Goal: Information Seeking & Learning: Learn about a topic

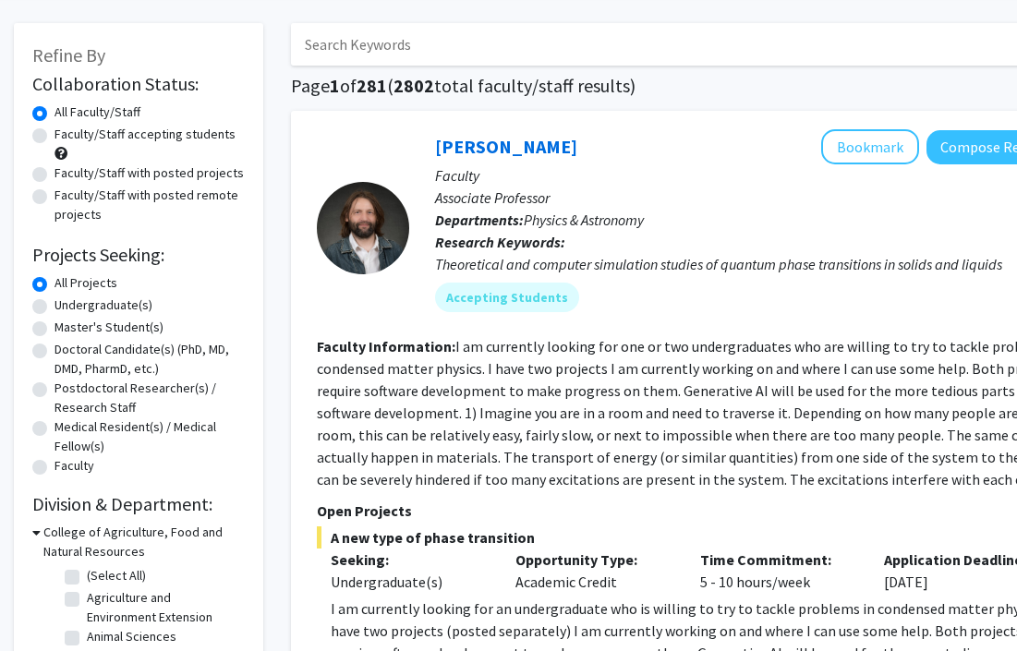
scroll to position [81, 0]
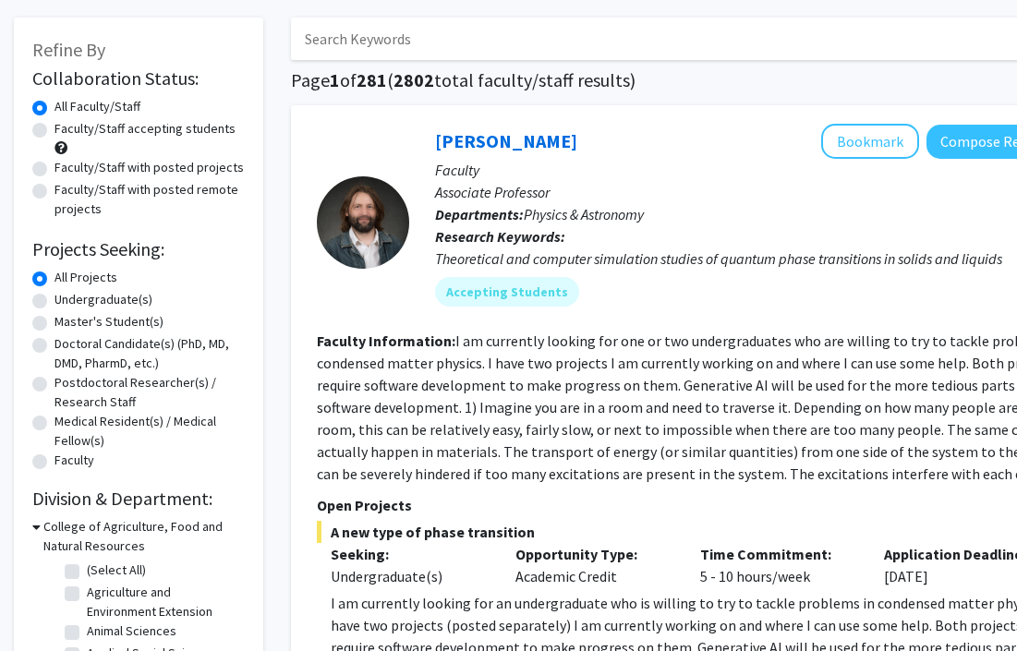
click at [47, 298] on div "Undergraduate(s)" at bounding box center [138, 301] width 212 height 22
click at [55, 301] on label "Undergraduate(s)" at bounding box center [104, 299] width 98 height 19
click at [55, 301] on input "Undergraduate(s)" at bounding box center [61, 296] width 12 height 12
radio input "true"
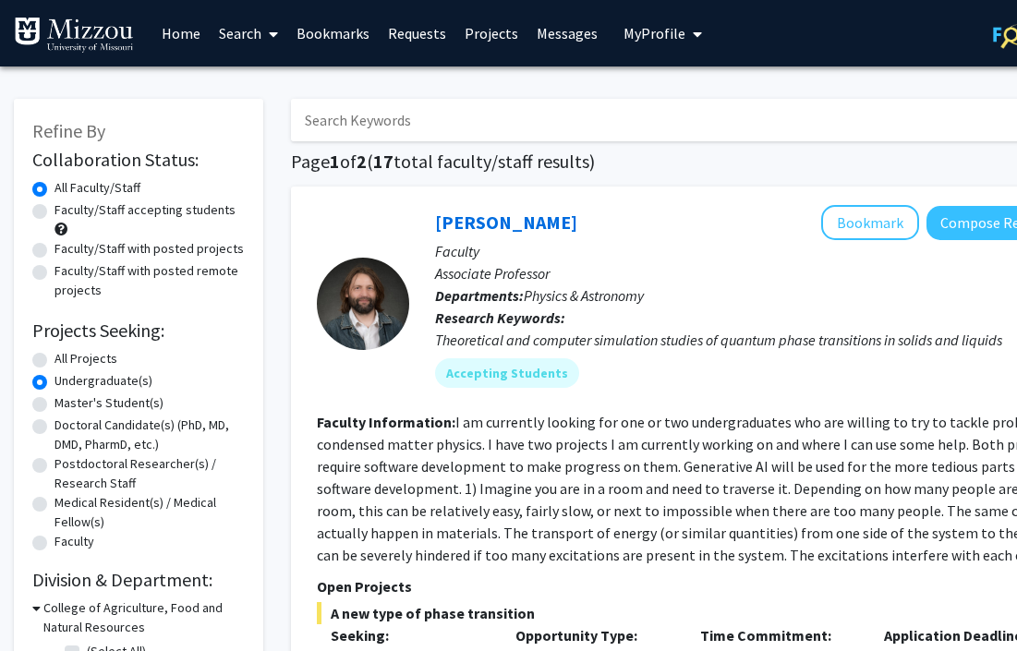
click at [55, 211] on label "Faculty/Staff accepting students" at bounding box center [145, 209] width 181 height 19
click at [55, 211] on input "Faculty/Staff accepting students" at bounding box center [61, 206] width 12 height 12
radio input "true"
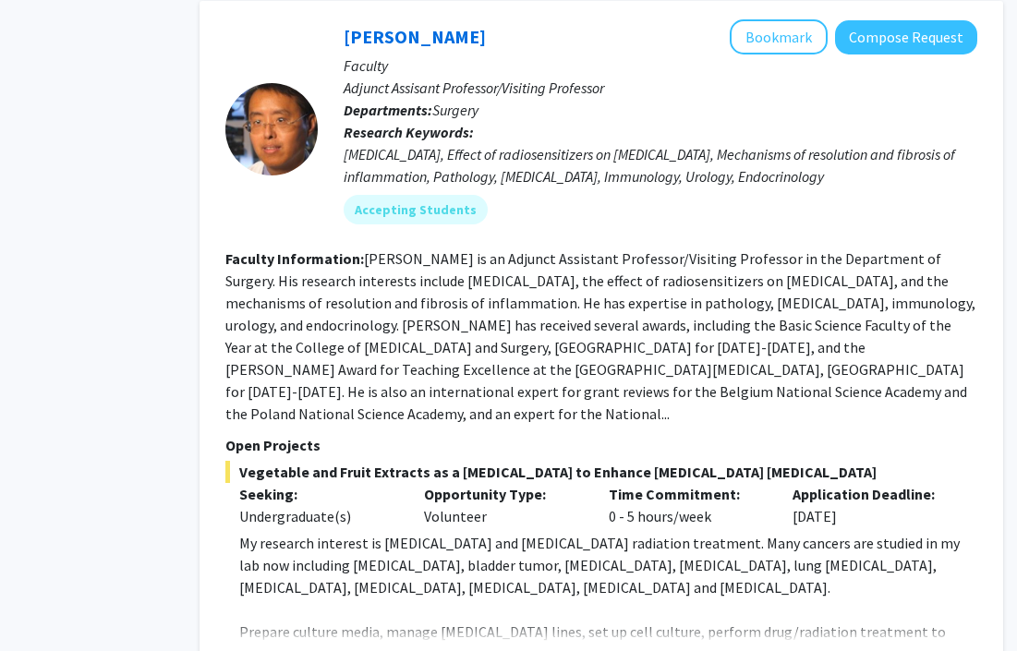
scroll to position [1082, 91]
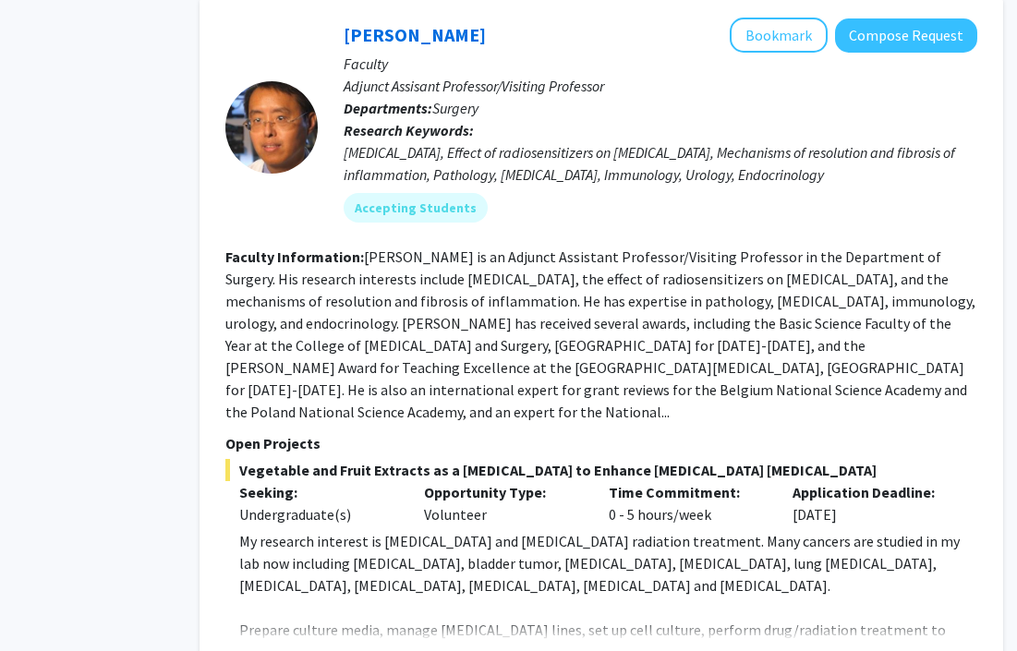
click at [503, 277] on fg-read-more "Yujiang Fang is an Adjunct Assistant Professor/Visiting Professor in the Depart…" at bounding box center [600, 335] width 750 height 174
click at [299, 306] on fg-read-more "Yujiang Fang is an Adjunct Assistant Professor/Visiting Professor in the Depart…" at bounding box center [600, 335] width 750 height 174
click at [476, 270] on fg-read-more "Yujiang Fang is an Adjunct Assistant Professor/Visiting Professor in the Depart…" at bounding box center [600, 335] width 750 height 174
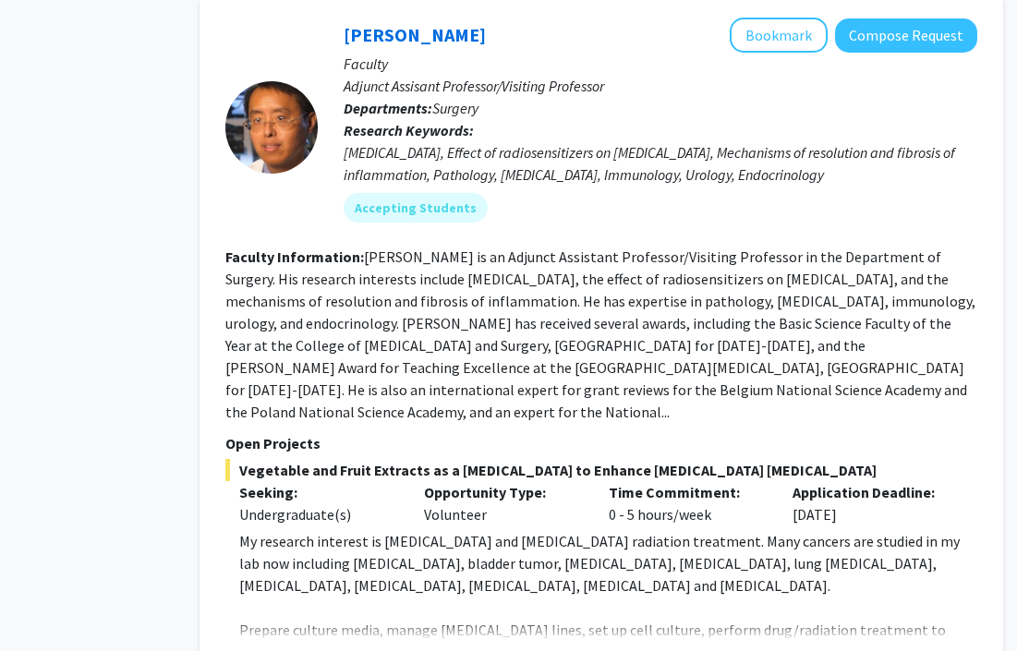
click at [602, 282] on fg-read-more "Yujiang Fang is an Adjunct Assistant Professor/Visiting Professor in the Depart…" at bounding box center [600, 335] width 750 height 174
click at [606, 320] on fg-read-more "Yujiang Fang is an Adjunct Assistant Professor/Visiting Professor in the Depart…" at bounding box center [600, 335] width 750 height 174
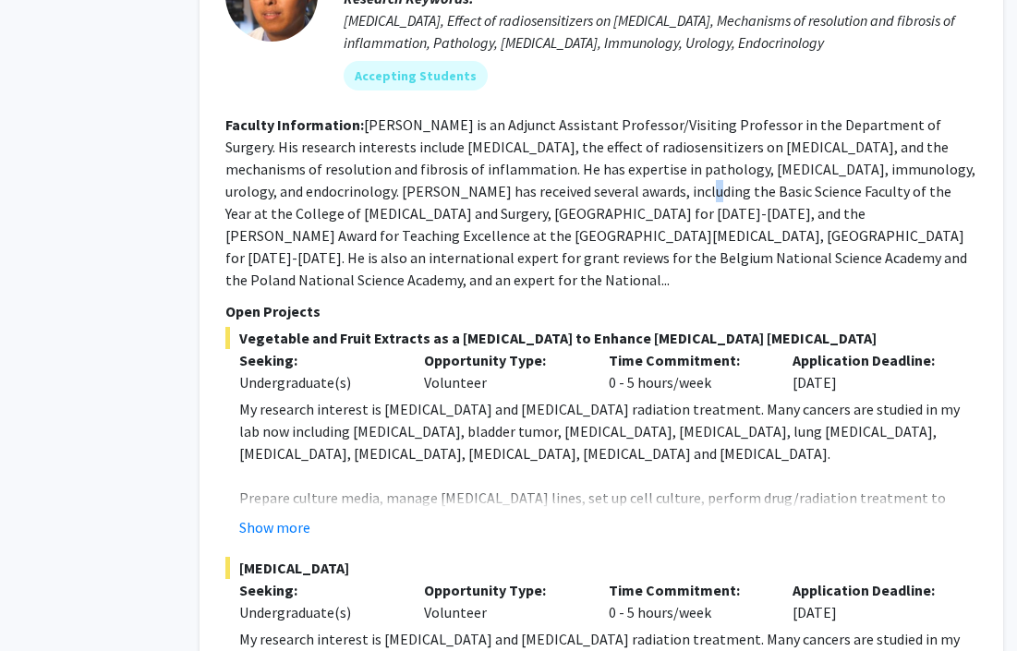
scroll to position [1217, 91]
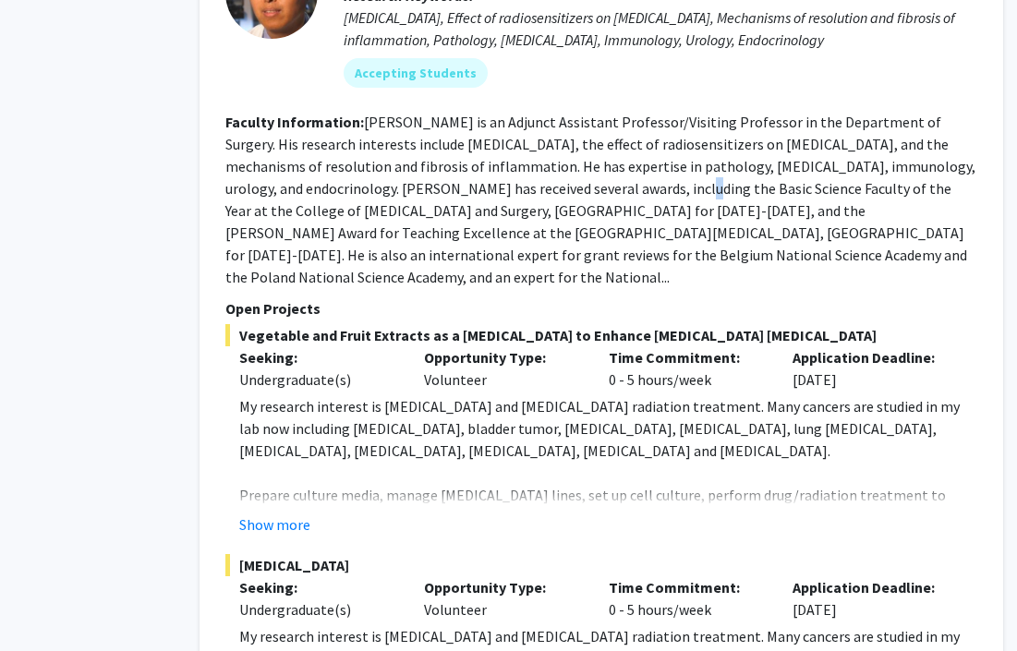
click at [548, 171] on fg-read-more "Yujiang Fang is an Adjunct Assistant Professor/Visiting Professor in the Depart…" at bounding box center [600, 200] width 750 height 174
click at [369, 178] on fg-read-more "Yujiang Fang is an Adjunct Assistant Professor/Visiting Professor in the Depart…" at bounding box center [600, 200] width 750 height 174
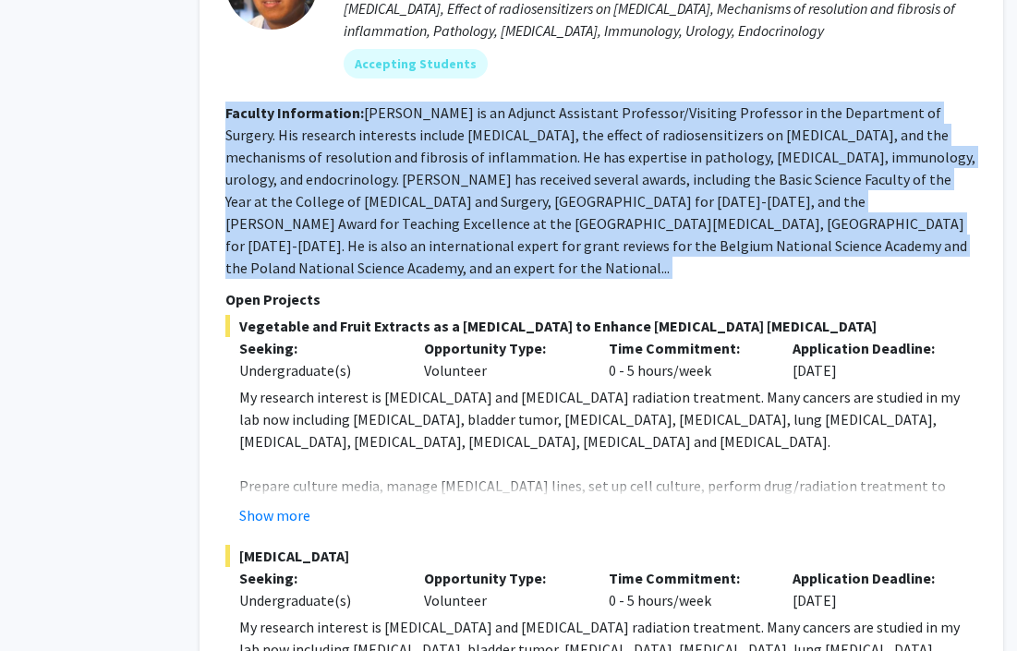
scroll to position [1228, 91]
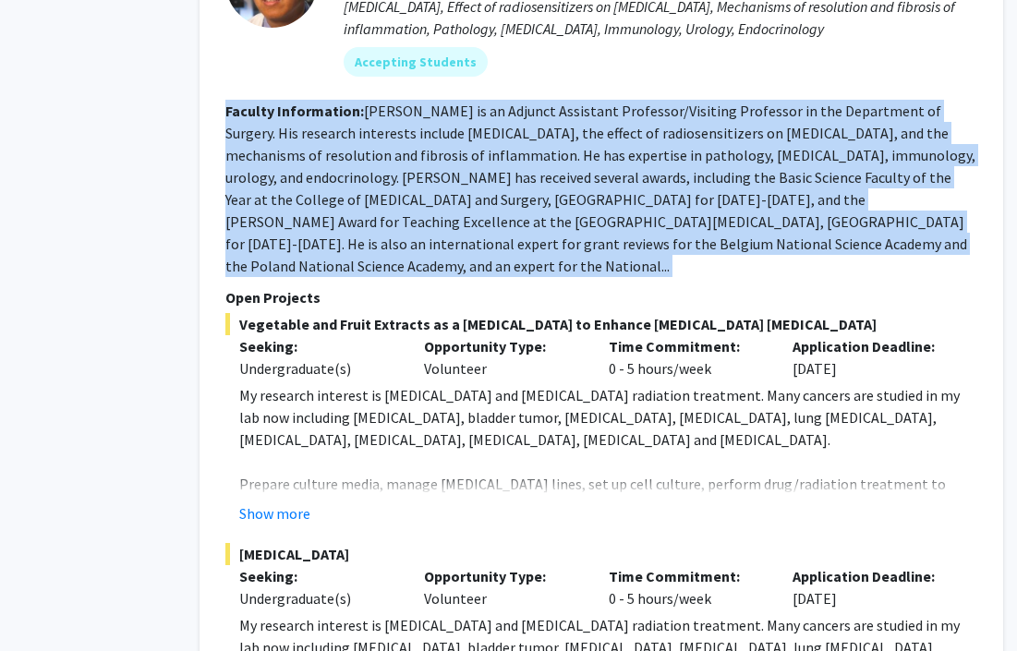
click at [542, 386] on span "My research interest is cancer immunotherapy and cancer radiation treatment. Ma…" at bounding box center [599, 417] width 721 height 63
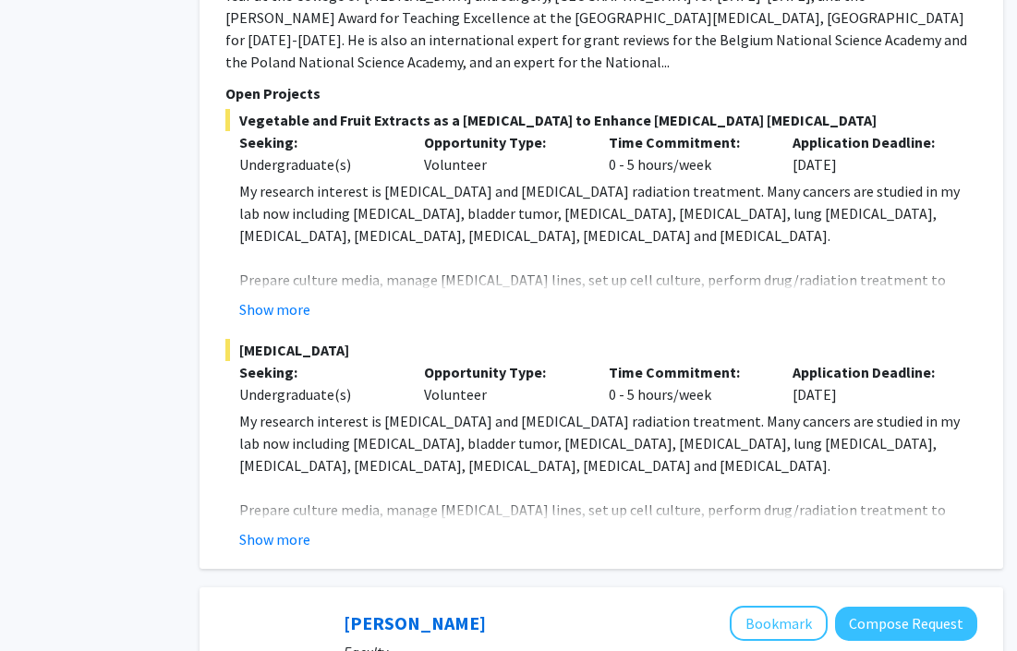
scroll to position [1455, 91]
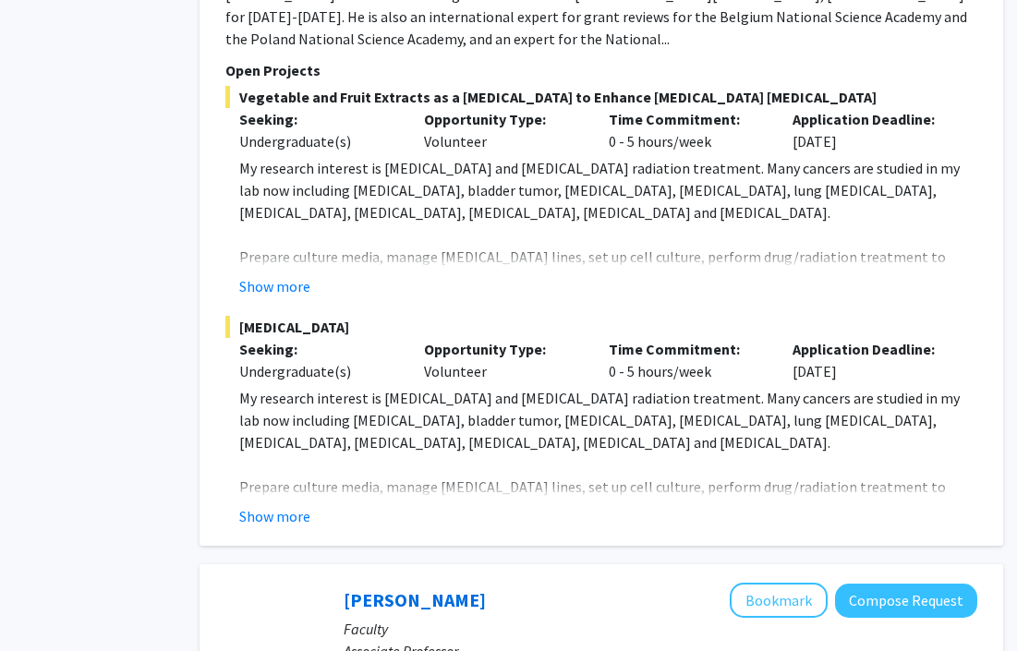
click at [302, 362] on div "Cancer Immunotherapy Seeking: Undergraduate(s) Opportunity Type: Volunteer Time…" at bounding box center [601, 422] width 752 height 212
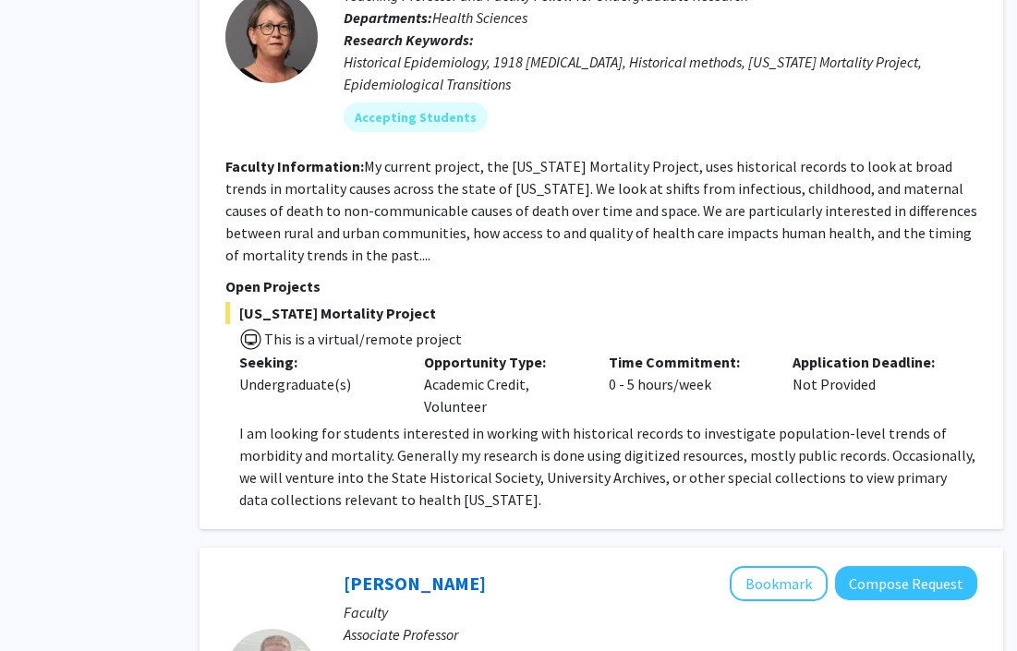
scroll to position [5211, 91]
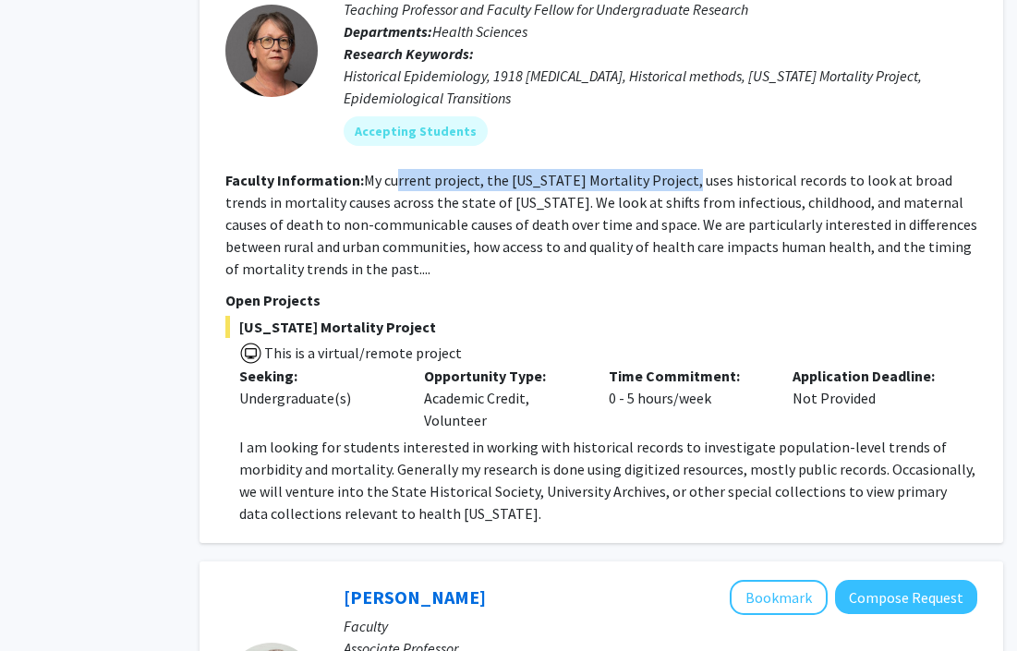
drag, startPoint x: 397, startPoint y: 139, endPoint x: 676, endPoint y: 139, distance: 279.0
click at [676, 171] on fg-read-more "My current project, the Missouri Mortality Project, uses historical records to …" at bounding box center [601, 224] width 752 height 107
click at [624, 171] on fg-read-more "My current project, the Missouri Mortality Project, uses historical records to …" at bounding box center [601, 224] width 752 height 107
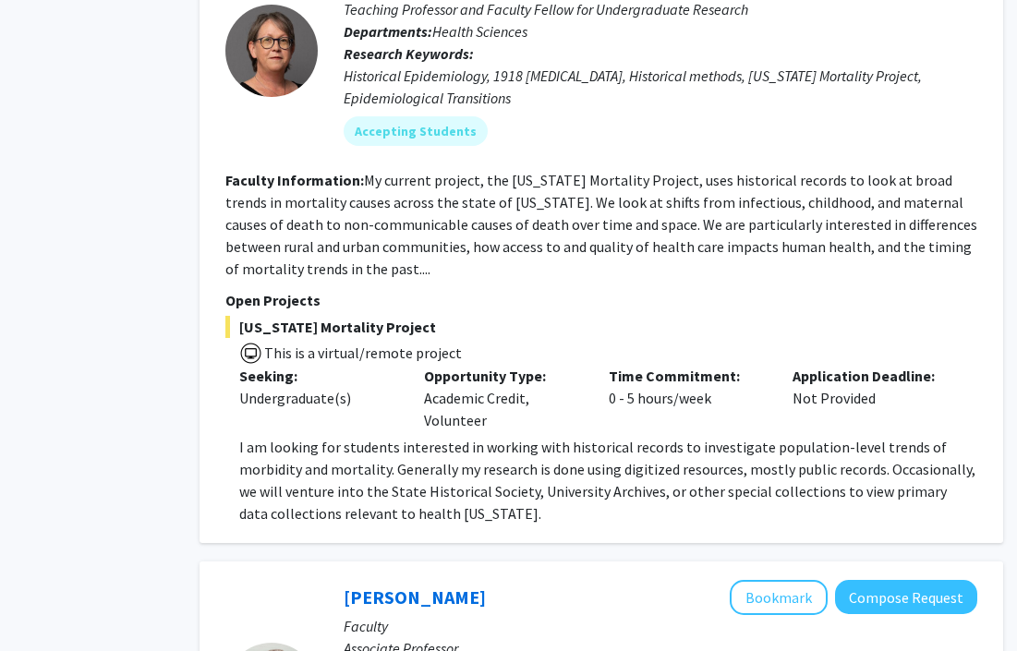
click at [724, 436] on p "I am looking for students interested in working with historical records to inve…" at bounding box center [608, 480] width 738 height 89
click at [860, 436] on p "I am looking for students interested in working with historical records to inve…" at bounding box center [608, 480] width 738 height 89
click at [831, 436] on p "I am looking for students interested in working with historical records to inve…" at bounding box center [608, 480] width 738 height 89
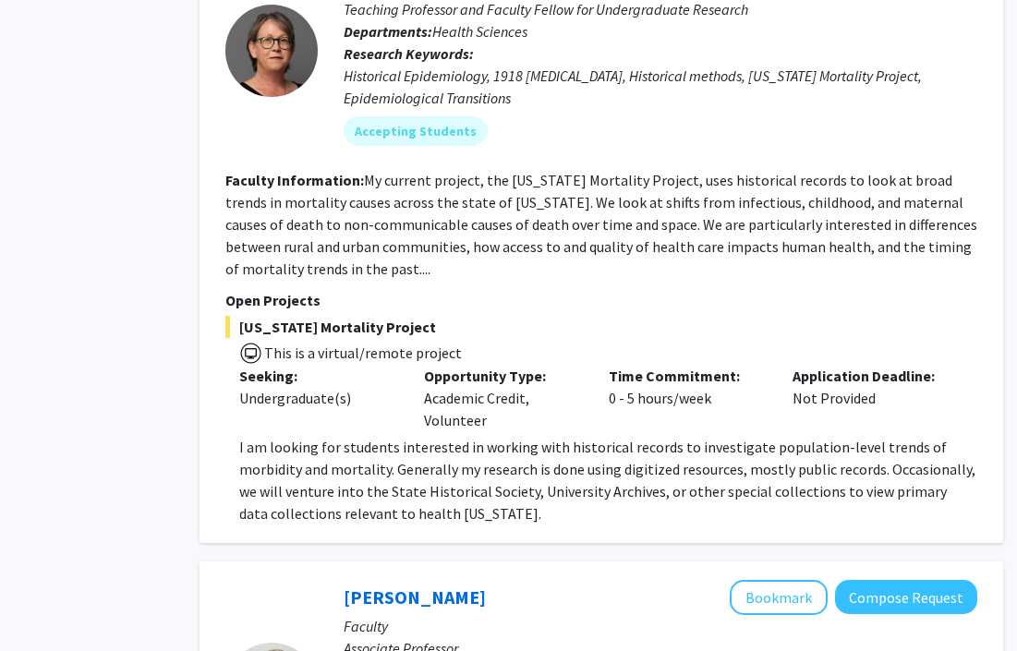
click at [287, 436] on p "I am looking for students interested in working with historical records to inve…" at bounding box center [608, 480] width 738 height 89
click at [387, 436] on p "I am looking for students interested in working with historical records to inve…" at bounding box center [608, 480] width 738 height 89
click at [577, 436] on p "I am looking for students interested in working with historical records to inve…" at bounding box center [608, 480] width 738 height 89
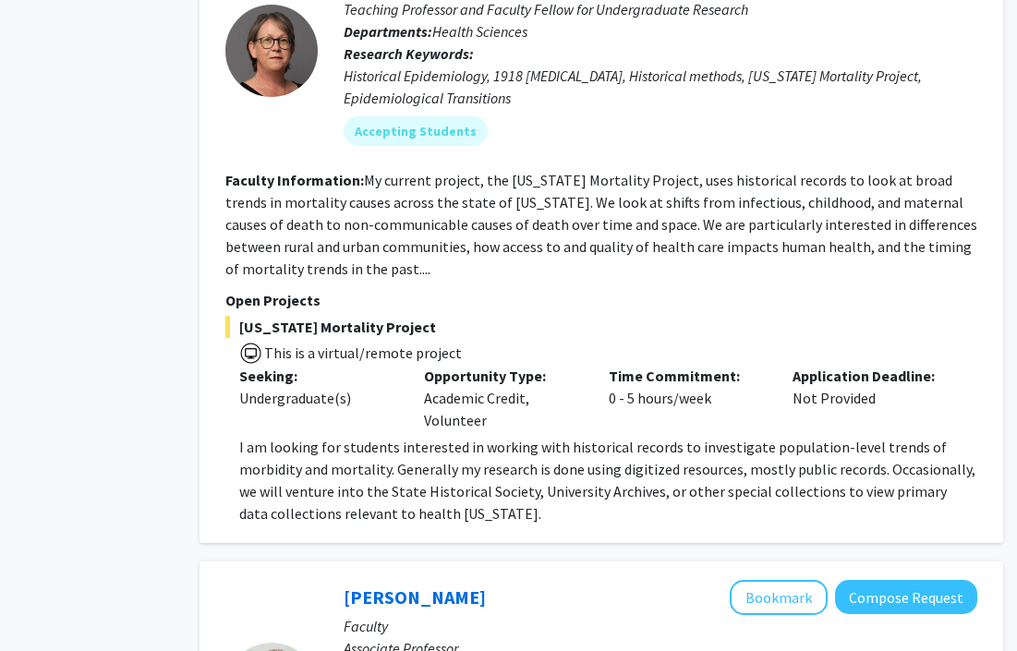
click at [577, 436] on p "I am looking for students interested in working with historical records to inve…" at bounding box center [608, 480] width 738 height 89
click at [673, 436] on p "I am looking for students interested in working with historical records to inve…" at bounding box center [608, 480] width 738 height 89
click at [790, 436] on p "I am looking for students interested in working with historical records to inve…" at bounding box center [608, 480] width 738 height 89
click at [311, 441] on p "I am looking for students interested in working with historical records to inve…" at bounding box center [608, 480] width 738 height 89
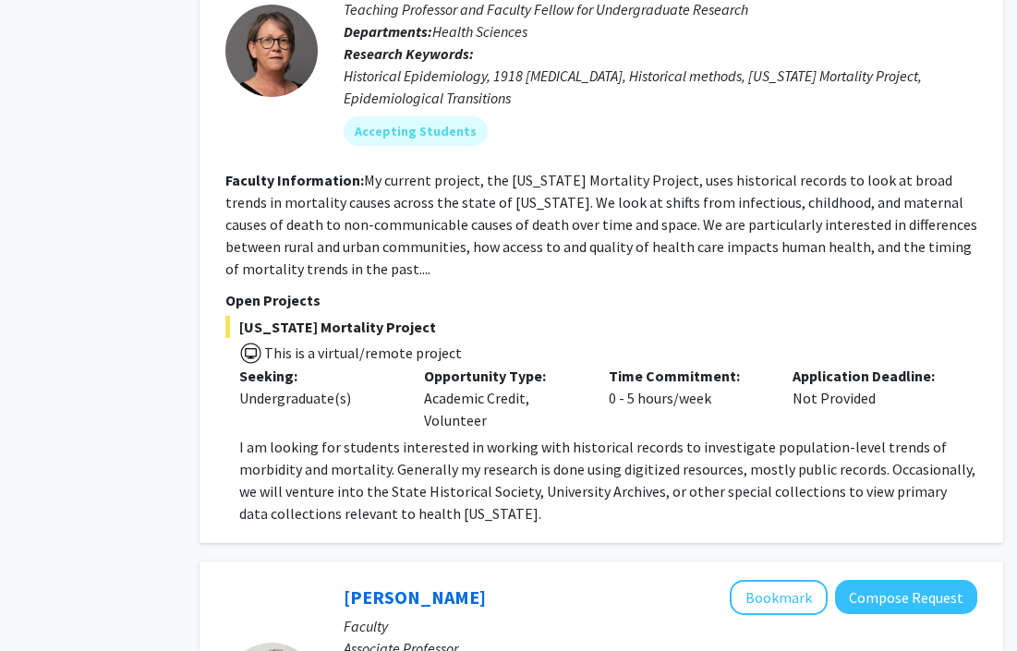
click at [550, 440] on p "I am looking for students interested in working with historical records to inve…" at bounding box center [608, 480] width 738 height 89
click at [635, 448] on p "I am looking for students interested in working with historical records to inve…" at bounding box center [608, 480] width 738 height 89
click at [792, 458] on p "I am looking for students interested in working with historical records to inve…" at bounding box center [608, 480] width 738 height 89
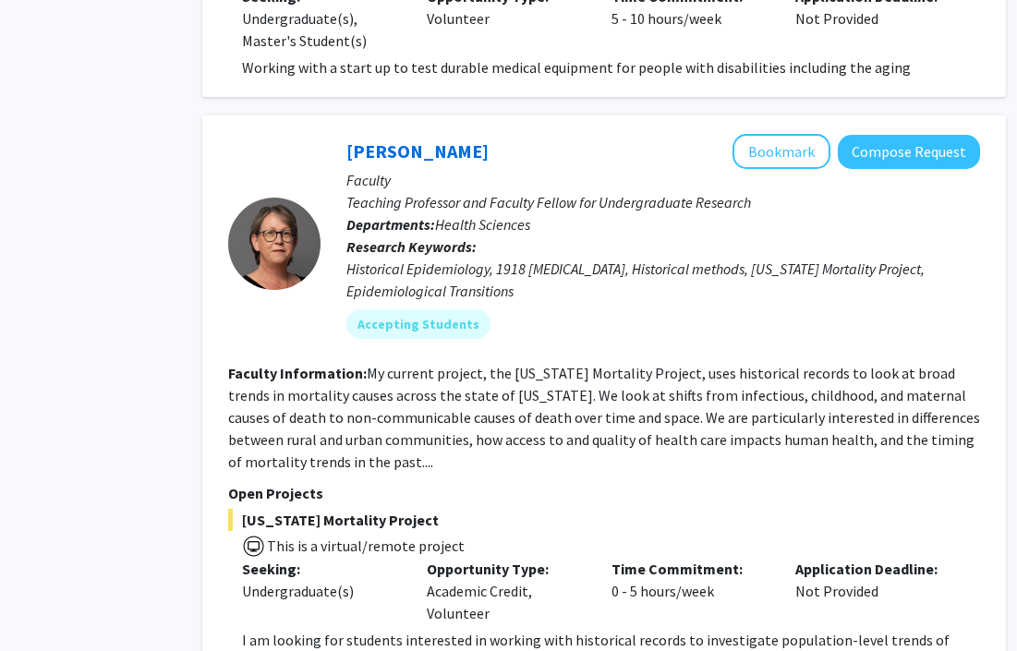
scroll to position [5019, 89]
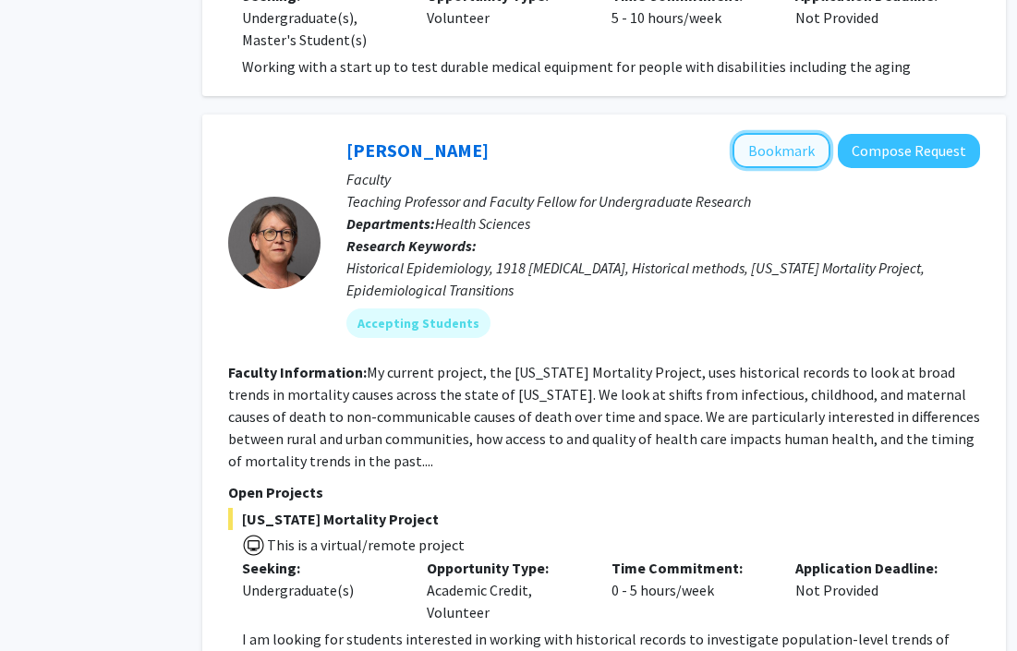
click at [764, 133] on button "Bookmark" at bounding box center [782, 150] width 98 height 35
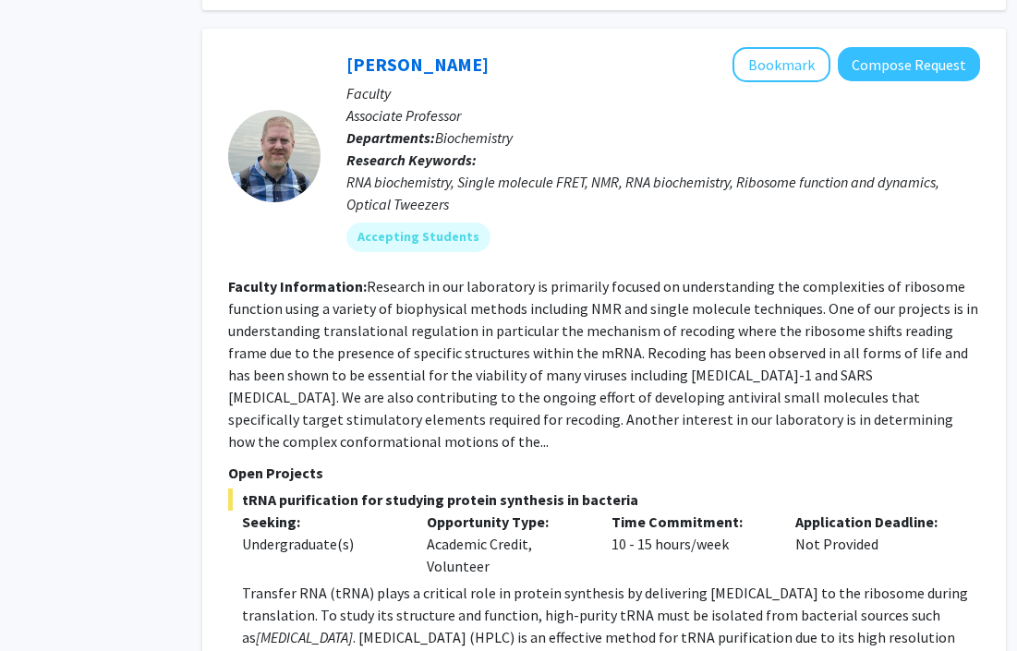
scroll to position [5769, 89]
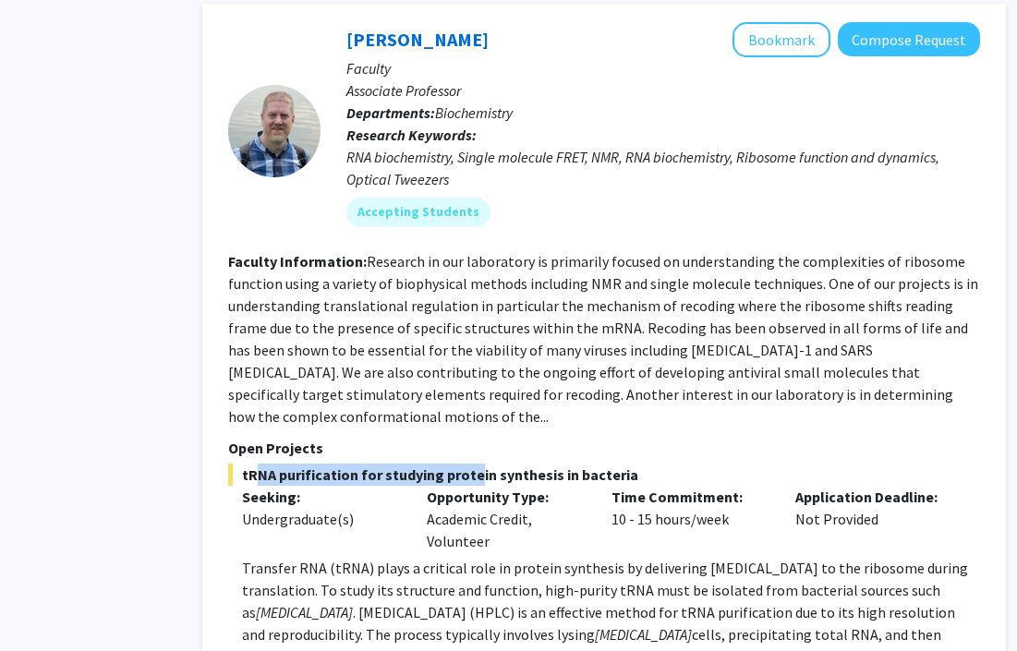
drag, startPoint x: 251, startPoint y: 405, endPoint x: 466, endPoint y: 408, distance: 214.4
click at [466, 464] on span "tRNA purification for studying protein synthesis in bacteria" at bounding box center [604, 475] width 752 height 22
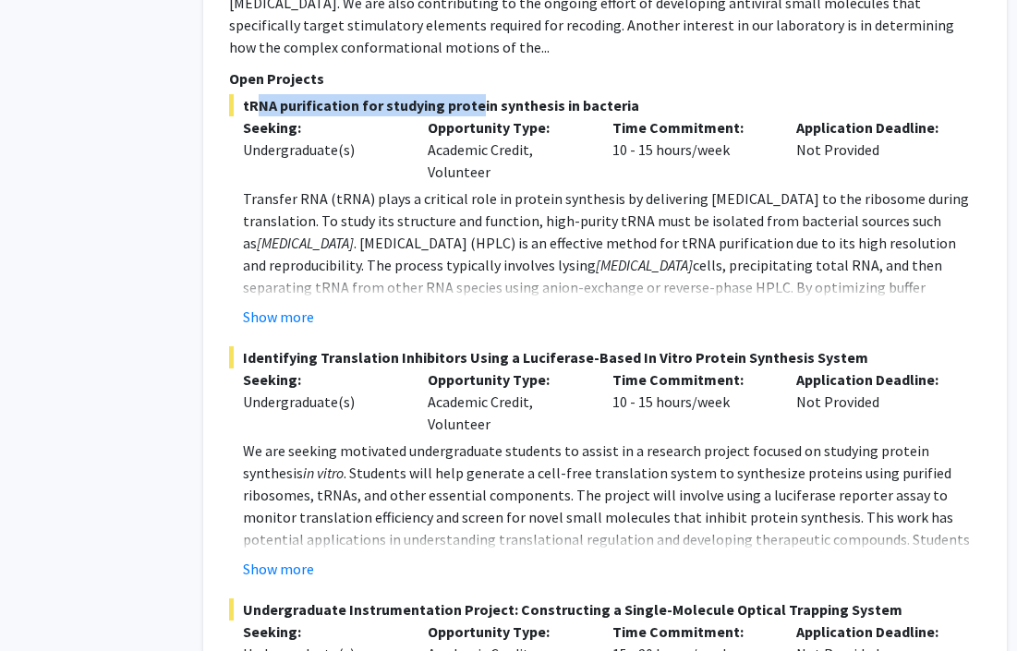
scroll to position [6137, 88]
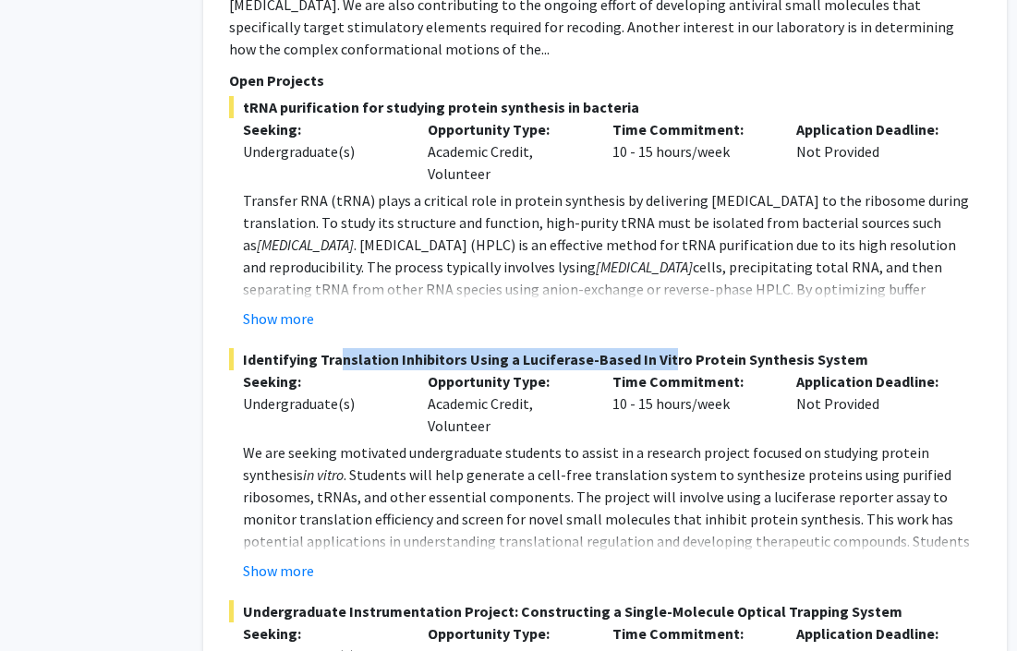
drag, startPoint x: 329, startPoint y: 299, endPoint x: 641, endPoint y: 301, distance: 312.3
click at [656, 348] on span "Identifying Translation Inhibitors Using a Luciferase-Based In Vitro Protein Sy…" at bounding box center [605, 359] width 752 height 22
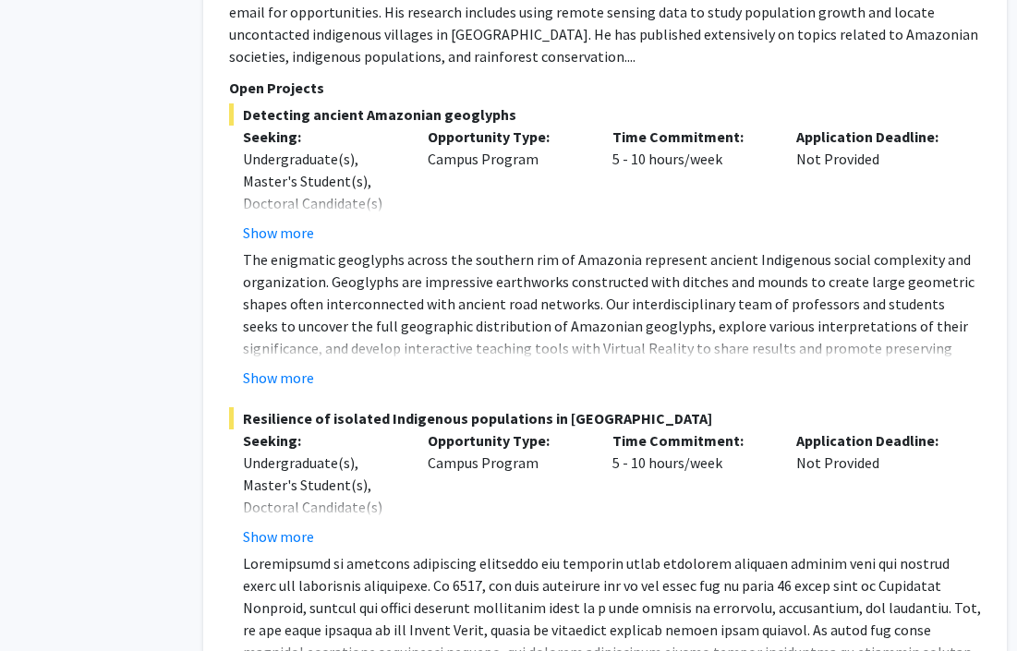
scroll to position [7533, 88]
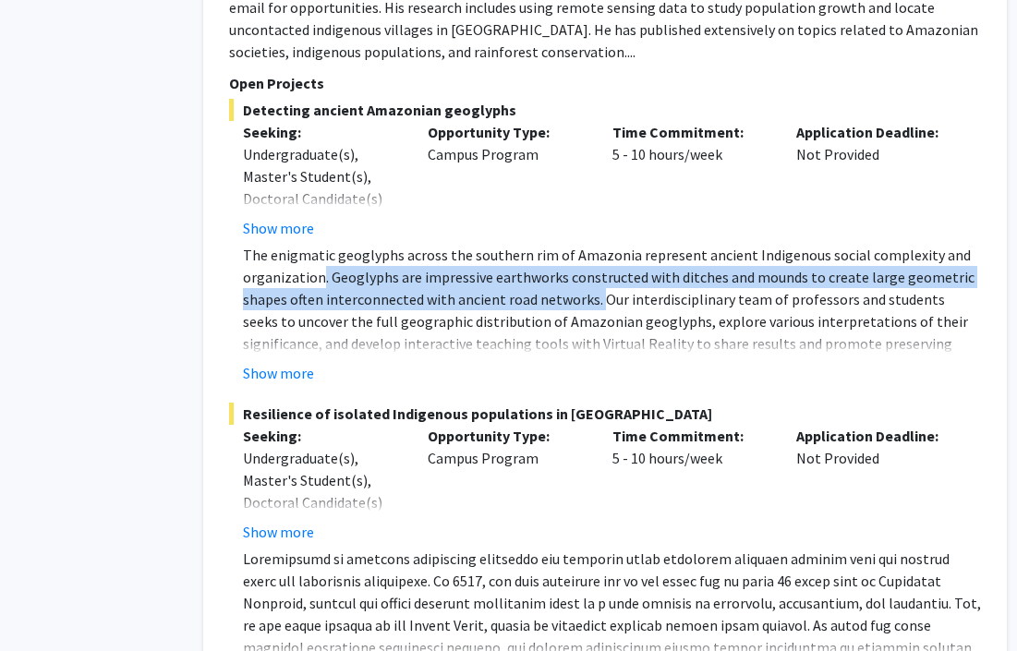
drag, startPoint x: 320, startPoint y: 203, endPoint x: 597, endPoint y: 238, distance: 279.4
click at [597, 244] on p "The enigmatic geoglyphs across the southern rim of Amazonia represent ancient I…" at bounding box center [612, 377] width 738 height 266
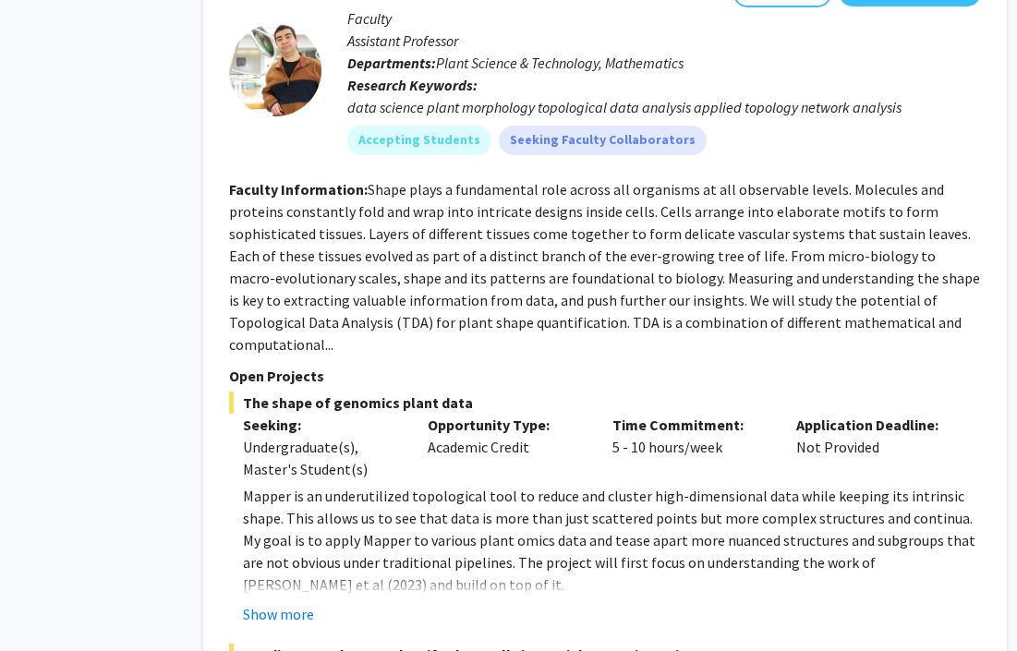
scroll to position [8332, 88]
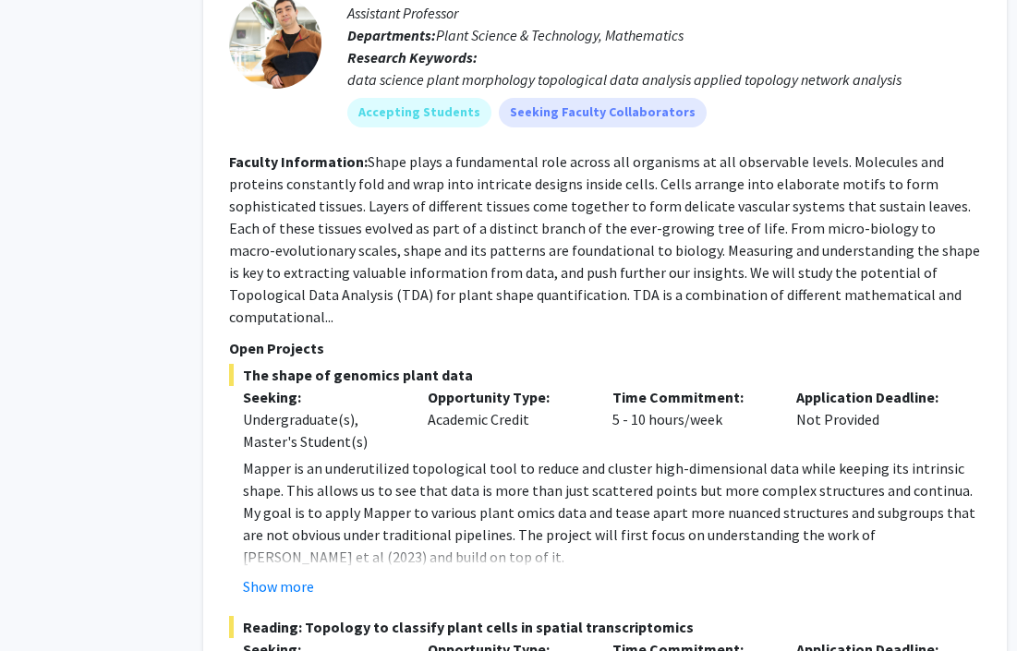
click at [328, 152] on fg-read-more "Shape plays a fundamental role across all organisms at all observable levels. M…" at bounding box center [604, 239] width 751 height 174
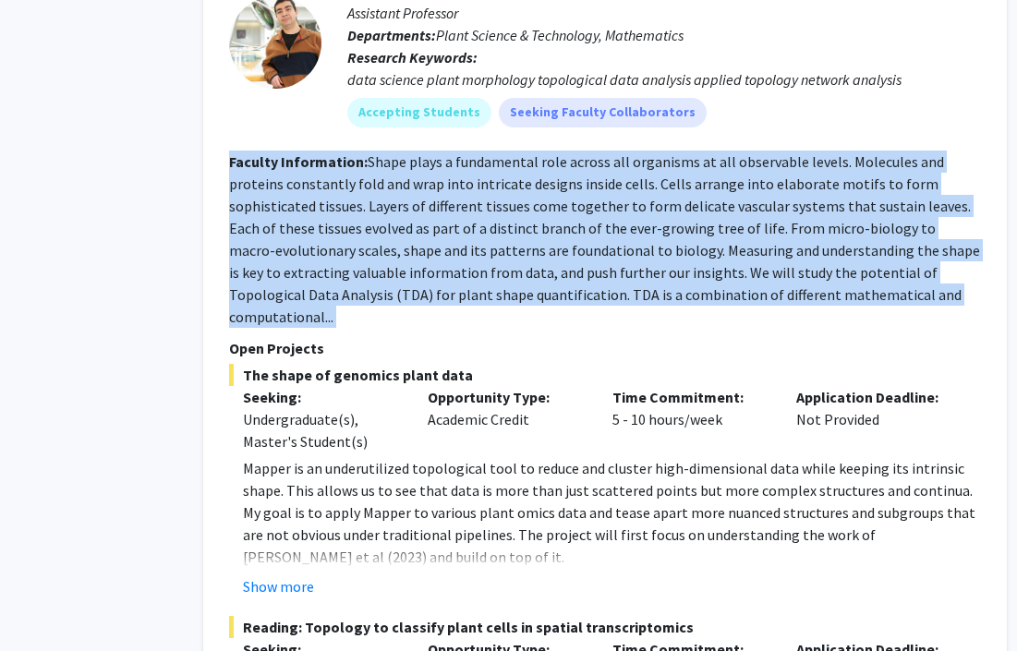
click at [328, 152] on fg-read-more "Shape plays a fundamental role across all organisms at all observable levels. M…" at bounding box center [604, 239] width 751 height 174
click at [384, 186] on fg-read-more "Shape plays a fundamental role across all organisms at all observable levels. M…" at bounding box center [604, 239] width 751 height 174
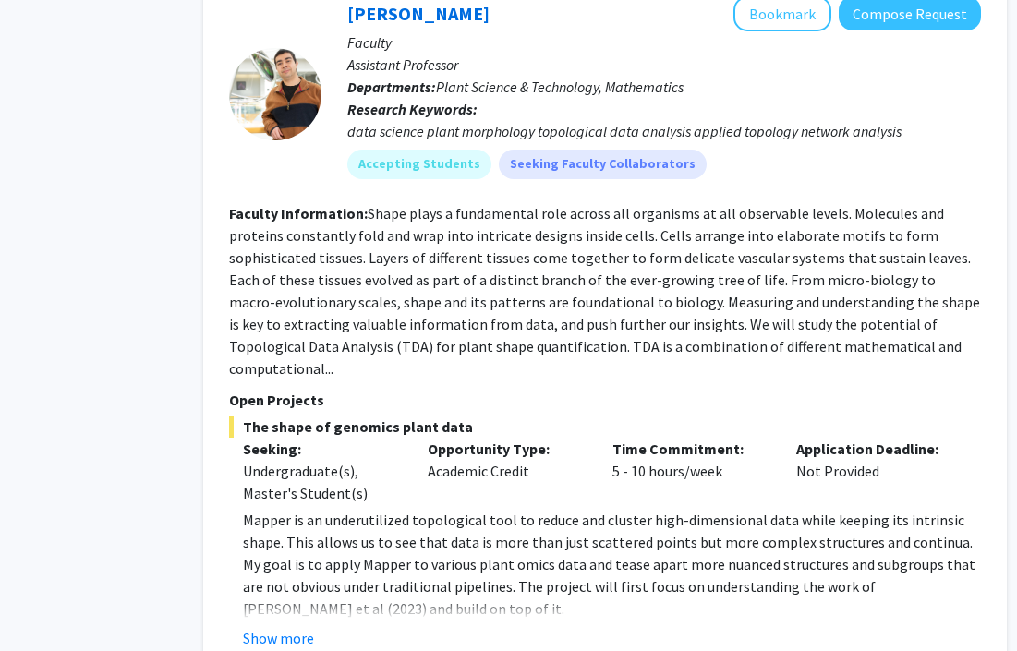
scroll to position [8287, 88]
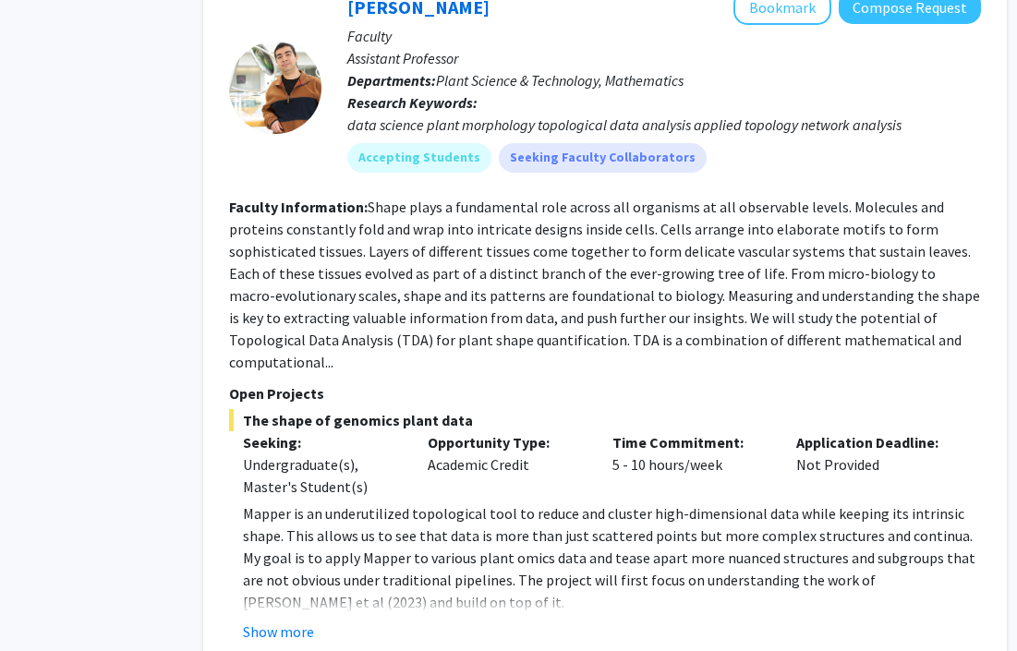
click at [466, 208] on fg-read-more "Shape plays a fundamental role across all organisms at all observable levels. M…" at bounding box center [604, 285] width 751 height 174
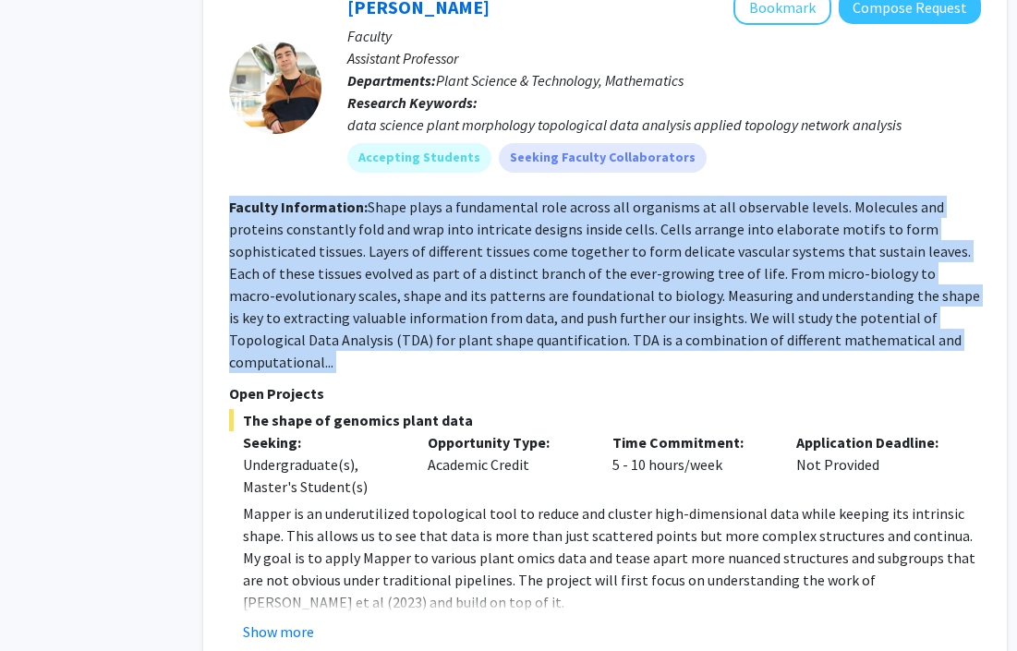
click at [564, 274] on fg-read-more "Shape plays a fundamental role across all organisms at all observable levels. M…" at bounding box center [604, 285] width 751 height 174
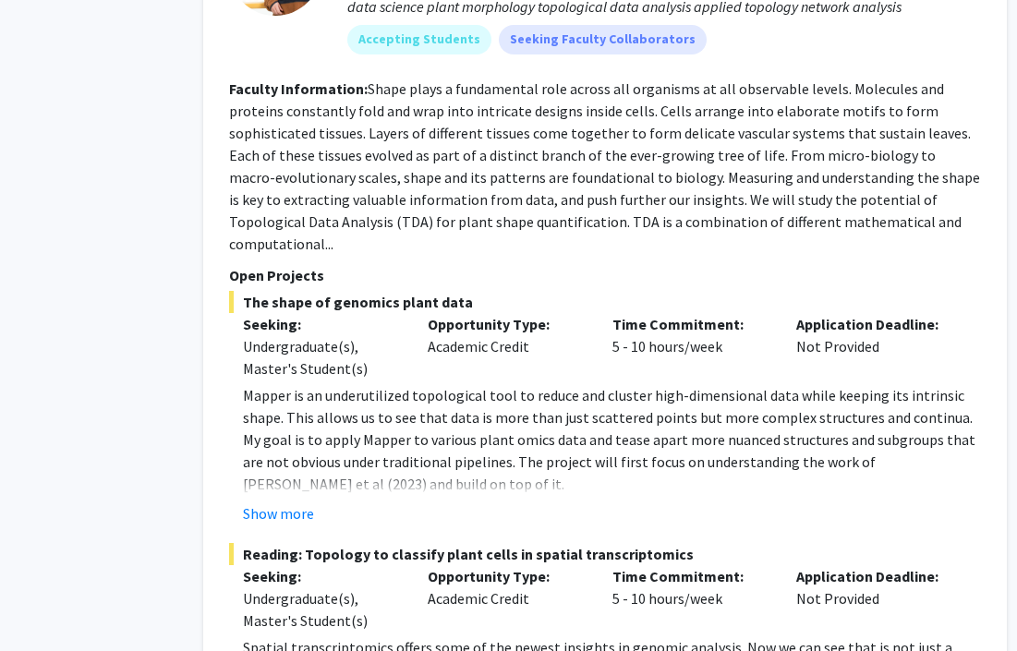
scroll to position [8406, 88]
click at [403, 383] on p "Mapper is an underutilized topological tool to reduce and cluster high-dimensio…" at bounding box center [612, 438] width 738 height 111
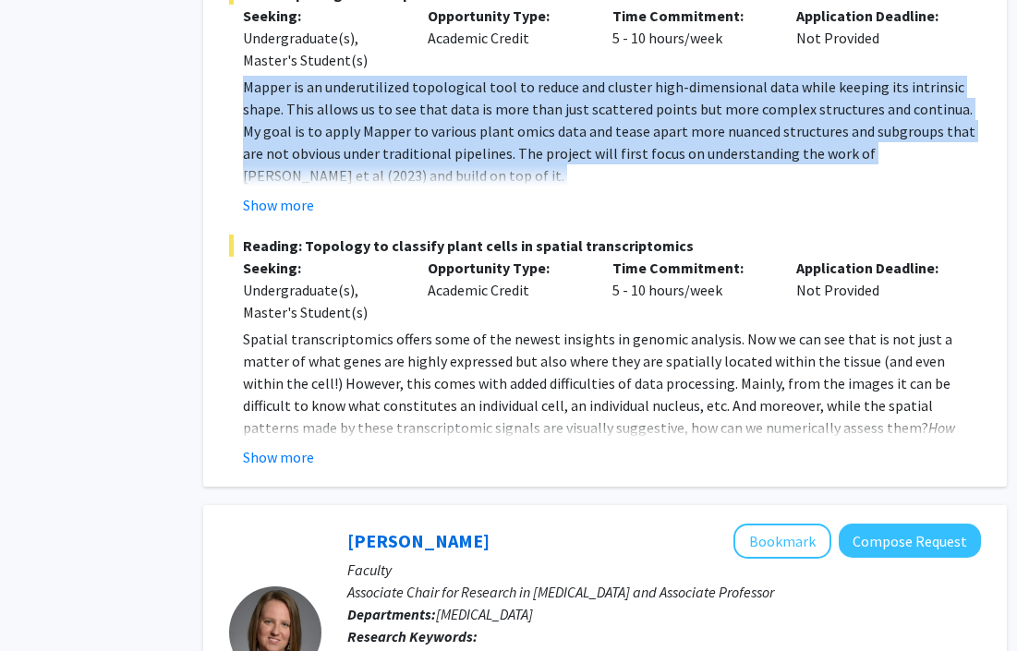
scroll to position [8735, 88]
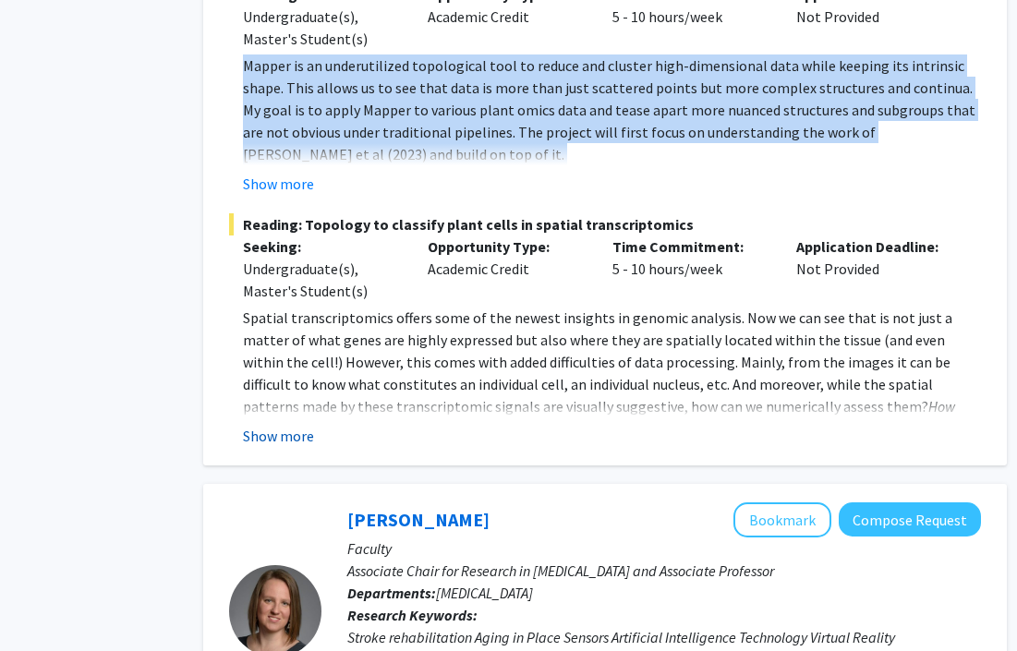
click at [282, 425] on button "Show more" at bounding box center [278, 436] width 71 height 22
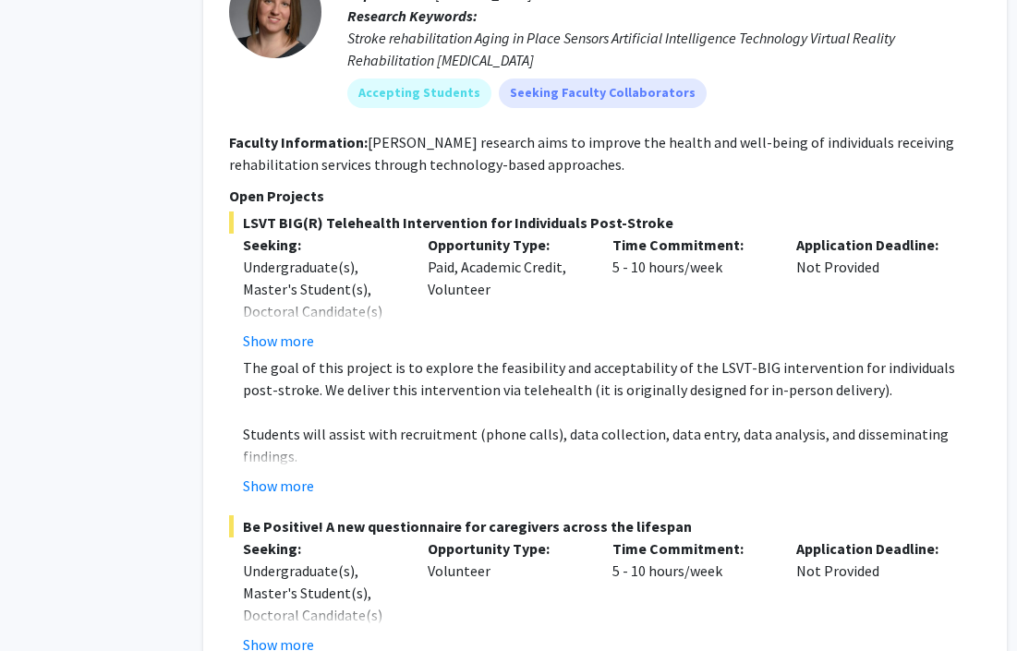
scroll to position [9581, 88]
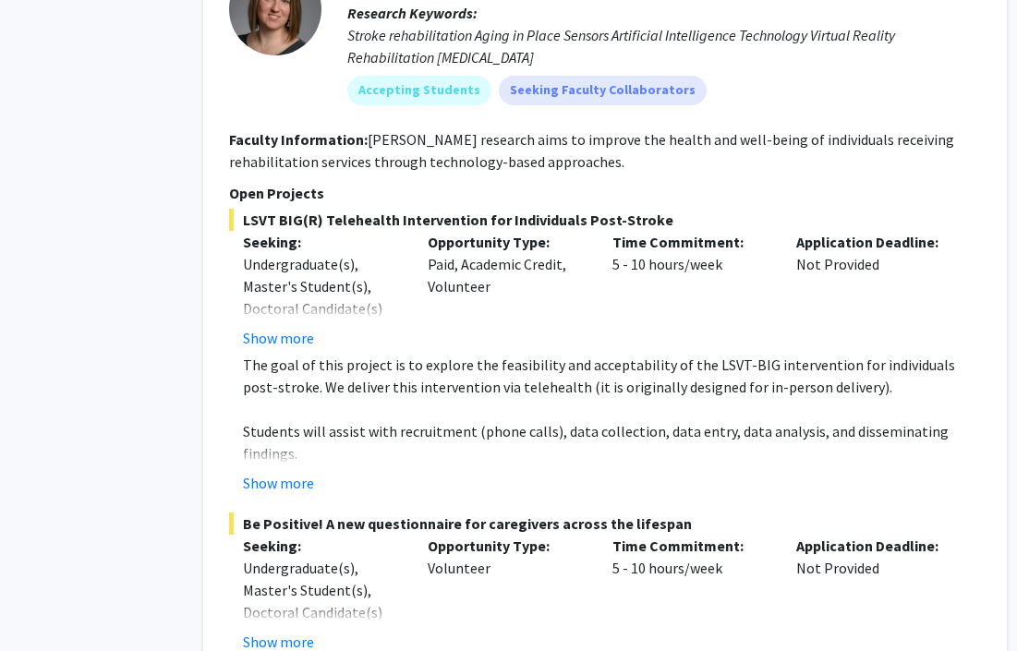
click at [452, 420] on p "Students will assist with recruitment (phone calls), data collection, data entr…" at bounding box center [612, 442] width 738 height 44
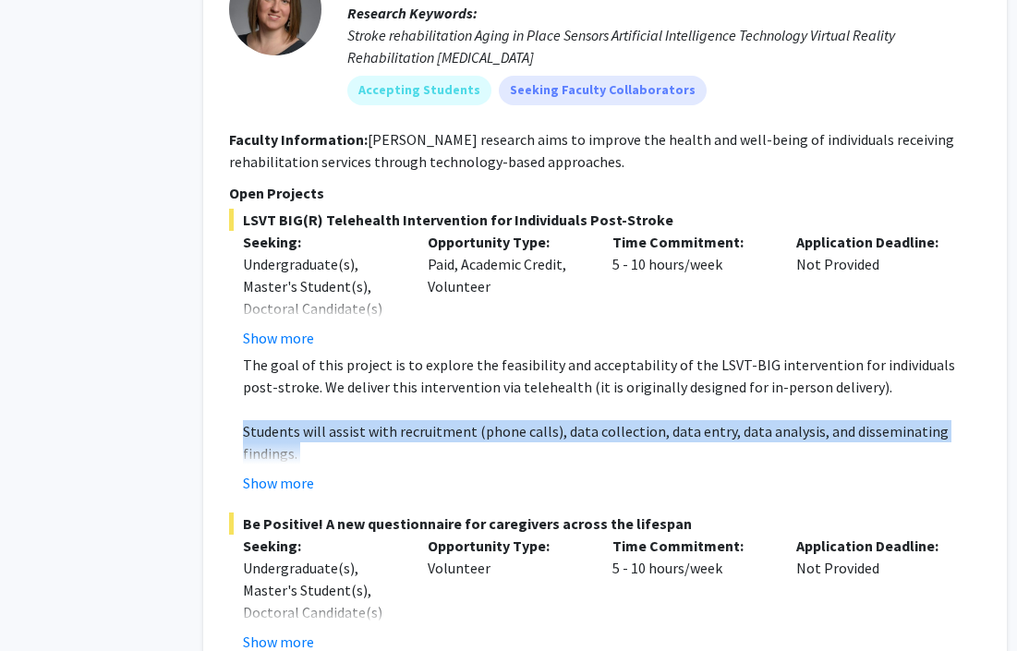
click at [491, 420] on p "Students will assist with recruitment (phone calls), data collection, data entr…" at bounding box center [612, 442] width 738 height 44
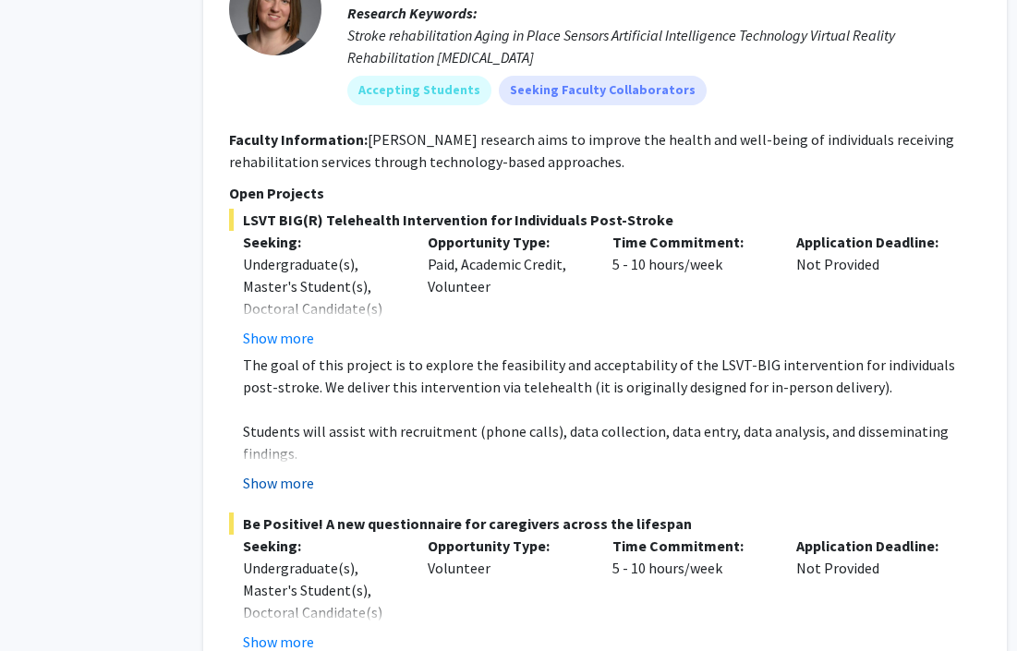
click at [279, 472] on button "Show more" at bounding box center [278, 483] width 71 height 22
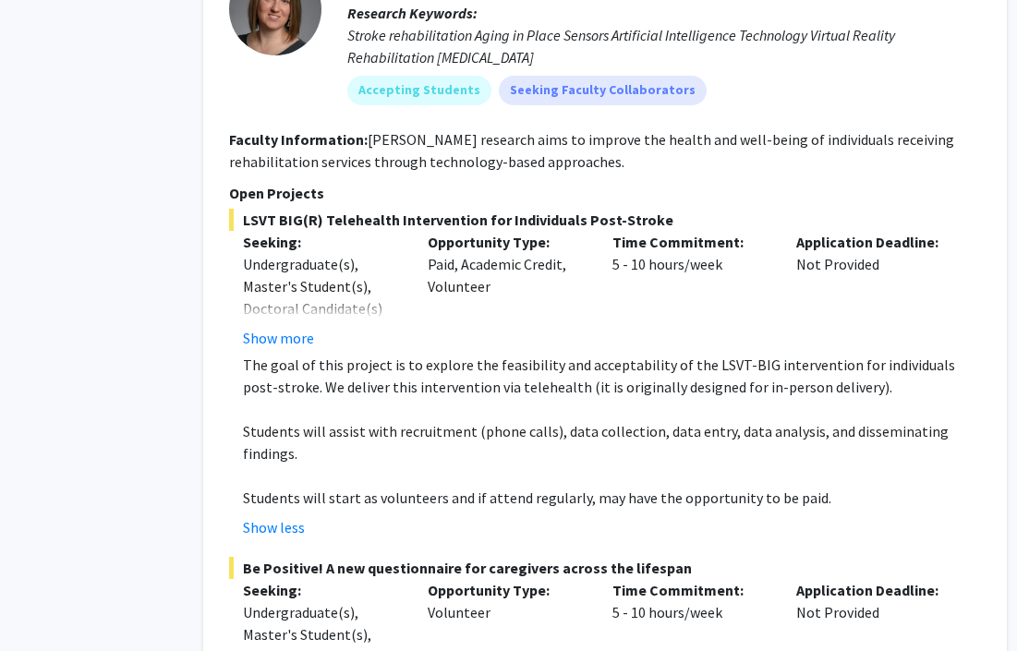
click at [322, 487] on p "Students will start as volunteers and if attend regularly, may have the opportu…" at bounding box center [612, 498] width 738 height 22
click at [556, 487] on p "Students will start as volunteers and if attend regularly, may have the opportu…" at bounding box center [612, 498] width 738 height 22
click at [420, 487] on p "Students will start as volunteers and if attend regularly, may have the opportu…" at bounding box center [612, 498] width 738 height 22
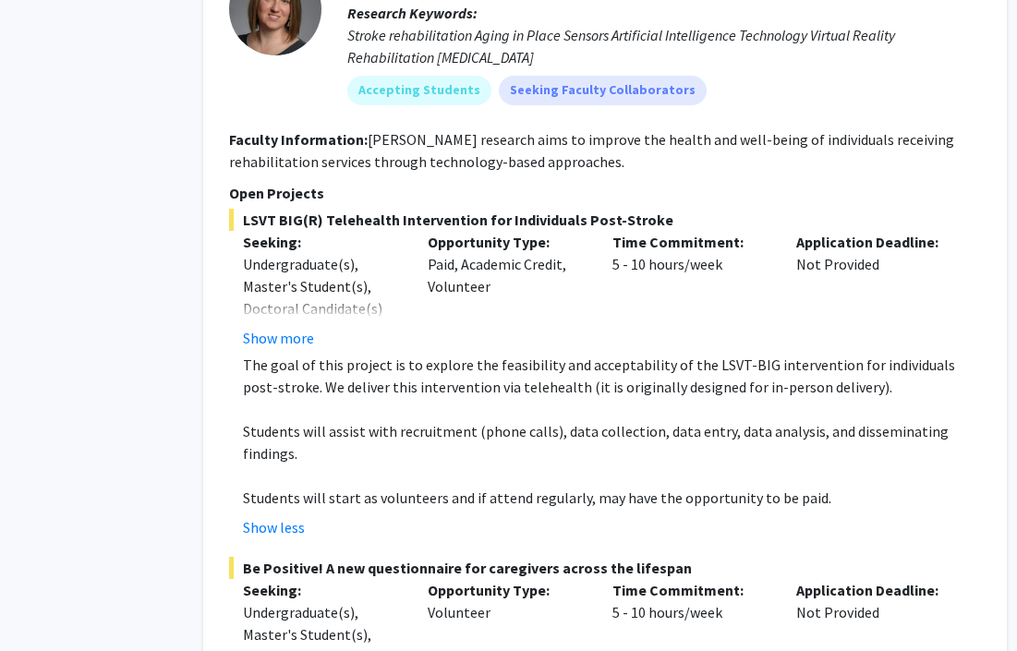
click at [420, 487] on p "Students will start as volunteers and if attend regularly, may have the opportu…" at bounding box center [612, 498] width 738 height 22
click at [519, 487] on p "Students will start as volunteers and if attend regularly, may have the opportu…" at bounding box center [612, 498] width 738 height 22
click at [594, 487] on p "Students will start as volunteers and if attend regularly, may have the opportu…" at bounding box center [612, 498] width 738 height 22
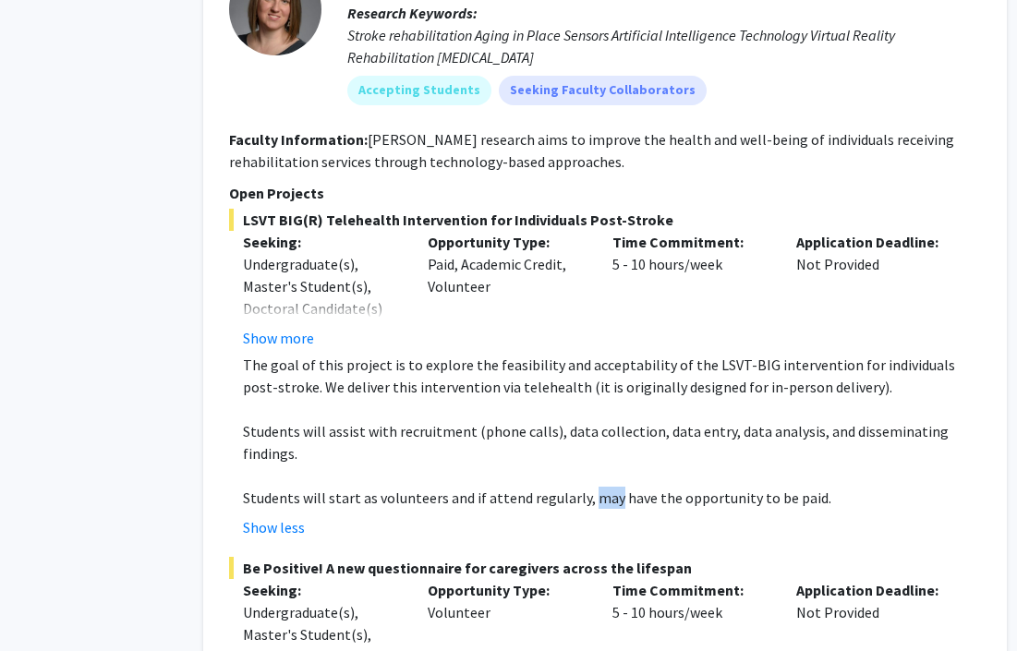
click at [732, 487] on p "Students will start as volunteers and if attend regularly, may have the opportu…" at bounding box center [612, 498] width 738 height 22
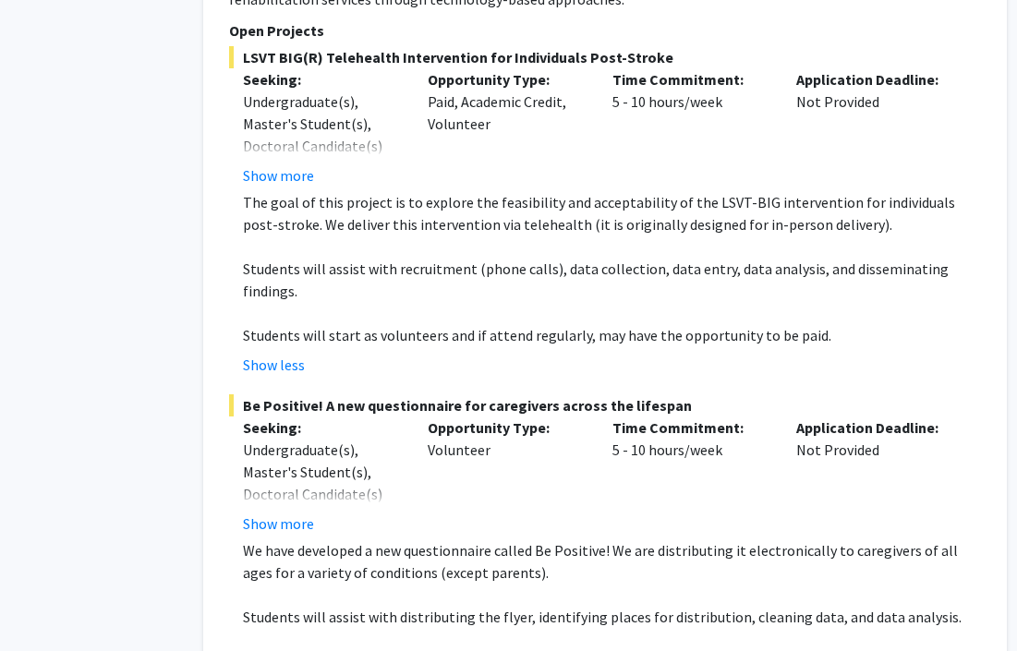
scroll to position [9746, 88]
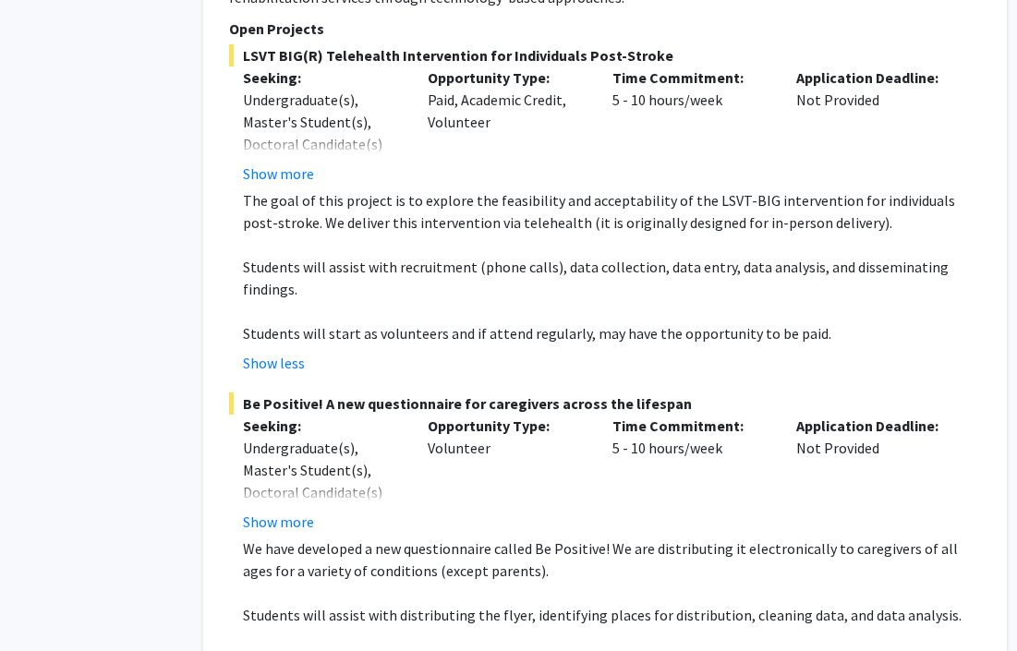
click at [367, 393] on span "Be Positive! A new questionnaire for caregivers across the lifespan" at bounding box center [605, 404] width 752 height 22
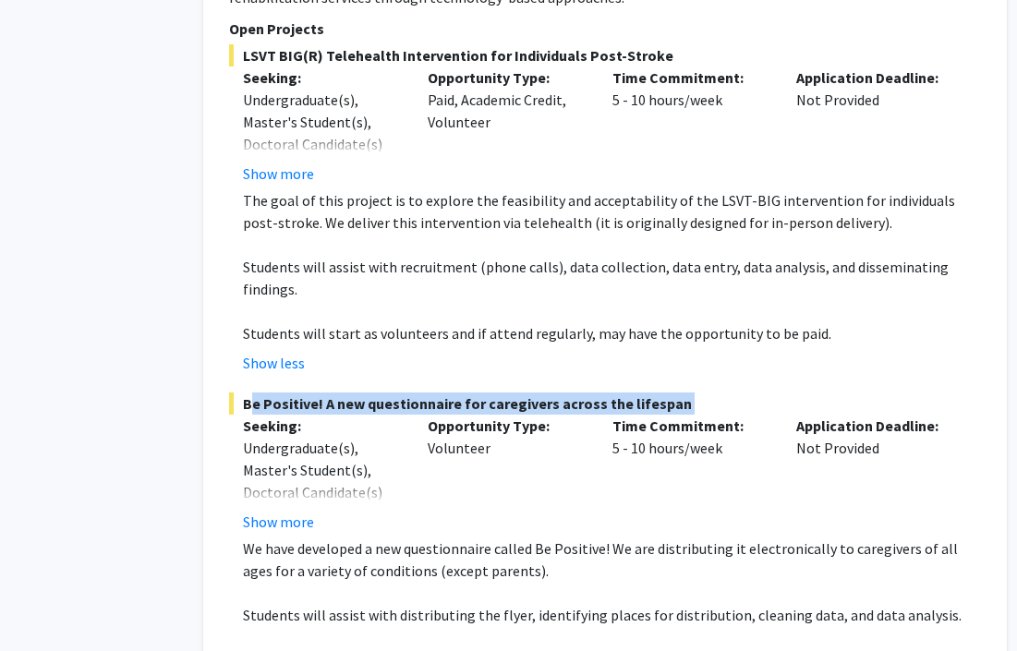
click at [387, 415] on p "Seeking:" at bounding box center [321, 426] width 157 height 22
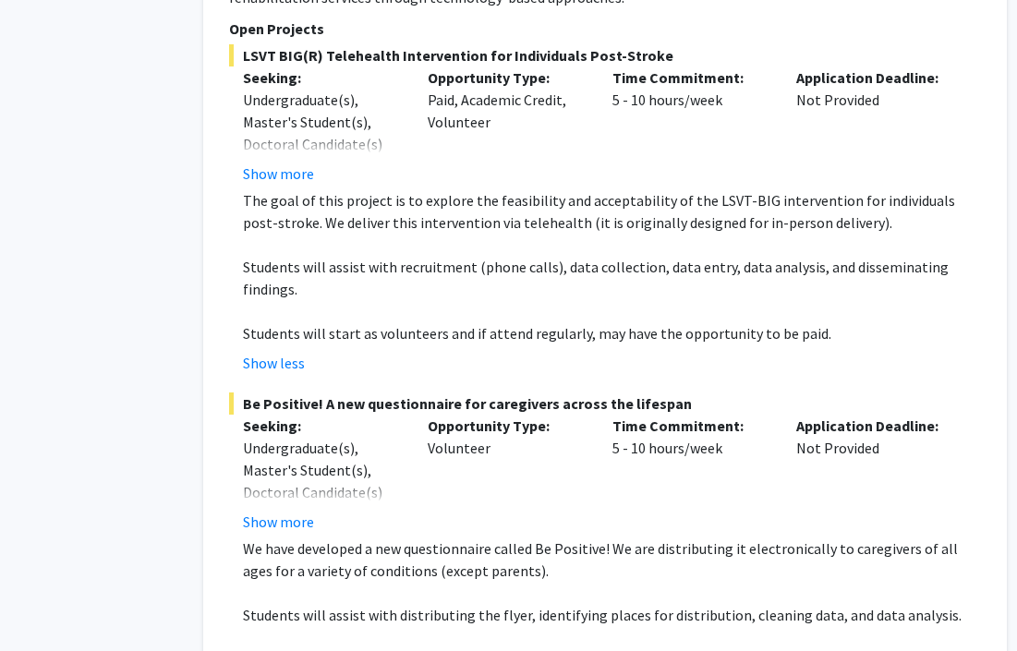
click at [268, 415] on p "Seeking:" at bounding box center [321, 426] width 157 height 22
click at [378, 253] on fg-project-list "LSVT BIG(R) Telehealth Intervention for Individuals Post-Stroke Seeking: Underg…" at bounding box center [605, 513] width 752 height 938
click at [395, 393] on span "Be Positive! A new questionnaire for caregivers across the lifespan" at bounding box center [605, 404] width 752 height 22
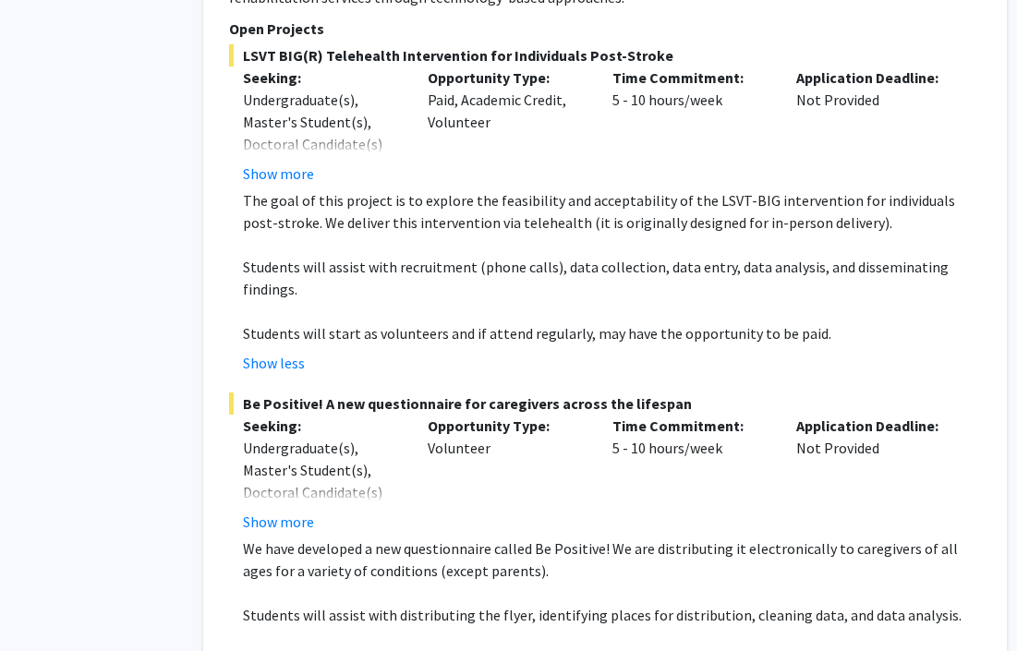
click at [395, 393] on span "Be Positive! A new questionnaire for caregivers across the lifespan" at bounding box center [605, 404] width 752 height 22
click at [291, 511] on button "Show more" at bounding box center [278, 522] width 71 height 22
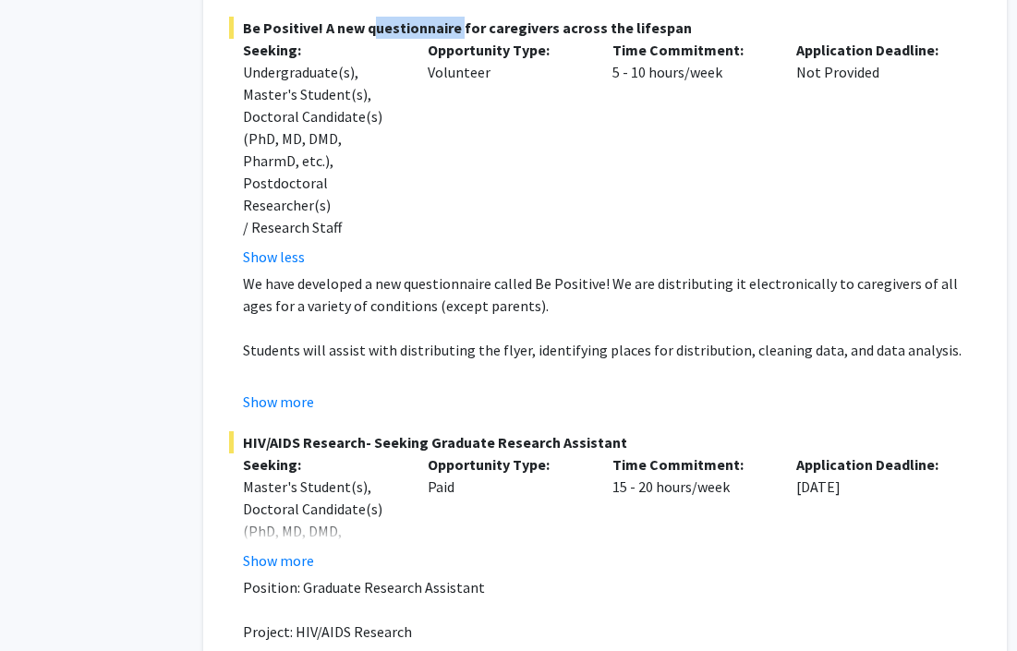
scroll to position [10138, 88]
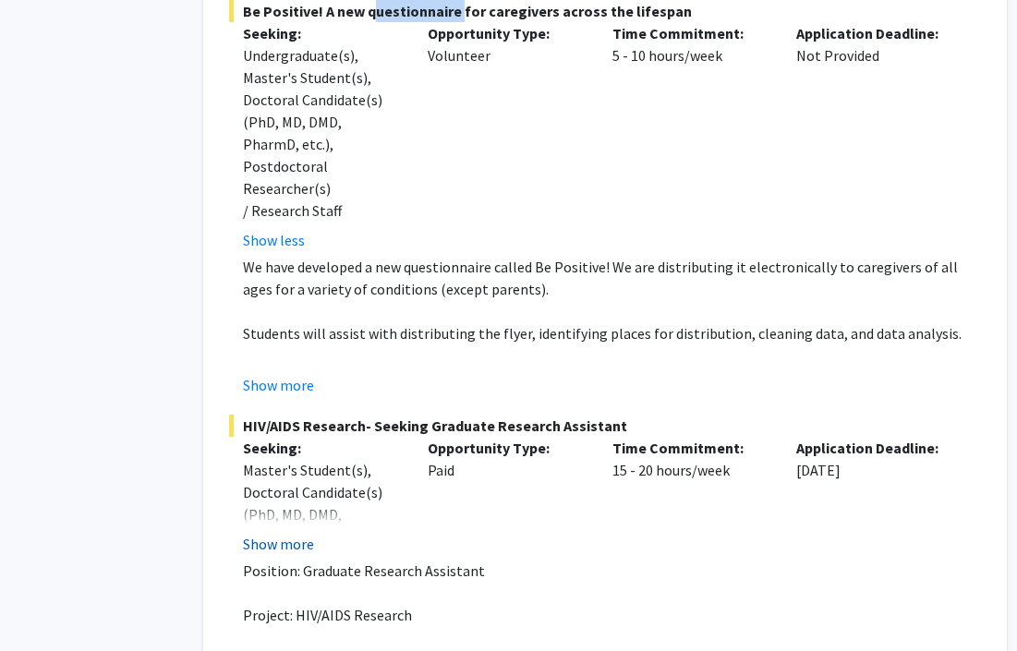
click at [288, 533] on button "Show more" at bounding box center [278, 544] width 71 height 22
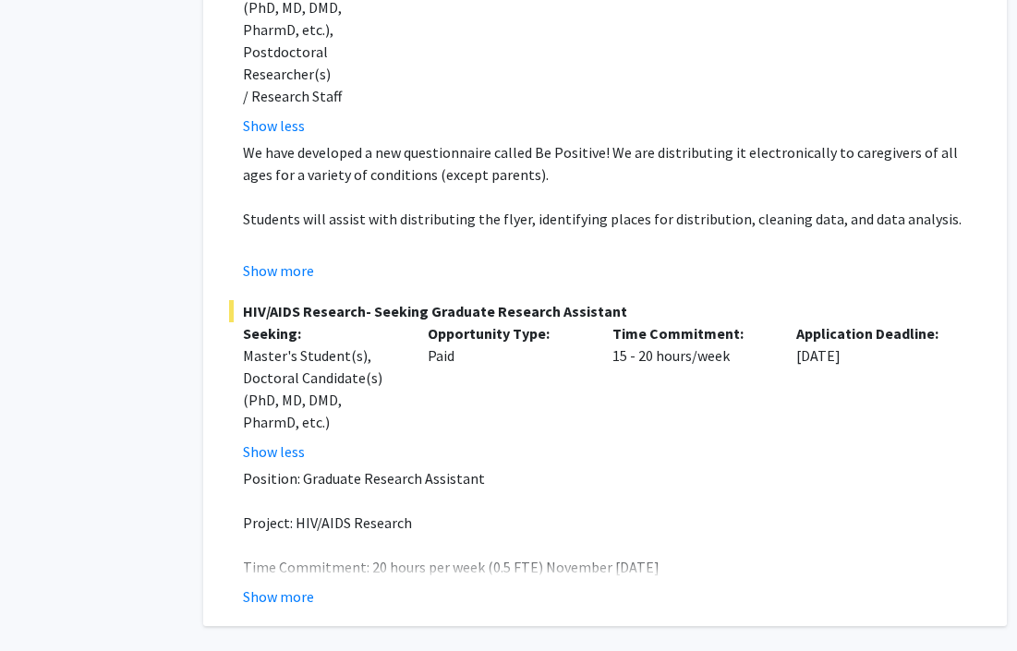
scroll to position [10277, 88]
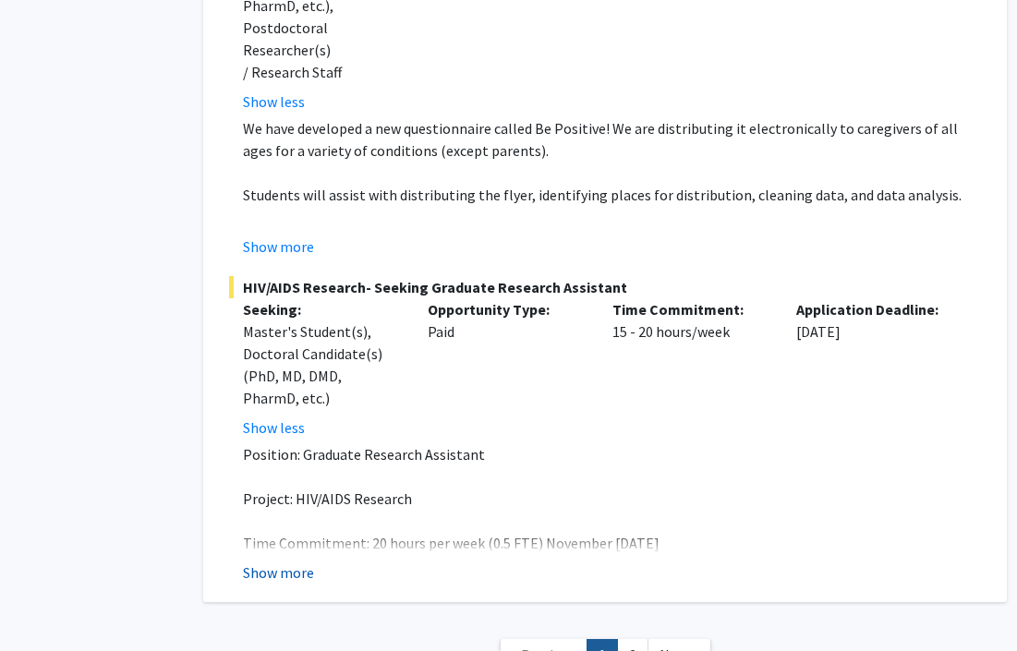
click at [301, 562] on button "Show more" at bounding box center [278, 573] width 71 height 22
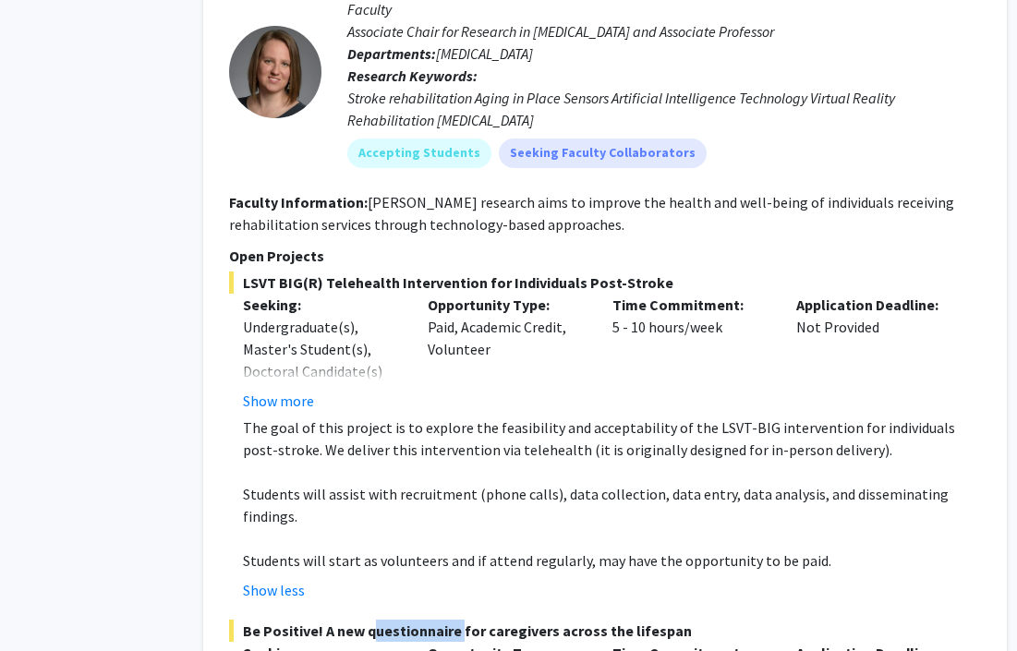
scroll to position [9506, 88]
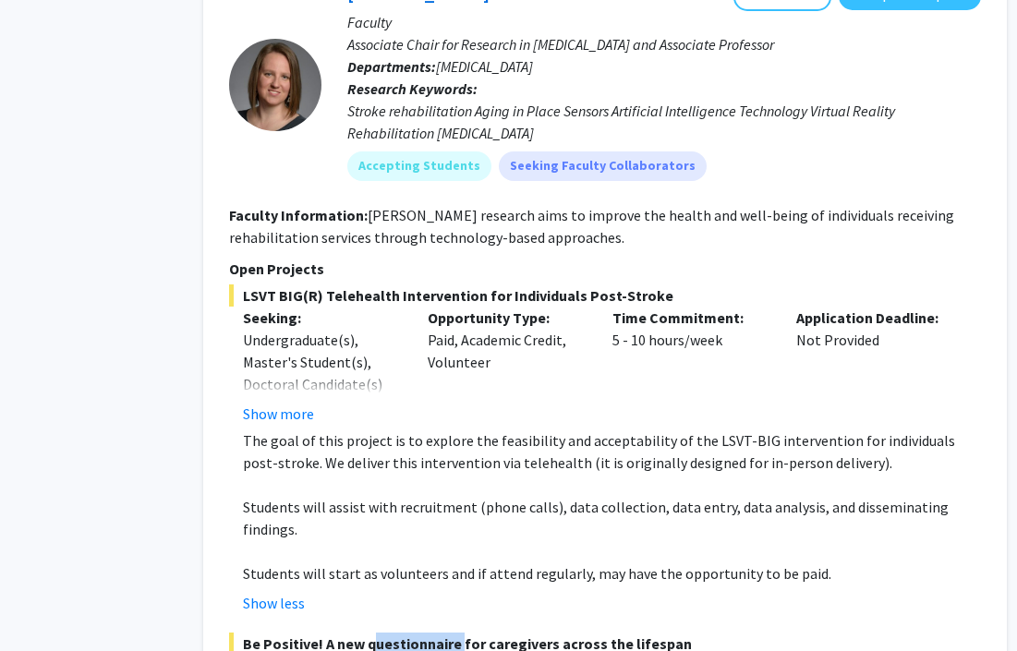
click at [414, 307] on div "Opportunity Type: Paid, Academic Credit, Volunteer" at bounding box center [506, 366] width 185 height 118
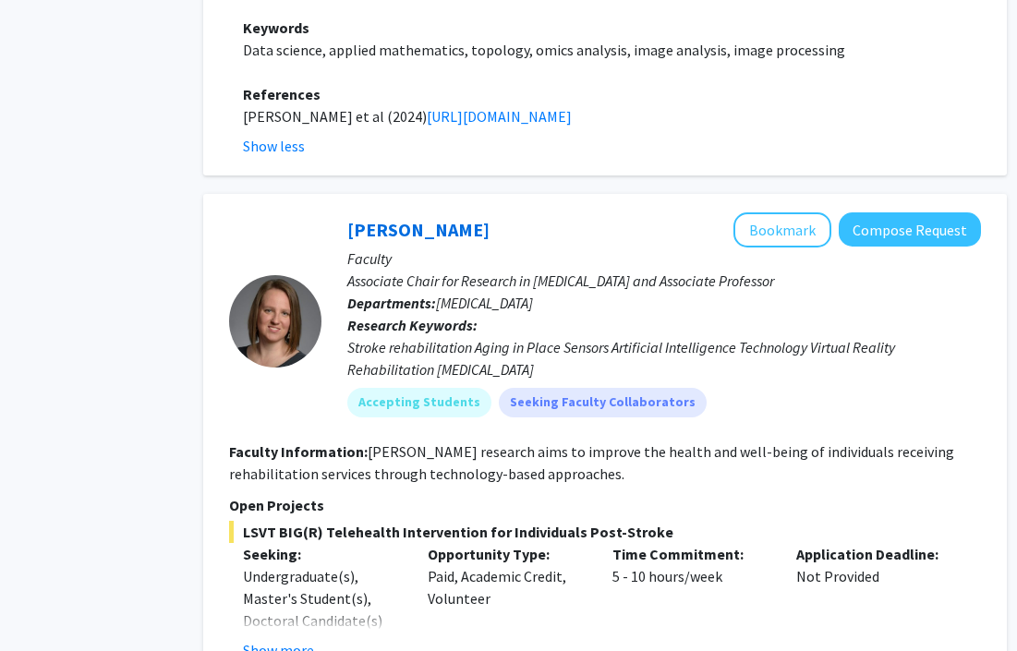
scroll to position [9241, 88]
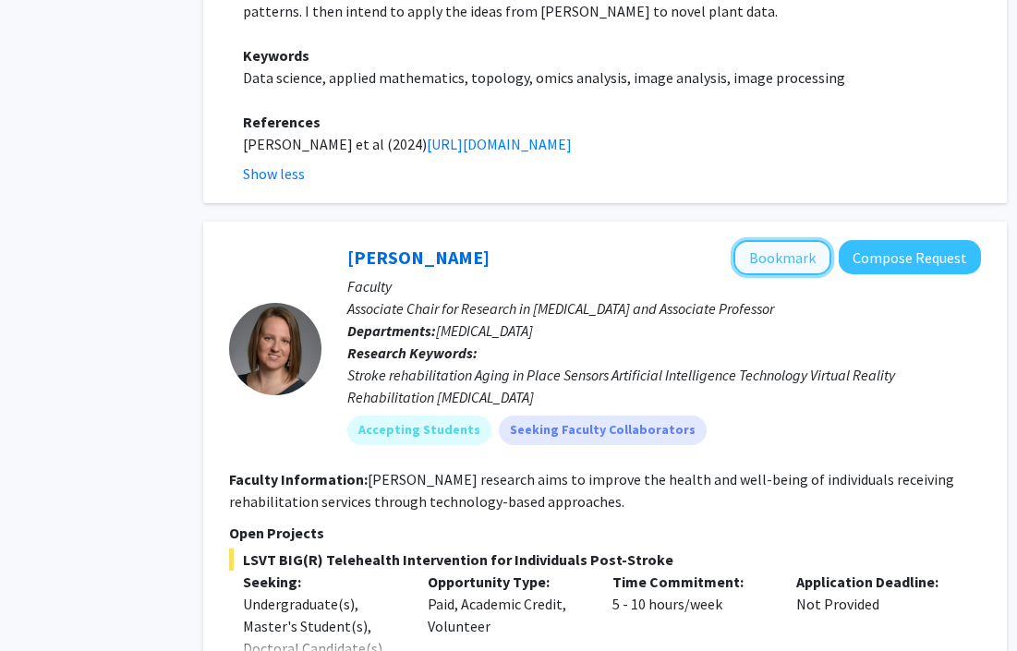
click at [790, 240] on button "Bookmark" at bounding box center [783, 257] width 98 height 35
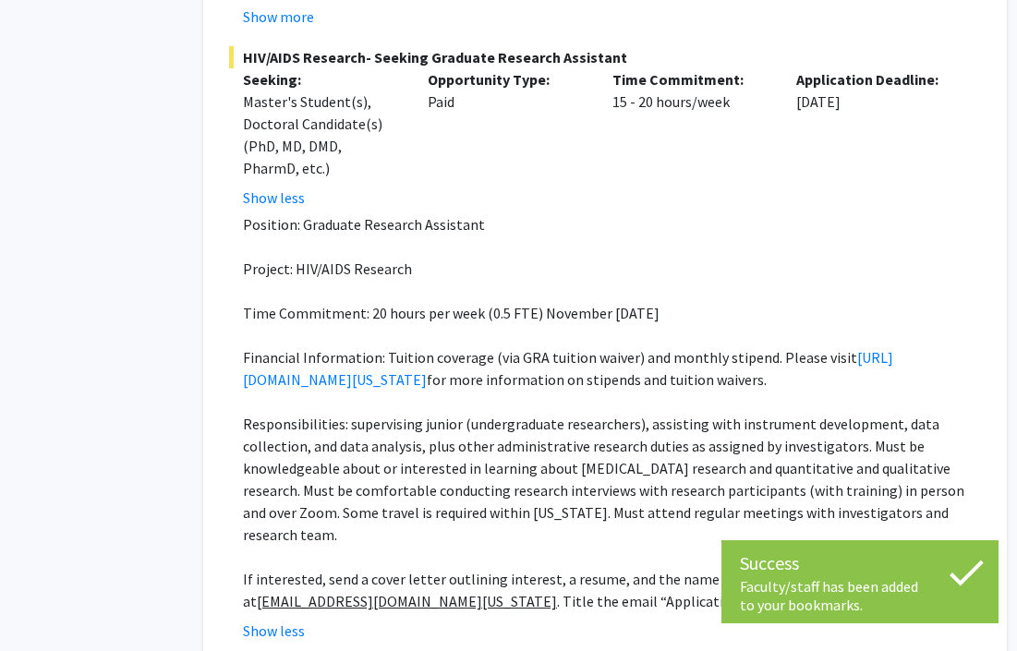
scroll to position [10543, 88]
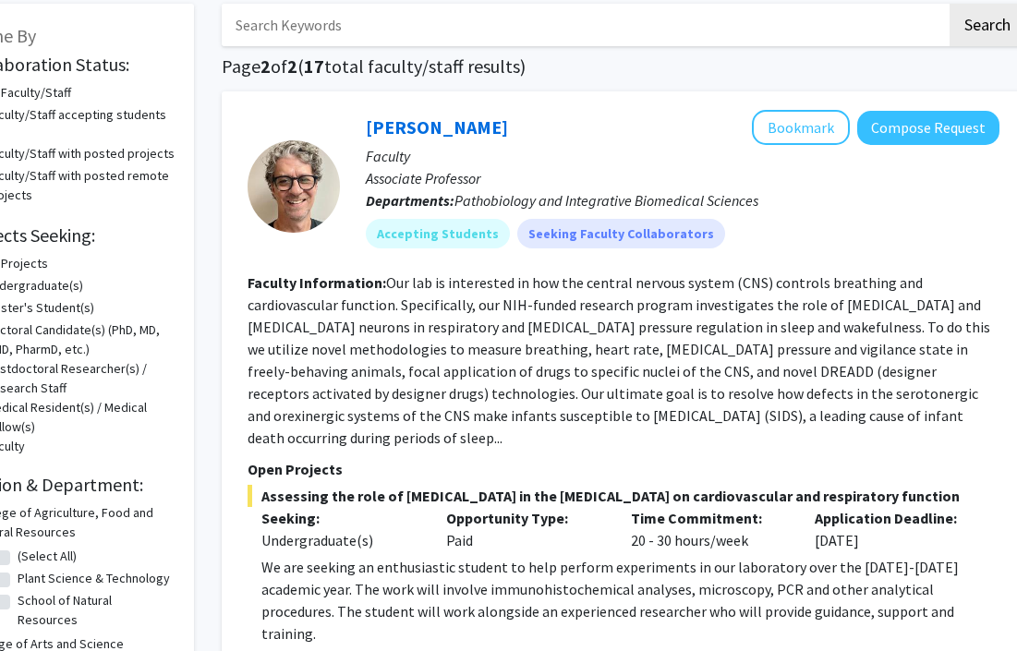
scroll to position [95, 91]
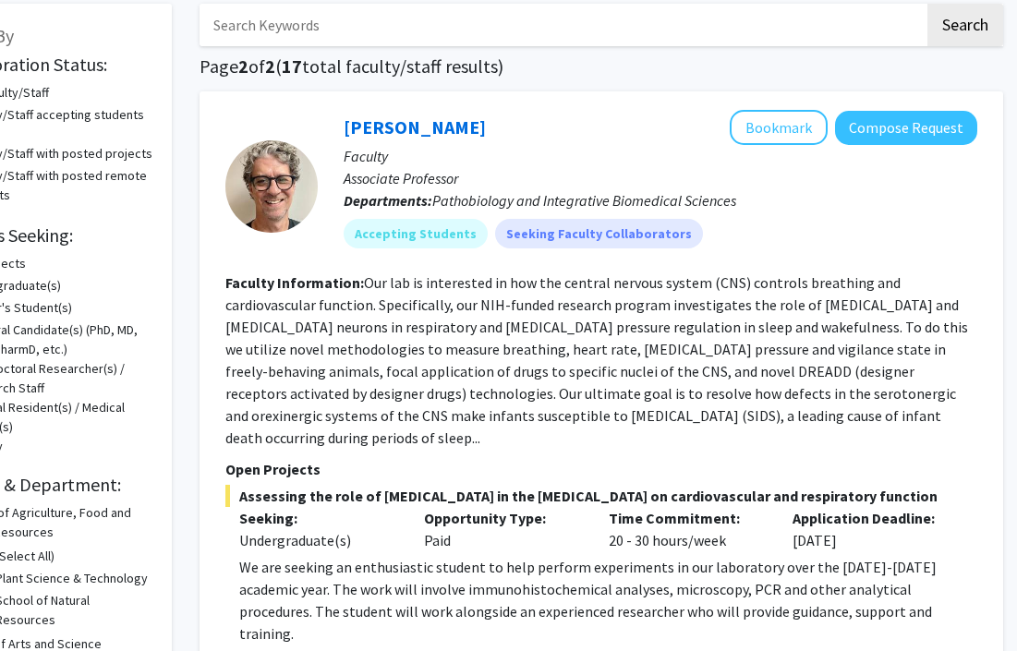
click at [606, 485] on span "Assessing the role of serotonin in the brainstem on cardiovascular and respirat…" at bounding box center [601, 496] width 752 height 22
click at [470, 319] on fg-read-more "Our lab is interested in how the central nervous system (CNS) controls breathin…" at bounding box center [596, 360] width 743 height 174
click at [457, 289] on fg-read-more "Our lab is interested in how the central nervous system (CNS) controls breathin…" at bounding box center [596, 360] width 743 height 174
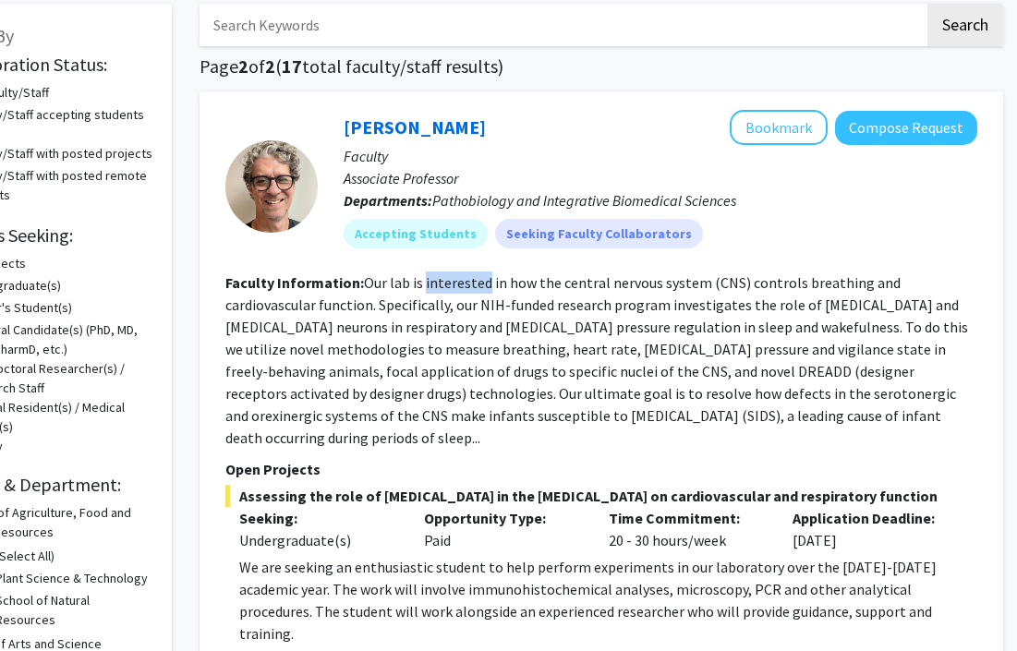
click at [693, 289] on fg-read-more "Our lab is interested in how the central nervous system (CNS) controls breathin…" at bounding box center [596, 360] width 743 height 174
click at [389, 292] on section "Faculty Information: Our lab is interested in how the central nervous system (C…" at bounding box center [601, 360] width 752 height 177
click at [446, 301] on fg-read-more "Our lab is interested in how the central nervous system (CNS) controls breathin…" at bounding box center [596, 360] width 743 height 174
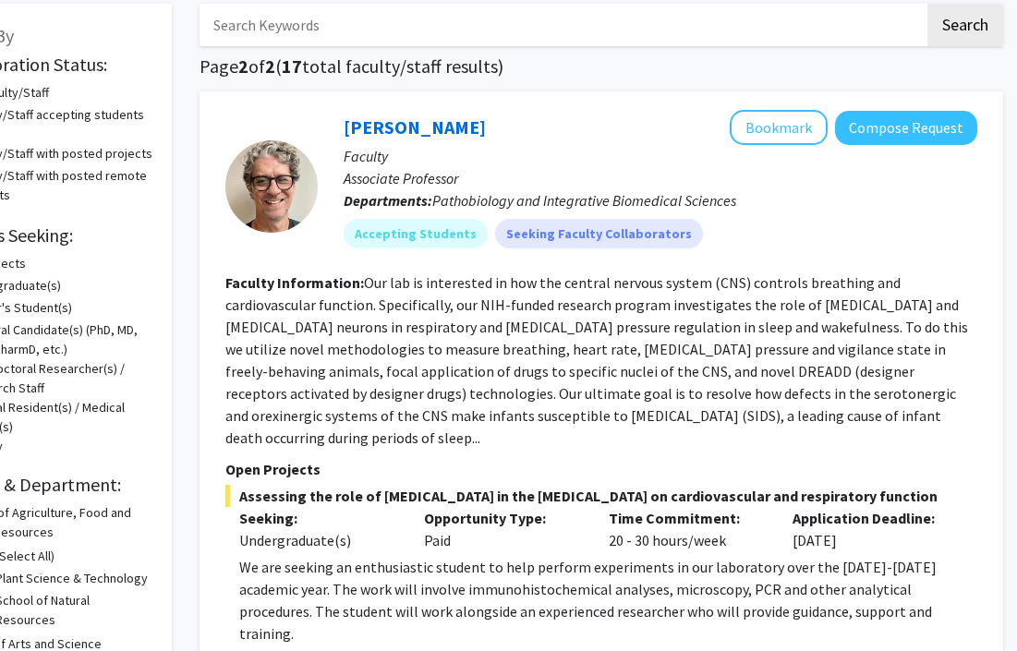
click at [446, 301] on fg-read-more "Our lab is interested in how the central nervous system (CNS) controls breathin…" at bounding box center [596, 360] width 743 height 174
click at [533, 304] on fg-read-more "Our lab is interested in how the central nervous system (CNS) controls breathin…" at bounding box center [596, 360] width 743 height 174
click at [637, 310] on fg-read-more "Our lab is interested in how the central nervous system (CNS) controls breathin…" at bounding box center [596, 360] width 743 height 174
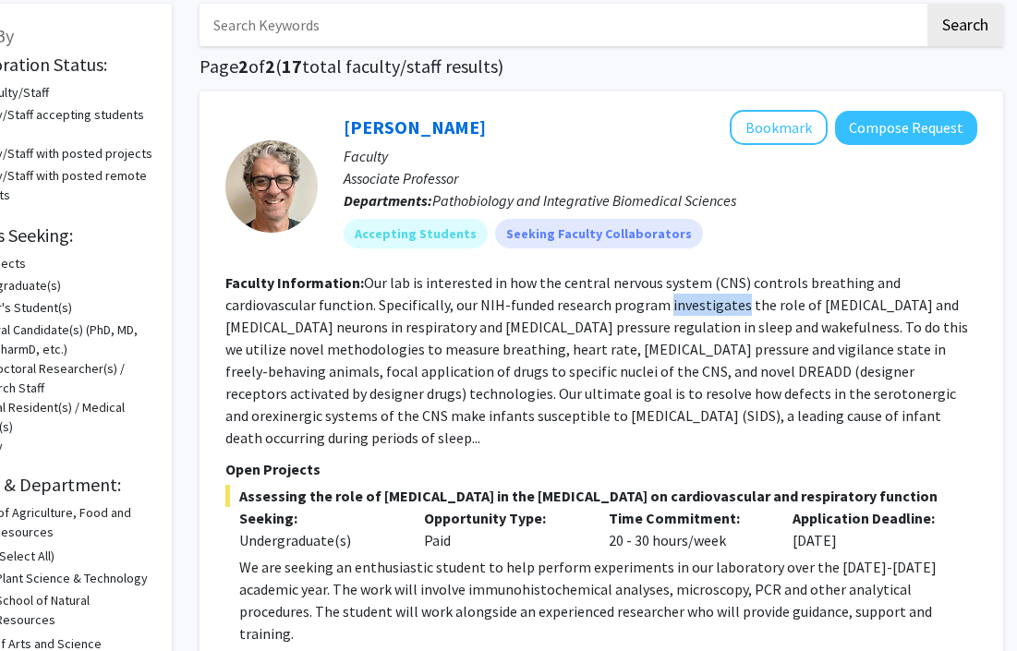
click at [721, 314] on section "Faculty Information: Our lab is interested in how the central nervous system (C…" at bounding box center [601, 360] width 752 height 177
click at [733, 314] on section "Faculty Information: Our lab is interested in how the central nervous system (C…" at bounding box center [601, 360] width 752 height 177
click at [317, 383] on section "Faculty Information: Our lab is interested in how the central nervous system (C…" at bounding box center [601, 360] width 752 height 177
click at [479, 356] on fg-read-more "Our lab is interested in how the central nervous system (CNS) controls breathin…" at bounding box center [596, 360] width 743 height 174
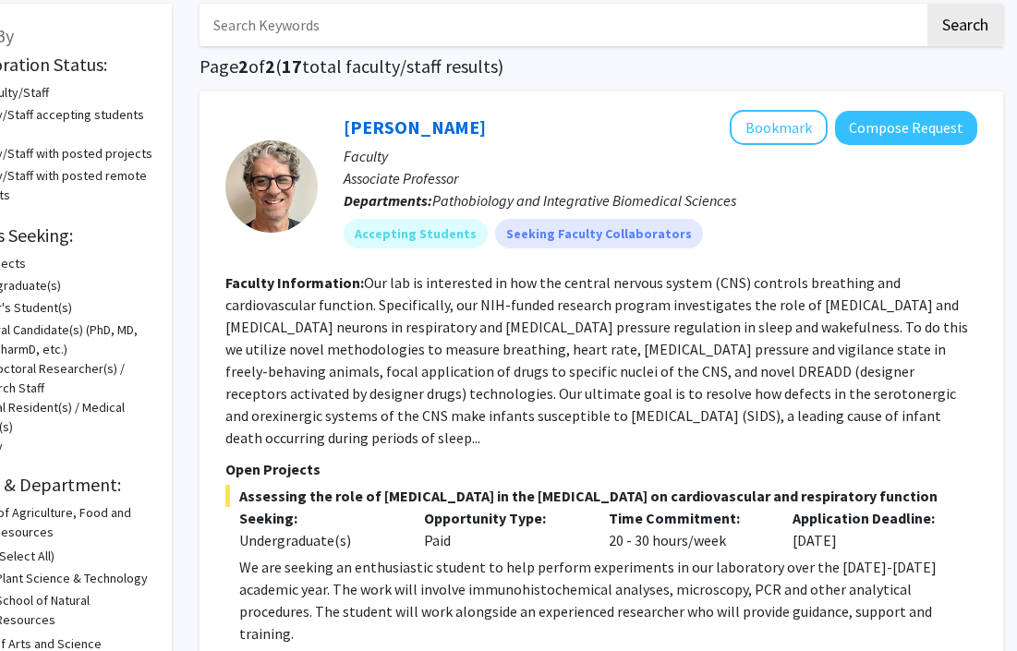
click at [479, 356] on fg-read-more "Our lab is interested in how the central nervous system (CNS) controls breathin…" at bounding box center [596, 360] width 743 height 174
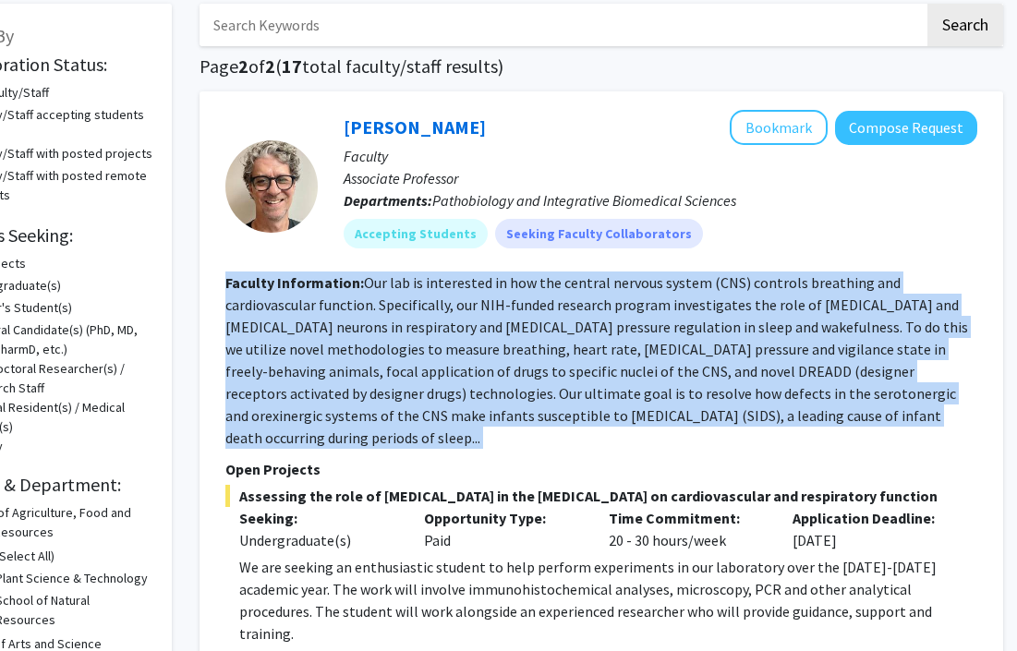
click at [727, 400] on fg-read-more "Our lab is interested in how the central nervous system (CNS) controls breathin…" at bounding box center [596, 360] width 743 height 174
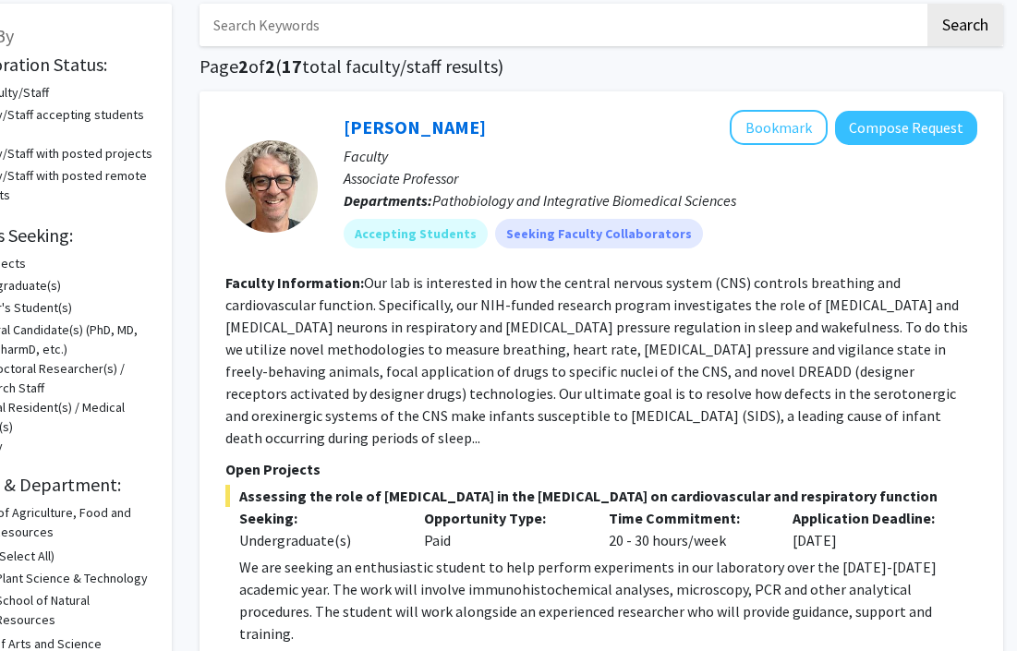
click at [901, 381] on section "Faculty Information: Our lab is interested in how the central nervous system (C…" at bounding box center [601, 360] width 752 height 177
click at [846, 348] on fg-read-more "Our lab is interested in how the central nervous system (CNS) controls breathin…" at bounding box center [596, 360] width 743 height 174
click at [413, 356] on fg-read-more "Our lab is interested in how the central nervous system (CNS) controls breathin…" at bounding box center [596, 360] width 743 height 174
click at [475, 373] on fg-read-more "Our lab is interested in how the central nervous system (CNS) controls breathin…" at bounding box center [596, 360] width 743 height 174
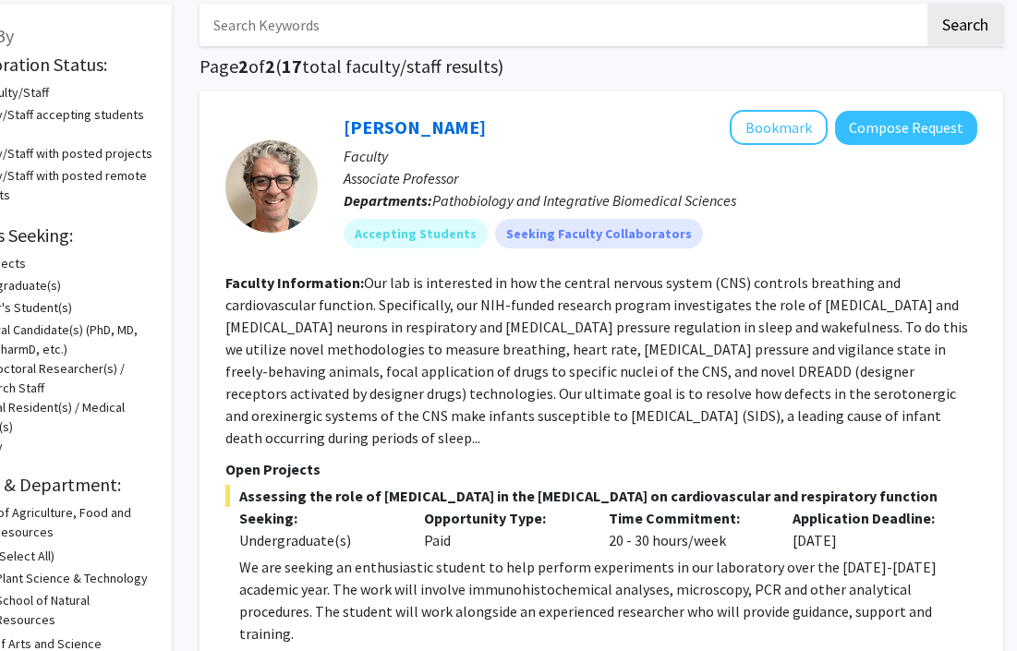
click at [475, 373] on fg-read-more "Our lab is interested in how the central nervous system (CNS) controls breathin…" at bounding box center [596, 360] width 743 height 174
click at [654, 401] on fg-read-more "Our lab is interested in how the central nervous system (CNS) controls breathin…" at bounding box center [596, 360] width 743 height 174
click at [797, 378] on fg-read-more "Our lab is interested in how the central nervous system (CNS) controls breathin…" at bounding box center [596, 360] width 743 height 174
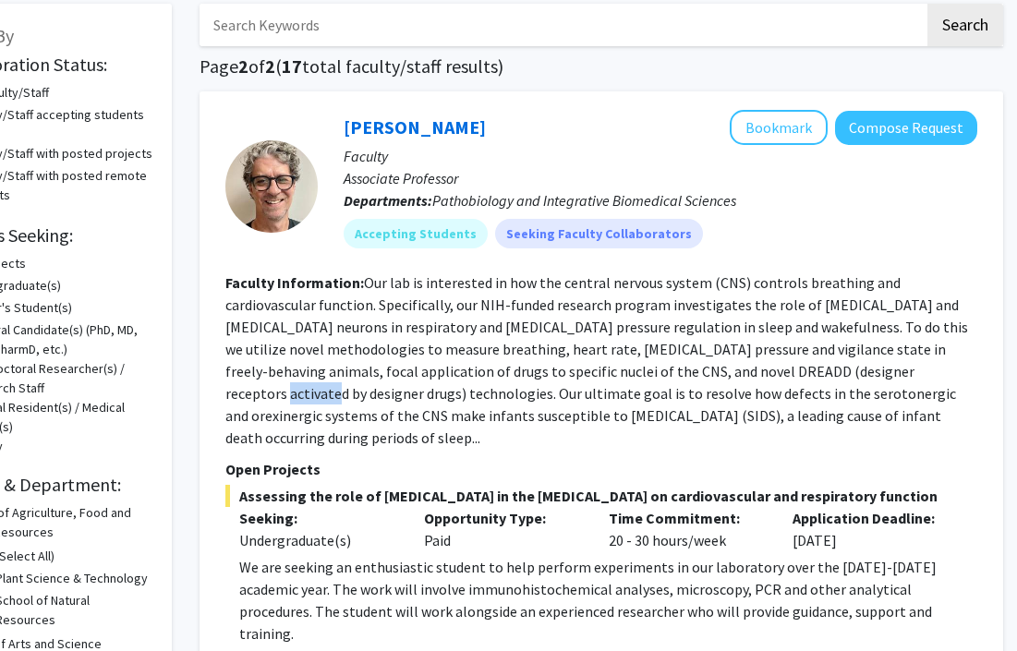
click at [797, 378] on fg-read-more "Our lab is interested in how the central nervous system (CNS) controls breathin…" at bounding box center [596, 360] width 743 height 174
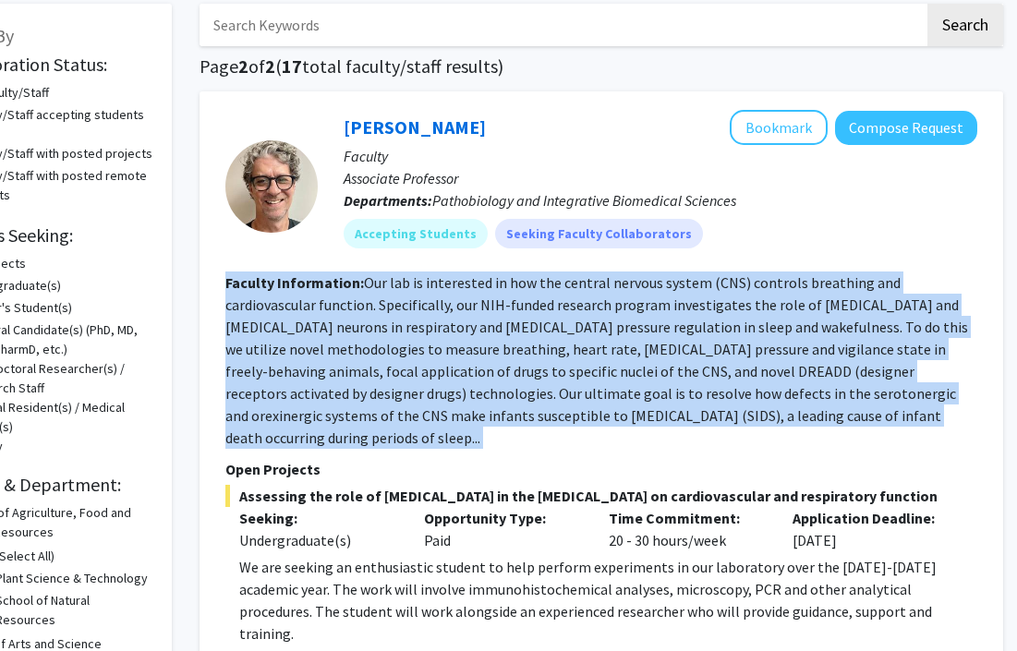
click at [576, 416] on fg-read-more "Our lab is interested in how the central nervous system (CNS) controls breathin…" at bounding box center [596, 360] width 743 height 174
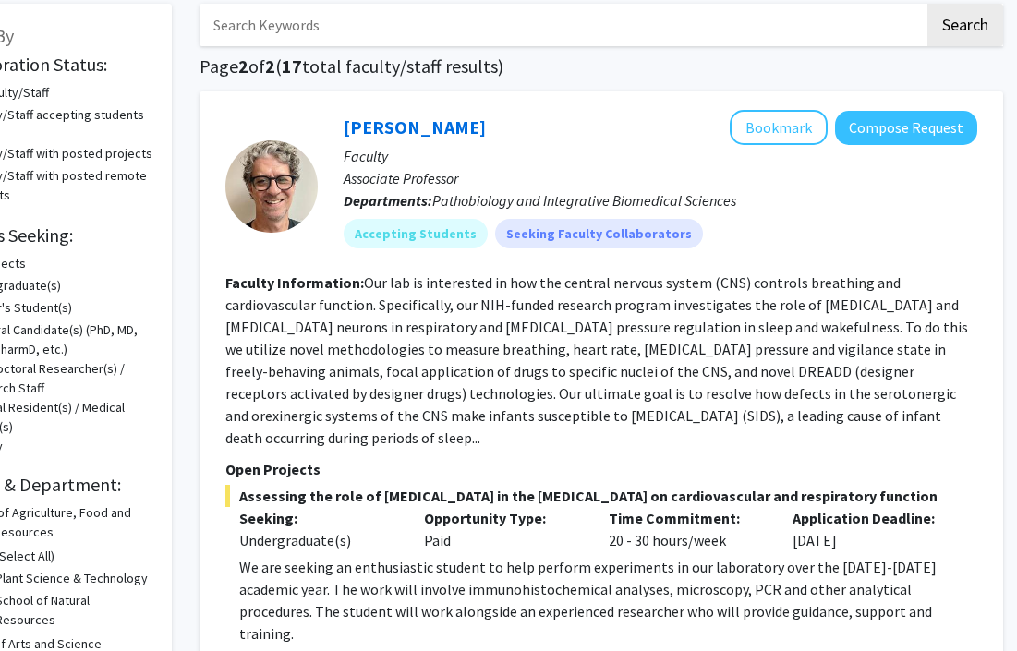
click at [340, 399] on fg-read-more "Our lab is interested in how the central nervous system (CNS) controls breathin…" at bounding box center [596, 360] width 743 height 174
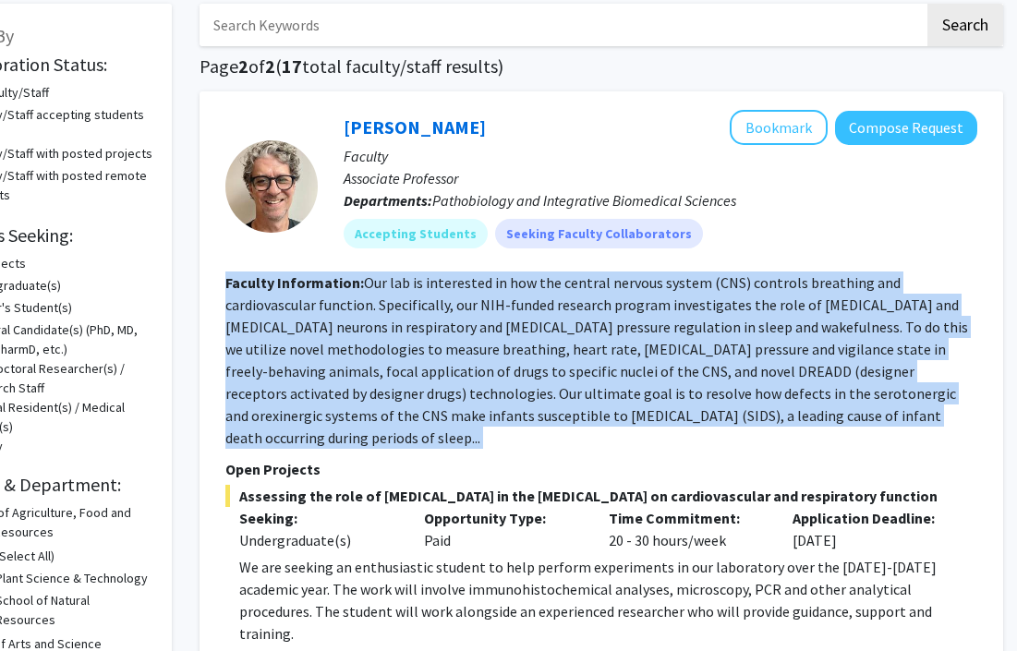
click at [255, 391] on fg-read-more "Our lab is interested in how the central nervous system (CNS) controls breathin…" at bounding box center [596, 360] width 743 height 174
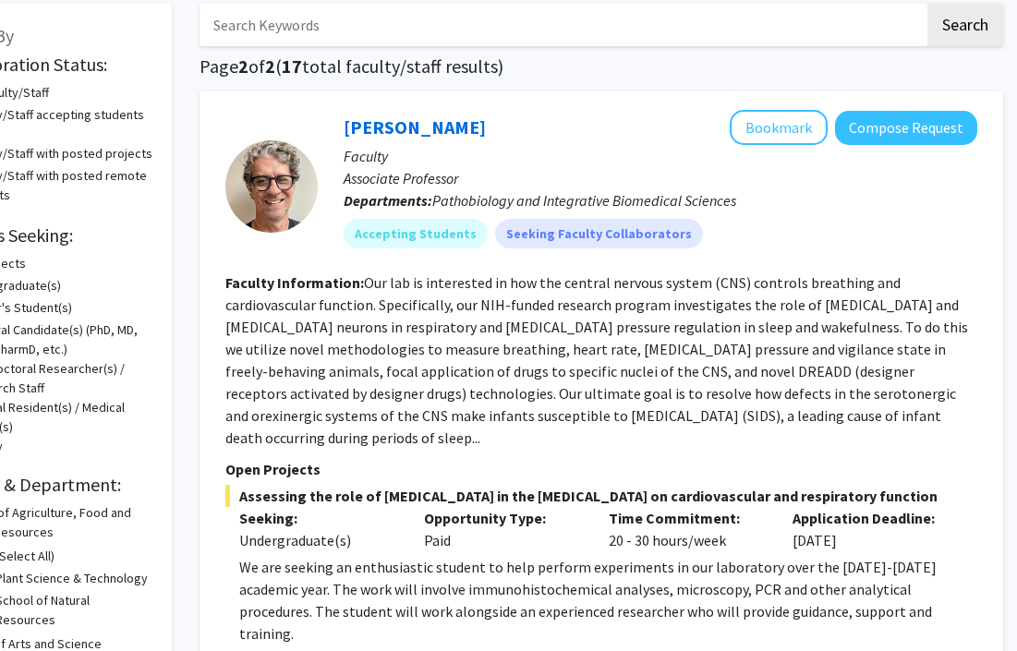
click at [255, 391] on fg-read-more "Our lab is interested in how the central nervous system (CNS) controls breathin…" at bounding box center [596, 360] width 743 height 174
click at [416, 393] on fg-read-more "Our lab is interested in how the central nervous system (CNS) controls breathin…" at bounding box center [596, 360] width 743 height 174
click at [537, 408] on fg-read-more "Our lab is interested in how the central nervous system (CNS) controls breathin…" at bounding box center [596, 360] width 743 height 174
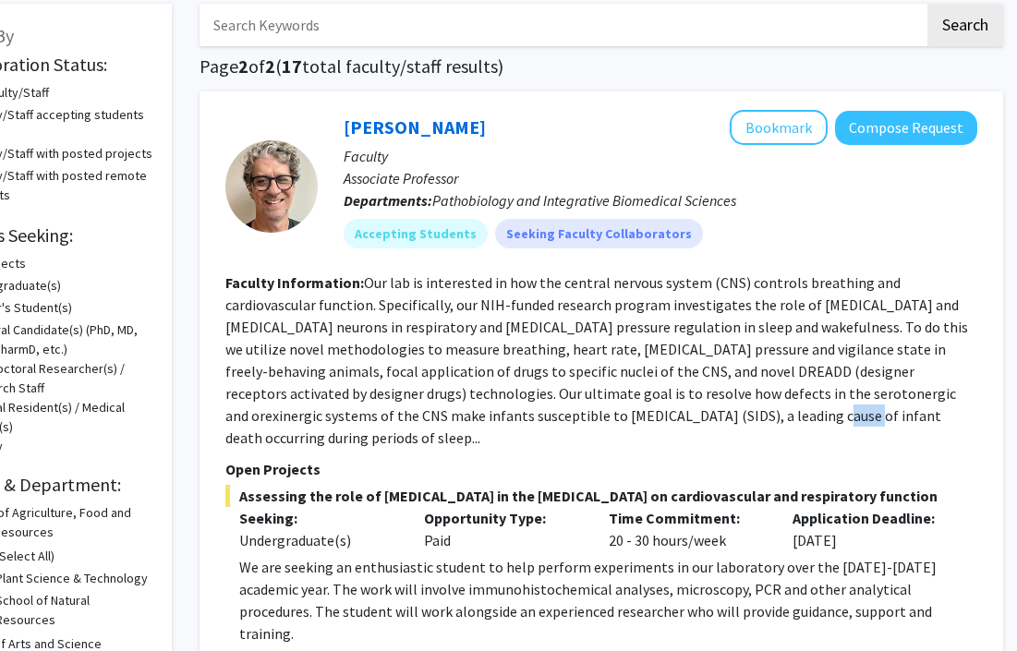
click at [695, 398] on fg-read-more "Our lab is interested in how the central nervous system (CNS) controls breathin…" at bounding box center [596, 360] width 743 height 174
click at [879, 395] on fg-read-more "Our lab is interested in how the central nervous system (CNS) controls breathin…" at bounding box center [596, 360] width 743 height 174
click at [512, 419] on fg-read-more "Our lab is interested in how the central nervous system (CNS) controls breathin…" at bounding box center [596, 360] width 743 height 174
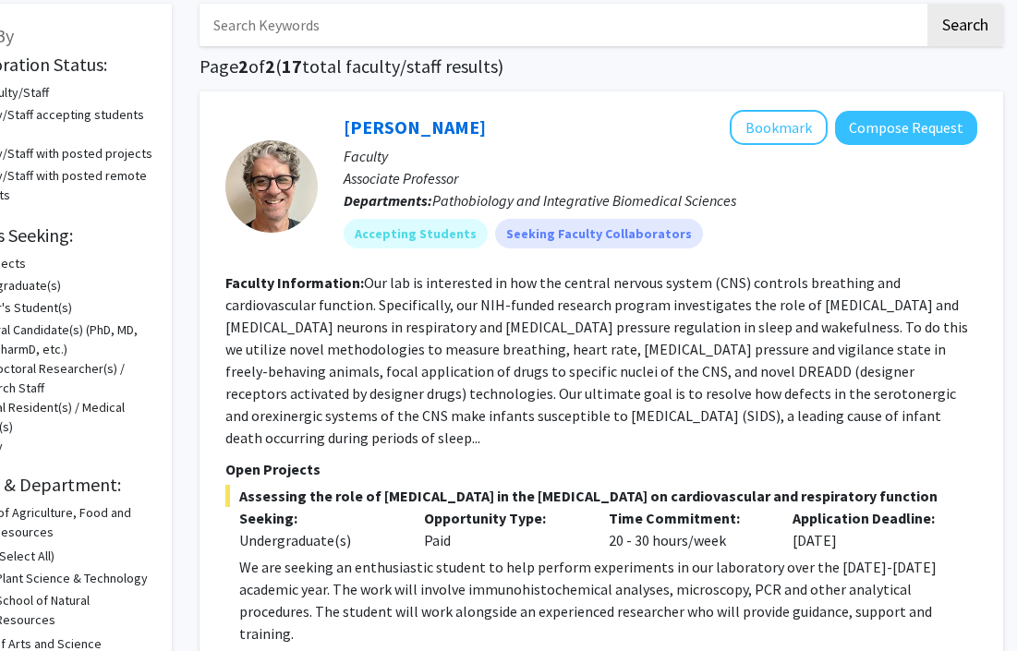
click at [512, 419] on fg-read-more "Our lab is interested in how the central nervous system (CNS) controls breathin…" at bounding box center [596, 360] width 743 height 174
click at [300, 418] on fg-read-more "Our lab is interested in how the central nervous system (CNS) controls breathin…" at bounding box center [596, 360] width 743 height 174
click at [556, 424] on fg-read-more "Our lab is interested in how the central nervous system (CNS) controls breathin…" at bounding box center [596, 360] width 743 height 174
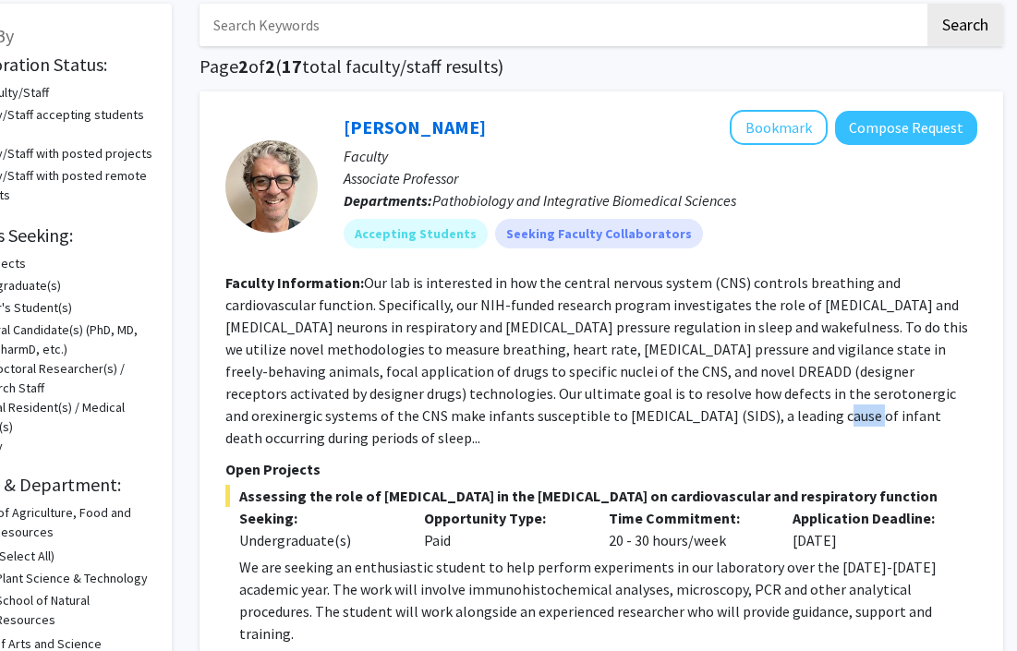
click at [727, 422] on fg-read-more "Our lab is interested in how the central nervous system (CNS) controls breathin…" at bounding box center [596, 360] width 743 height 174
click at [655, 412] on fg-read-more "Our lab is interested in how the central nervous system (CNS) controls breathin…" at bounding box center [596, 360] width 743 height 174
click at [685, 382] on section "Faculty Information: Our lab is interested in how the central nervous system (C…" at bounding box center [601, 360] width 752 height 177
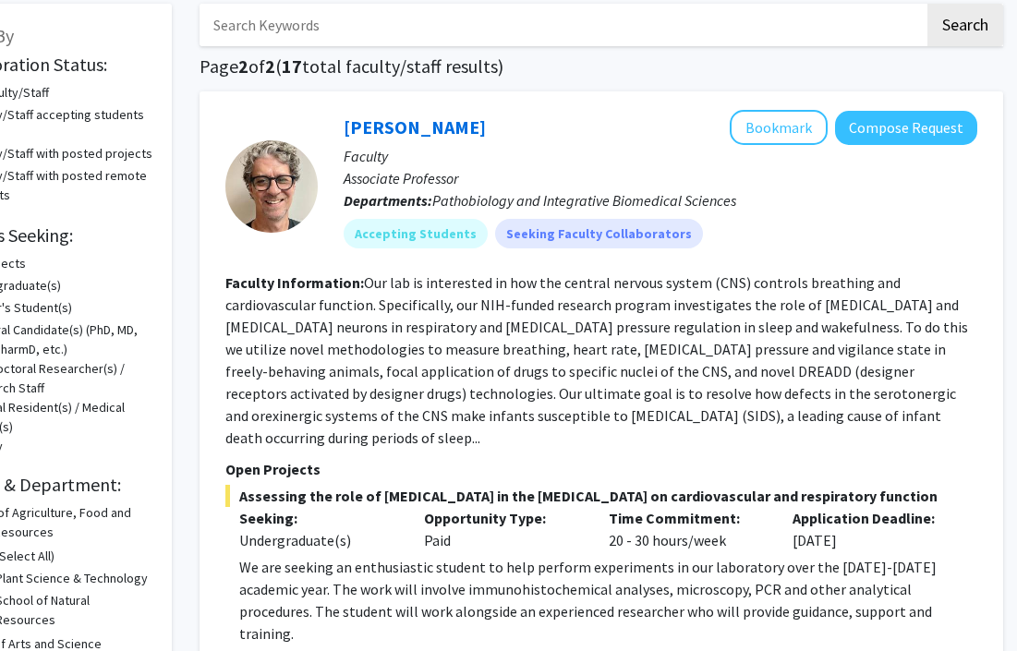
click at [647, 352] on fg-read-more "Our lab is interested in how the central nervous system (CNS) controls breathin…" at bounding box center [596, 360] width 743 height 174
click at [504, 290] on fg-read-more "Our lab is interested in how the central nervous system (CNS) controls breathin…" at bounding box center [596, 360] width 743 height 174
click at [509, 289] on fg-read-more "Our lab is interested in how the central nervous system (CNS) controls breathin…" at bounding box center [596, 360] width 743 height 174
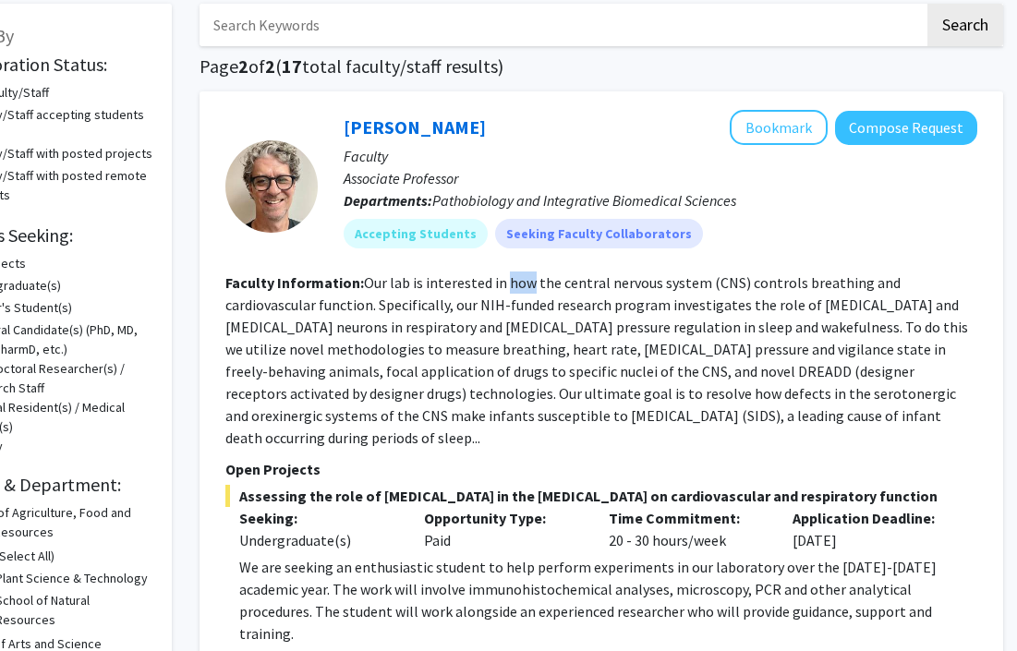
click at [520, 350] on fg-read-more "Our lab is interested in how the central nervous system (CNS) controls breathin…" at bounding box center [596, 360] width 743 height 174
click at [755, 123] on button "Bookmark" at bounding box center [779, 127] width 98 height 35
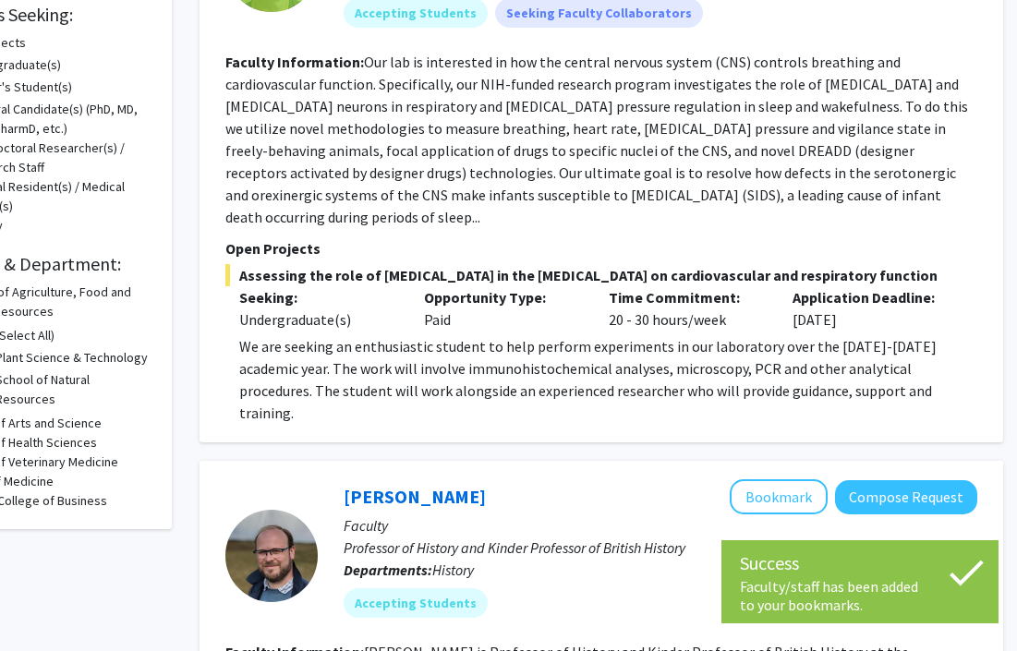
scroll to position [322, 91]
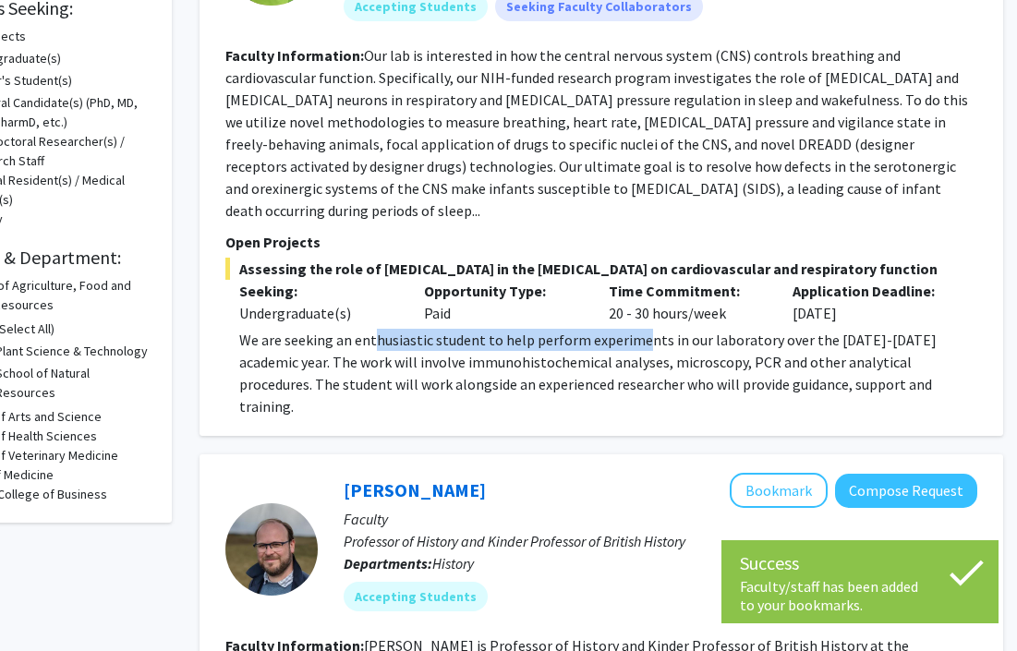
drag, startPoint x: 375, startPoint y: 323, endPoint x: 647, endPoint y: 326, distance: 271.6
click at [647, 329] on p "We are seeking an enthusiastic student to help perform experiments in our labor…" at bounding box center [608, 373] width 738 height 89
click at [687, 329] on p "We are seeking an enthusiastic student to help perform experiments in our labor…" at bounding box center [608, 373] width 738 height 89
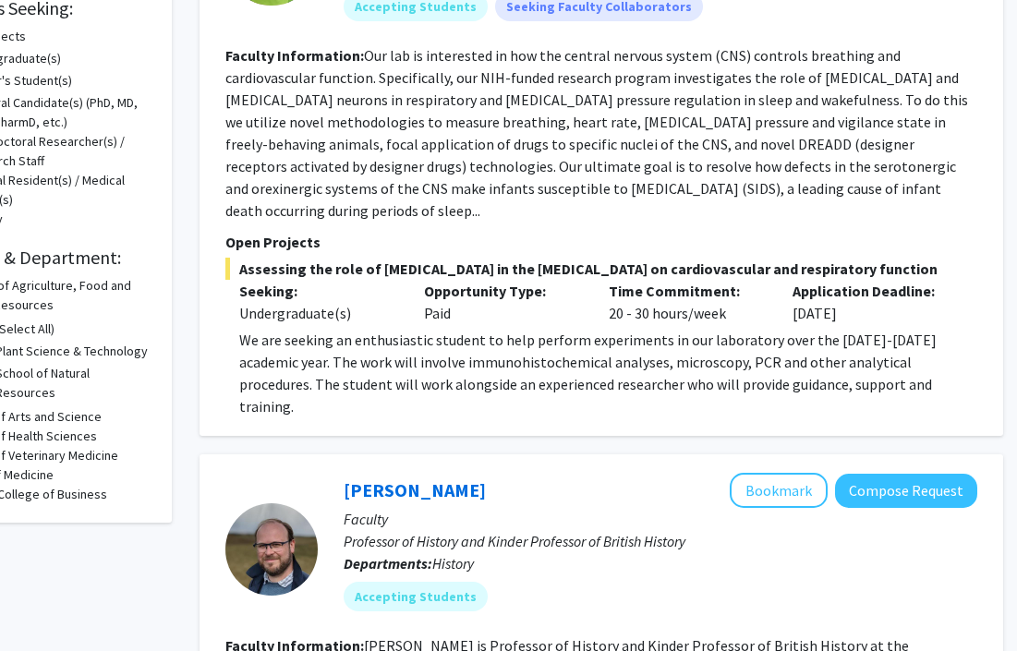
click at [686, 329] on p "We are seeking an enthusiastic student to help perform experiments in our labor…" at bounding box center [608, 373] width 738 height 89
drag, startPoint x: 603, startPoint y: 340, endPoint x: 702, endPoint y: 345, distance: 99.0
click at [702, 345] on p "We are seeking an enthusiastic student to help perform experiments in our labor…" at bounding box center [608, 373] width 738 height 89
click at [725, 374] on div "✓ Bookmarked Kevin Cummings Remove Bookmark Compose Request Faculty Associate P…" at bounding box center [602, 150] width 804 height 572
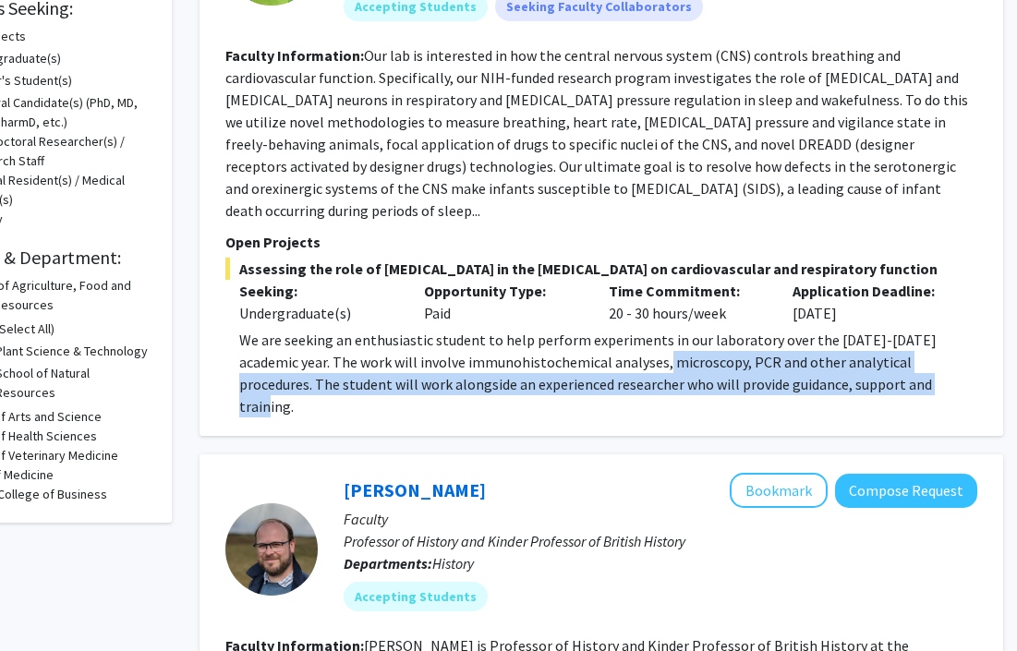
drag, startPoint x: 792, startPoint y: 373, endPoint x: 621, endPoint y: 331, distance: 176.1
click at [622, 331] on div "✓ Bookmarked Kevin Cummings Remove Bookmark Compose Request Faculty Associate P…" at bounding box center [602, 150] width 804 height 572
click at [621, 331] on p "We are seeking an enthusiastic student to help perform experiments in our labor…" at bounding box center [608, 373] width 738 height 89
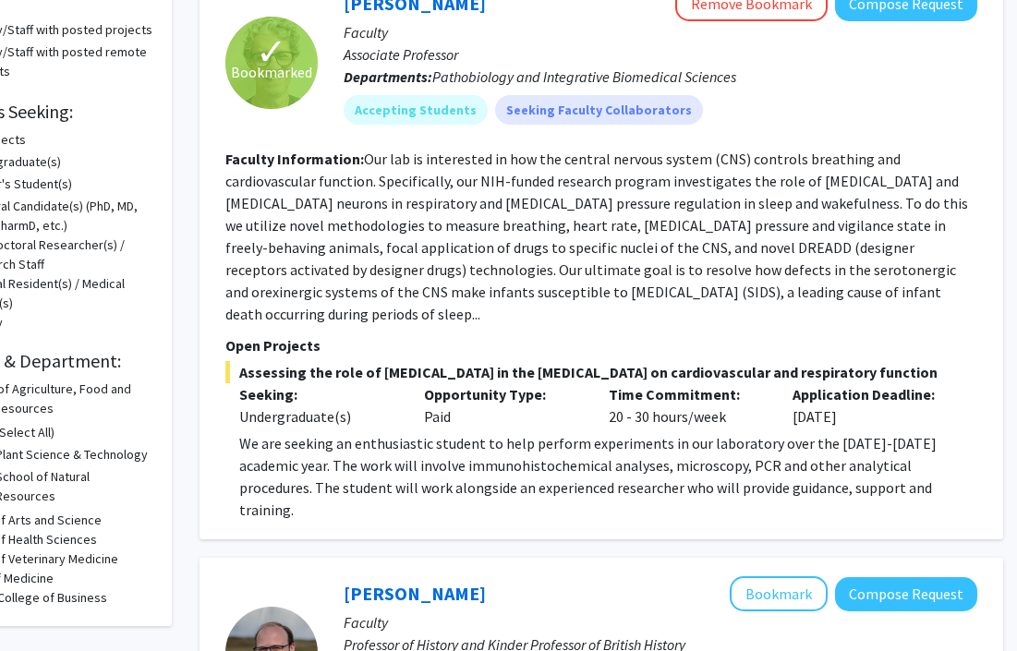
scroll to position [196, 91]
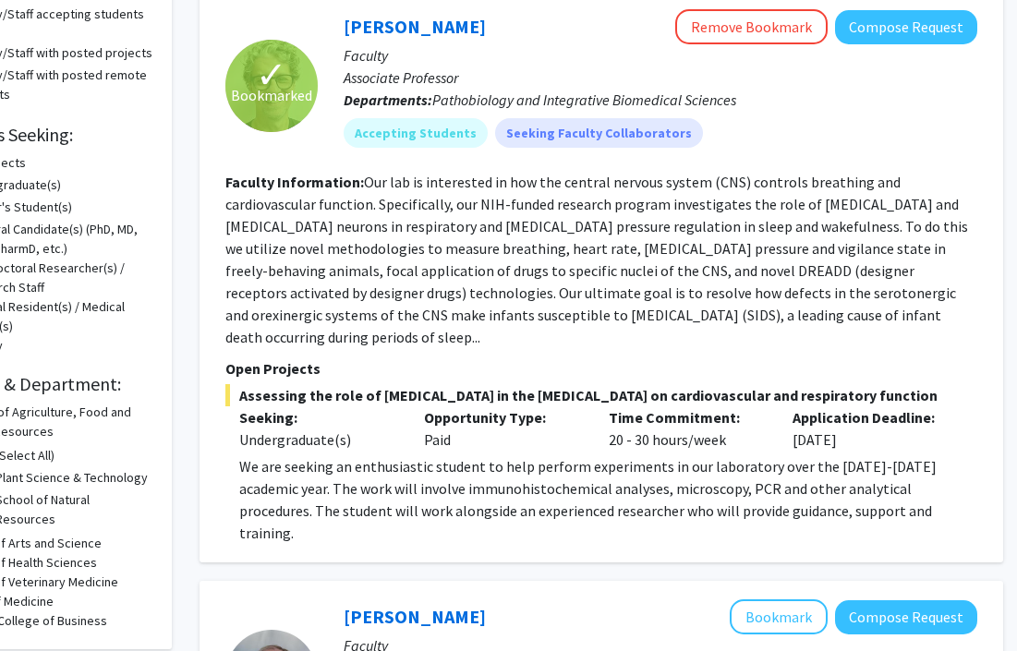
click at [639, 244] on fg-read-more "Our lab is interested in how the central nervous system (CNS) controls breathin…" at bounding box center [596, 260] width 743 height 174
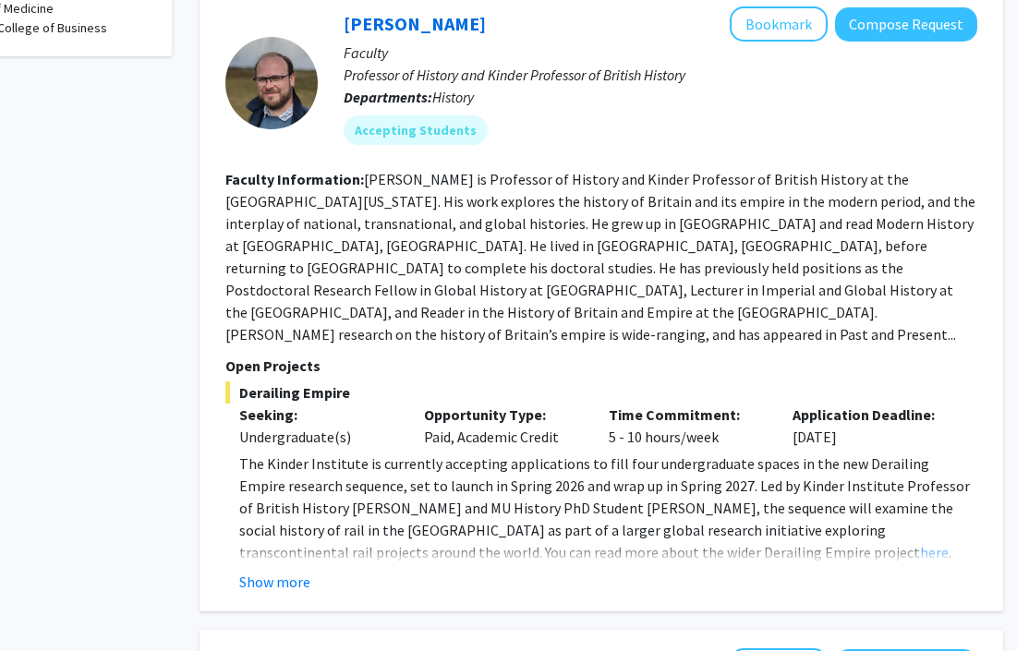
scroll to position [826, 91]
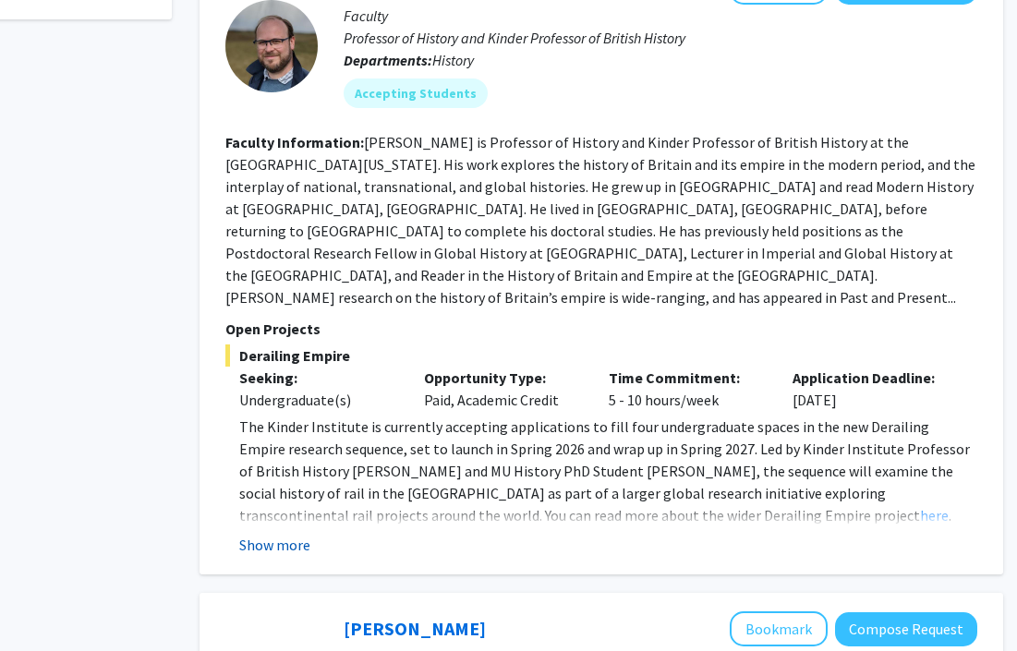
click at [297, 534] on button "Show more" at bounding box center [274, 545] width 71 height 22
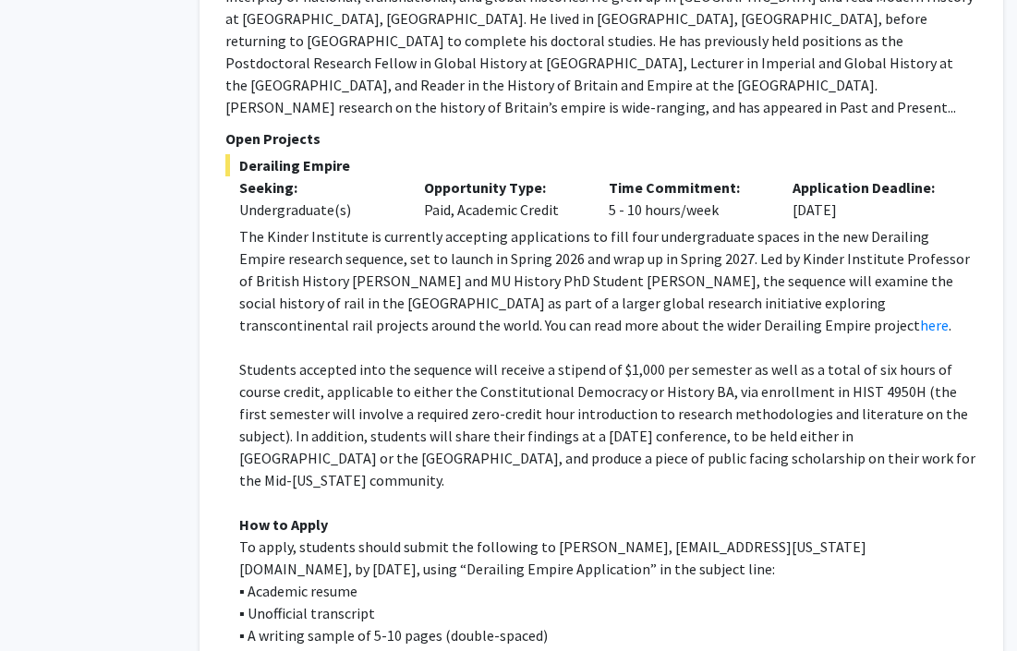
scroll to position [1020, 91]
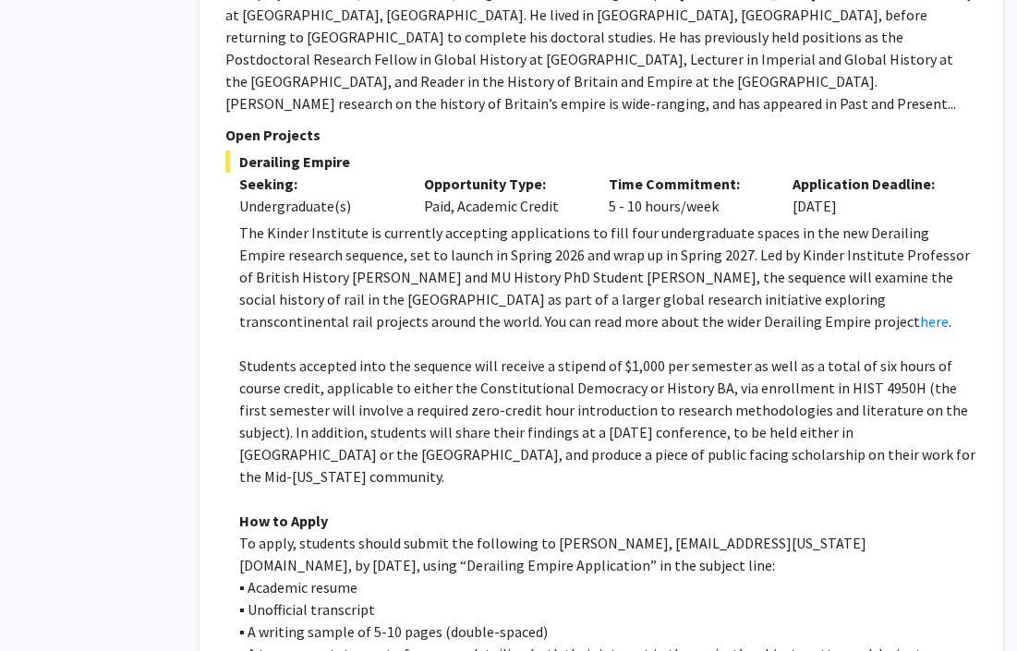
click at [585, 355] on p "Students accepted into the sequence will receive a stipend of $1,000 per semest…" at bounding box center [608, 421] width 738 height 133
click at [604, 355] on p "Students accepted into the sequence will receive a stipend of $1,000 per semest…" at bounding box center [608, 421] width 738 height 133
click at [476, 355] on p "Students accepted into the sequence will receive a stipend of $1,000 per semest…" at bounding box center [608, 421] width 738 height 133
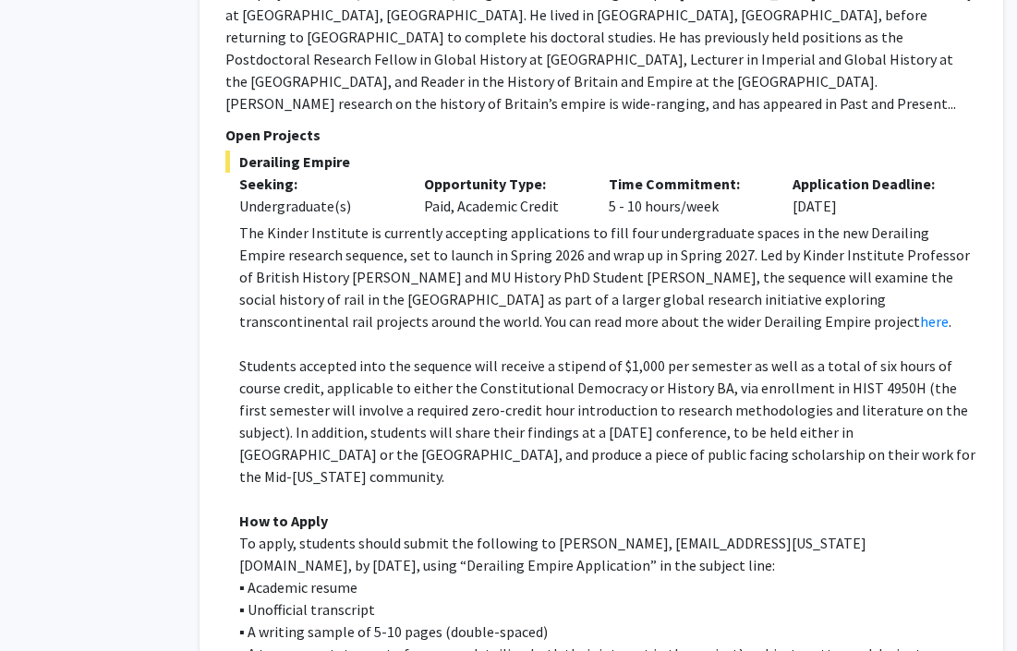
click at [620, 355] on p "Students accepted into the sequence will receive a stipend of $1,000 per semest…" at bounding box center [608, 421] width 738 height 133
click at [453, 355] on p "Students accepted into the sequence will receive a stipend of $1,000 per semest…" at bounding box center [608, 421] width 738 height 133
click at [501, 355] on p "Students accepted into the sequence will receive a stipend of $1,000 per semest…" at bounding box center [608, 421] width 738 height 133
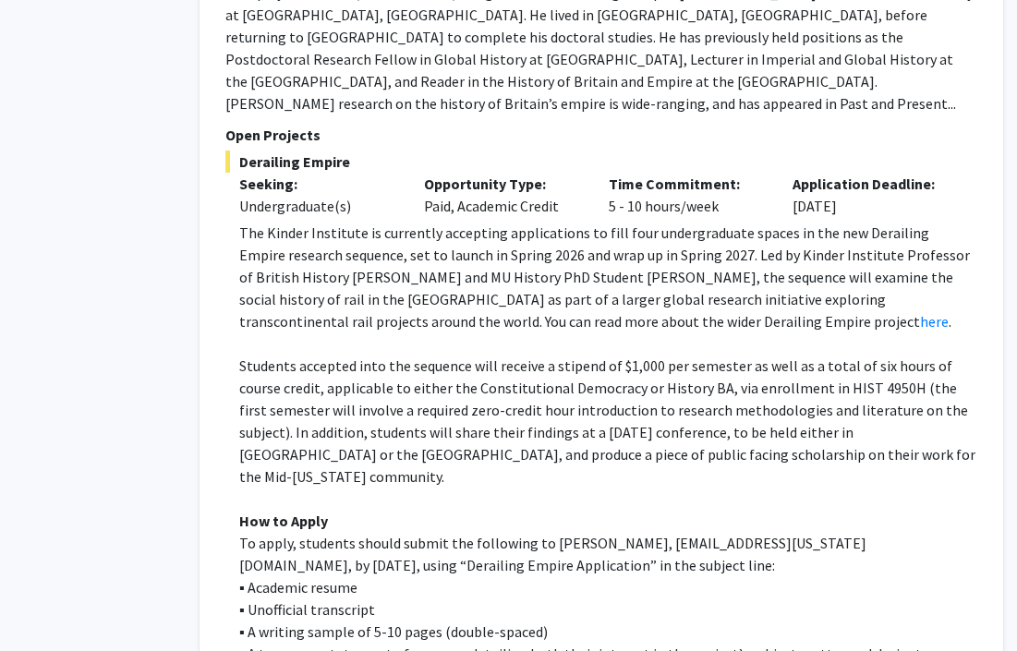
click at [730, 355] on p "Students accepted into the sequence will receive a stipend of $1,000 per semest…" at bounding box center [608, 421] width 738 height 133
click at [735, 355] on p "Students accepted into the sequence will receive a stipend of $1,000 per semest…" at bounding box center [608, 421] width 738 height 133
click at [686, 355] on p "Students accepted into the sequence will receive a stipend of $1,000 per semest…" at bounding box center [608, 421] width 738 height 133
click at [793, 355] on p "Students accepted into the sequence will receive a stipend of $1,000 per semest…" at bounding box center [608, 421] width 738 height 133
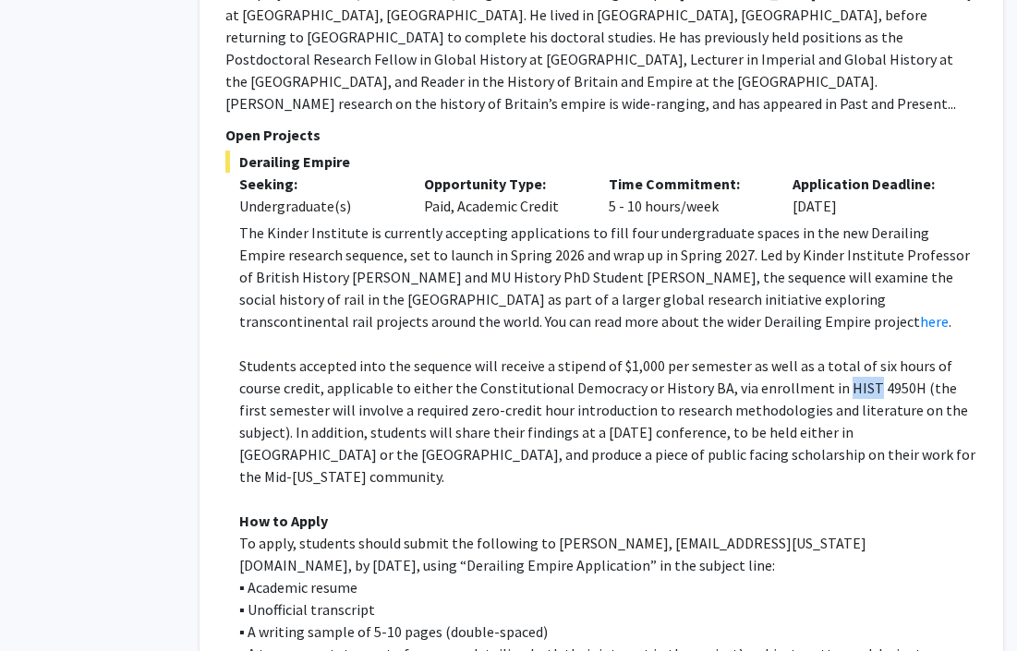
click at [793, 355] on p "Students accepted into the sequence will receive a stipend of $1,000 per semest…" at bounding box center [608, 421] width 738 height 133
click at [875, 355] on p "Students accepted into the sequence will receive a stipend of $1,000 per semest…" at bounding box center [608, 421] width 738 height 133
click at [281, 355] on p "Students accepted into the sequence will receive a stipend of $1,000 per semest…" at bounding box center [608, 421] width 738 height 133
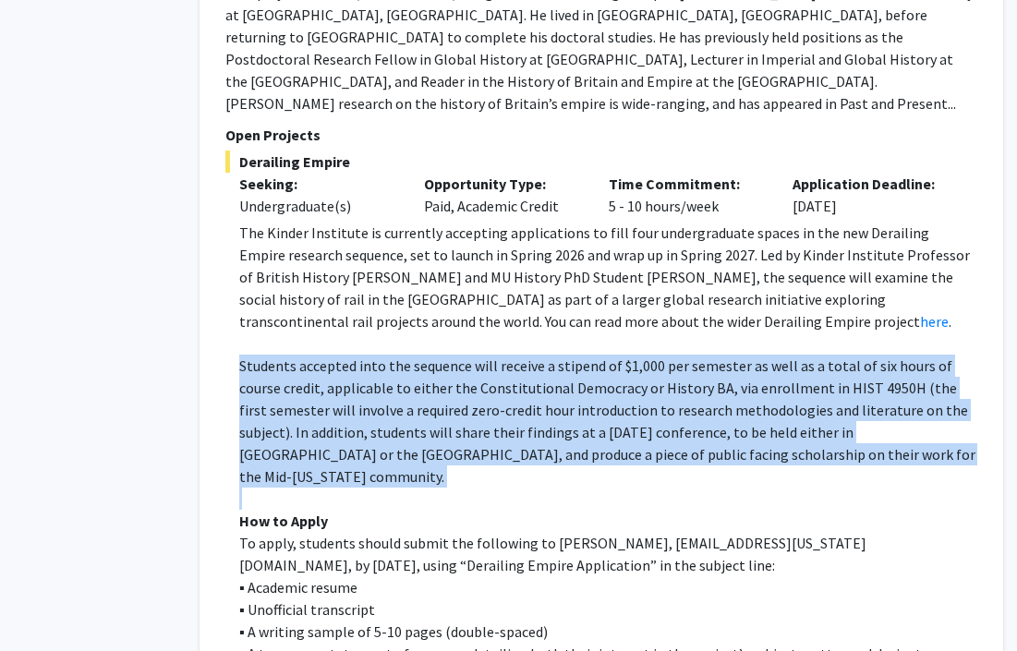
click at [437, 355] on p "Students accepted into the sequence will receive a stipend of $1,000 per semest…" at bounding box center [608, 421] width 738 height 133
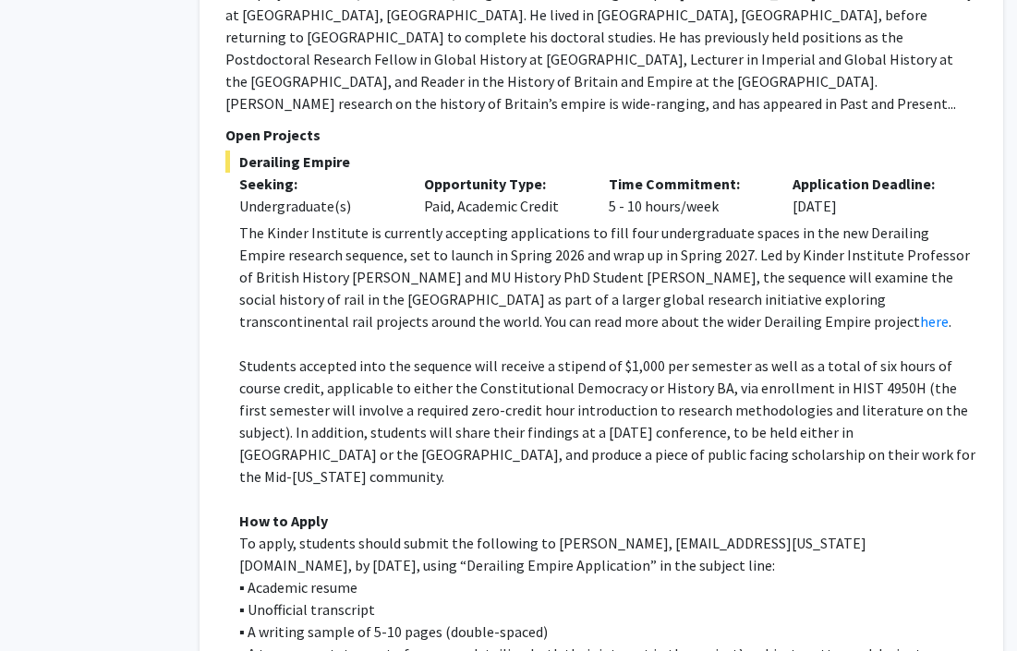
click at [292, 373] on p "Students accepted into the sequence will receive a stipend of $1,000 per semest…" at bounding box center [608, 421] width 738 height 133
click at [437, 363] on p "Students accepted into the sequence will receive a stipend of $1,000 per semest…" at bounding box center [608, 421] width 738 height 133
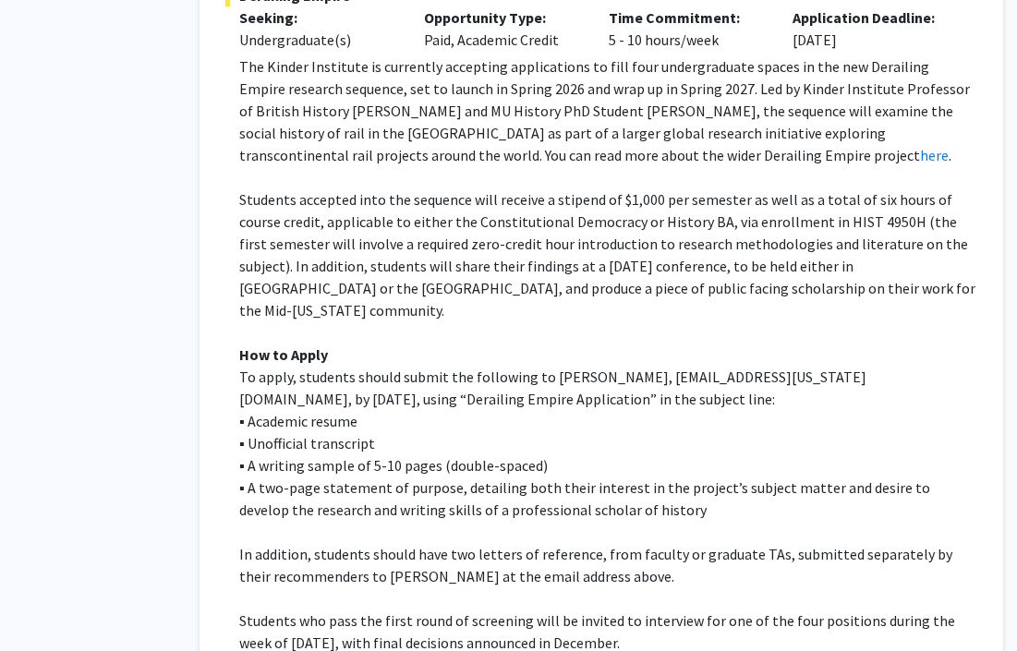
scroll to position [1187, 91]
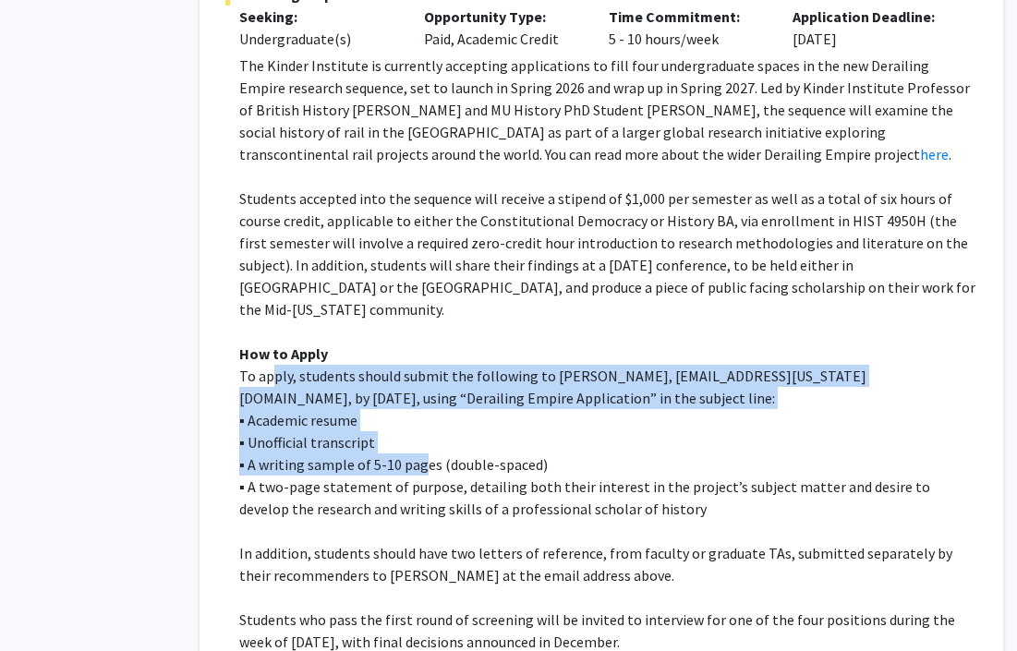
drag, startPoint x: 269, startPoint y: 293, endPoint x: 424, endPoint y: 367, distance: 171.9
click at [424, 367] on div "The Kinder Institute is currently accepting applications to fill four undergrad…" at bounding box center [608, 432] width 738 height 754
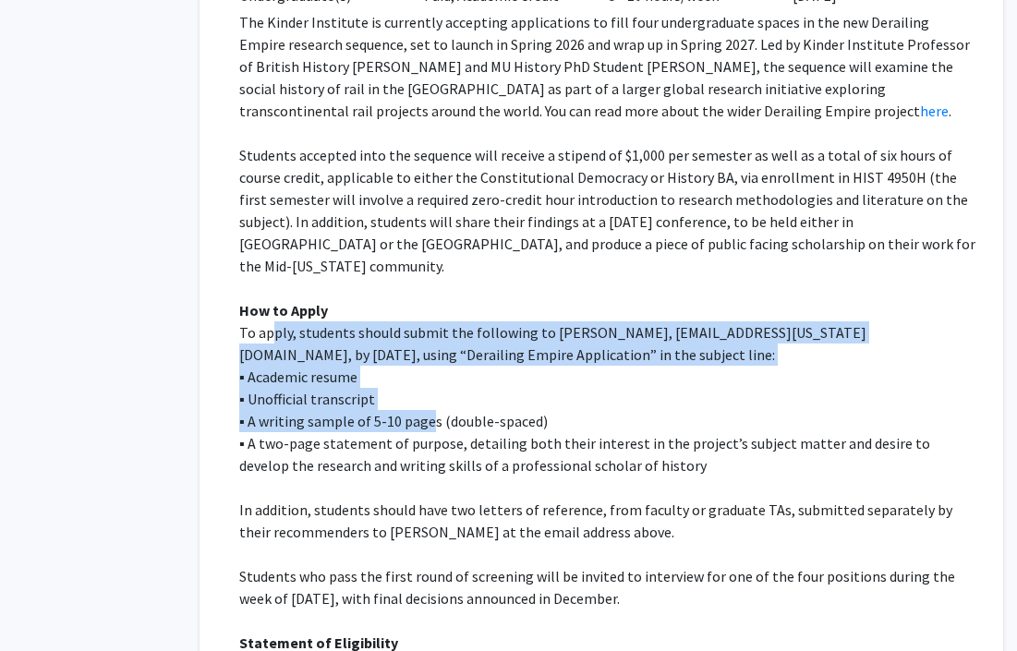
scroll to position [1232, 91]
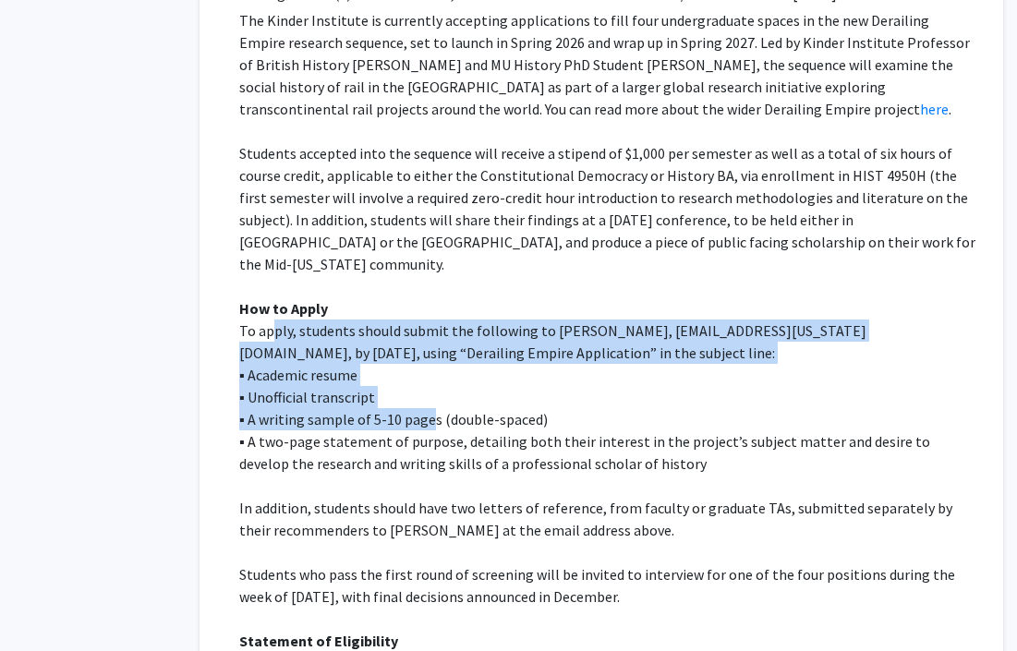
click at [309, 408] on p "▪ A writing sample of 5-10 pages (double-spaced)" at bounding box center [608, 419] width 738 height 22
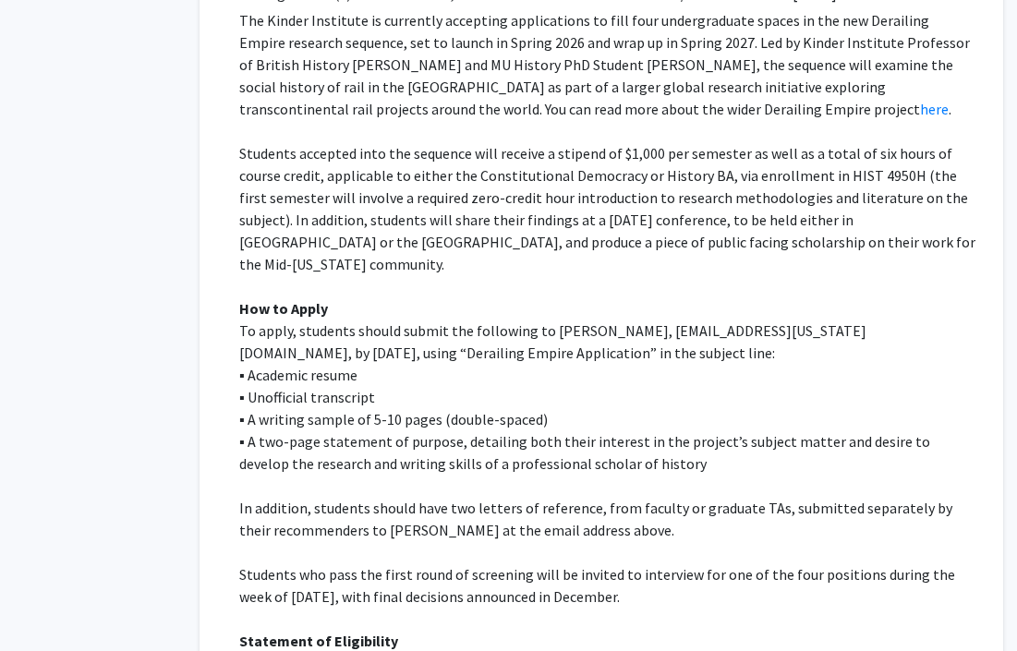
click at [391, 408] on p "▪ A writing sample of 5-10 pages (double-spaced)" at bounding box center [608, 419] width 738 height 22
click at [442, 431] on p "▪ A two-page statement of purpose, detailing both their interest in the project…" at bounding box center [608, 453] width 738 height 44
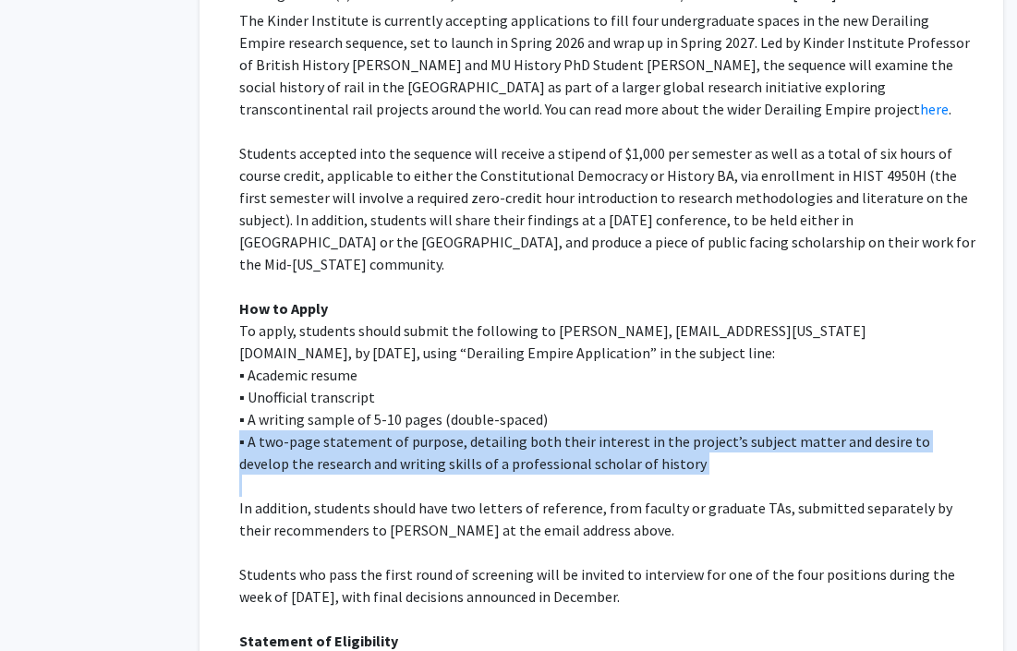
click at [595, 431] on p "▪ A two-page statement of purpose, detailing both their interest in the project…" at bounding box center [608, 453] width 738 height 44
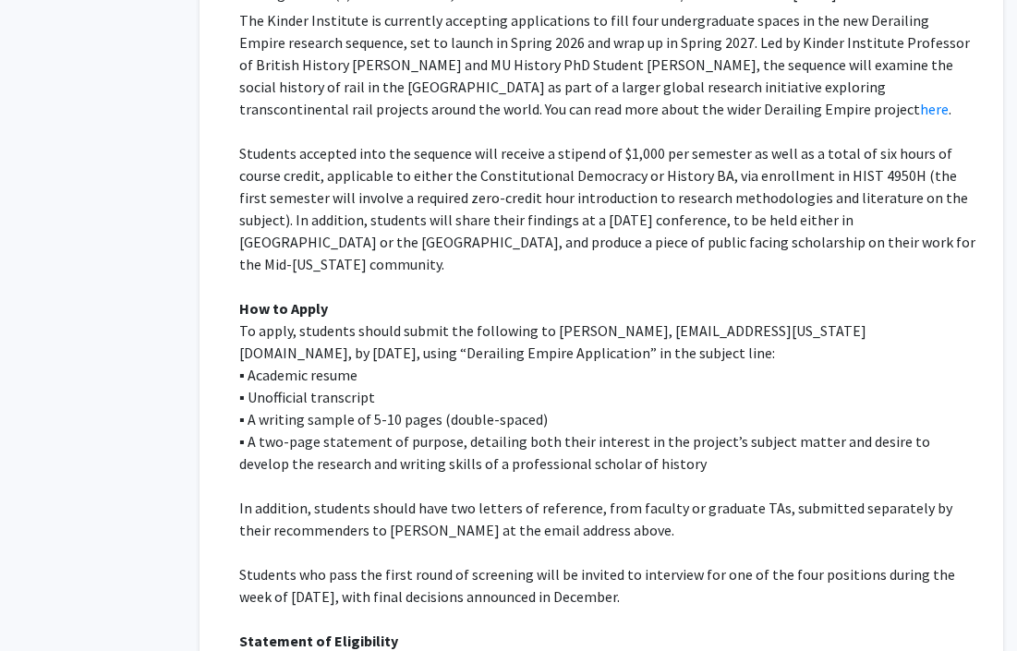
click at [643, 431] on p "▪ A two-page statement of purpose, detailing both their interest in the project…" at bounding box center [608, 453] width 738 height 44
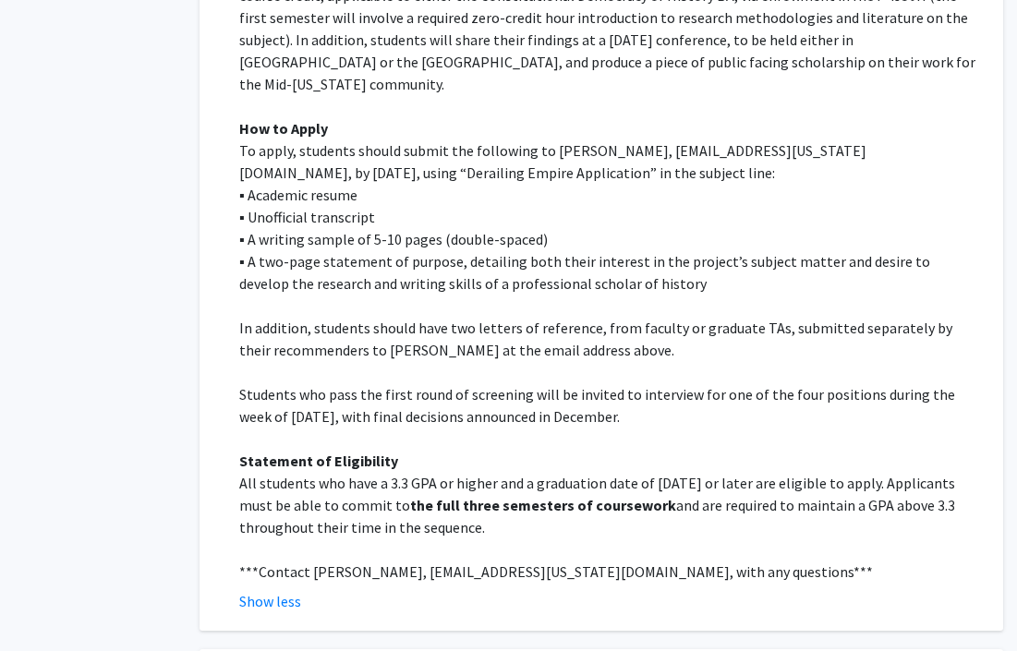
scroll to position [1414, 91]
click at [412, 382] on p "Students who pass the first round of screening will be invited to interview for…" at bounding box center [608, 404] width 738 height 44
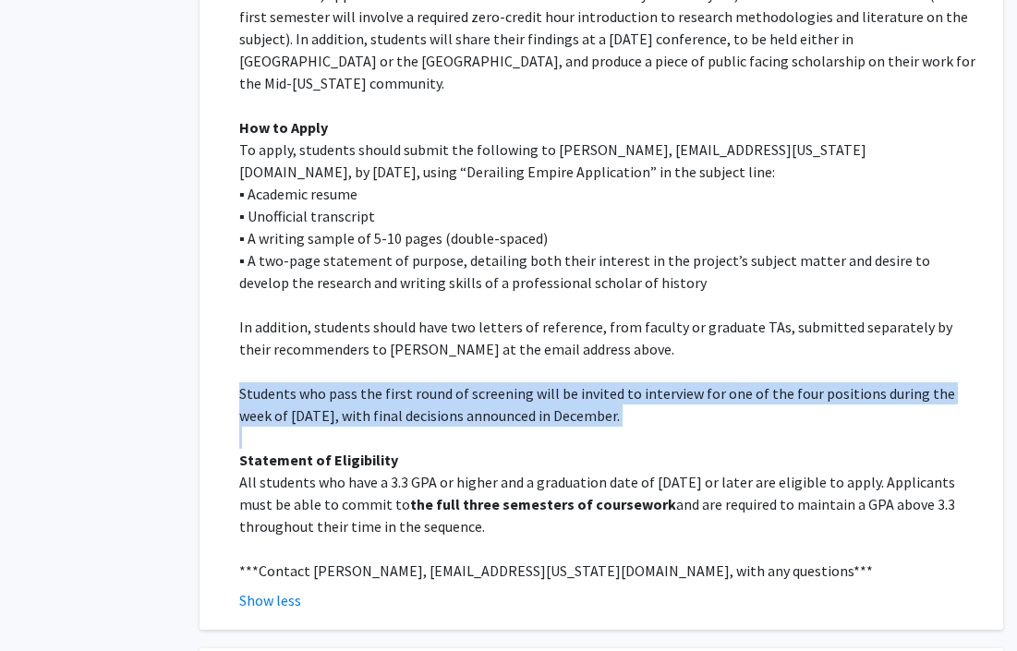
click at [530, 382] on p "Students who pass the first round of screening will be invited to interview for…" at bounding box center [608, 404] width 738 height 44
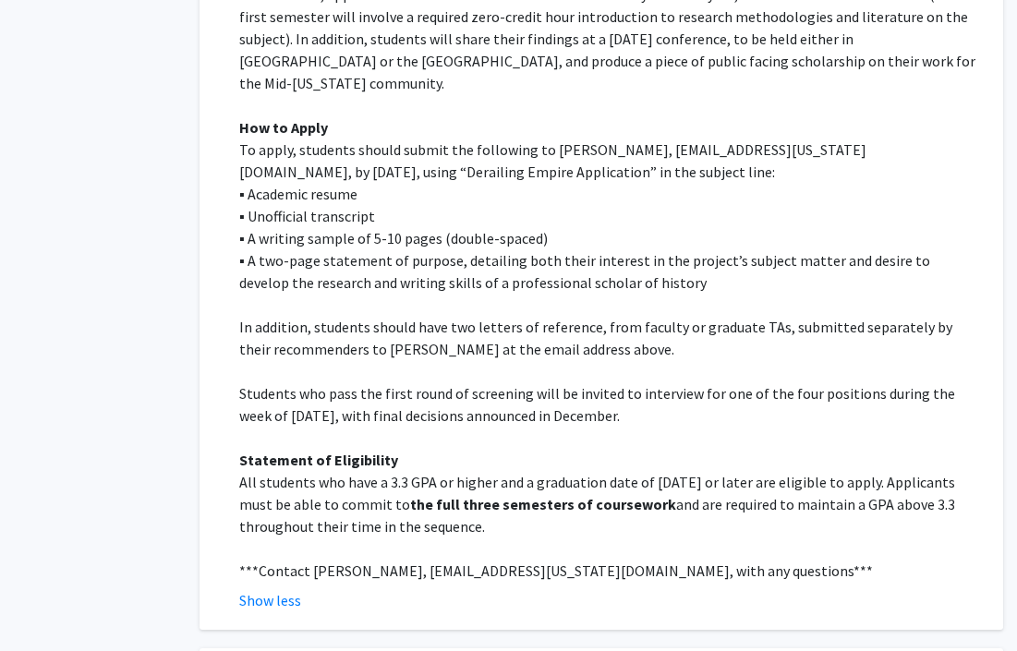
click at [530, 382] on p "Students who pass the first round of screening will be invited to interview for…" at bounding box center [608, 404] width 738 height 44
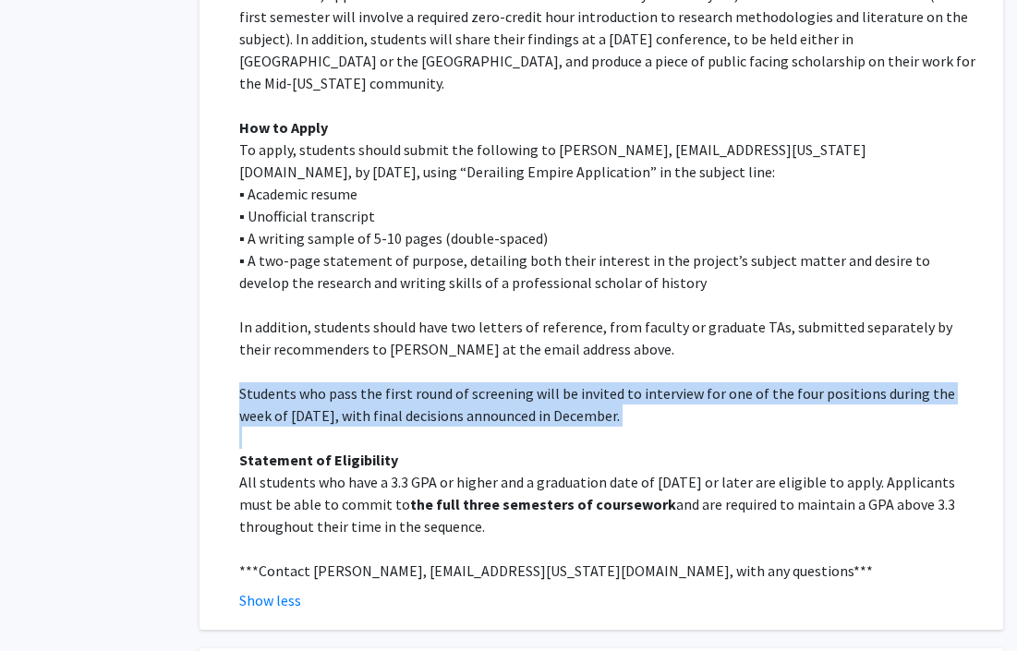
click at [530, 382] on p "Students who pass the first round of screening will be invited to interview for…" at bounding box center [608, 404] width 738 height 44
click at [495, 382] on p "Students who pass the first round of screening will be invited to interview for…" at bounding box center [608, 404] width 738 height 44
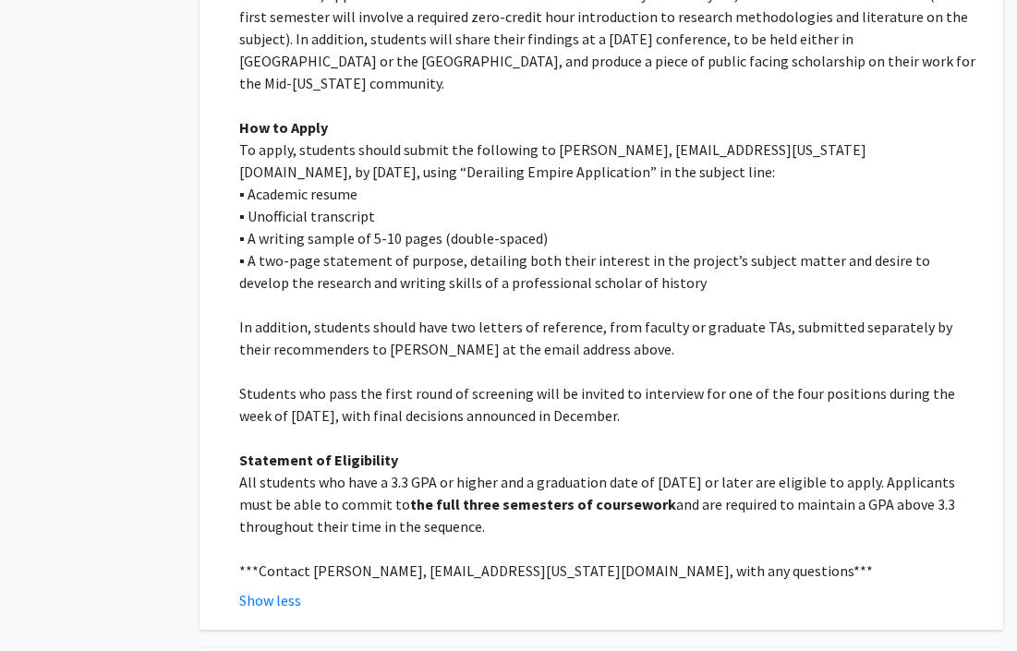
click at [495, 382] on p "Students who pass the first round of screening will be invited to interview for…" at bounding box center [608, 404] width 738 height 44
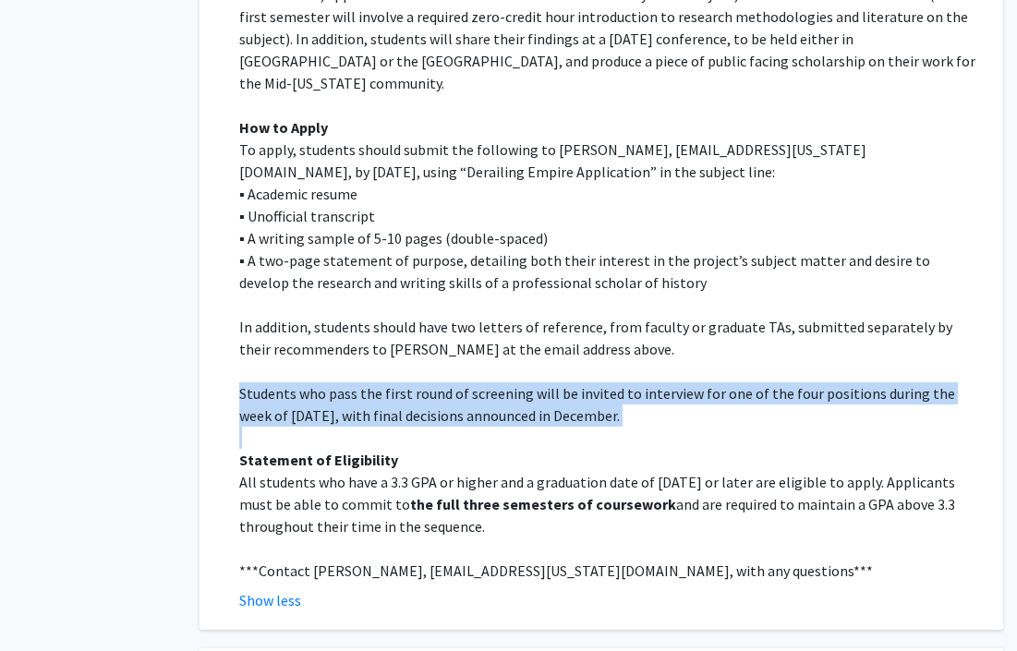
click at [517, 382] on p "Students who pass the first round of screening will be invited to interview for…" at bounding box center [608, 404] width 738 height 44
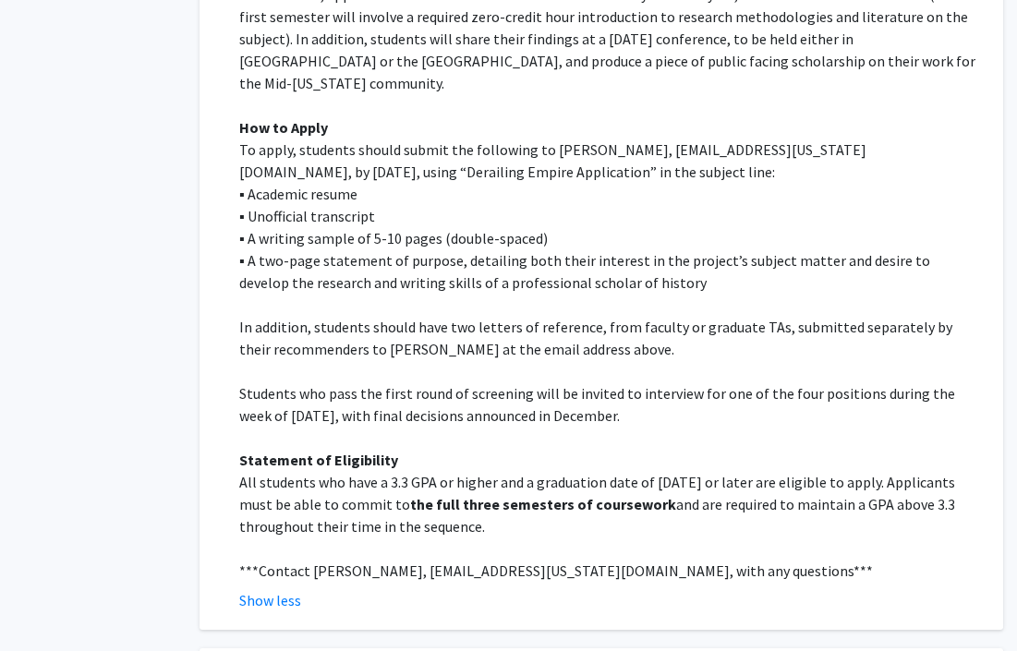
click at [517, 382] on p "Students who pass the first round of screening will be invited to interview for…" at bounding box center [608, 404] width 738 height 44
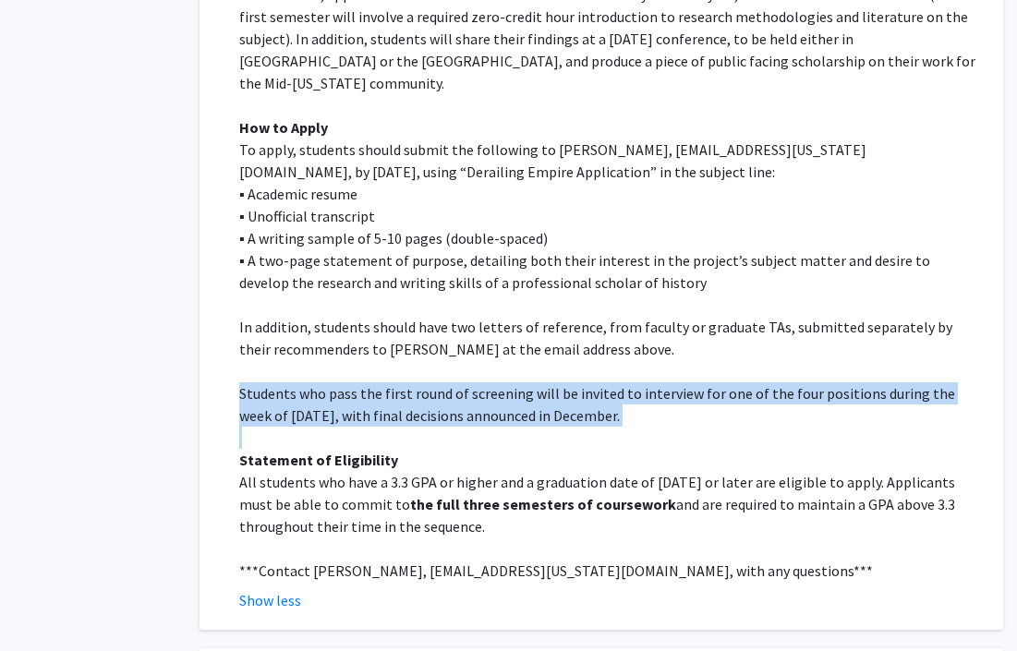
click at [500, 382] on p "Students who pass the first round of screening will be invited to interview for…" at bounding box center [608, 404] width 738 height 44
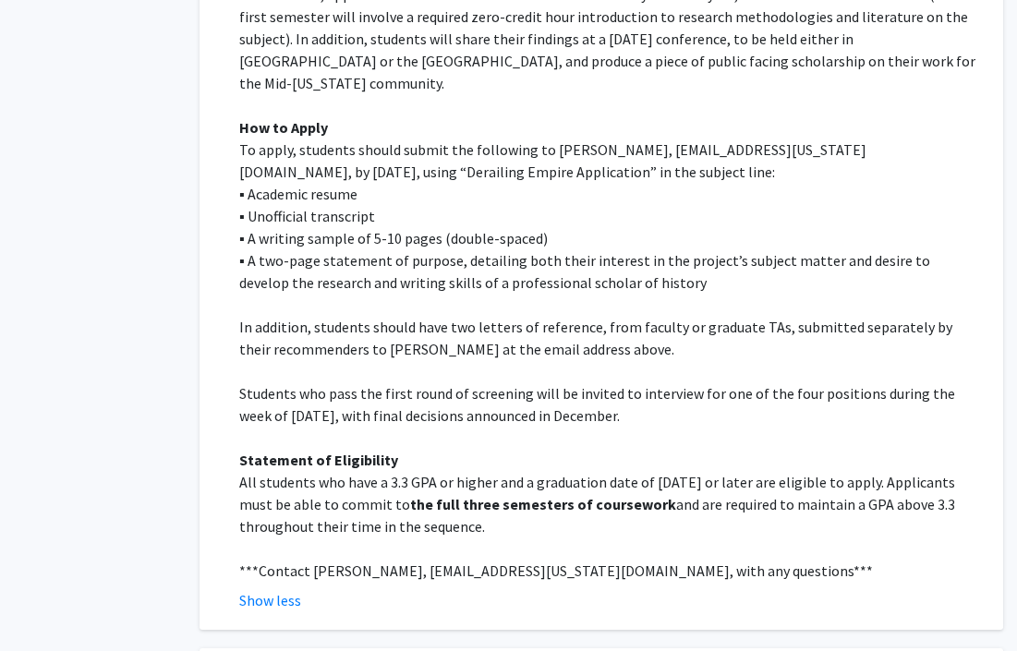
click at [500, 382] on p "Students who pass the first round of screening will be invited to interview for…" at bounding box center [608, 404] width 738 height 44
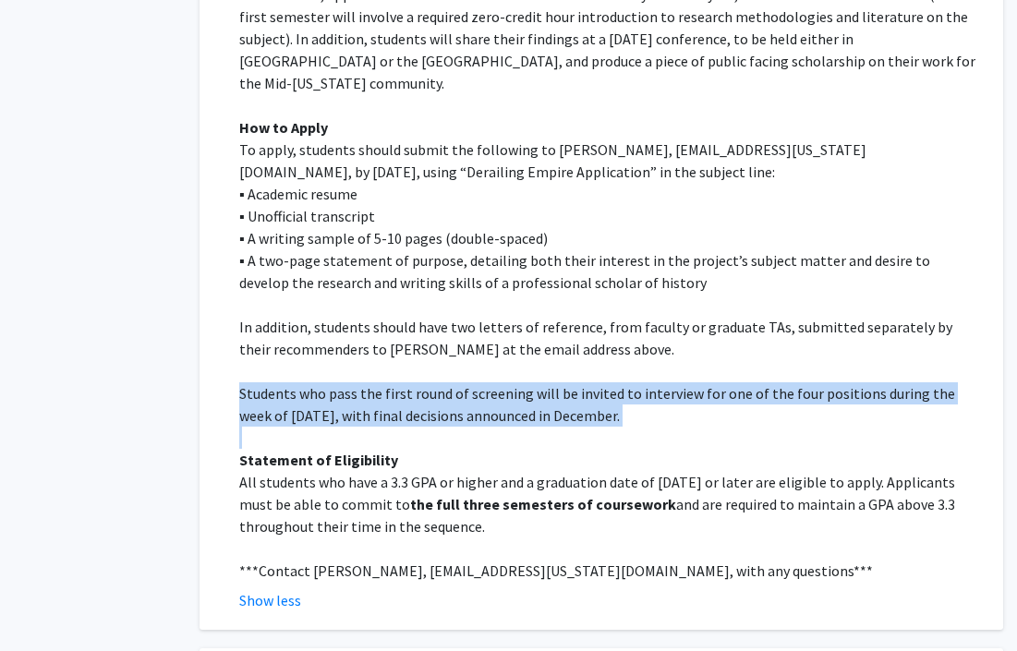
click at [465, 471] on p "All students who have a 3.3 GPA or higher and a graduation date of May 2027 or …" at bounding box center [608, 504] width 738 height 67
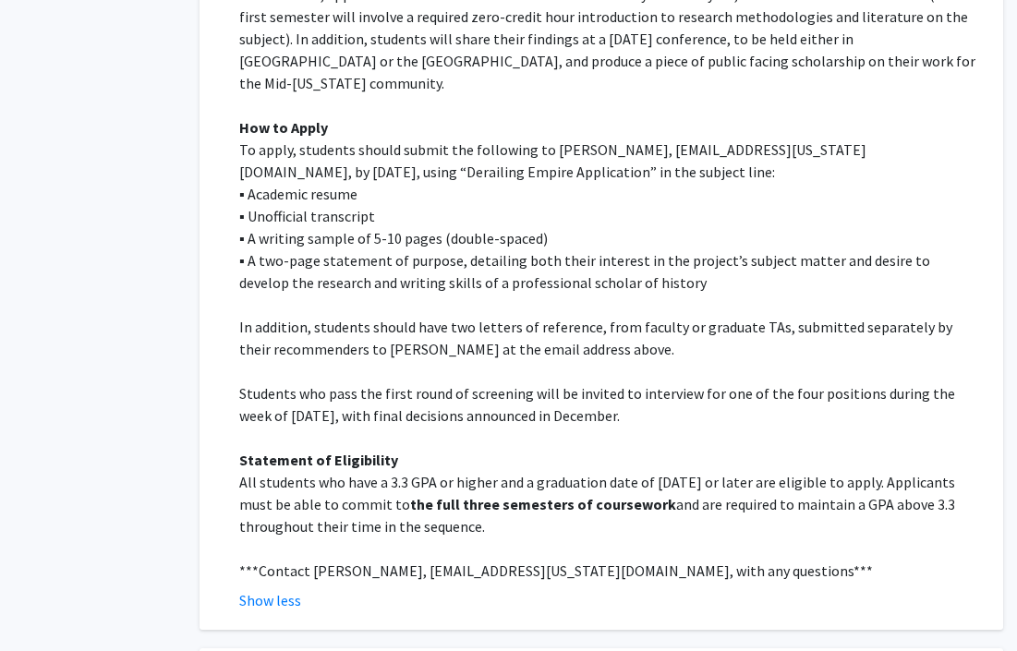
click at [465, 471] on p "All students who have a 3.3 GPA or higher and a graduation date of May 2027 or …" at bounding box center [608, 504] width 738 height 67
click at [560, 471] on p "All students who have a 3.3 GPA or higher and a graduation date of May 2027 or …" at bounding box center [608, 504] width 738 height 67
click at [650, 471] on p "All students who have a 3.3 GPA or higher and a graduation date of May 2027 or …" at bounding box center [608, 504] width 738 height 67
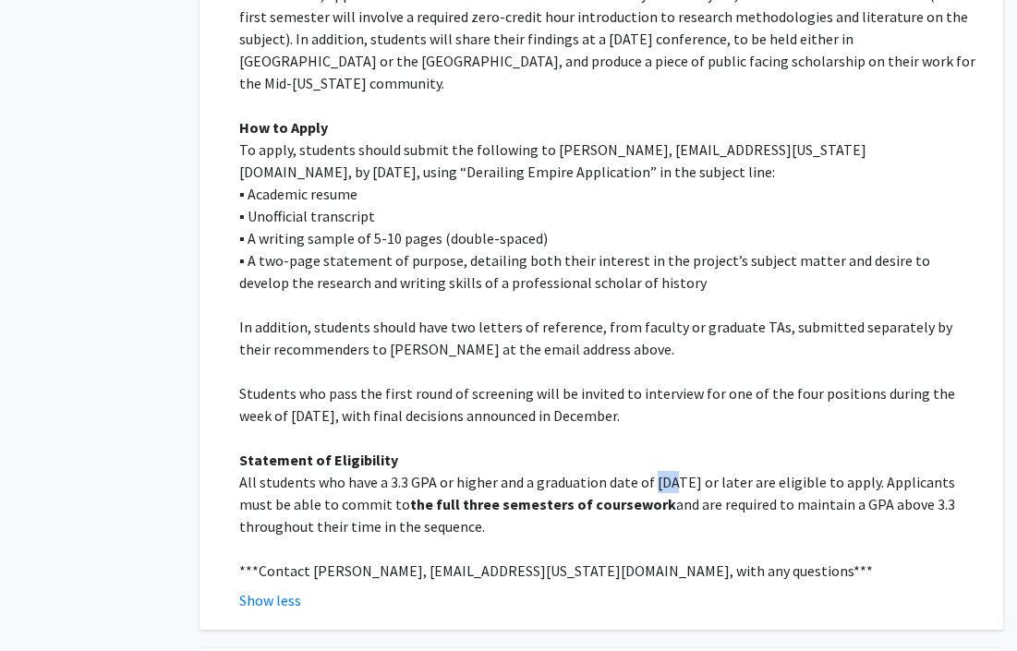
click at [773, 471] on p "All students who have a 3.3 GPA or higher and a graduation date of May 2027 or …" at bounding box center [608, 504] width 738 height 67
click at [880, 471] on p "All students who have a 3.3 GPA or higher and a graduation date of May 2027 or …" at bounding box center [608, 504] width 738 height 67
click at [301, 471] on p "All students who have a 3.3 GPA or higher and a graduation date of May 2027 or …" at bounding box center [608, 504] width 738 height 67
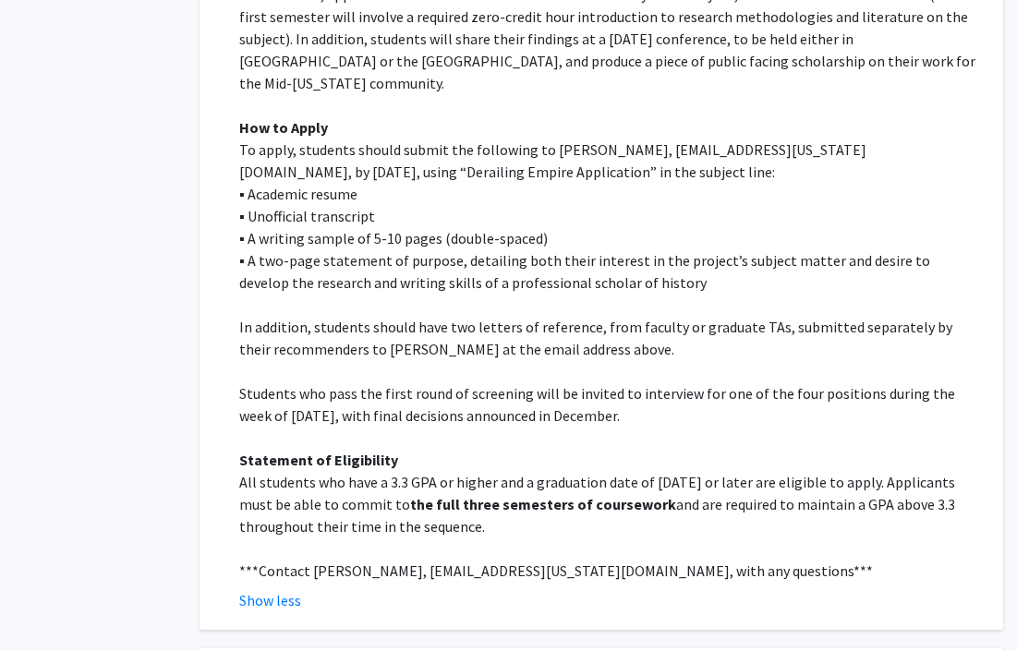
click at [459, 495] on strong "the full three semesters of coursework" at bounding box center [543, 504] width 266 height 18
click at [523, 471] on p "All students who have a 3.3 GPA or higher and a graduation date of May 2027 or …" at bounding box center [608, 504] width 738 height 67
click at [467, 495] on strong "the full three semesters of coursework" at bounding box center [543, 504] width 266 height 18
click at [625, 495] on strong "the full three semesters of coursework" at bounding box center [543, 504] width 266 height 18
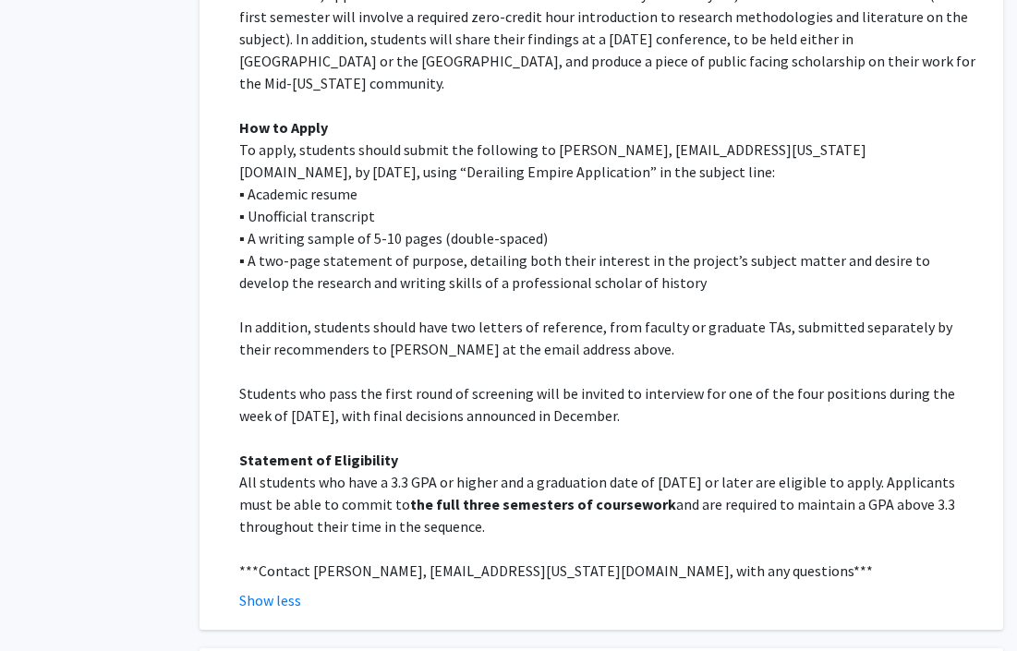
click at [714, 471] on p "All students who have a 3.3 GPA or higher and a graduation date of May 2027 or …" at bounding box center [608, 504] width 738 height 67
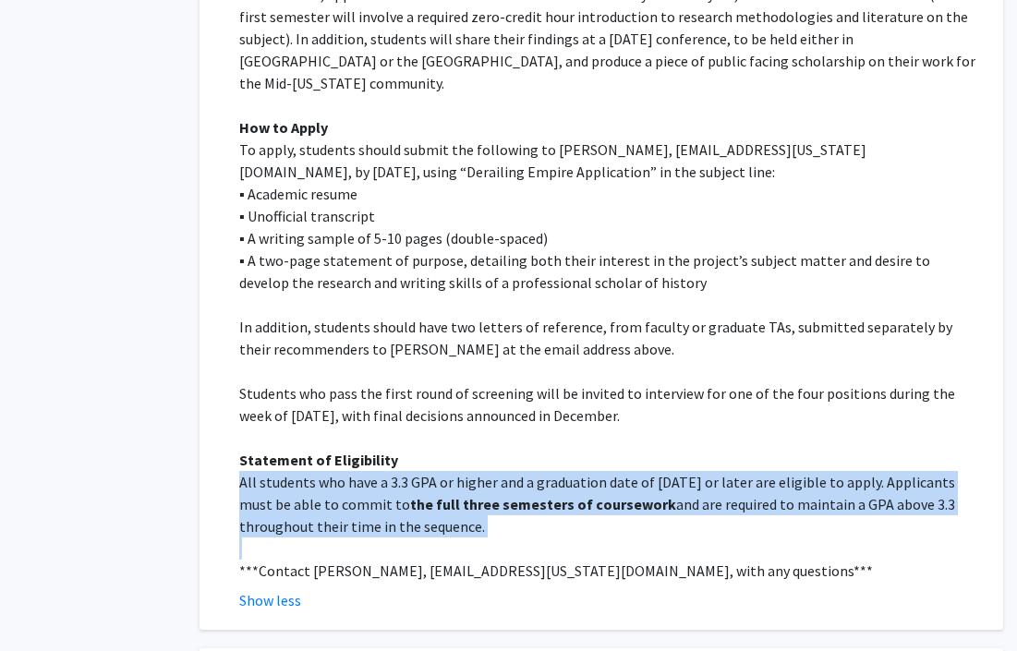
click at [377, 471] on p "All students who have a 3.3 GPA or higher and a graduation date of May 2027 or …" at bounding box center [608, 504] width 738 height 67
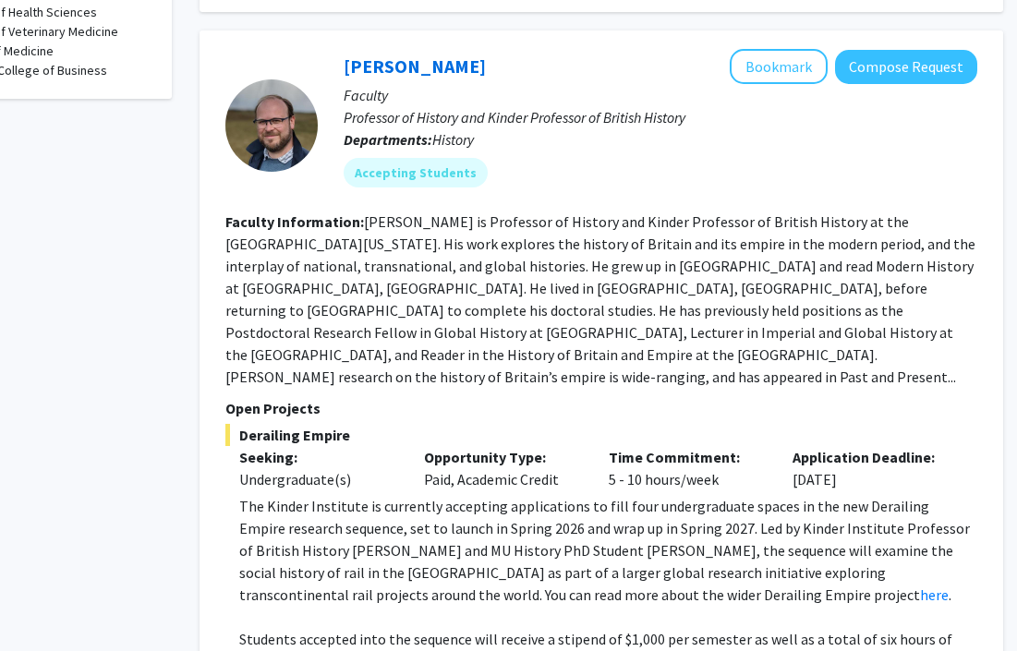
scroll to position [746, 91]
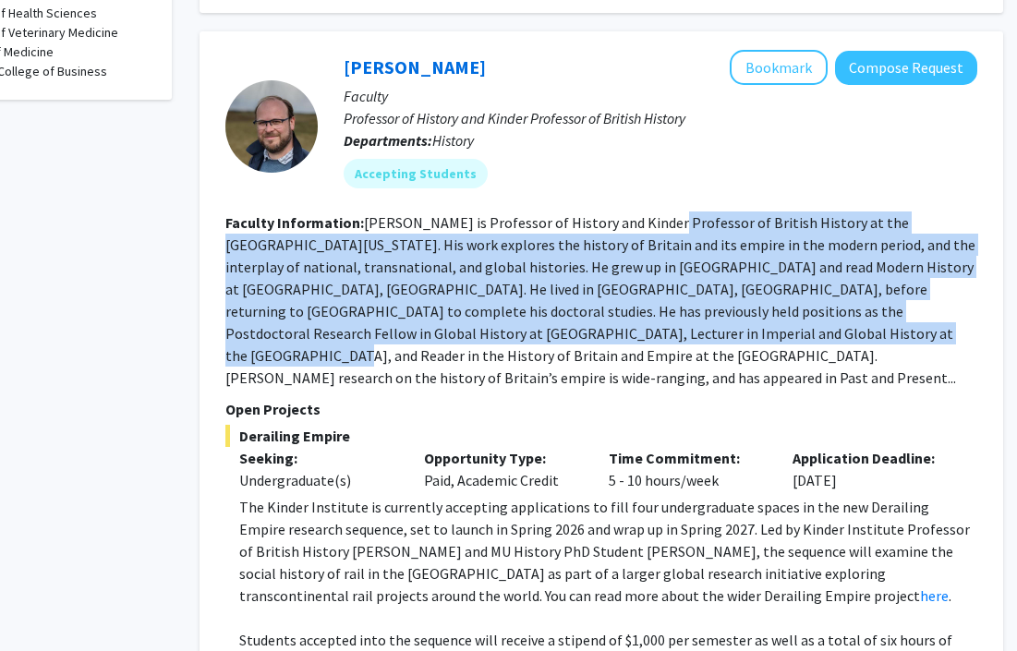
drag, startPoint x: 651, startPoint y: 188, endPoint x: 626, endPoint y: 290, distance: 105.5
click at [626, 291] on fg-read-more "Robert Fletcher is Professor of History and Kinder Professor of British History…" at bounding box center [600, 300] width 750 height 174
click at [626, 290] on fg-read-more "Robert Fletcher is Professor of History and Kinder Professor of British History…" at bounding box center [600, 300] width 750 height 174
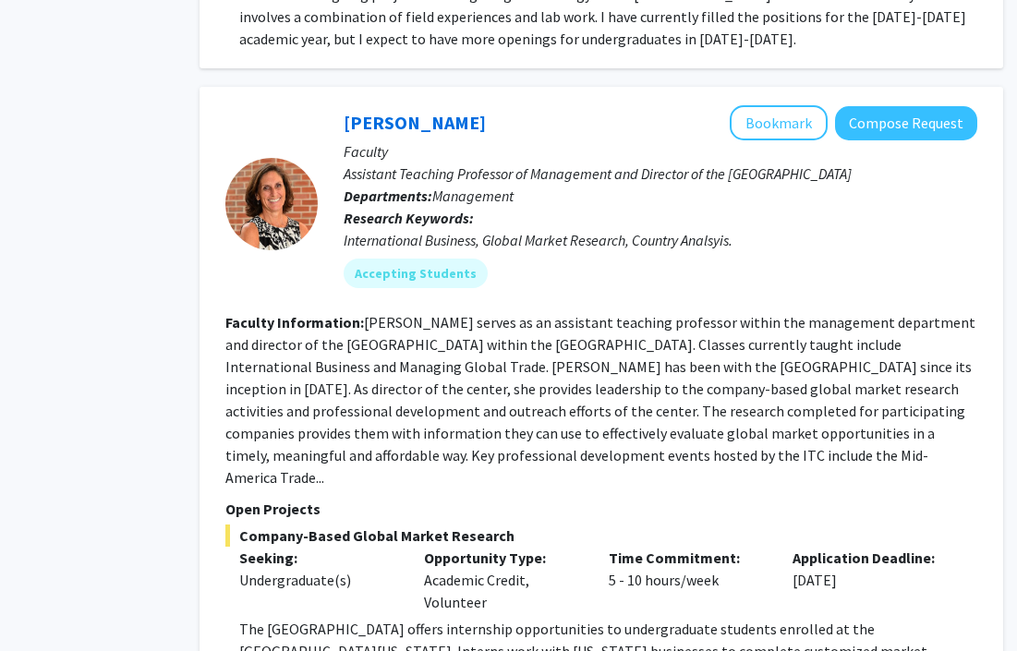
scroll to position [2687, 91]
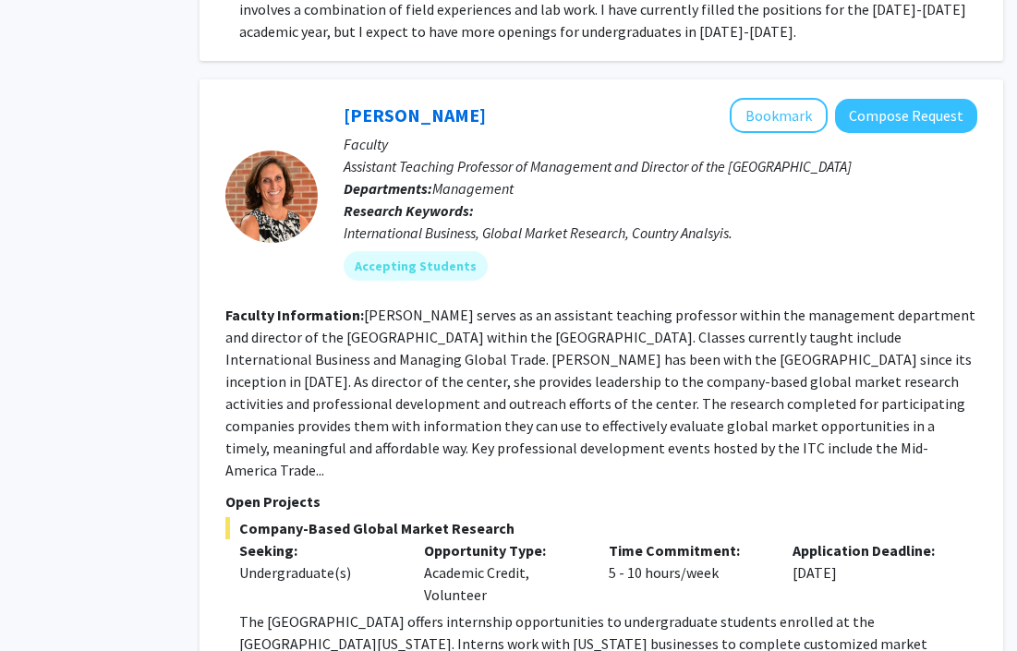
scroll to position [2630, 91]
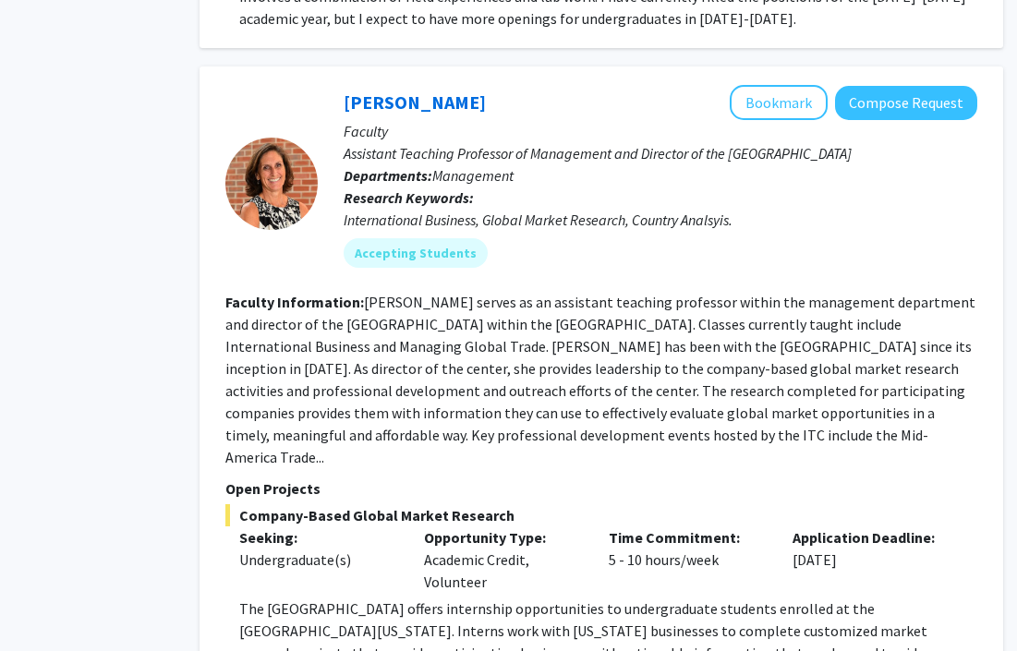
click at [490, 302] on fg-read-more "Jackie Rasmussen serves as an assistant teaching professor within the managemen…" at bounding box center [600, 380] width 750 height 174
click at [474, 527] on div "Opportunity Type: Academic Credit, Volunteer" at bounding box center [502, 560] width 185 height 67
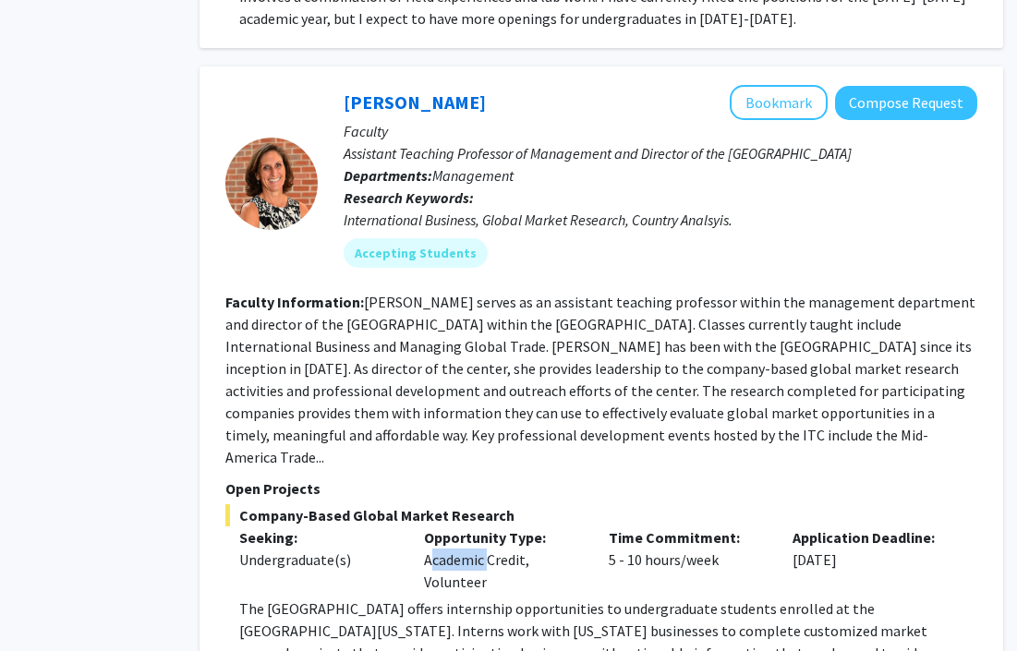
click at [474, 527] on div "Opportunity Type: Academic Credit, Volunteer" at bounding box center [502, 560] width 185 height 67
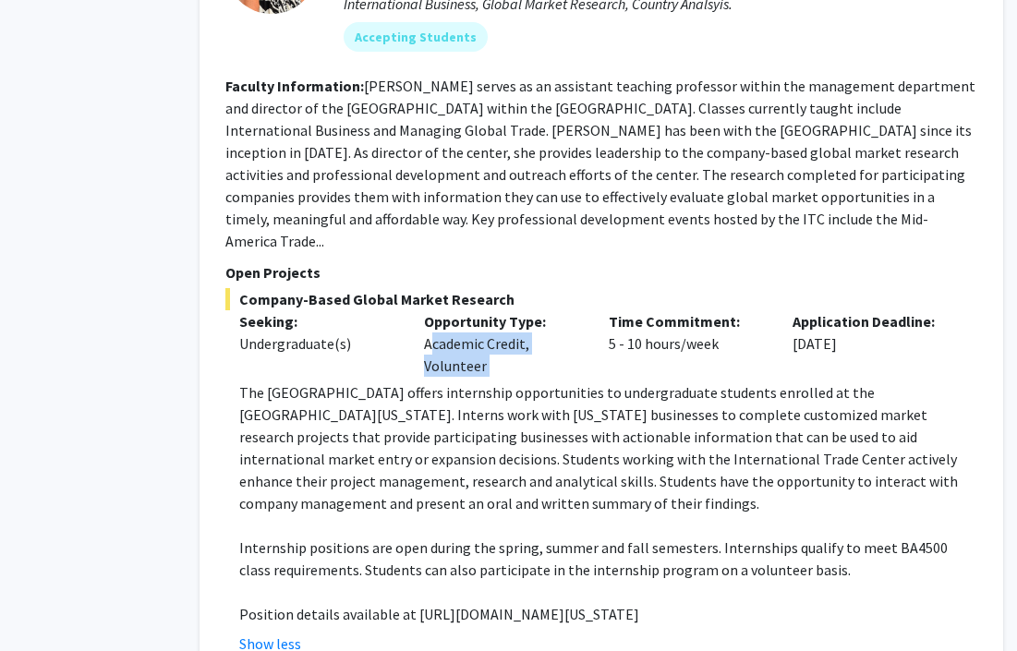
scroll to position [2822, 91]
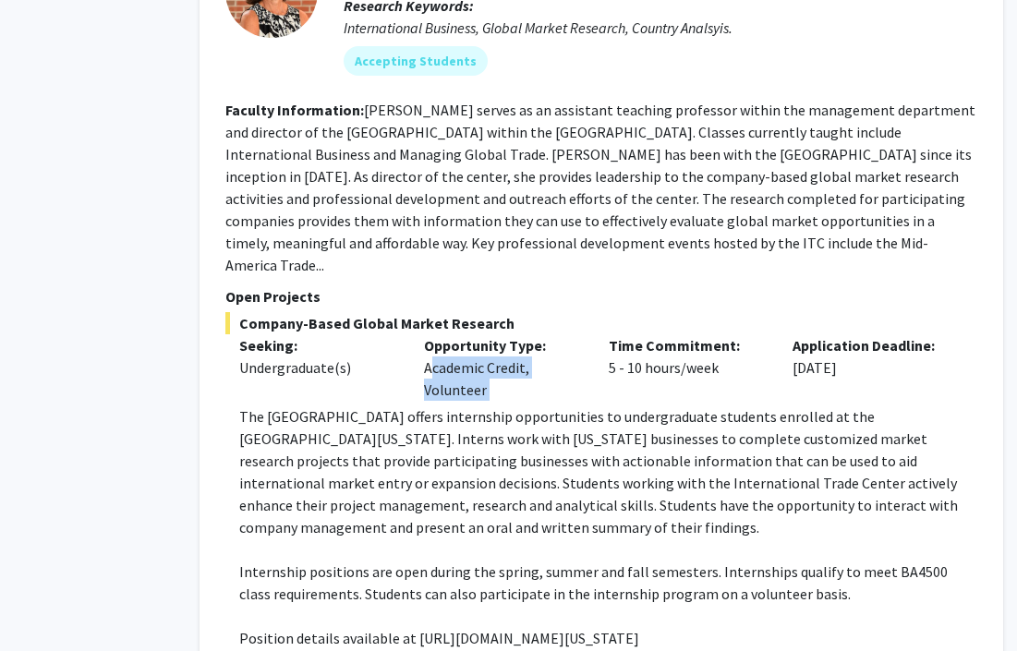
click at [425, 406] on p "The International Trade Center offers internship opportunities to undergraduate…" at bounding box center [608, 472] width 738 height 133
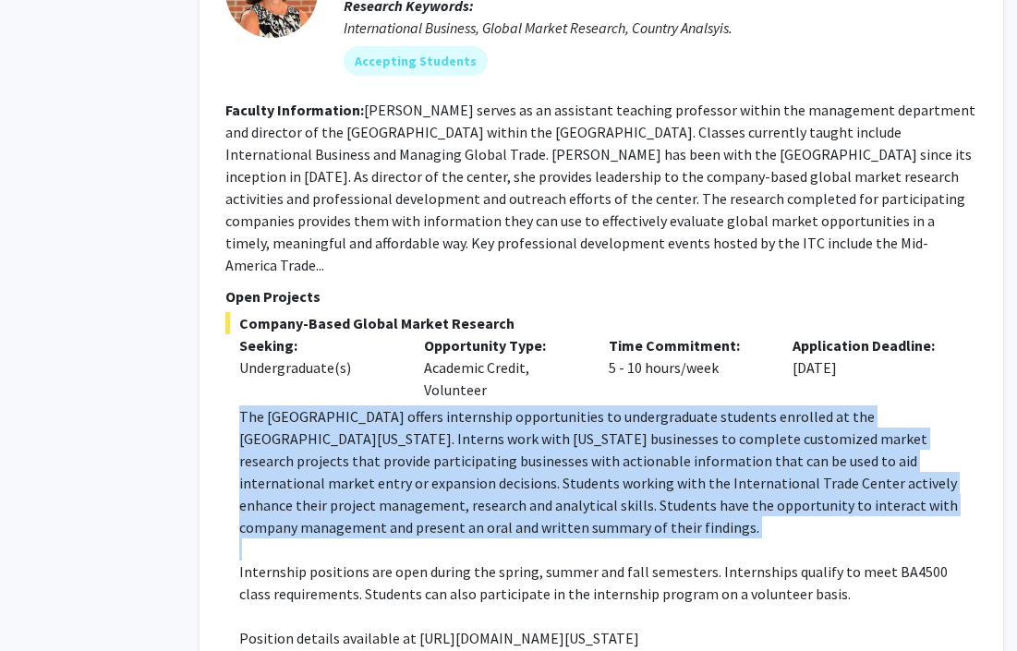
click at [425, 406] on p "The International Trade Center offers internship opportunities to undergraduate…" at bounding box center [608, 472] width 738 height 133
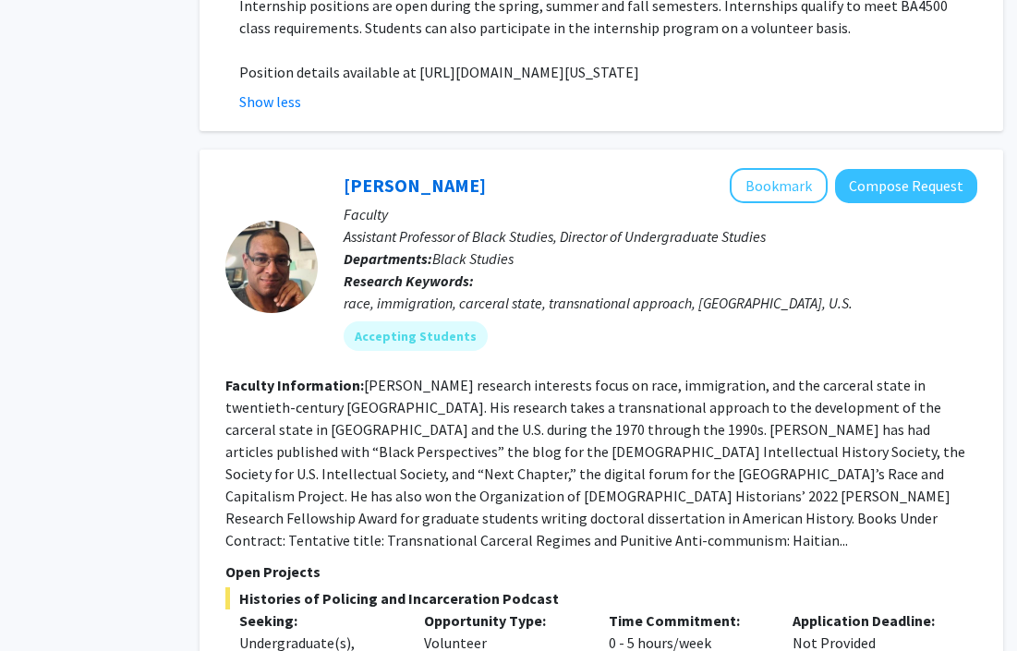
scroll to position [3382, 91]
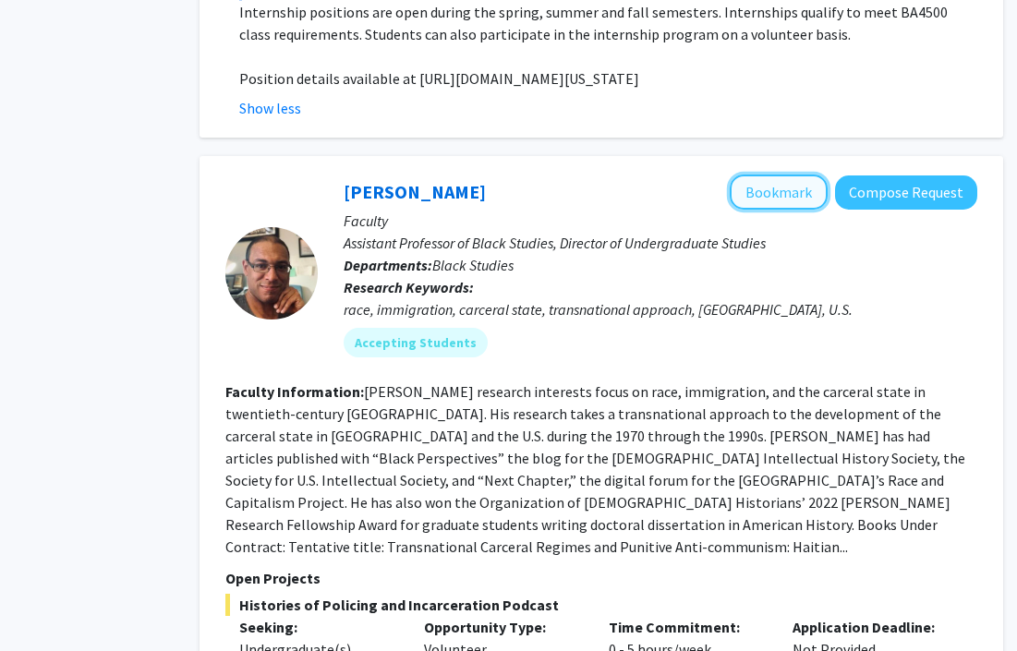
click at [795, 175] on button "Bookmark" at bounding box center [779, 192] width 98 height 35
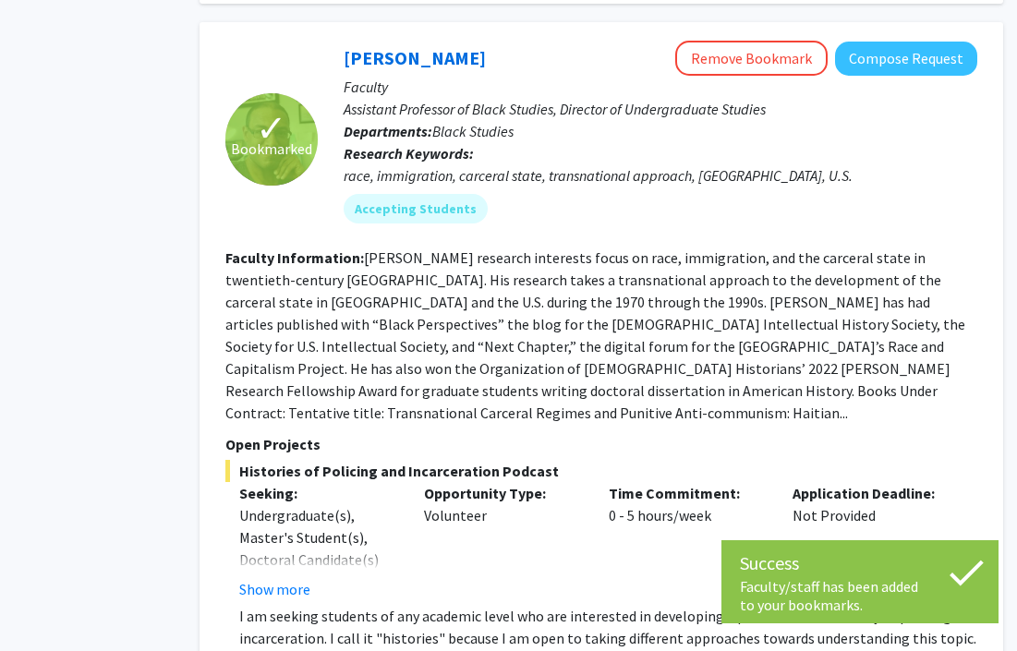
scroll to position [3520, 91]
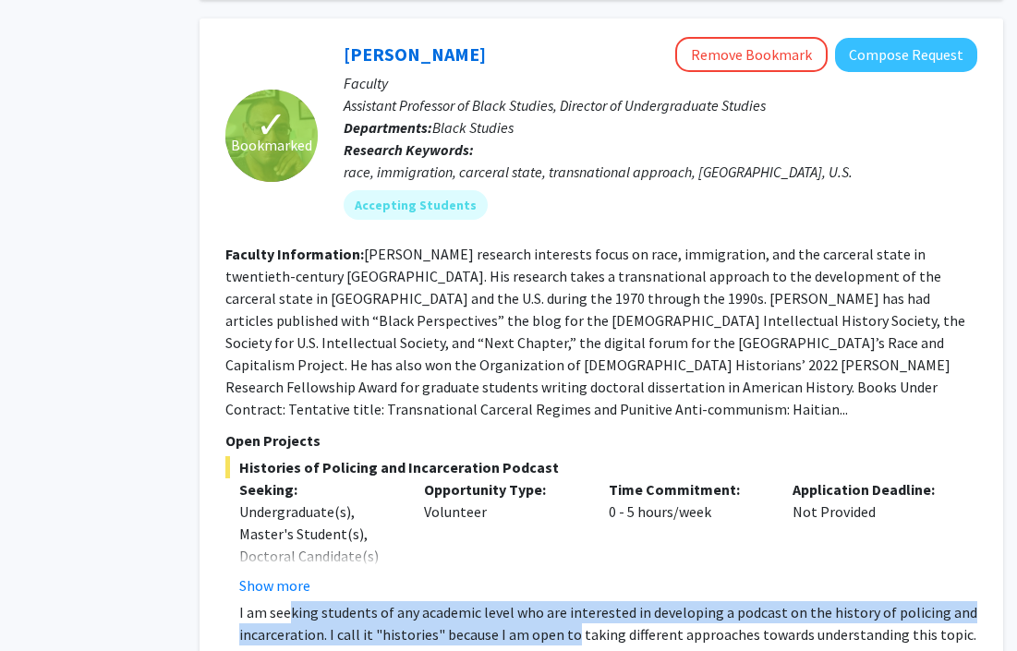
drag, startPoint x: 293, startPoint y: 479, endPoint x: 569, endPoint y: 491, distance: 276.5
click at [569, 601] on p "I am seeking students of any academic level who are interested in developing a …" at bounding box center [608, 656] width 738 height 111
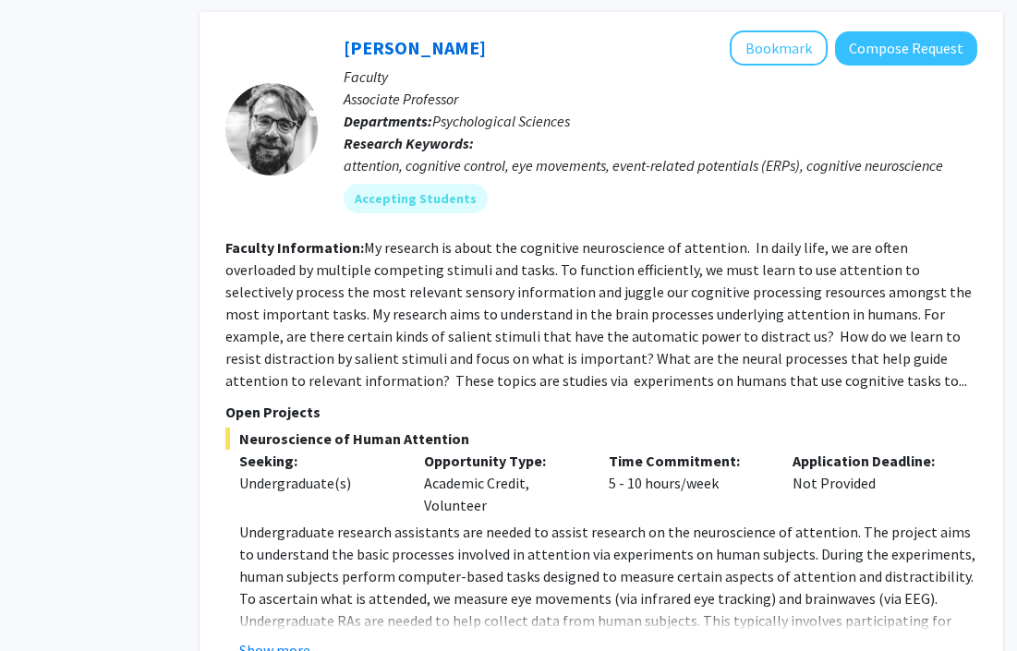
scroll to position [4923, 91]
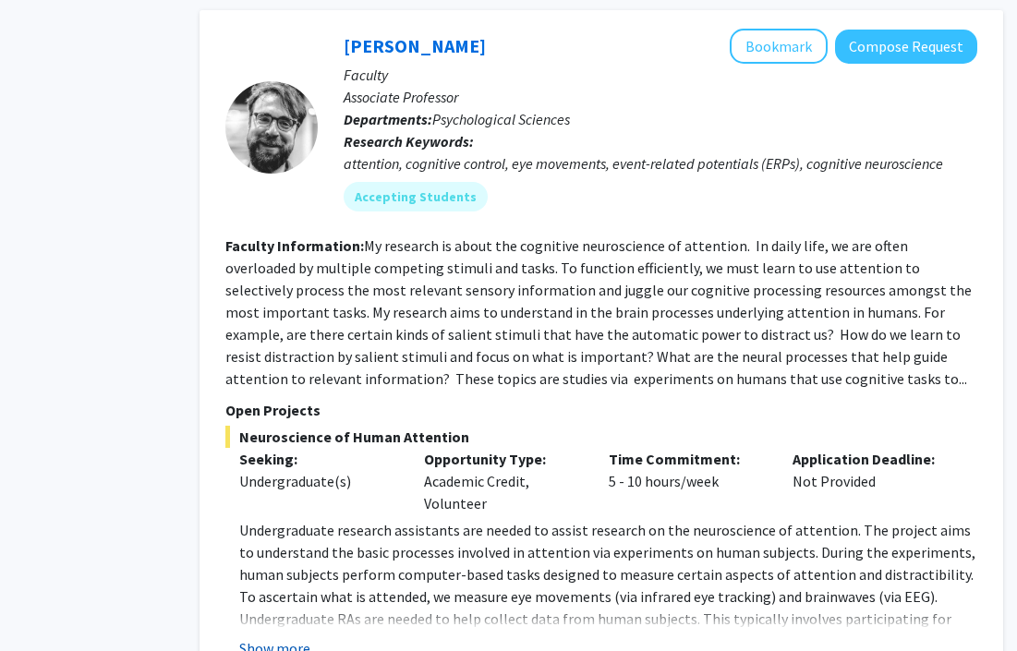
click at [261, 637] on button "Show more" at bounding box center [274, 648] width 71 height 22
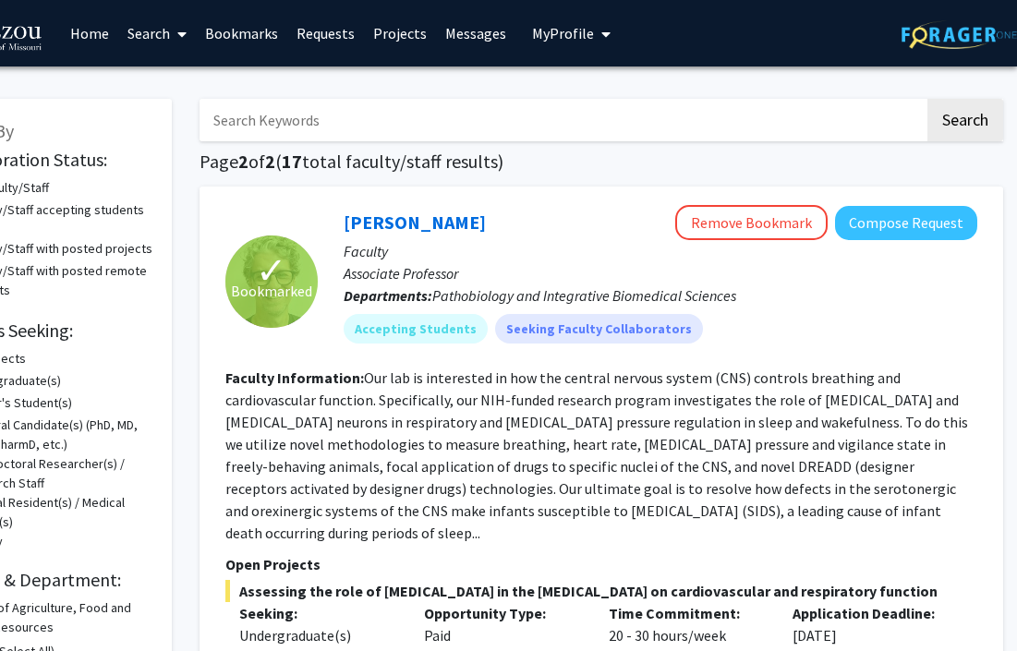
scroll to position [0, 0]
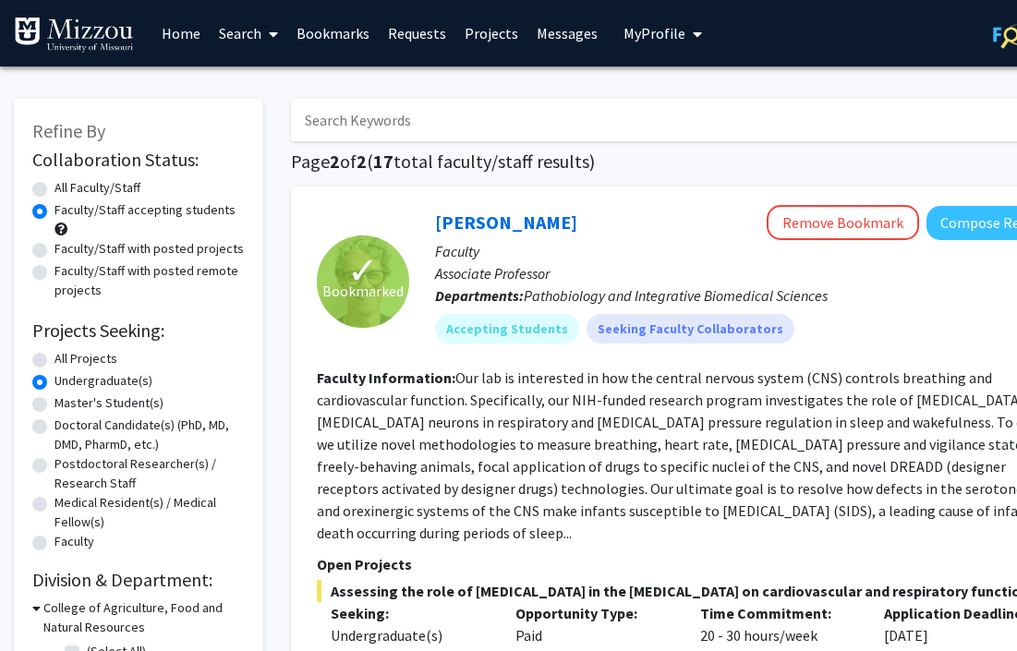
click at [50, 193] on div "All Faculty/Staff" at bounding box center [138, 189] width 212 height 22
click at [55, 187] on label "All Faculty/Staff" at bounding box center [98, 187] width 86 height 19
click at [55, 187] on input "All Faculty/Staff" at bounding box center [61, 184] width 12 height 12
radio input "true"
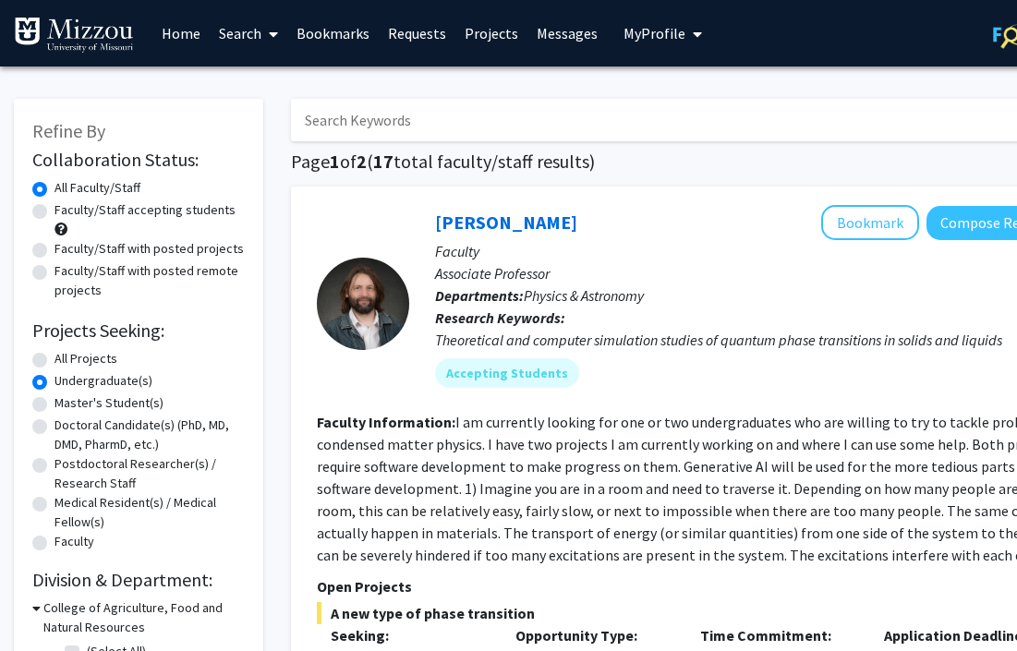
click at [55, 358] on label "All Projects" at bounding box center [86, 358] width 63 height 19
click at [55, 358] on input "All Projects" at bounding box center [61, 355] width 12 height 12
radio input "true"
click at [419, 163] on span "2802" at bounding box center [414, 161] width 41 height 23
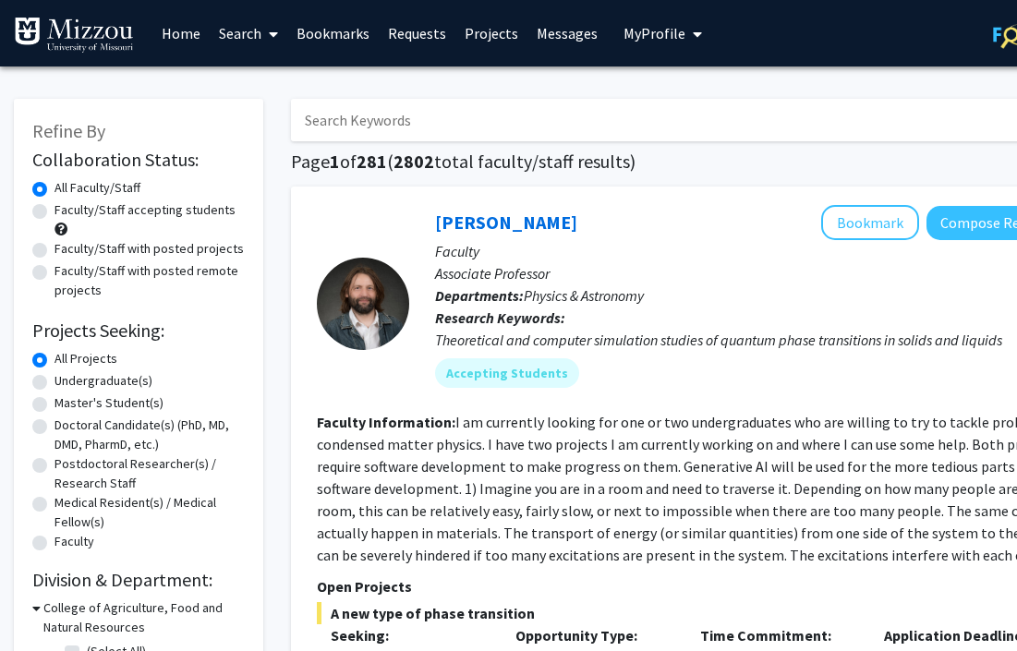
click at [147, 212] on label "Faculty/Staff accepting students" at bounding box center [145, 209] width 181 height 19
click at [67, 212] on input "Faculty/Staff accepting students" at bounding box center [61, 206] width 12 height 12
radio input "true"
click at [42, 169] on h2 "Collaboration Status:" at bounding box center [138, 160] width 212 height 22
click at [55, 195] on label "All Faculty/Staff" at bounding box center [98, 187] width 86 height 19
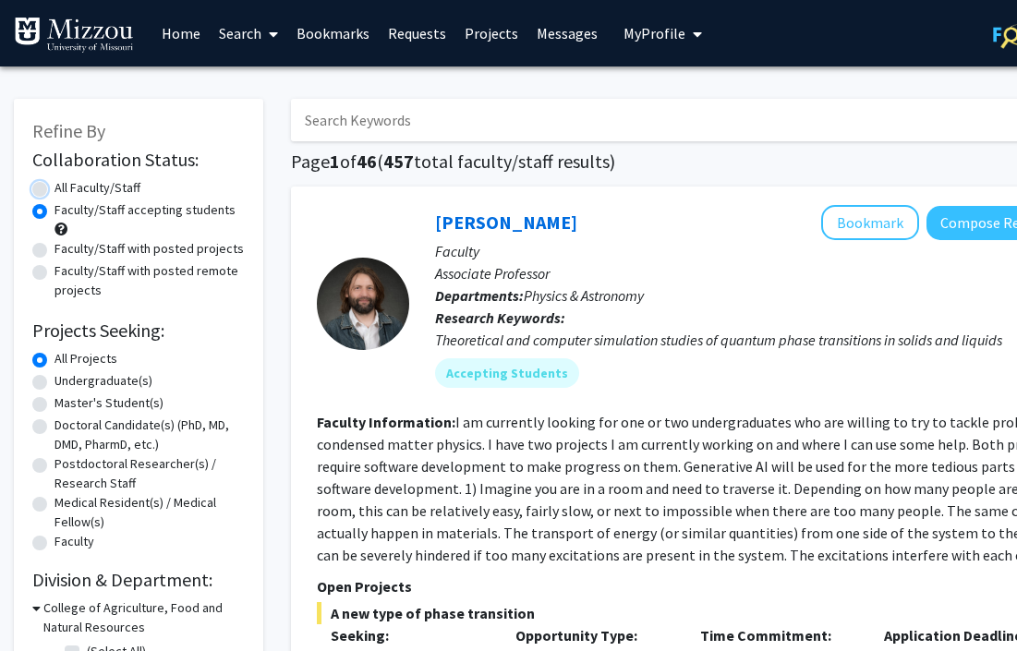
click at [55, 190] on input "All Faculty/Staff" at bounding box center [61, 184] width 12 height 12
radio input "true"
click at [451, 116] on input "Search Keywords" at bounding box center [653, 120] width 725 height 42
type input "health"
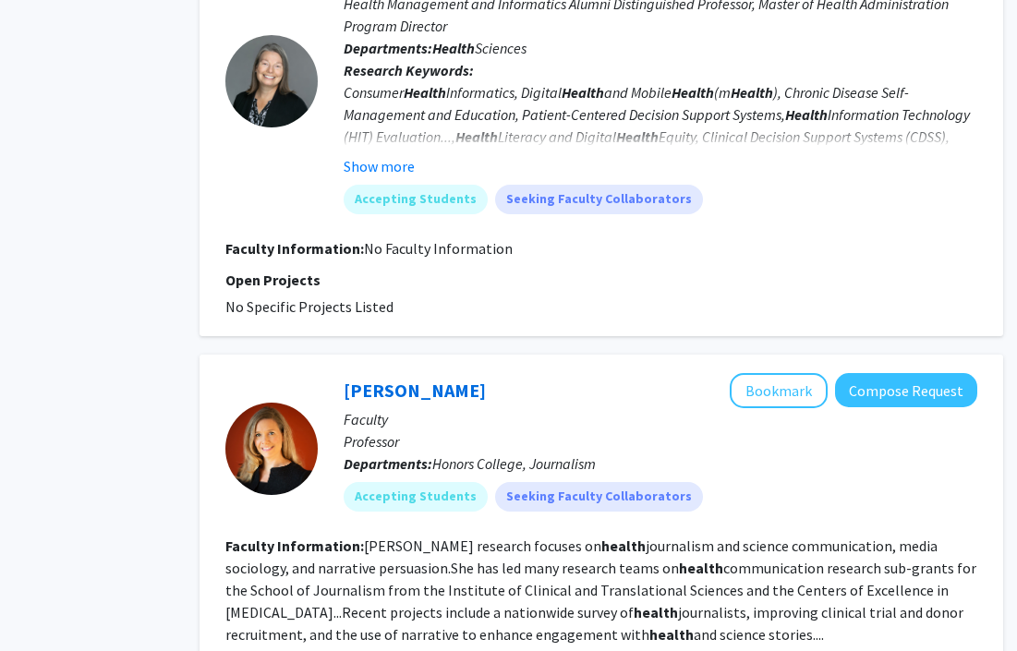
scroll to position [1801, 91]
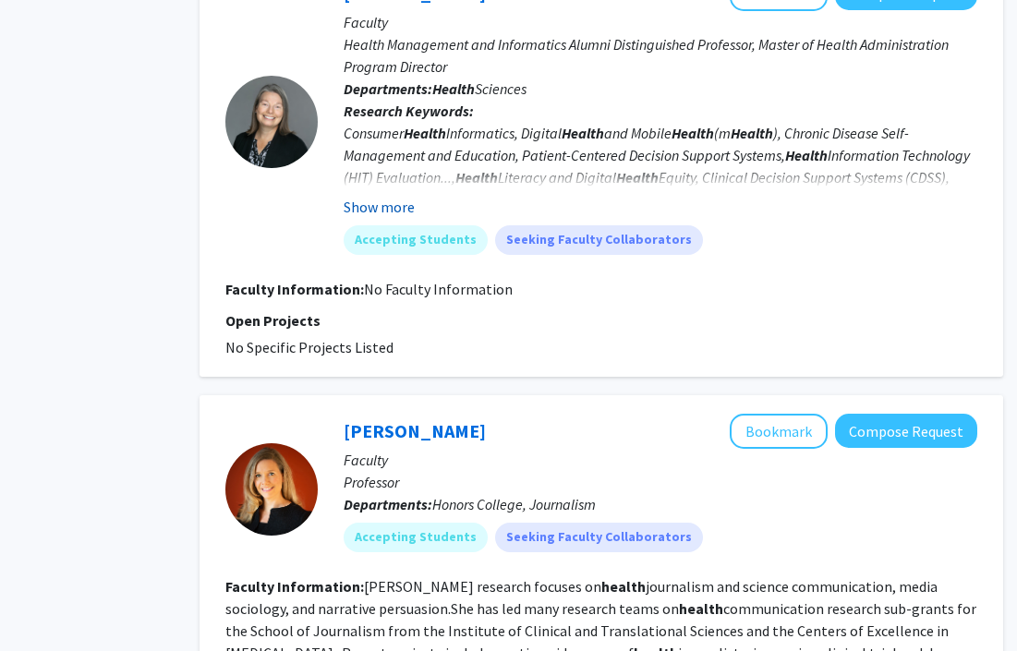
click at [384, 200] on button "Show more" at bounding box center [379, 207] width 71 height 22
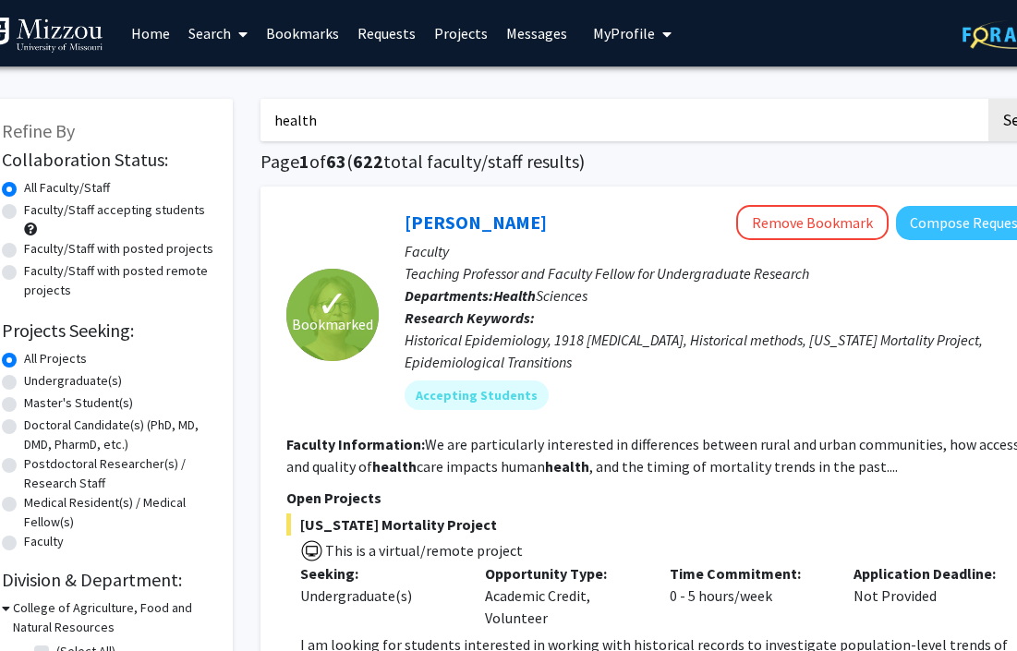
scroll to position [0, 22]
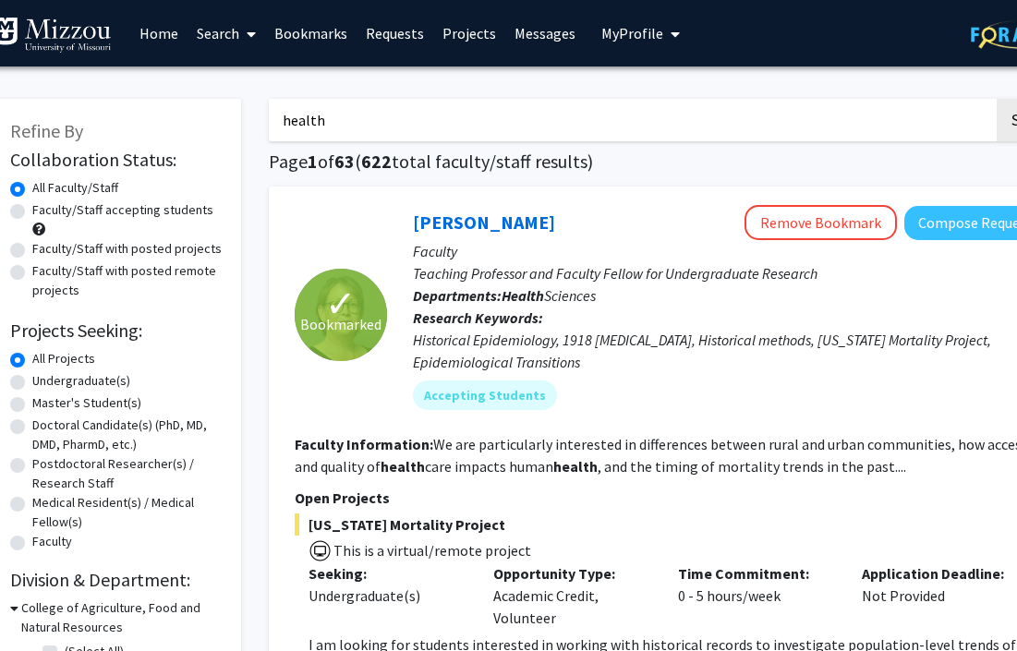
click at [301, 39] on link "Bookmarks" at bounding box center [310, 33] width 91 height 65
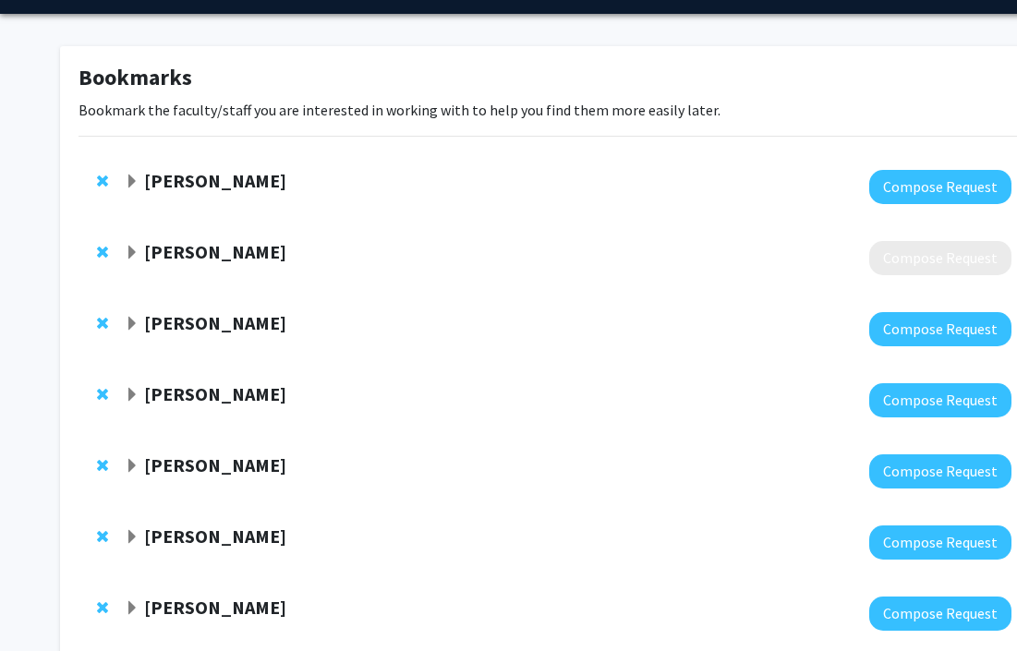
scroll to position [53, 23]
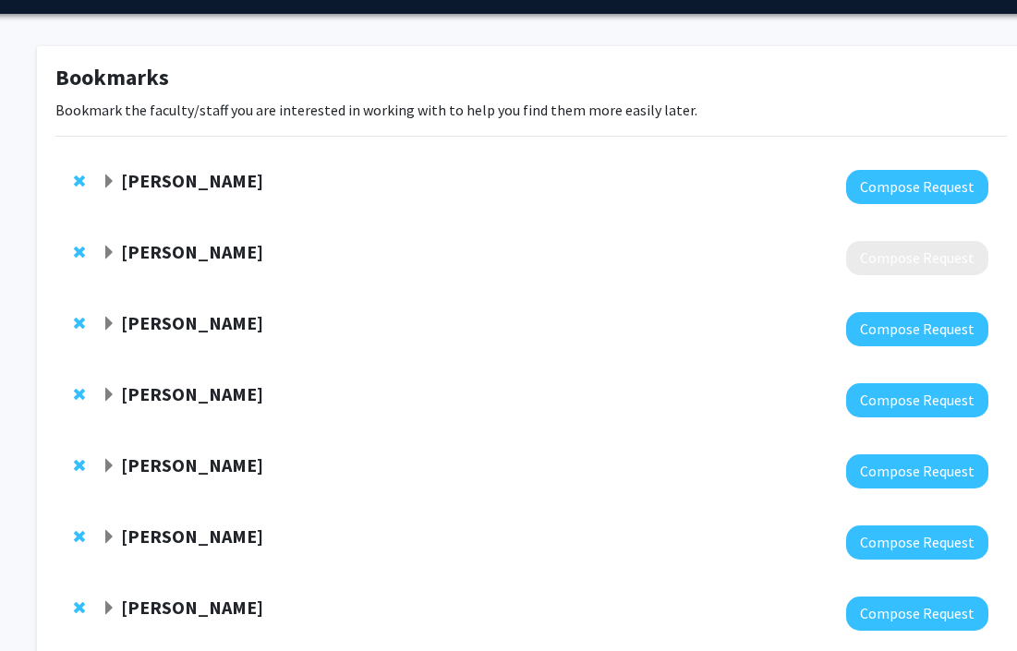
click at [112, 254] on span "Expand Noah Glaser Bookmark" at bounding box center [109, 253] width 15 height 15
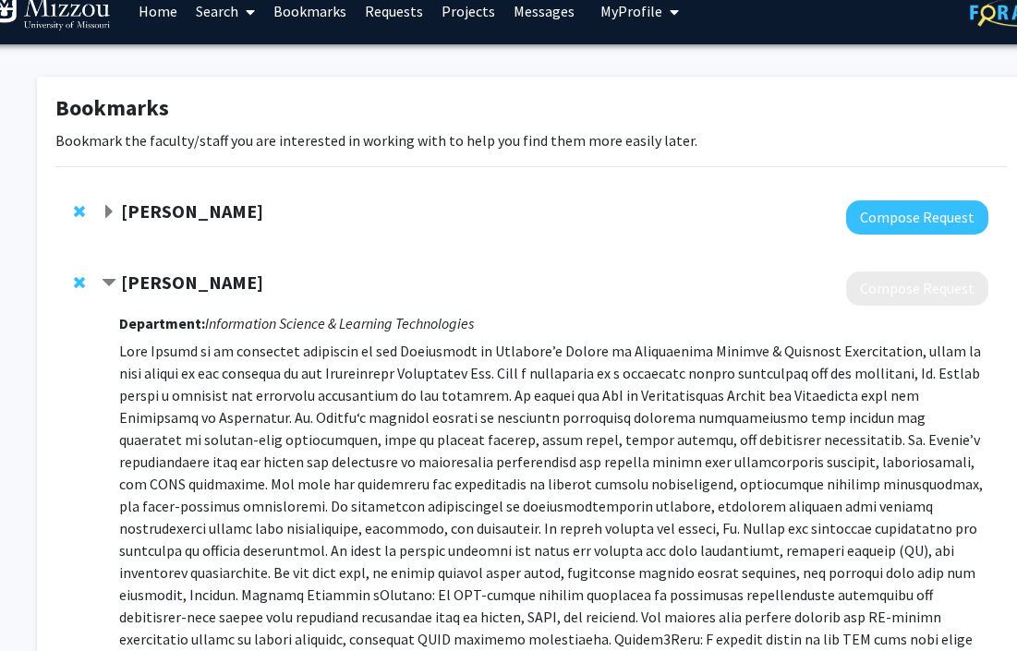
scroll to position [4, 23]
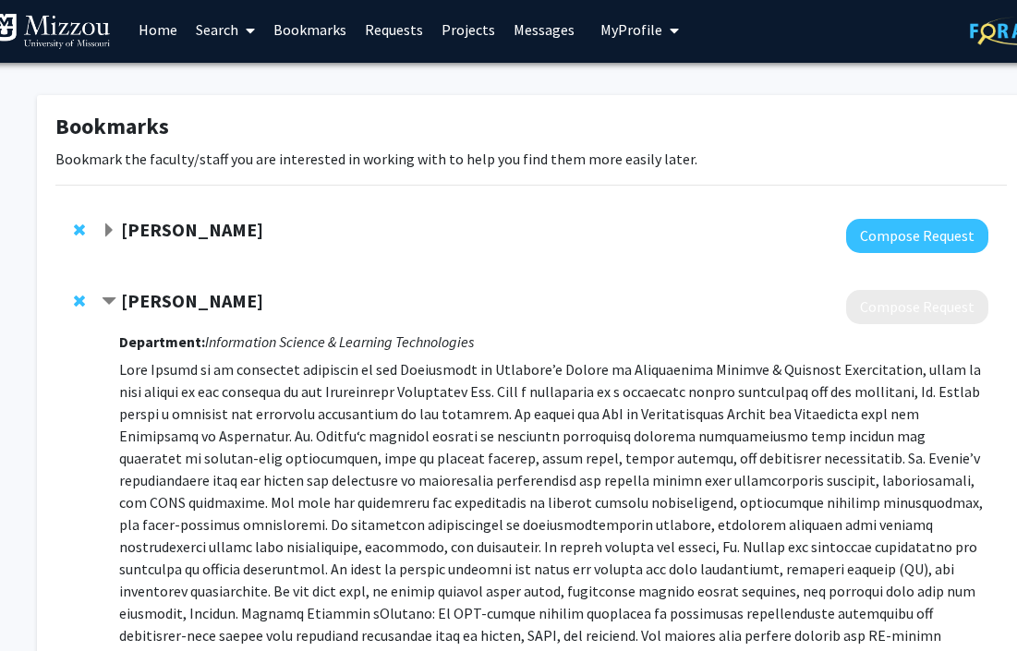
click at [112, 298] on span "Contract Noah Glaser Bookmark" at bounding box center [109, 302] width 15 height 15
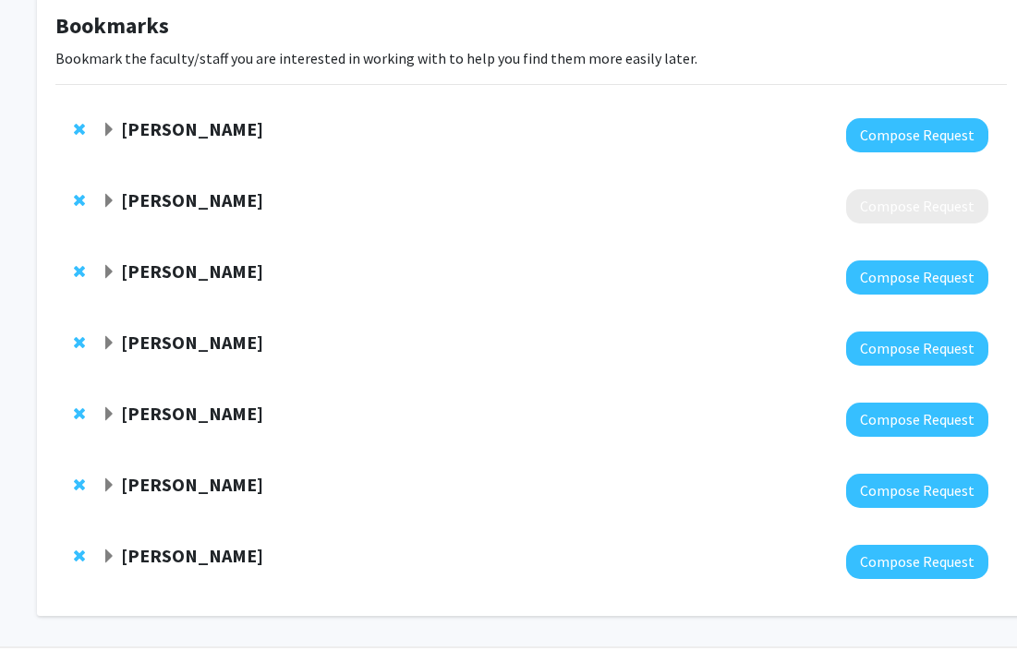
scroll to position [166, 23]
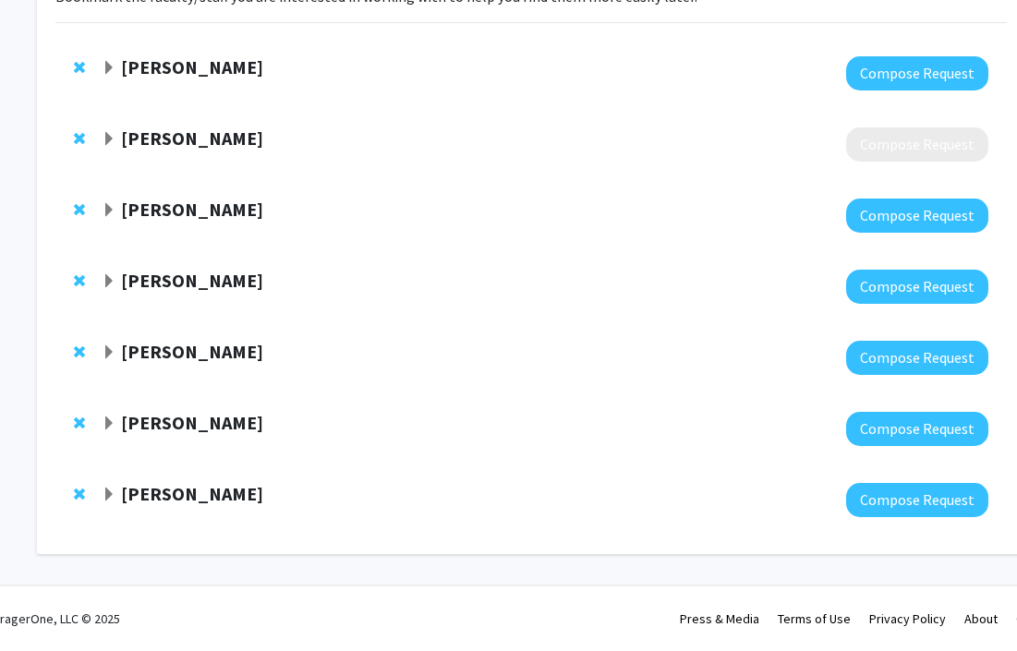
click at [103, 494] on span "Expand Willie Mack Bookmark" at bounding box center [109, 495] width 15 height 15
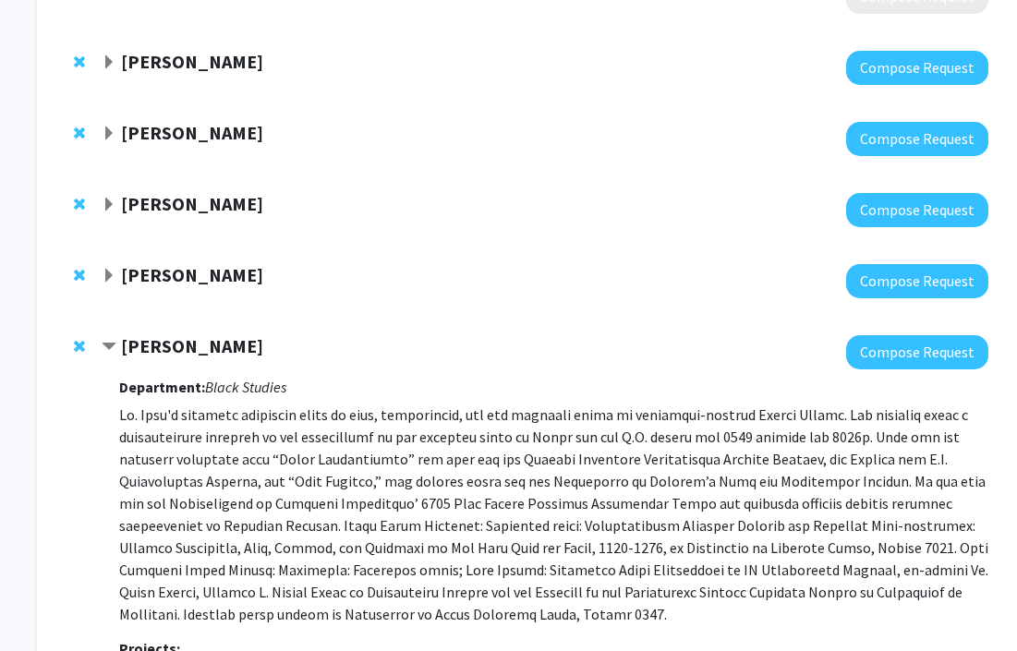
scroll to position [0, 23]
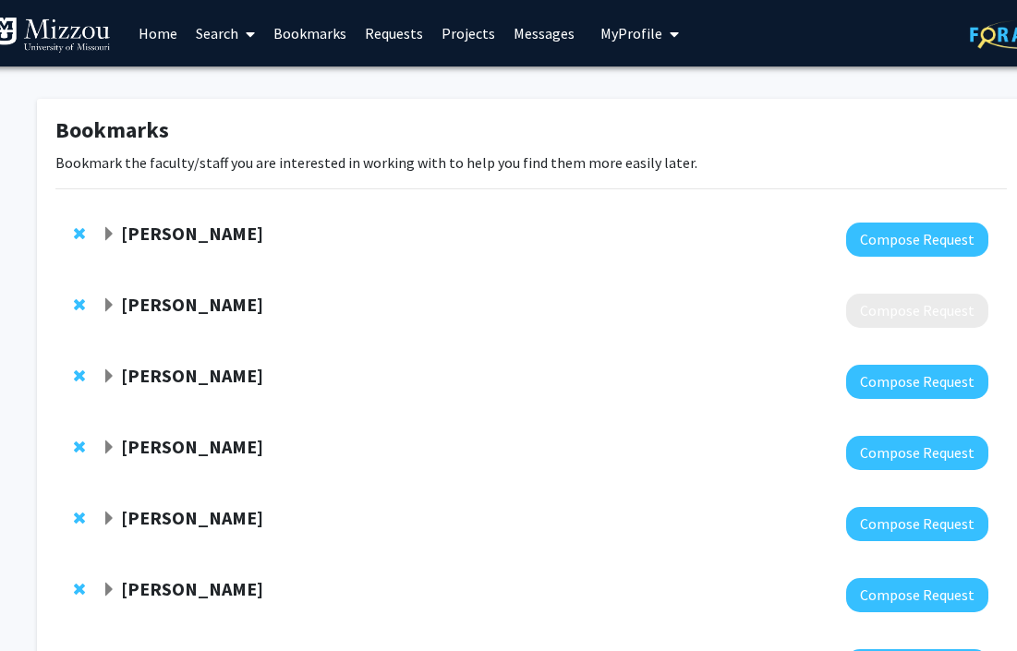
click at [158, 30] on link "Home" at bounding box center [157, 33] width 57 height 65
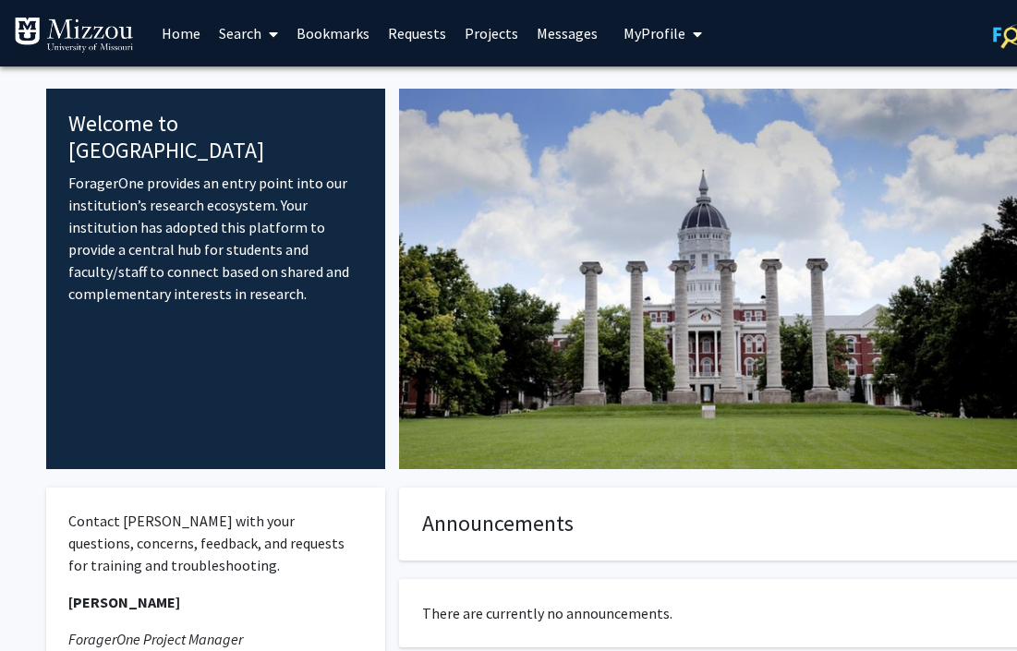
click at [644, 21] on button "My Profile" at bounding box center [663, 33] width 90 height 67
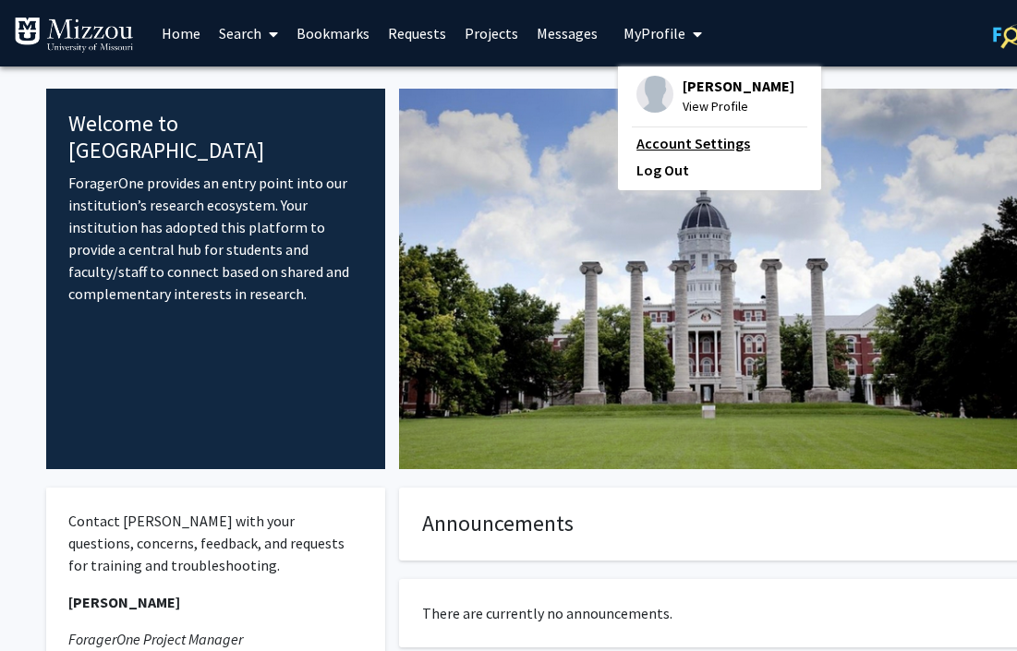
click at [697, 139] on link "Account Settings" at bounding box center [720, 143] width 166 height 22
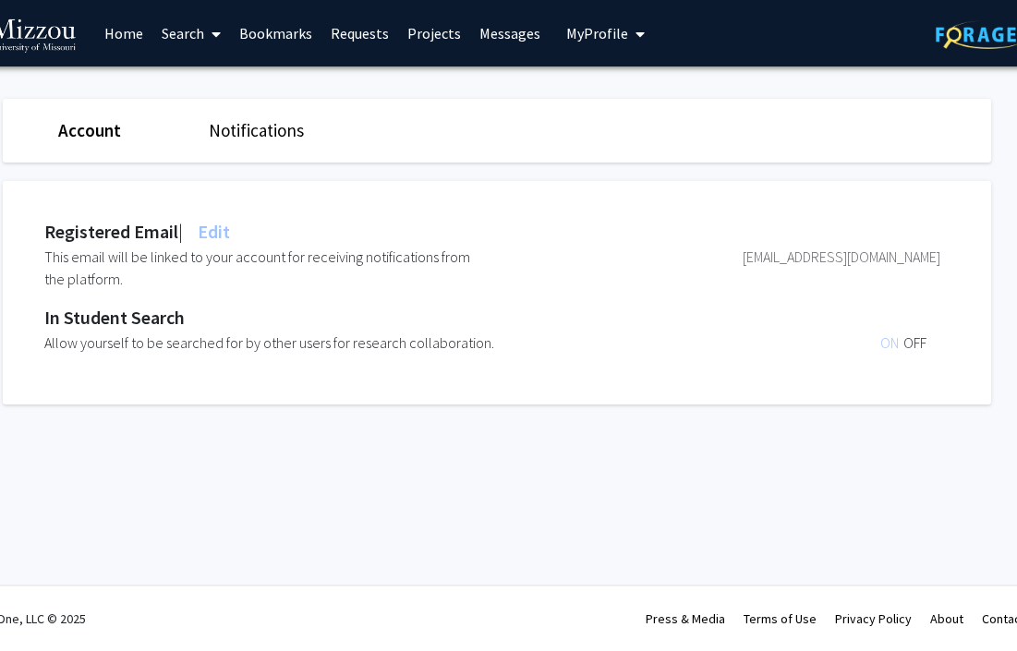
scroll to position [0, 9]
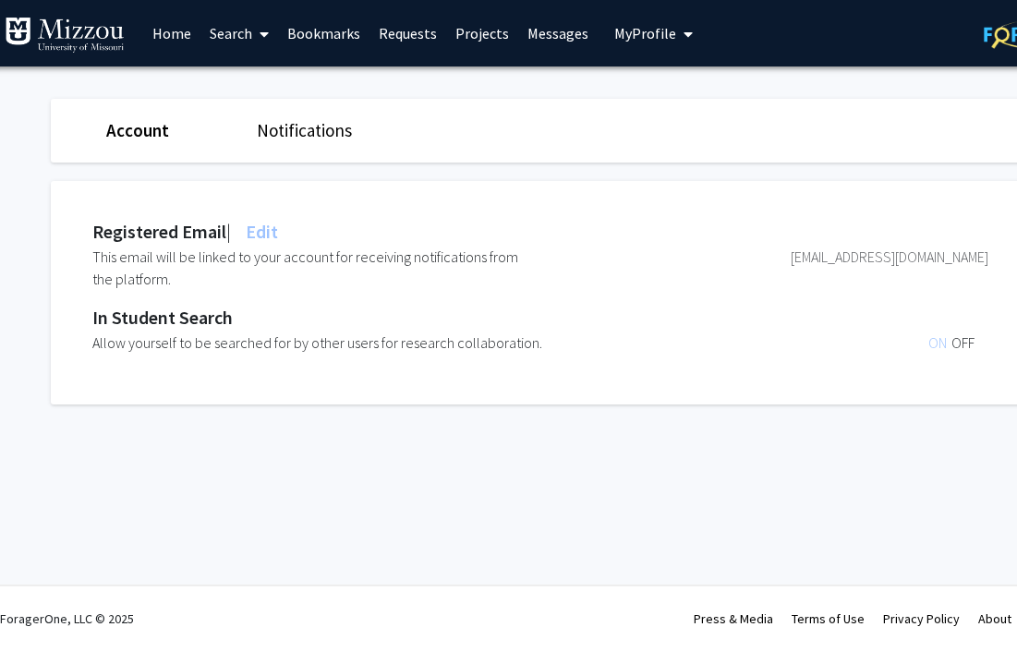
click at [651, 81] on div "Account Notifications Registered Email | Edit This email will be linked to your…" at bounding box center [545, 257] width 989 height 380
click at [933, 346] on span "ON" at bounding box center [939, 343] width 23 height 18
click at [966, 344] on span "OFF" at bounding box center [963, 343] width 23 height 18
click at [939, 345] on span "ON" at bounding box center [939, 343] width 23 height 18
click at [643, 32] on span "My Profile" at bounding box center [645, 33] width 62 height 18
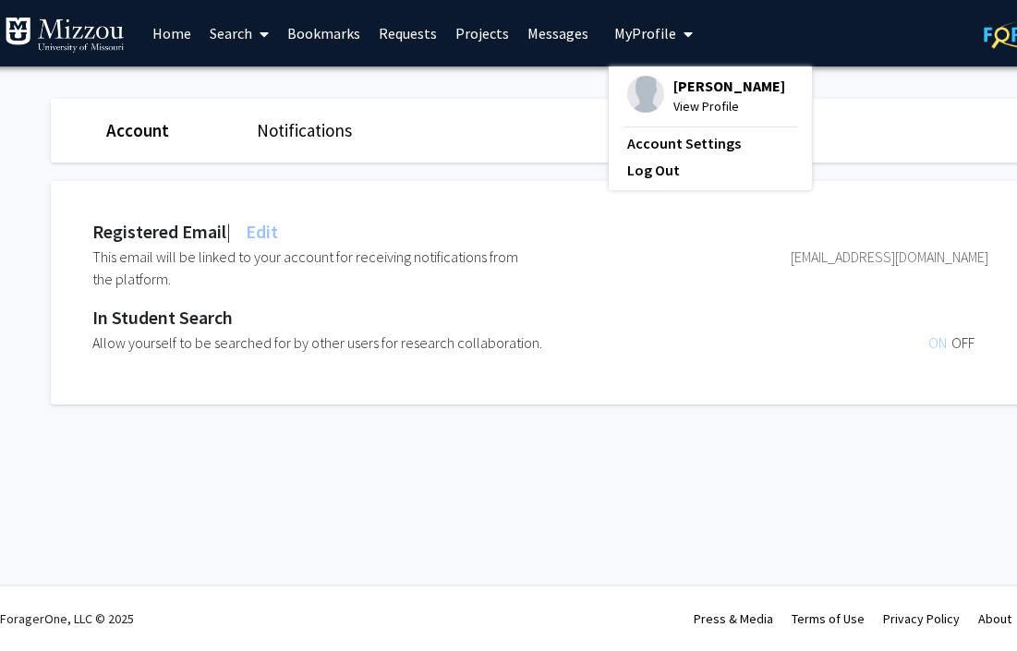
click at [673, 93] on span "[PERSON_NAME]" at bounding box center [729, 86] width 112 height 20
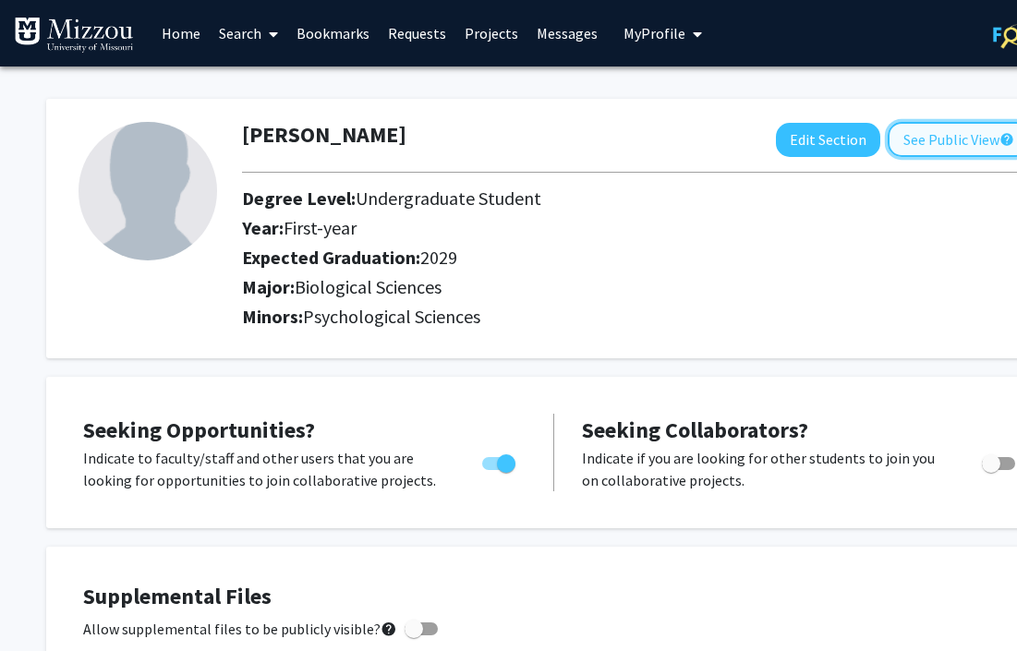
click at [928, 135] on button "See Public View help" at bounding box center [959, 139] width 142 height 35
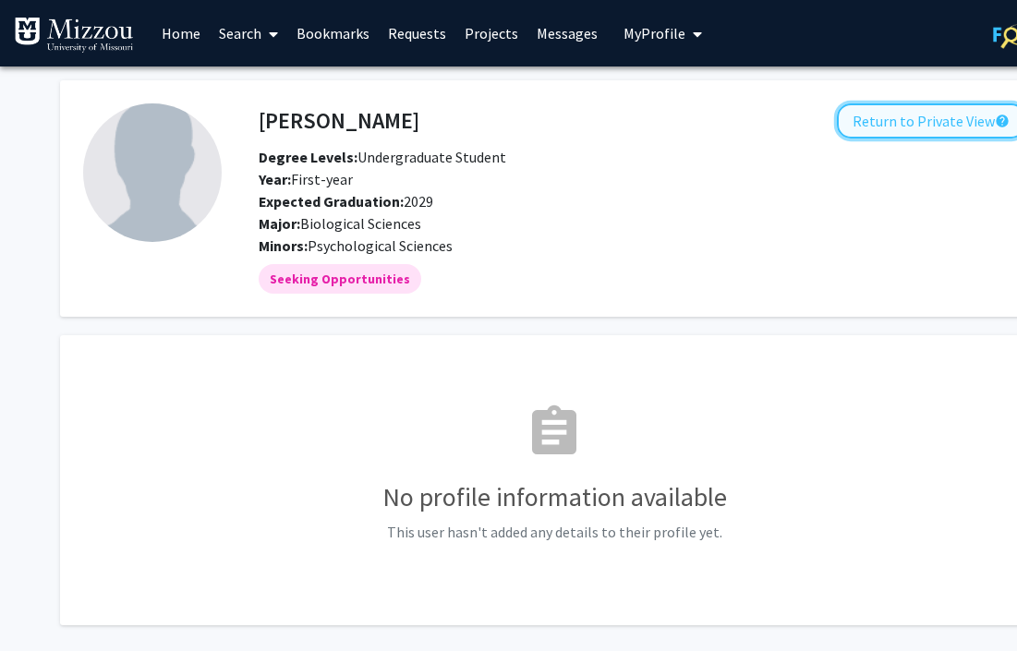
click at [897, 115] on button "Return to Private View help" at bounding box center [931, 120] width 188 height 35
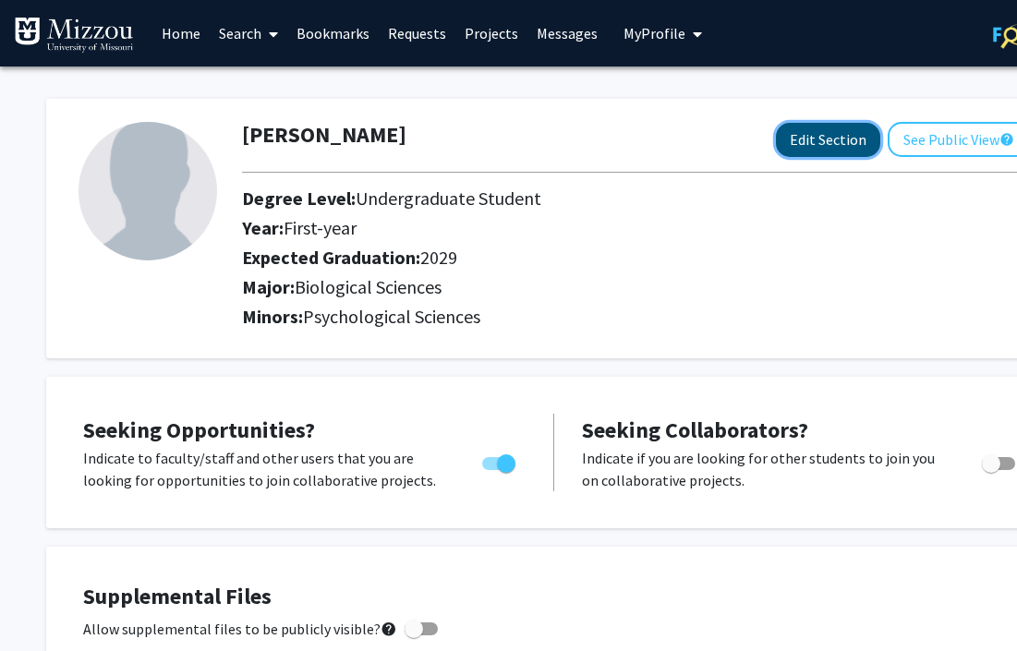
click at [808, 142] on button "Edit Section" at bounding box center [828, 140] width 104 height 34
select select "first-year"
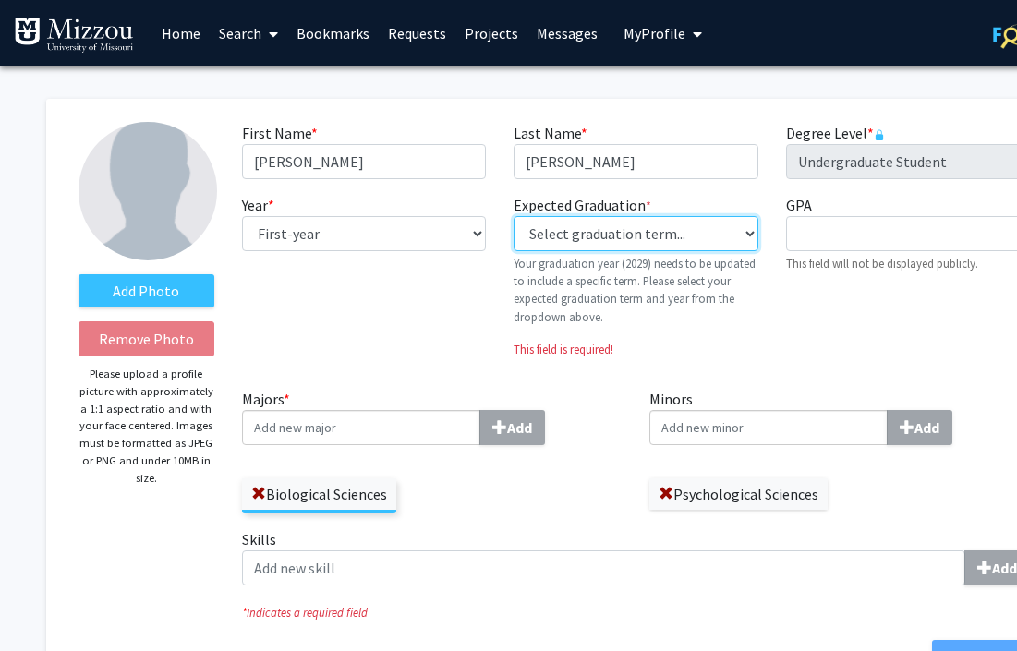
click at [654, 239] on select "Select graduation term... Previous: 2029 (Please select a specific term) Spring…" at bounding box center [636, 233] width 244 height 35
select select "47: summer_2029"
click at [514, 216] on select "Select graduation term... Previous: 2029 (Please select a specific term) Spring…" at bounding box center [636, 233] width 244 height 35
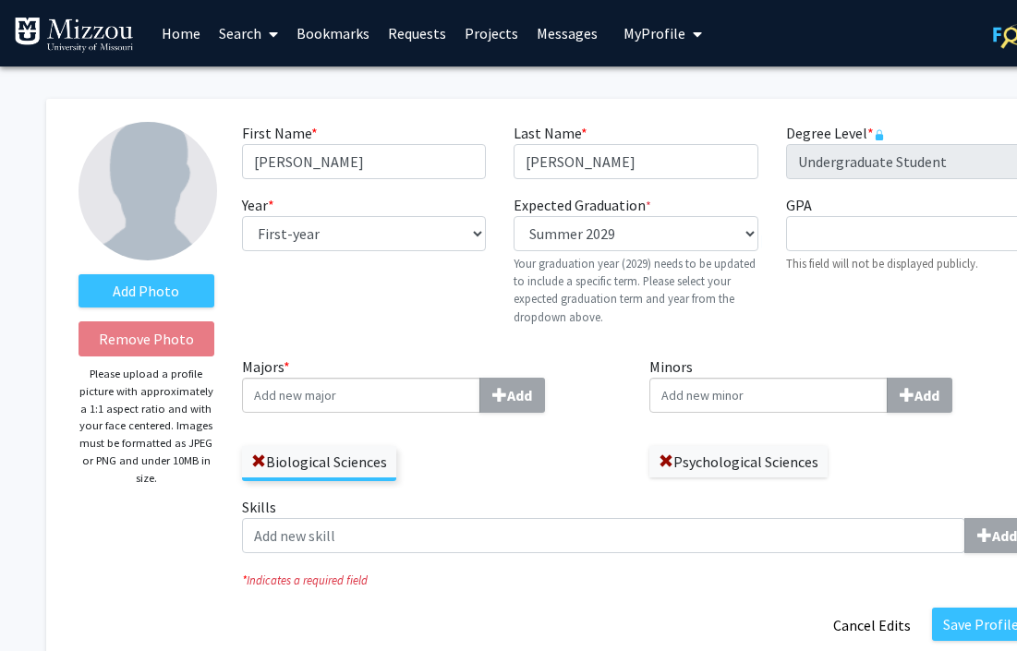
click at [358, 397] on input "Majors * Add" at bounding box center [361, 395] width 238 height 35
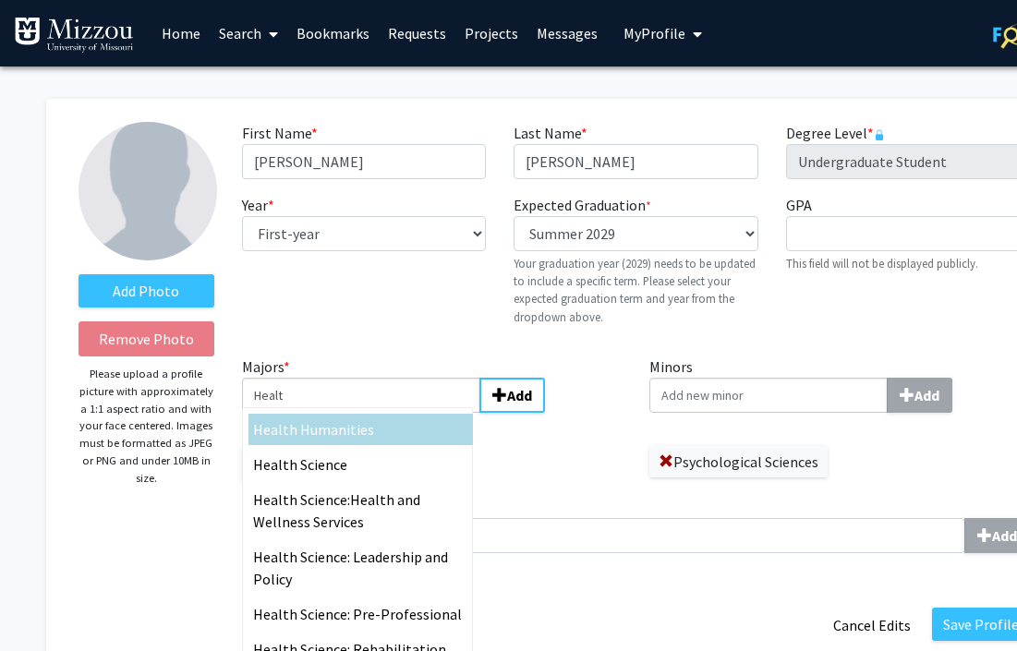
type input "Healt"
click at [273, 431] on span "Healt" at bounding box center [271, 429] width 36 height 18
click at [273, 413] on input "Healt" at bounding box center [361, 395] width 238 height 35
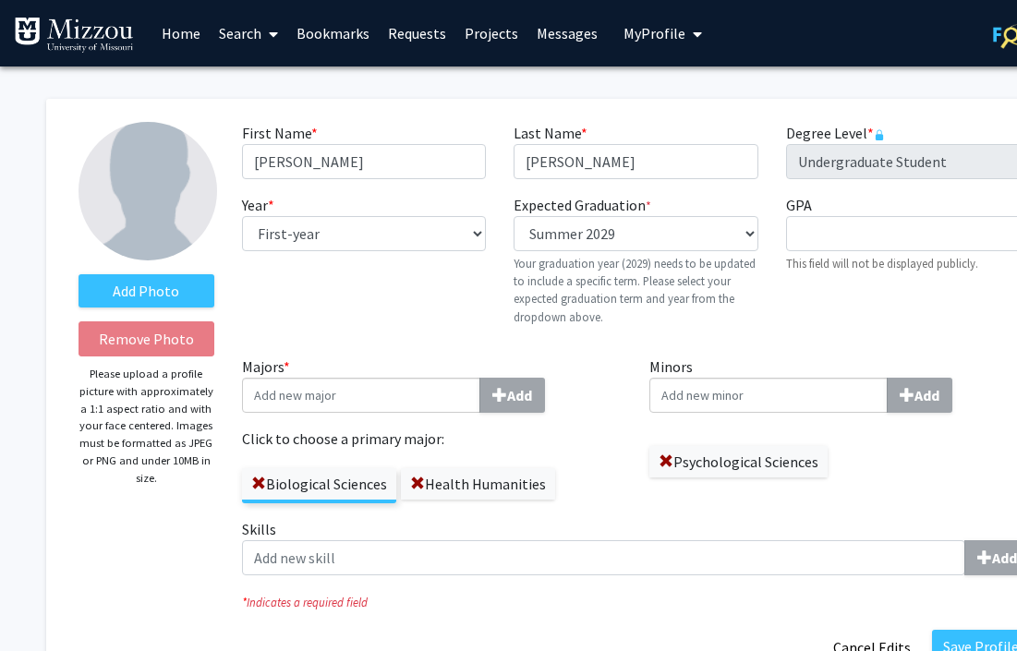
click at [462, 484] on label "Health Humanities" at bounding box center [478, 483] width 154 height 31
click at [0, 0] on input "Health Humanities" at bounding box center [0, 0] width 0 height 0
click at [738, 398] on input "Minors Add" at bounding box center [768, 395] width 238 height 35
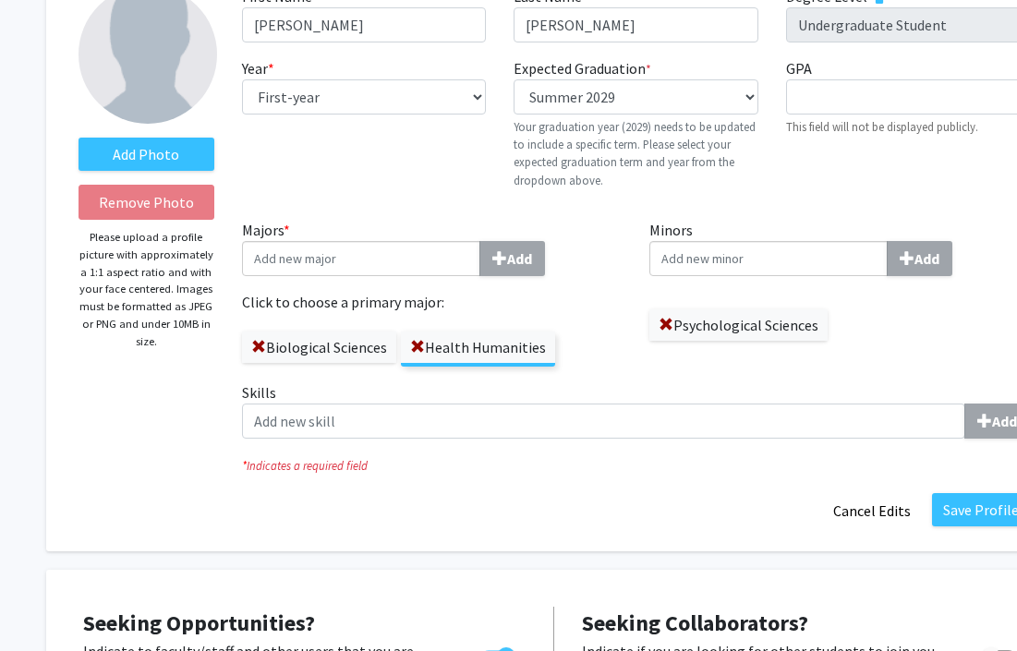
scroll to position [124, 0]
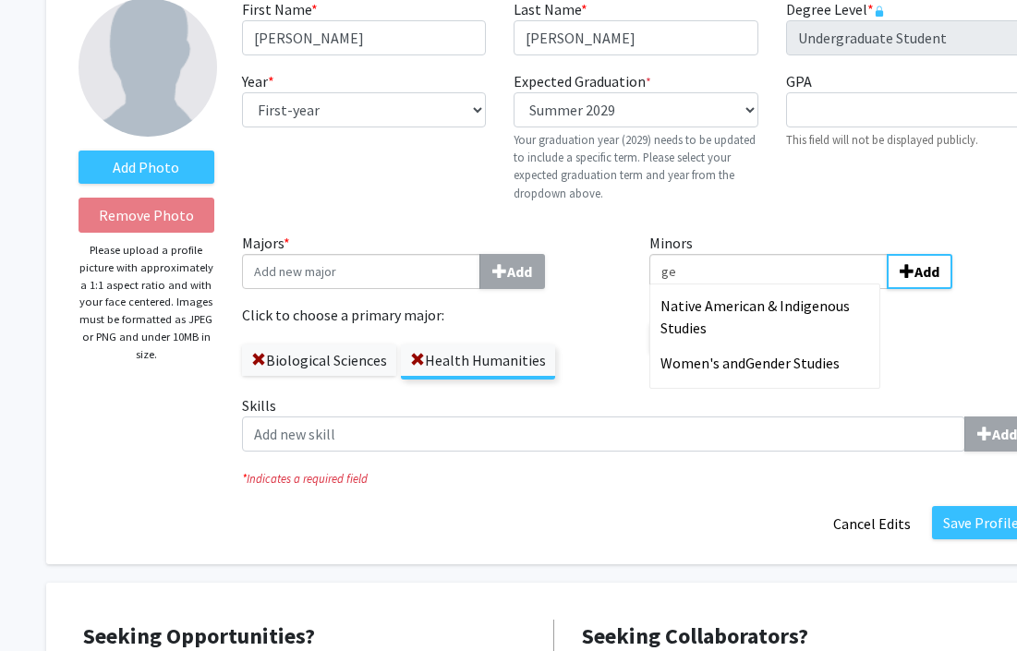
type input "g"
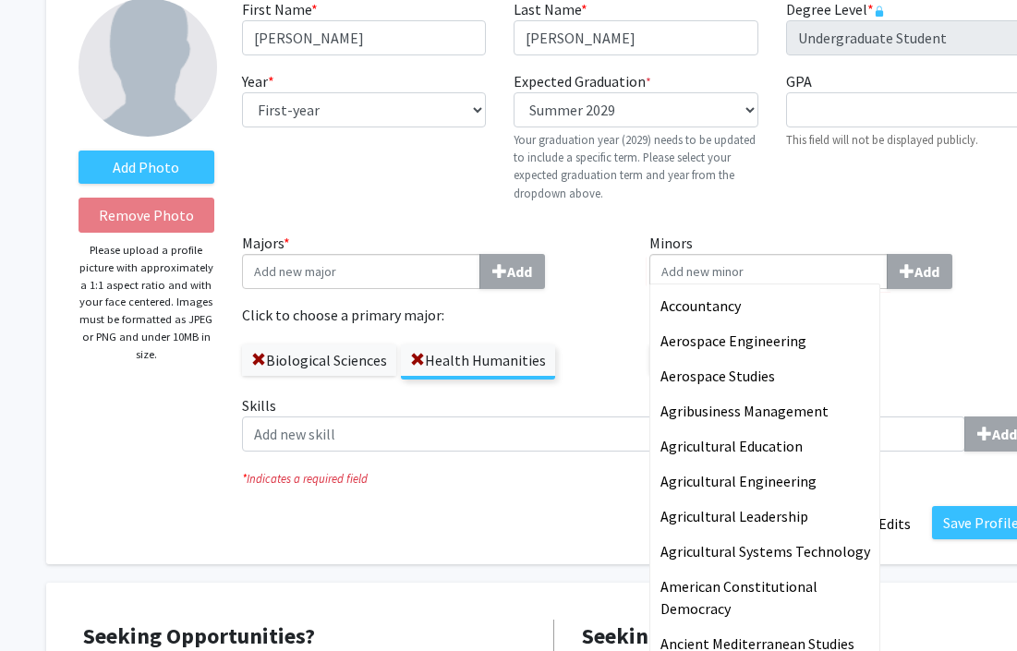
click at [390, 193] on div "Year * required --- First-year Sophomore Junior Senior Postbaccalaureate Certif…" at bounding box center [364, 143] width 272 height 147
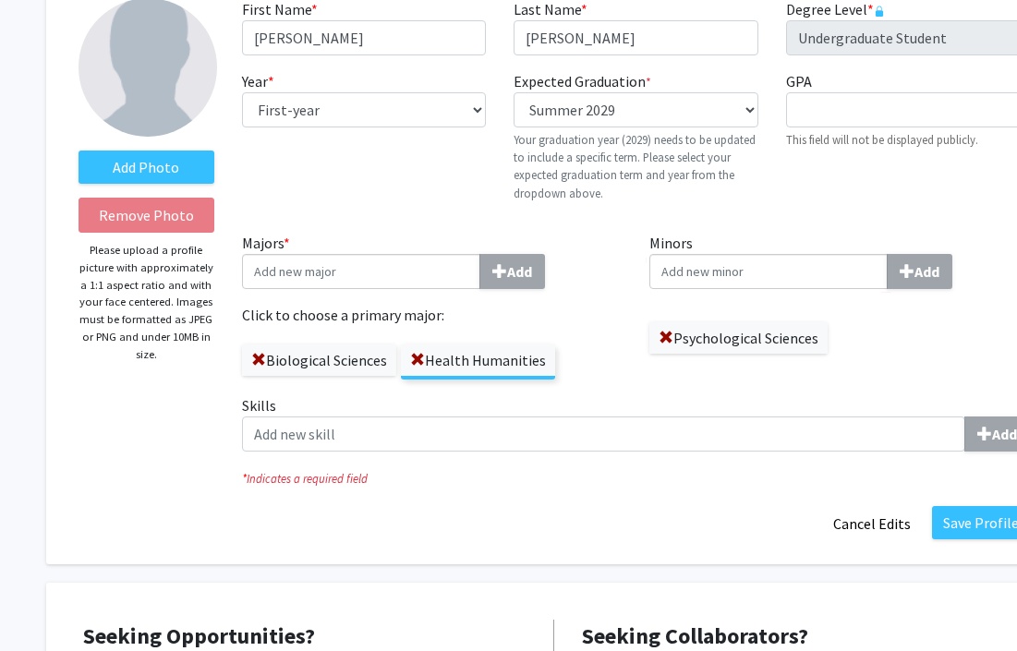
click at [721, 262] on input "Minors Add" at bounding box center [768, 271] width 238 height 35
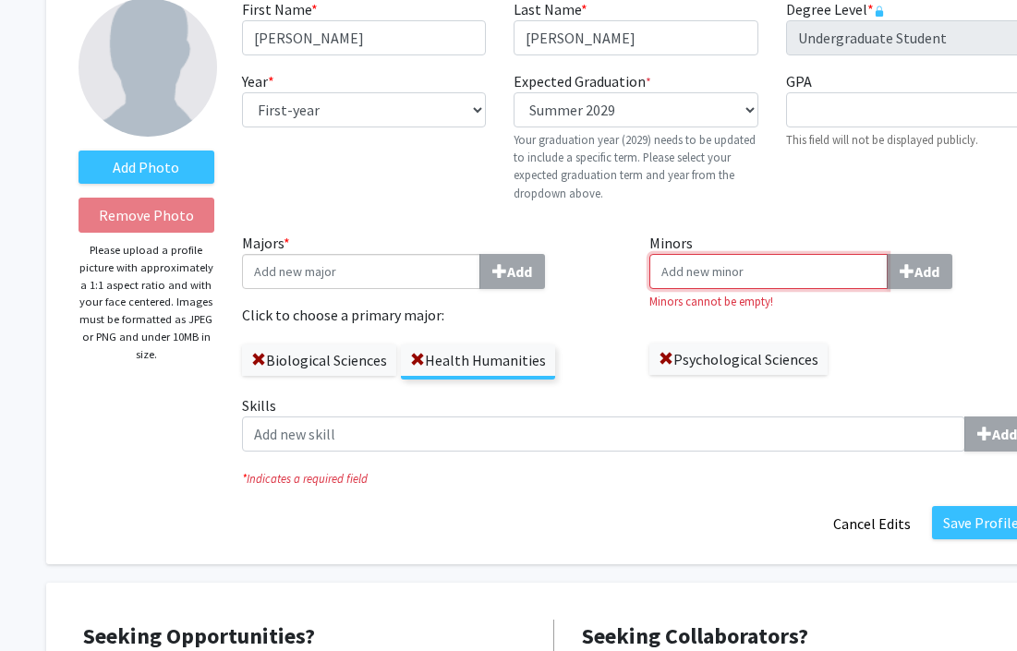
click at [717, 270] on input "Minors Add" at bounding box center [768, 271] width 238 height 35
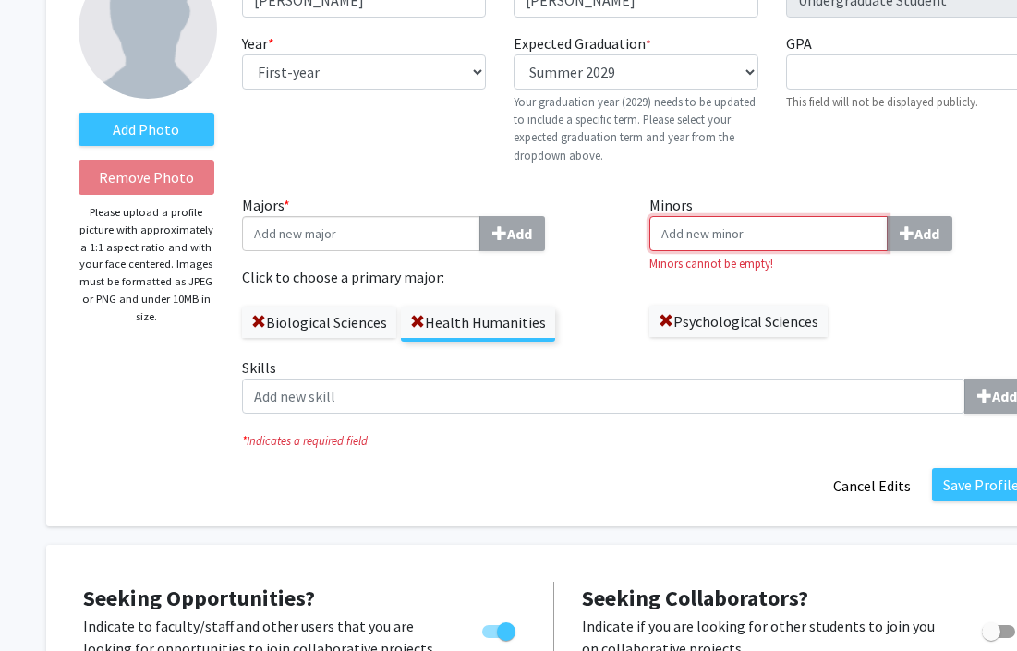
scroll to position [166, 0]
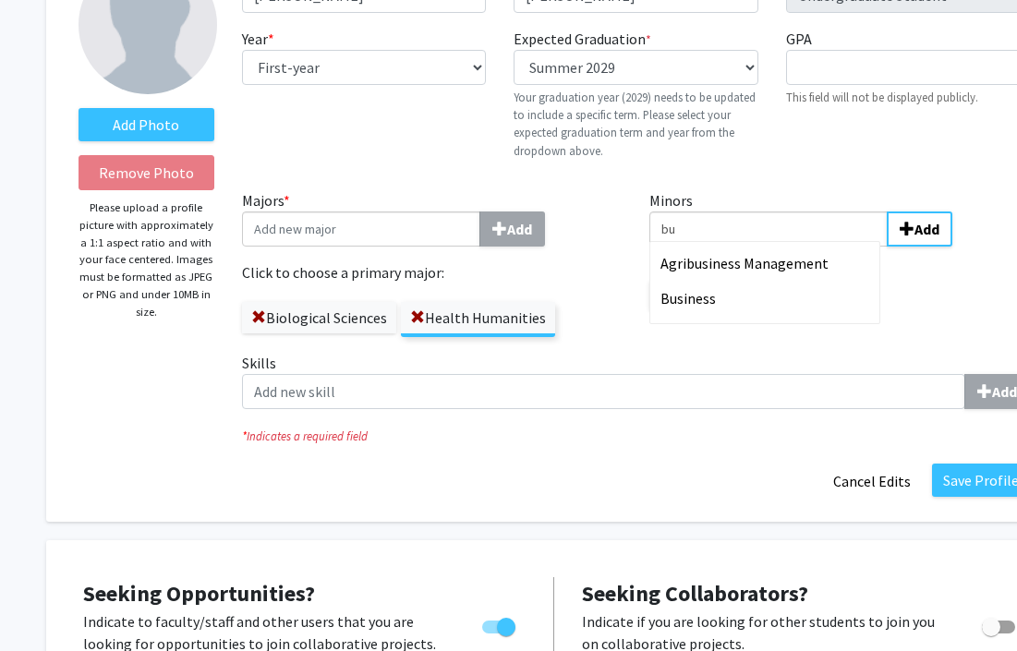
type input "b"
type input "f"
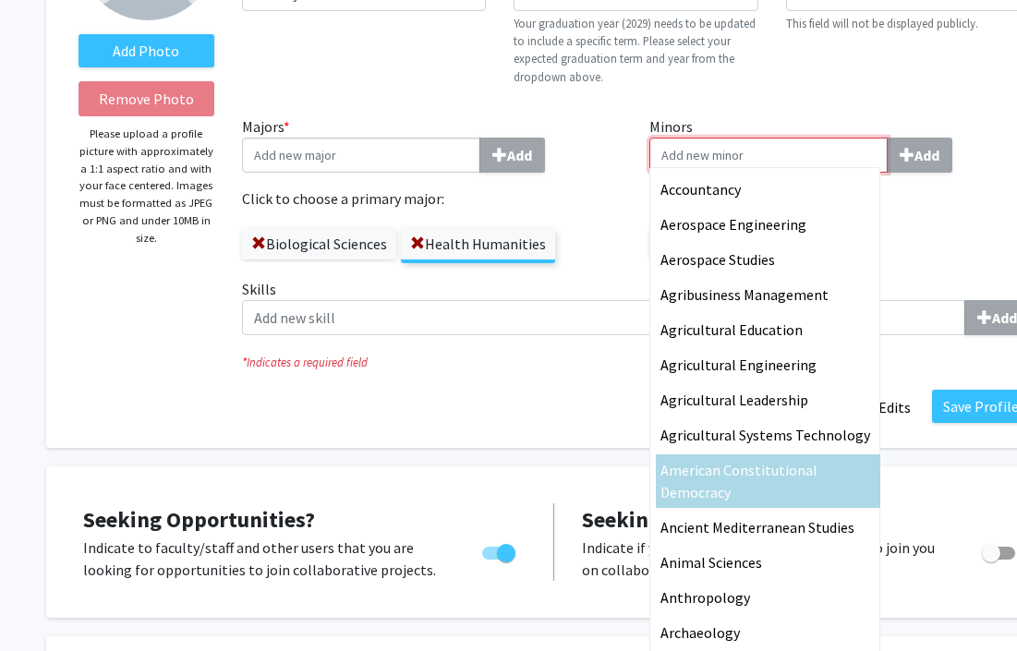
scroll to position [237, 0]
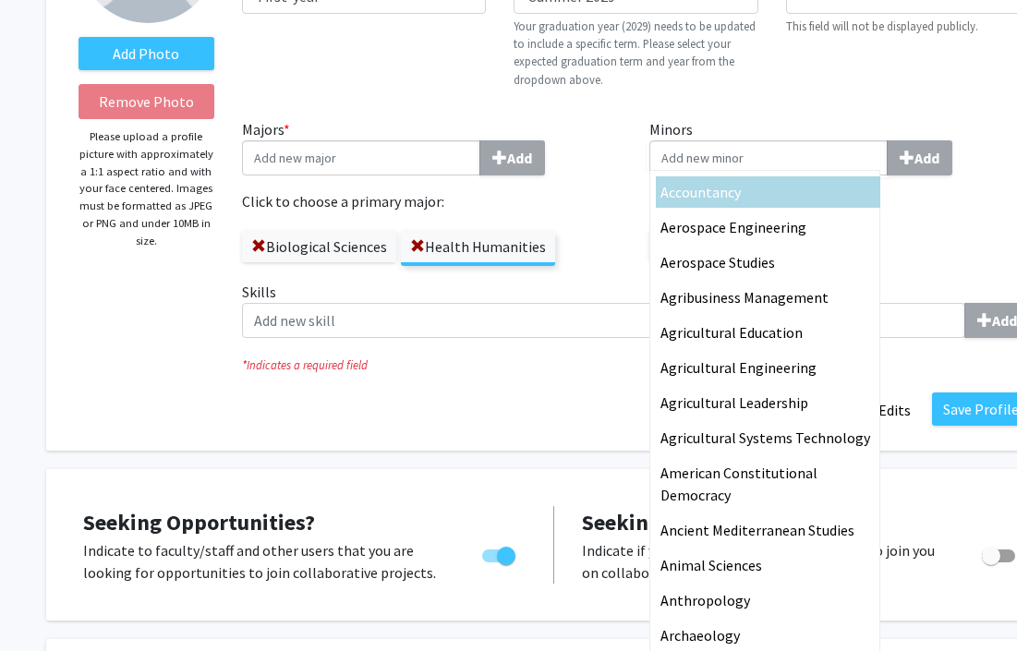
click at [820, 116] on div "First Name * required Charlie Last Name * required Casey Degree Level * require…" at bounding box center [636, 2] width 816 height 234
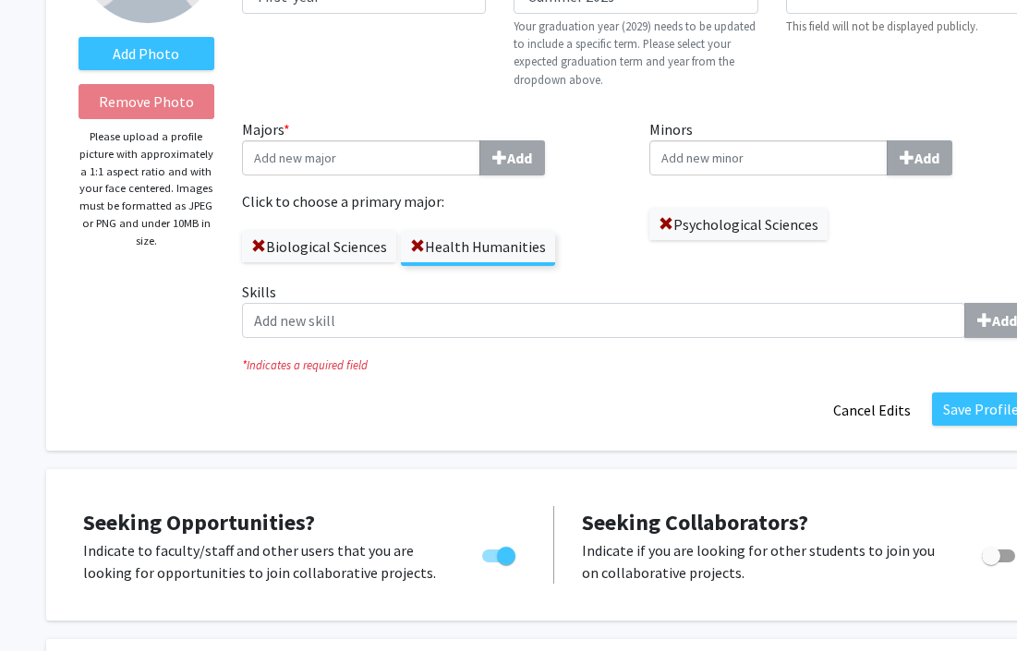
click at [778, 224] on label "Psychological Sciences" at bounding box center [738, 224] width 178 height 31
click at [729, 233] on label "Psychological Sciences" at bounding box center [738, 224] width 178 height 31
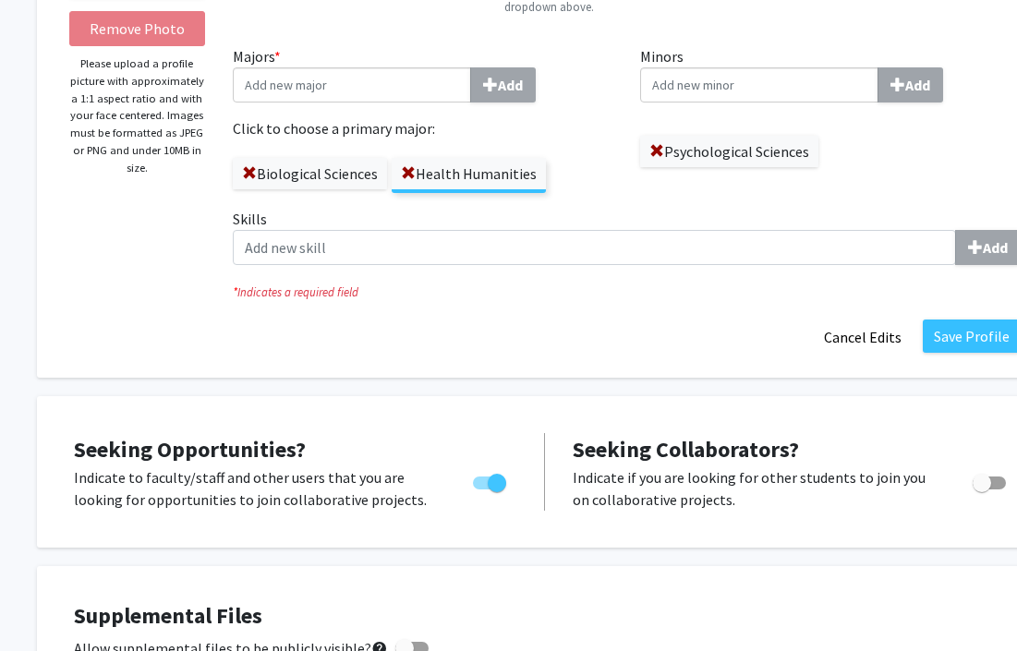
scroll to position [310, 11]
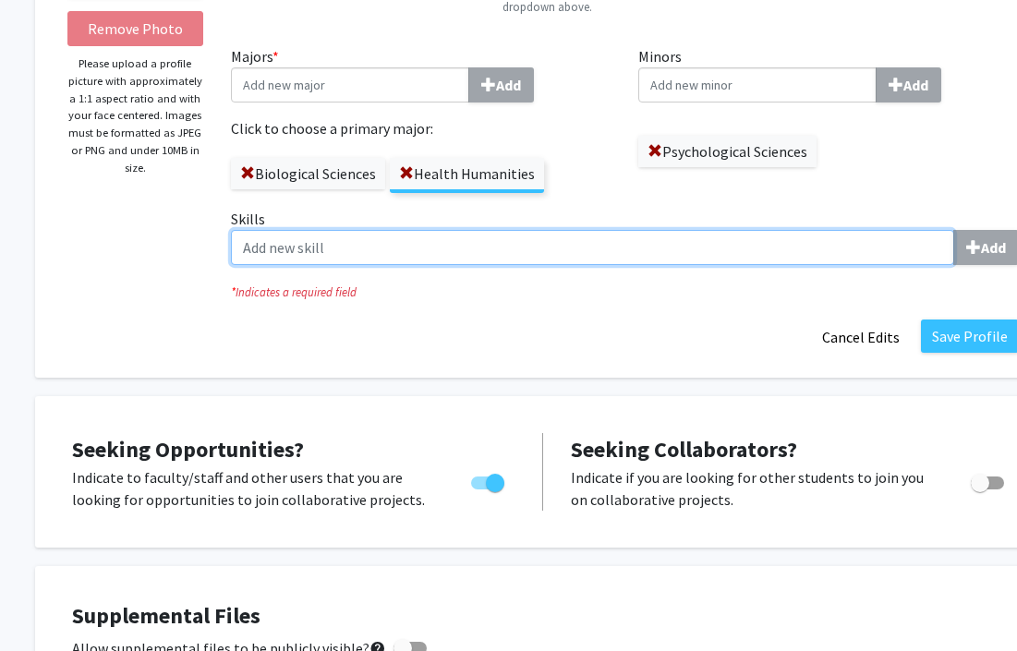
click at [506, 259] on input "Skills Add" at bounding box center [592, 247] width 723 height 35
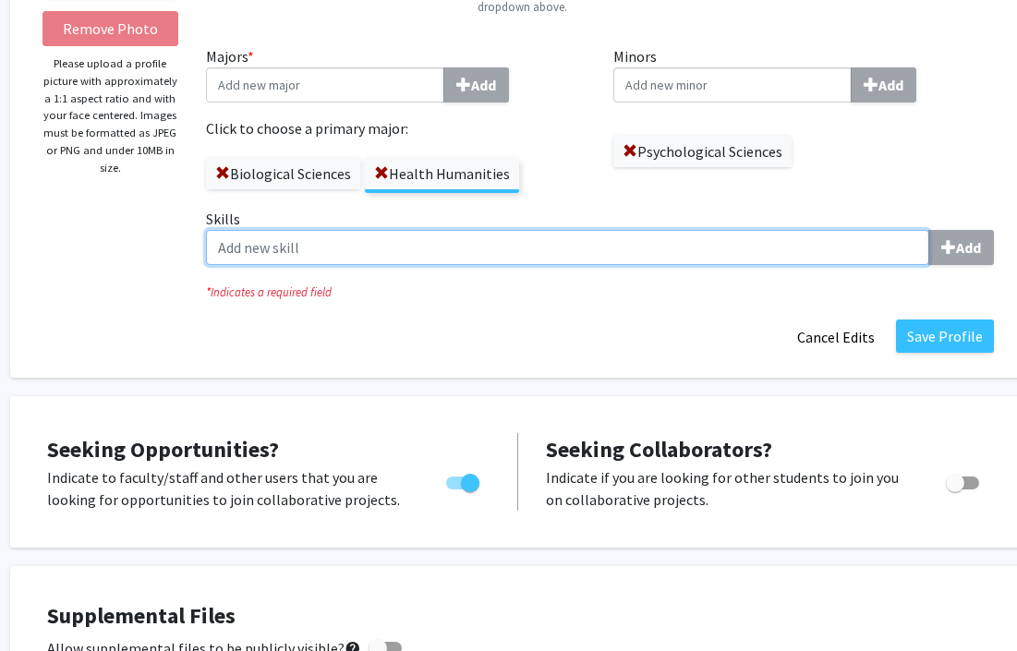
scroll to position [309, 40]
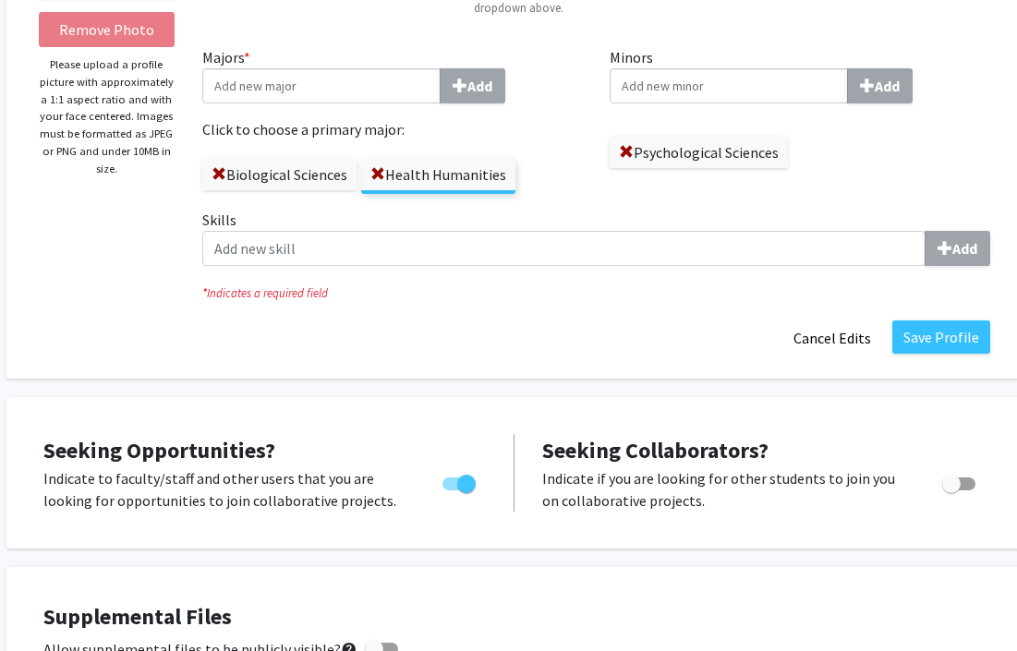
click at [527, 281] on div "* Indicates a required field" at bounding box center [596, 291] width 816 height 21
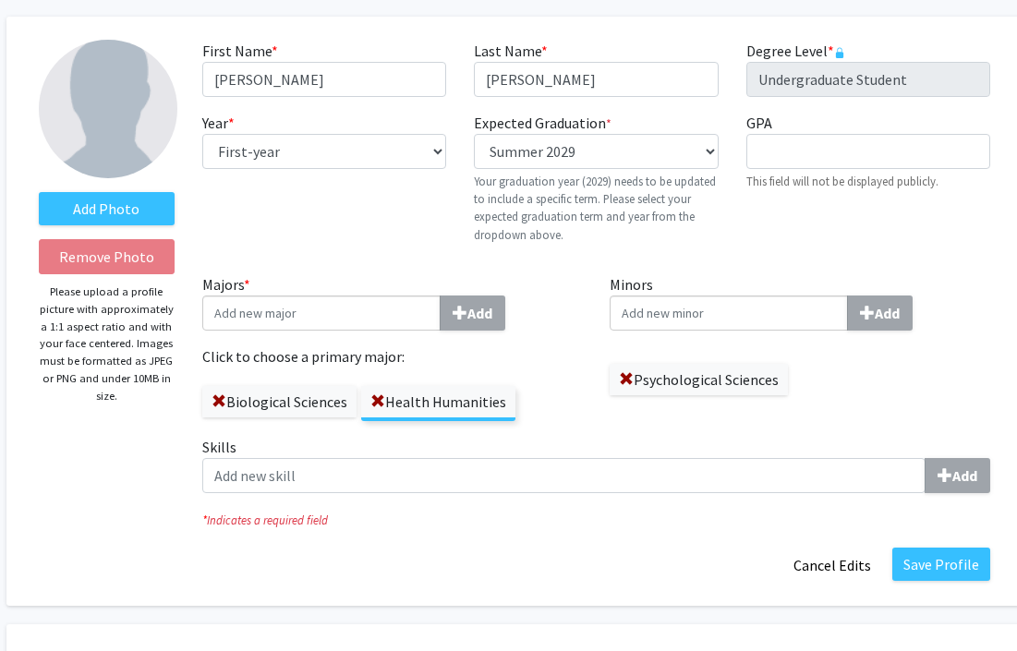
scroll to position [0, 40]
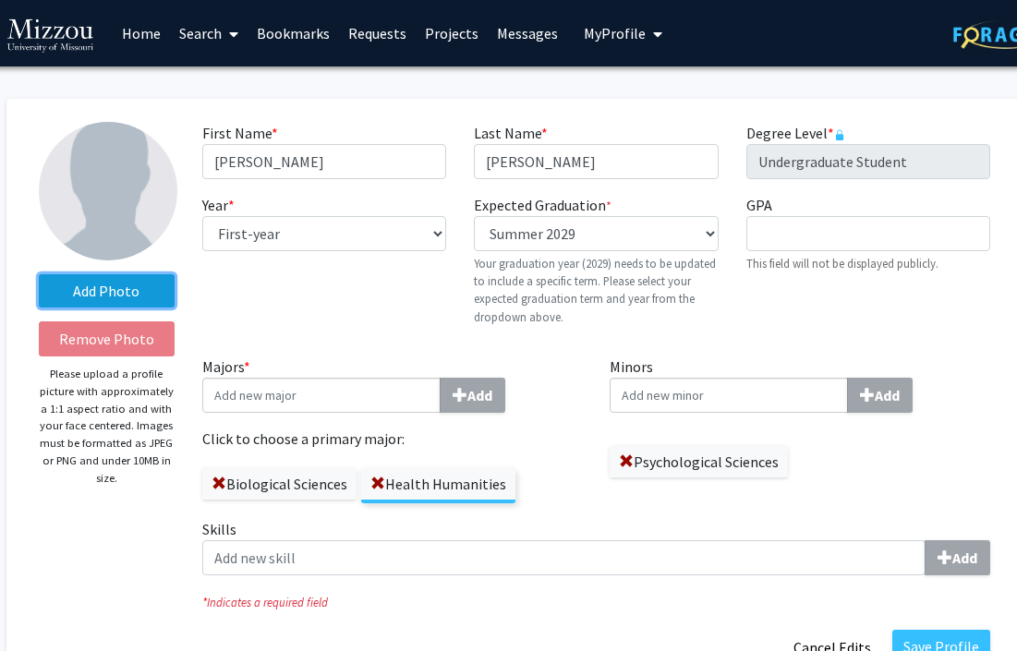
click at [142, 289] on label "Add Photo" at bounding box center [107, 290] width 136 height 33
click at [0, 0] on input "Add Photo" at bounding box center [0, 0] width 0 height 0
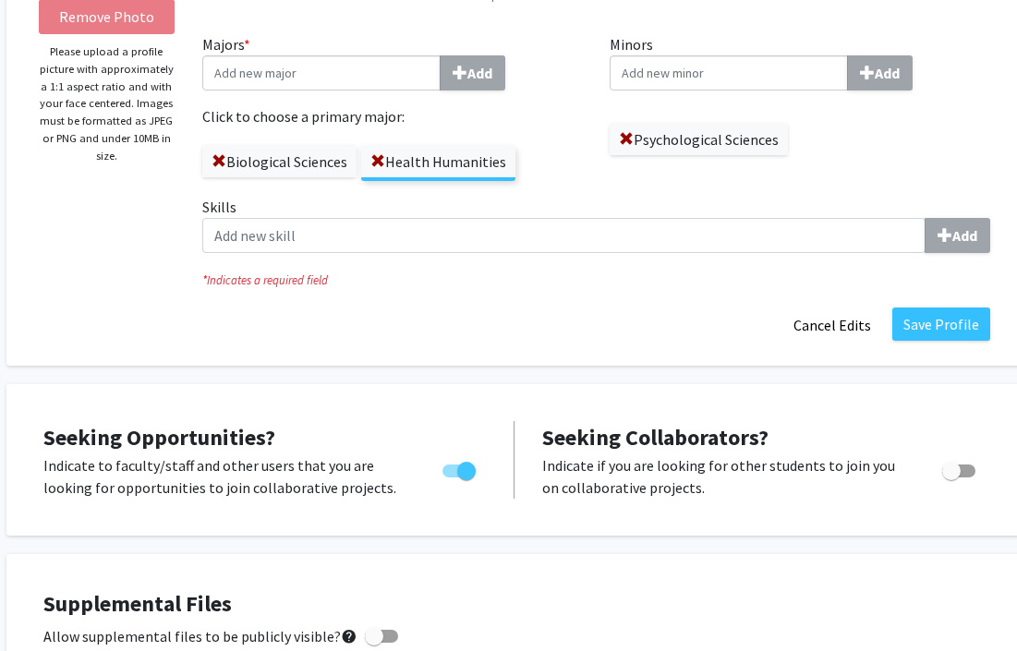
scroll to position [330, 40]
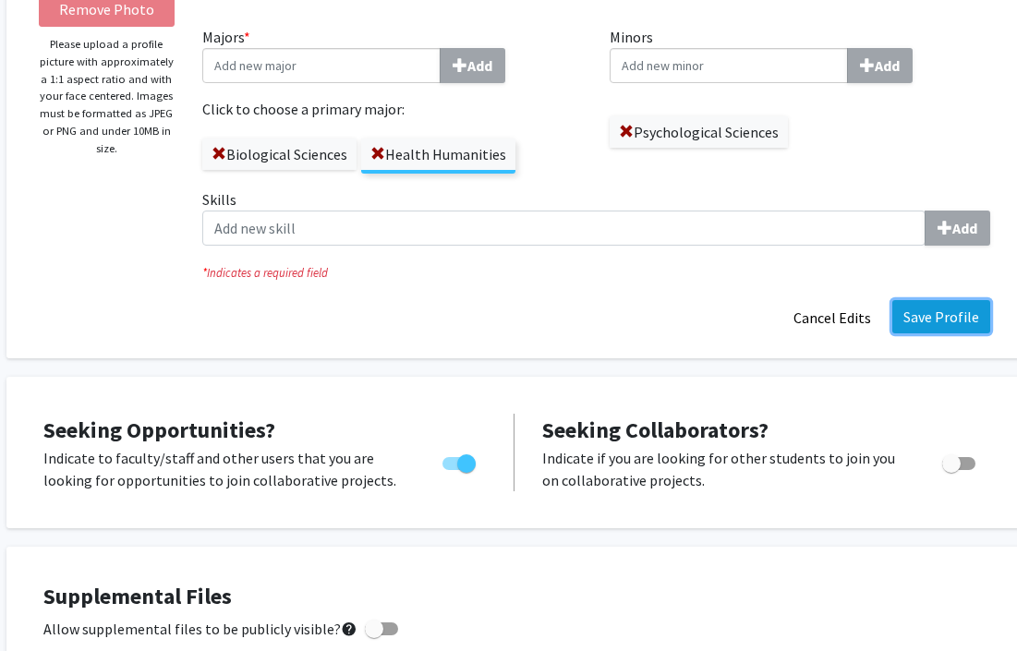
click at [933, 311] on button "Save Profile" at bounding box center [941, 316] width 98 height 33
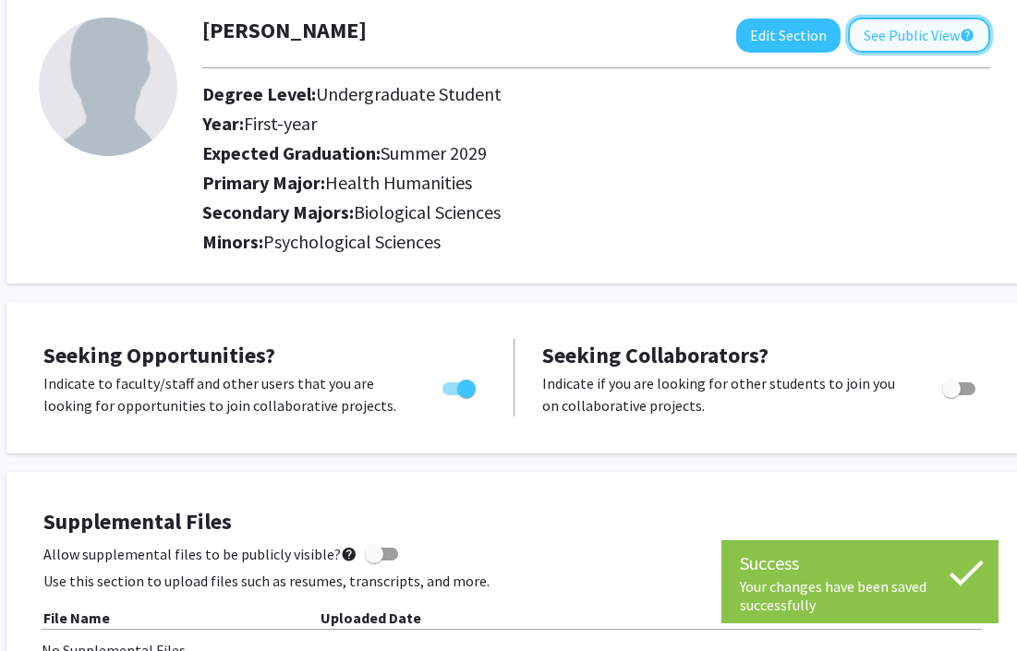
click at [894, 37] on button "See Public View help" at bounding box center [919, 35] width 142 height 35
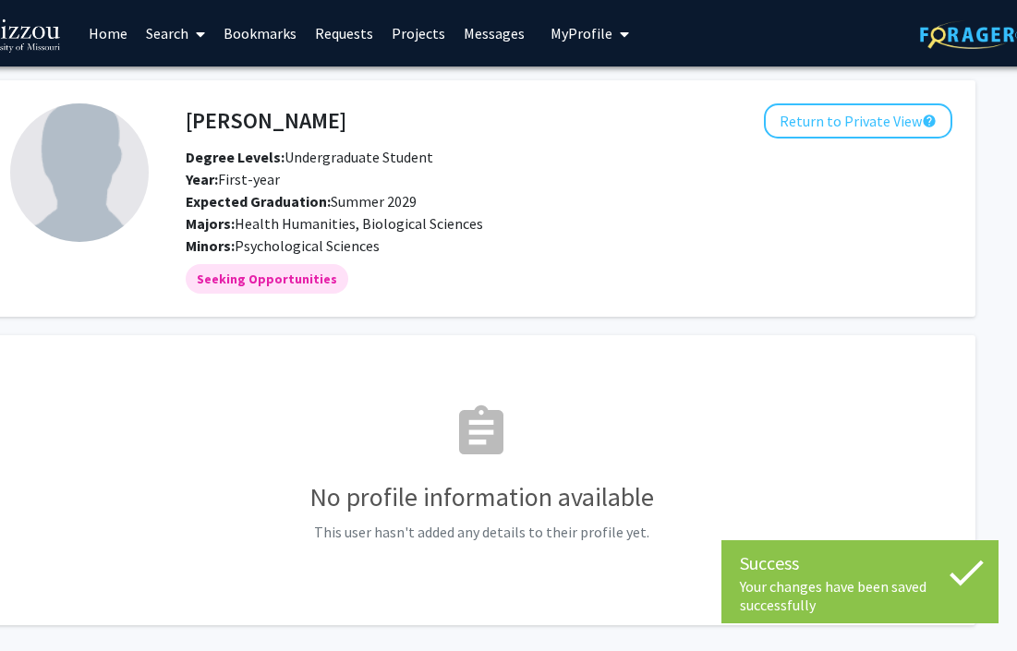
scroll to position [0, 91]
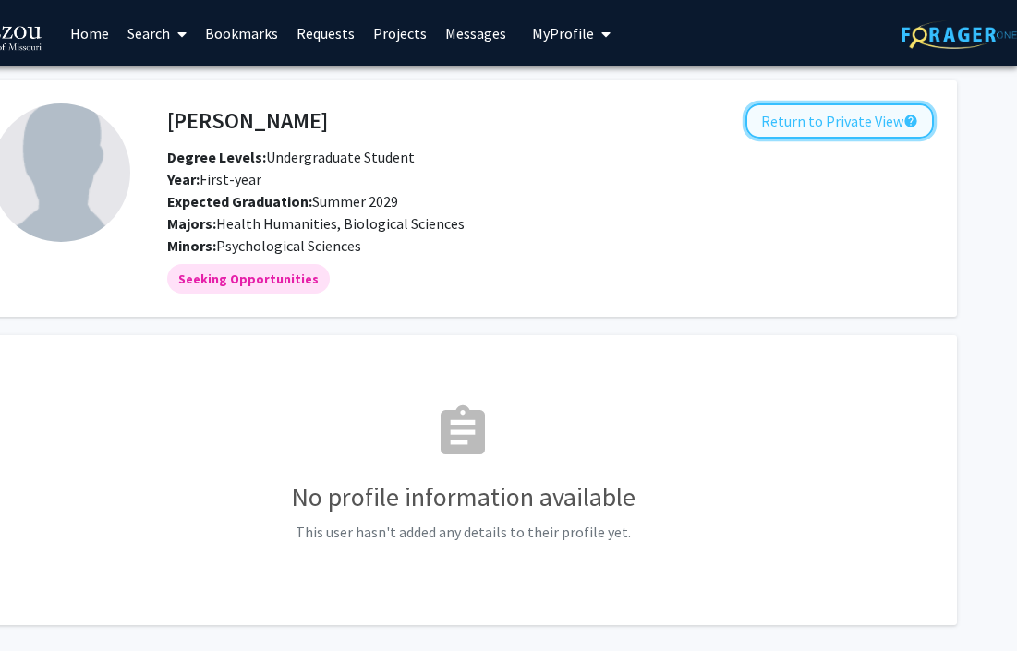
click at [854, 119] on button "Return to Private View help" at bounding box center [840, 120] width 188 height 35
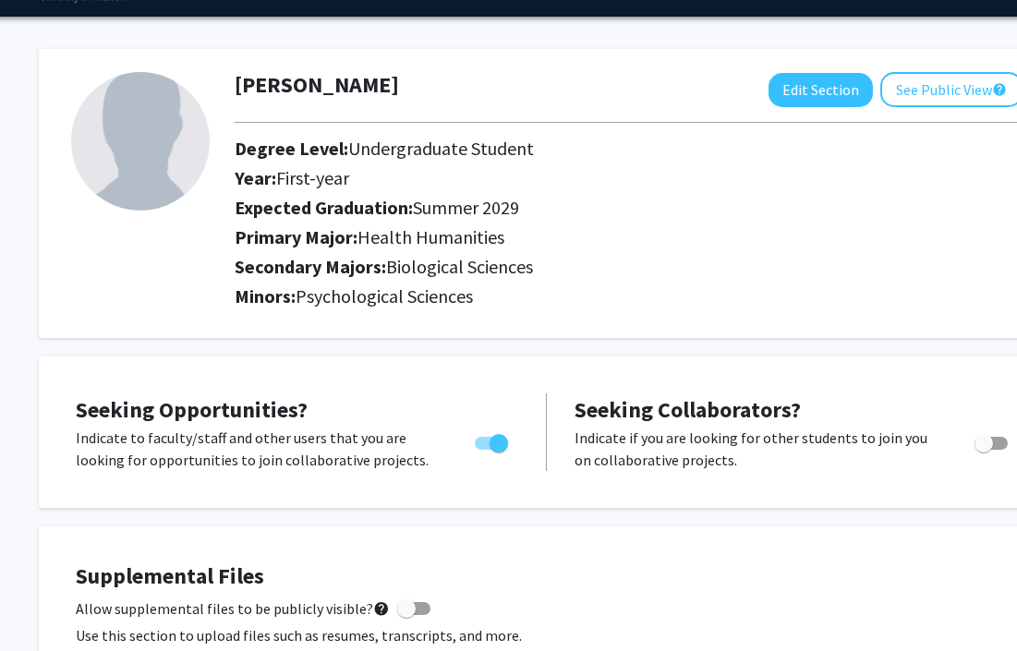
scroll to position [0, 7]
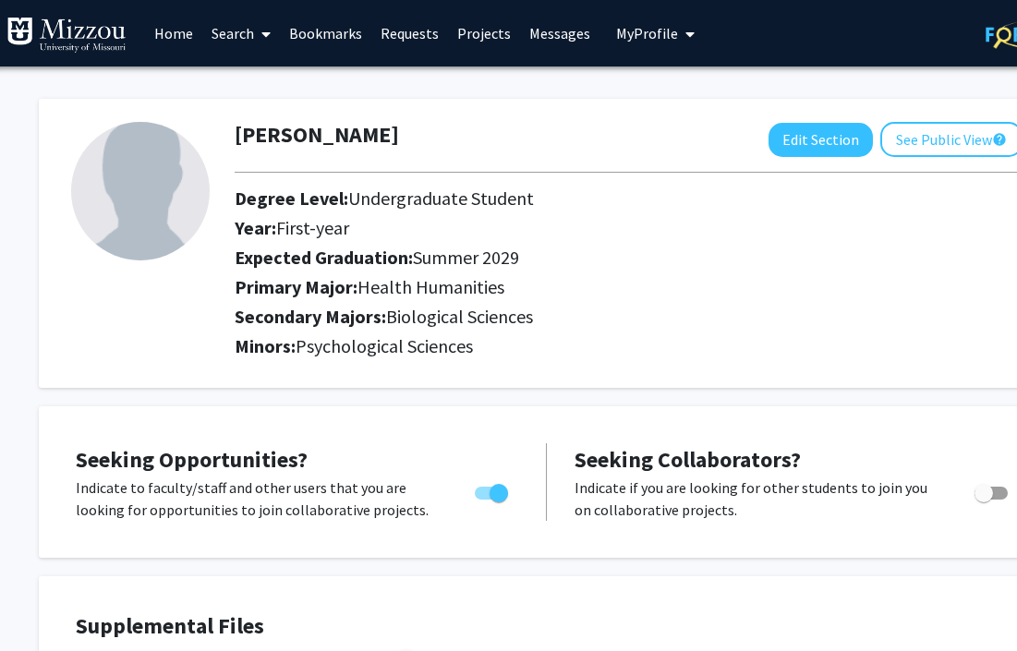
click at [543, 38] on link "Messages" at bounding box center [559, 33] width 79 height 65
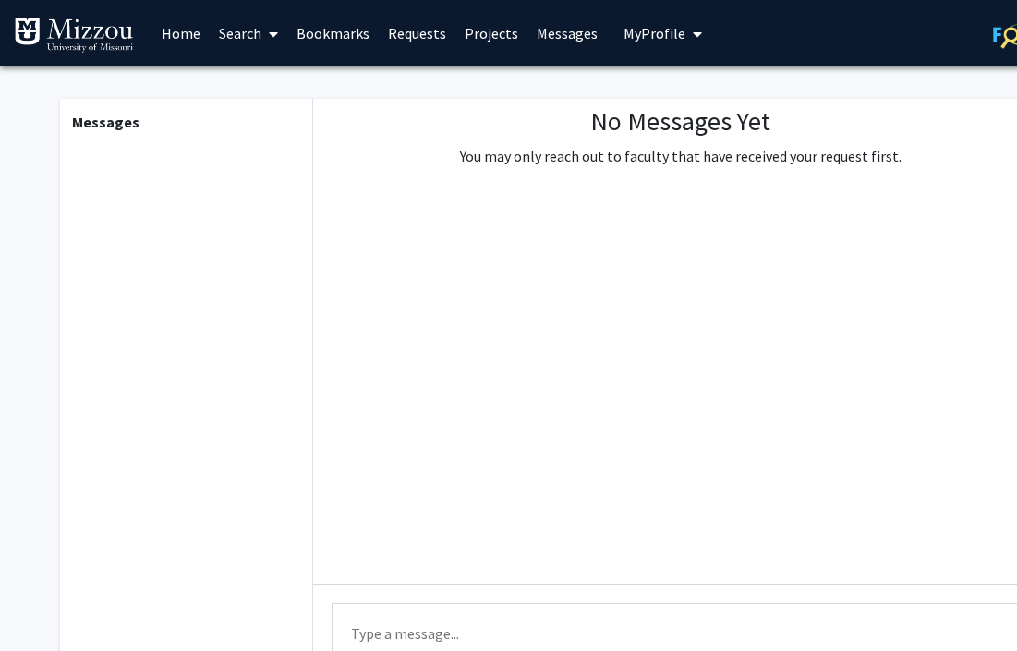
click at [485, 32] on link "Projects" at bounding box center [491, 33] width 72 height 65
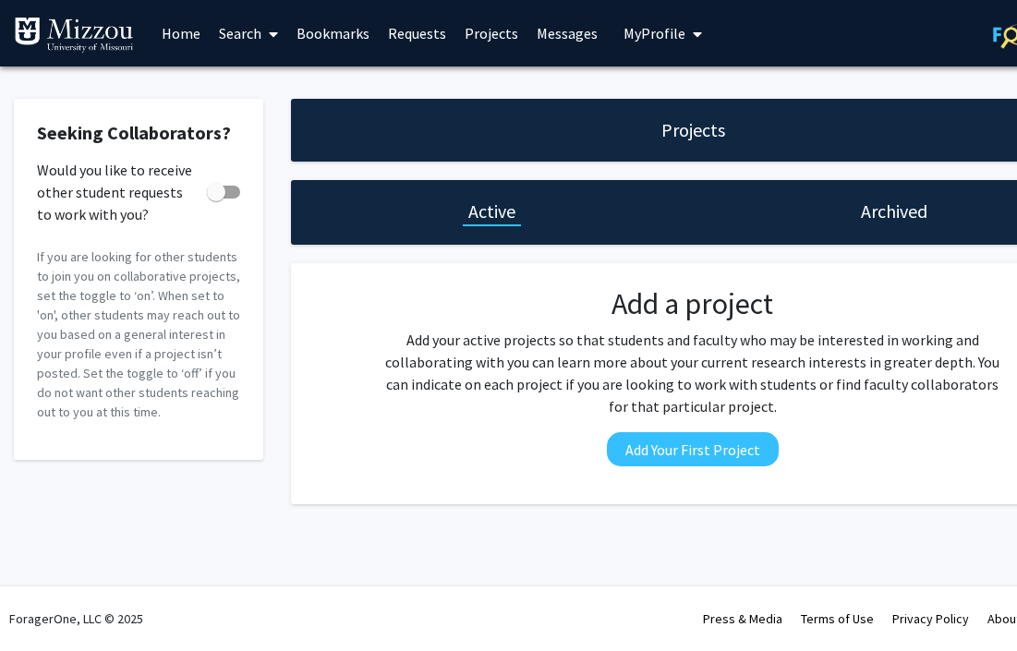
click at [431, 35] on link "Requests" at bounding box center [417, 33] width 77 height 65
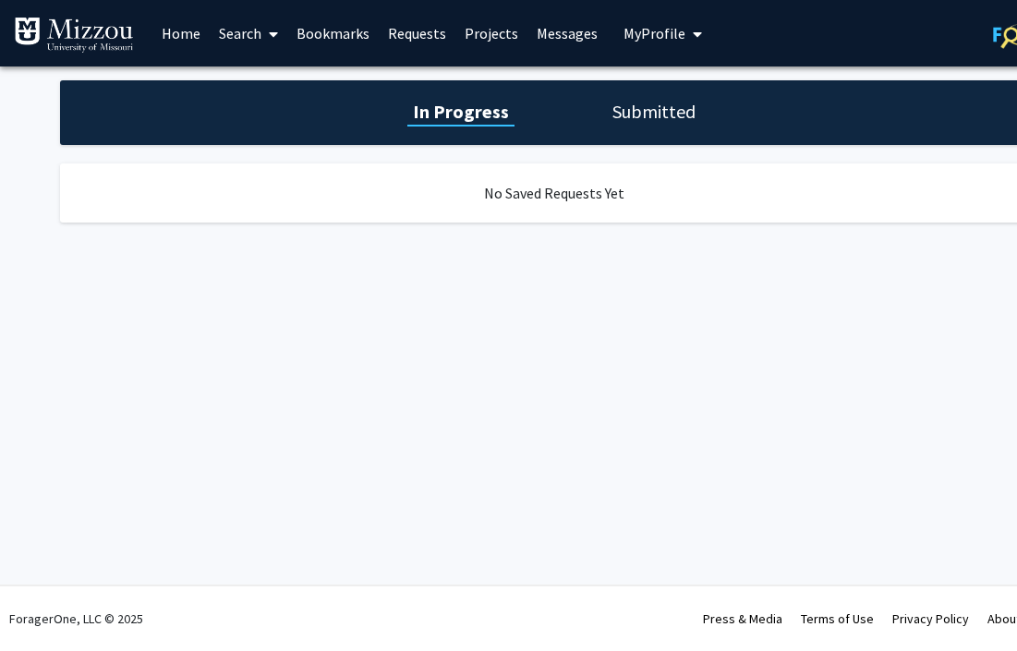
click at [318, 42] on link "Bookmarks" at bounding box center [332, 33] width 91 height 65
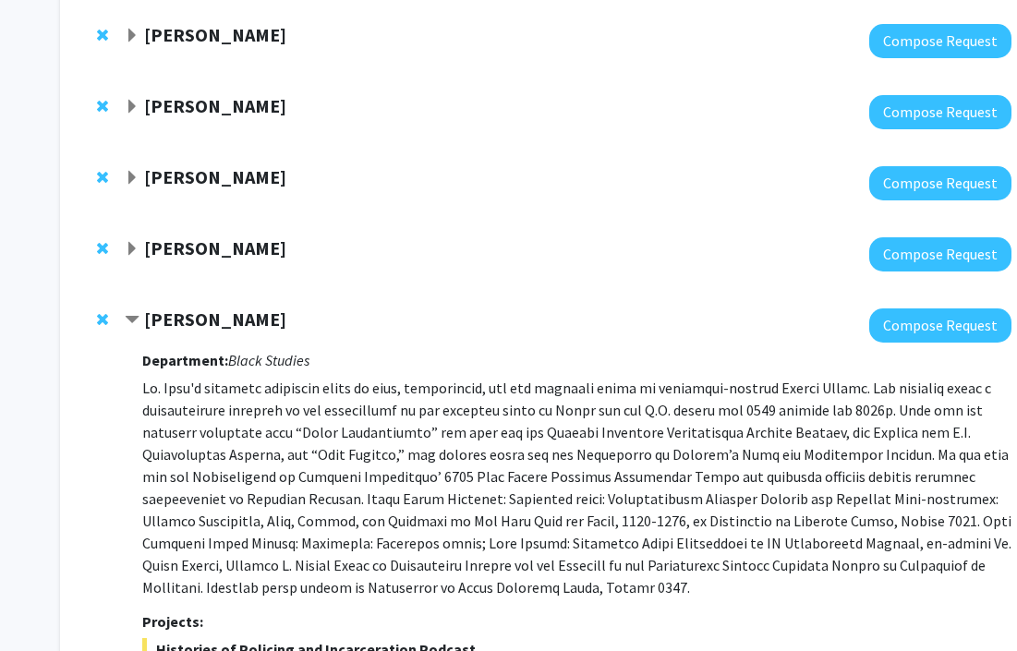
scroll to position [337, 0]
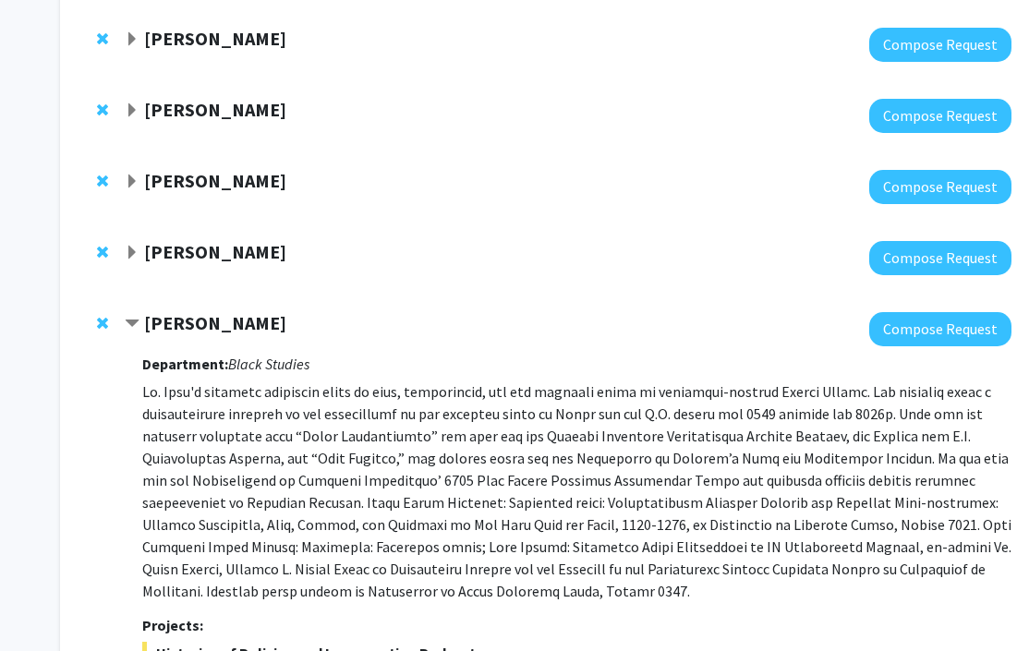
click at [137, 246] on span "Expand Kevin Cummings Bookmark" at bounding box center [132, 253] width 15 height 15
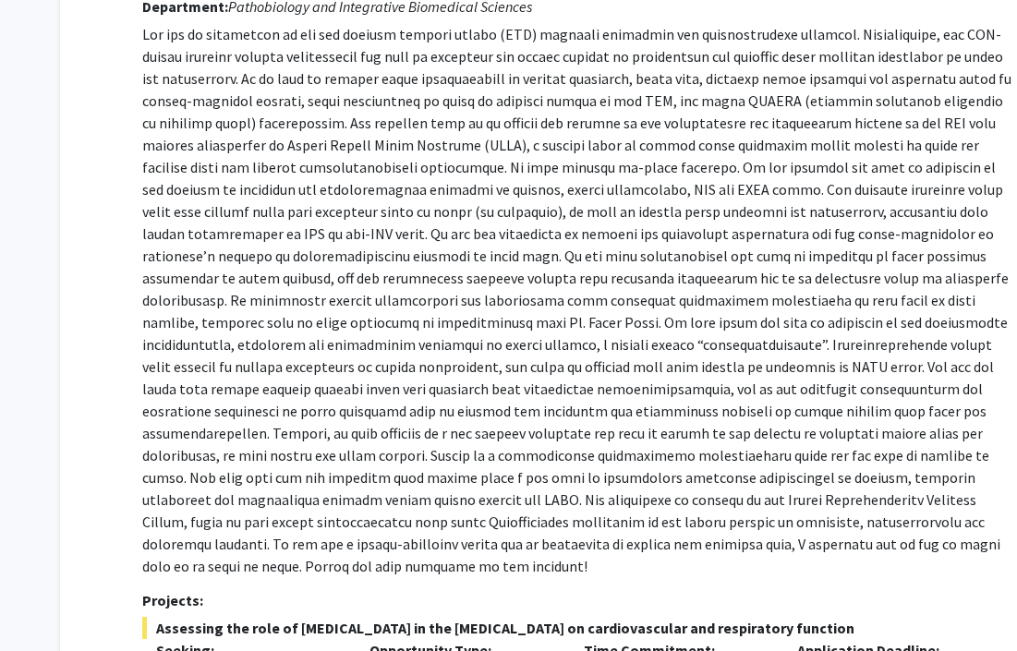
scroll to position [0, 0]
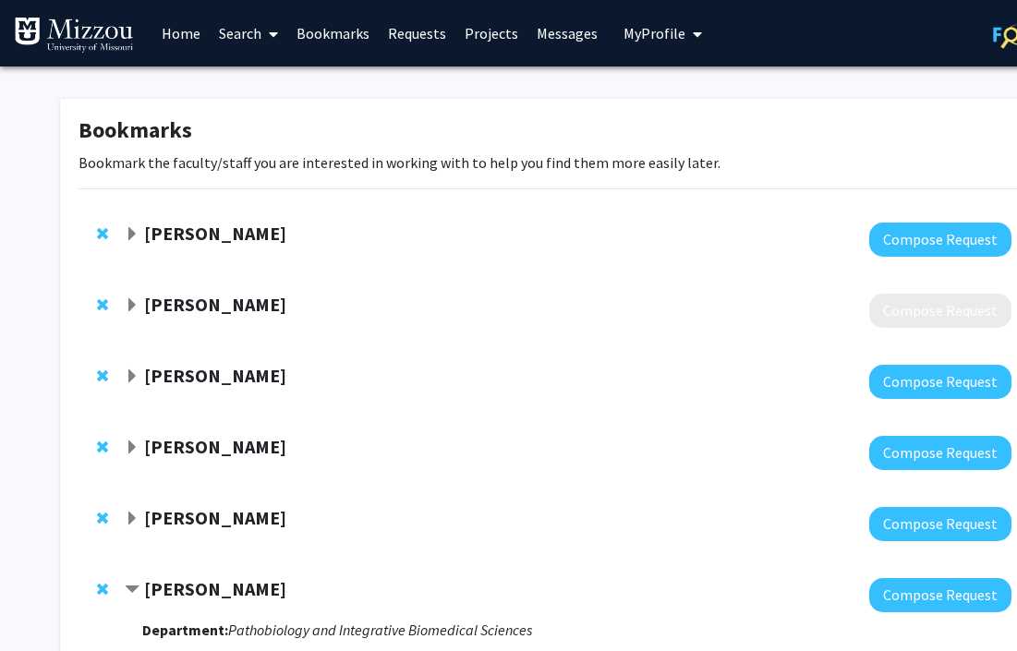
click at [249, 28] on link "Search" at bounding box center [249, 33] width 78 height 65
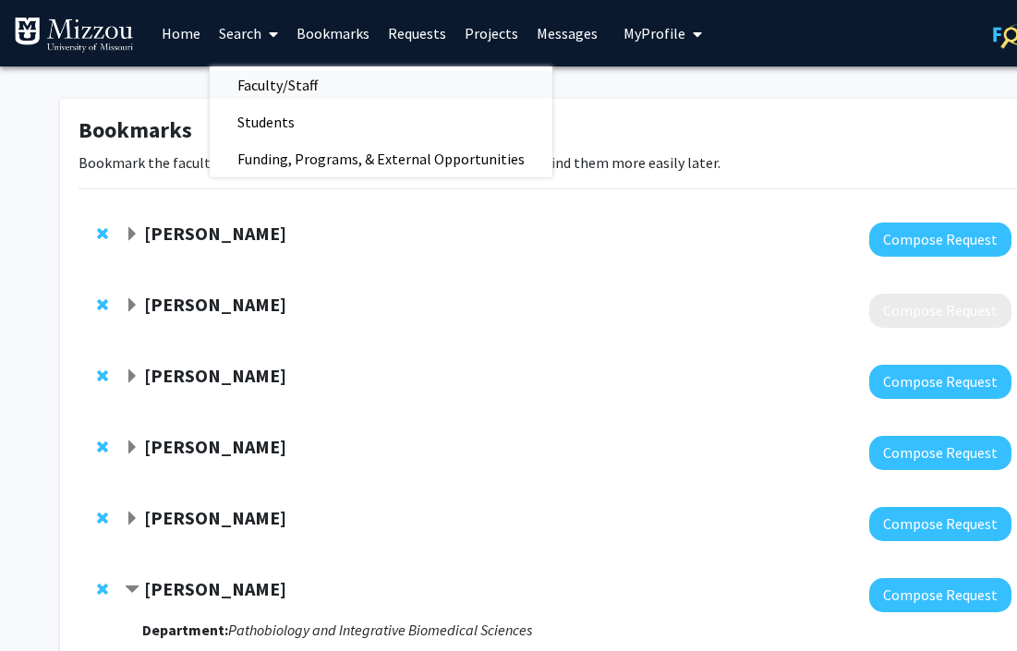
click at [324, 88] on span "Faculty/Staff" at bounding box center [278, 85] width 136 height 37
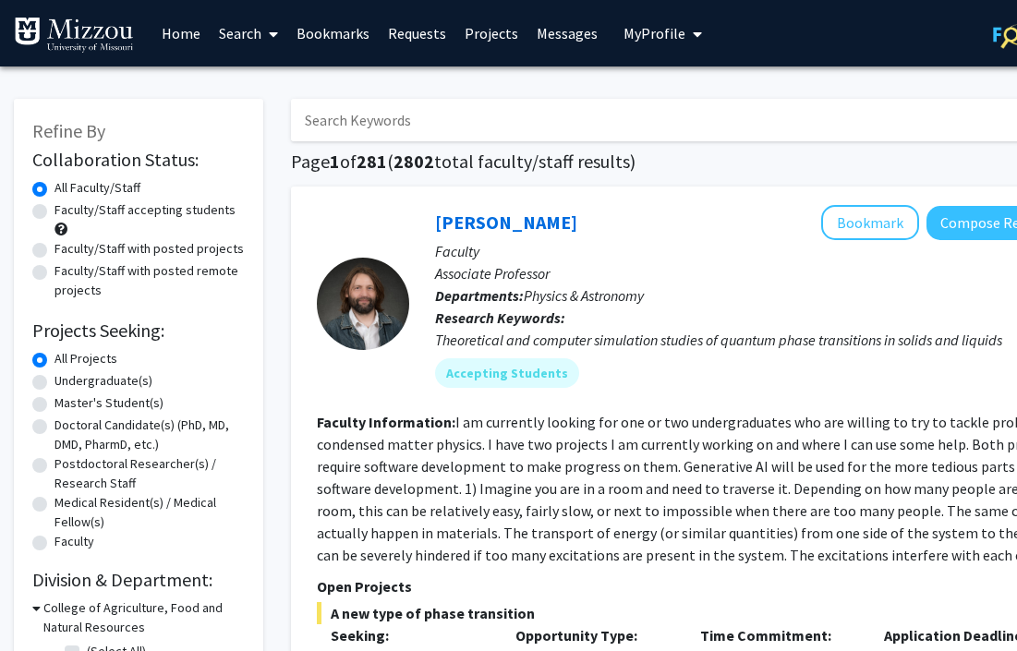
click at [365, 113] on input "Search Keywords" at bounding box center [653, 120] width 725 height 42
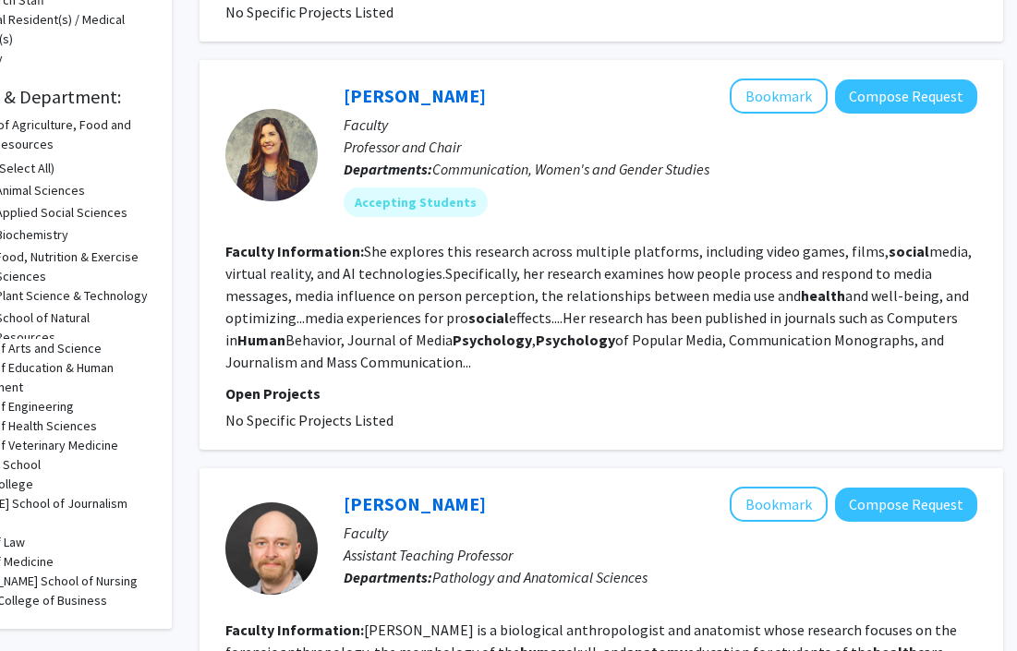
scroll to position [475, 91]
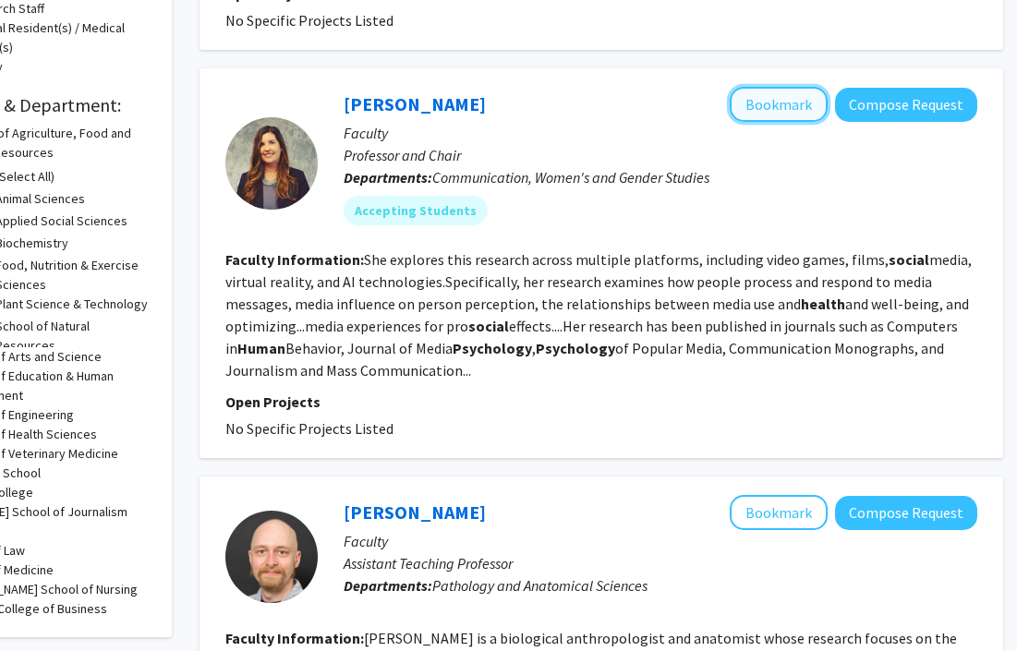
click at [782, 97] on button "Bookmark" at bounding box center [779, 104] width 98 height 35
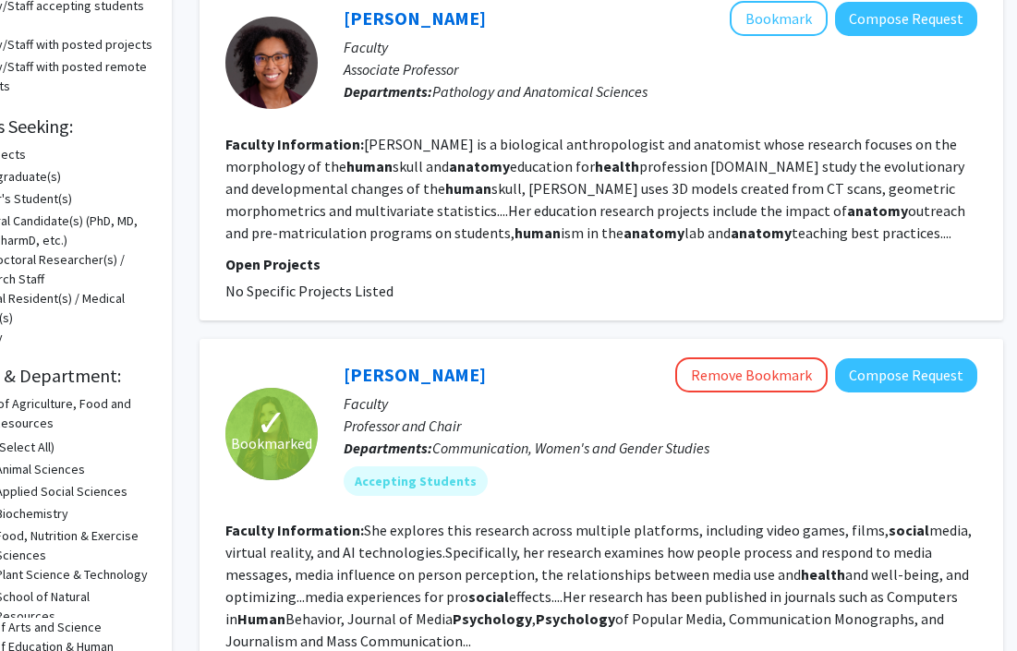
scroll to position [0, 91]
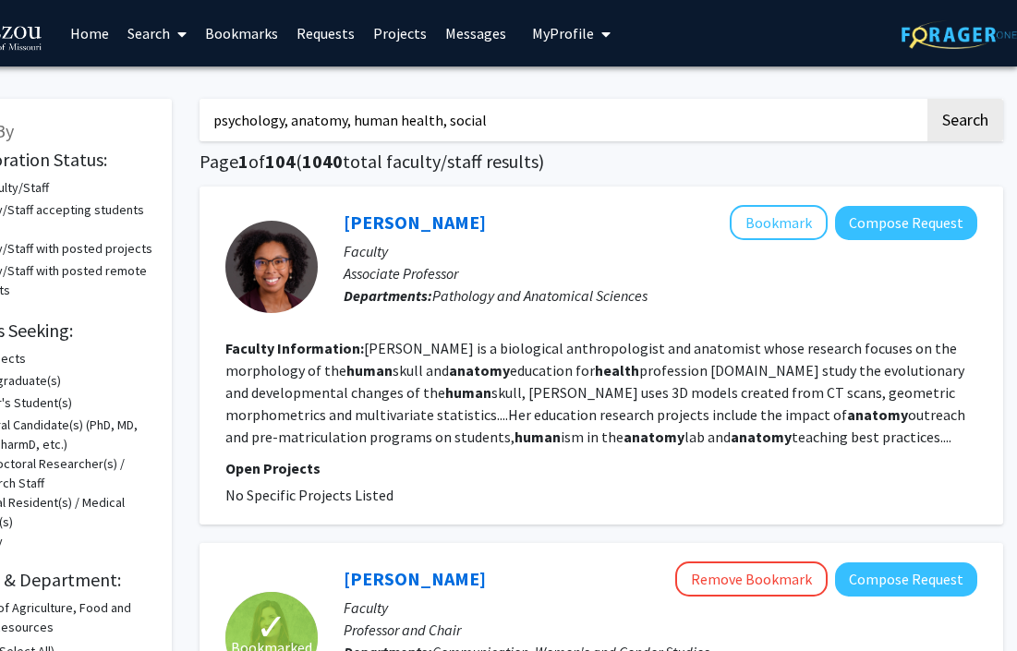
click at [570, 114] on input "psychology, anatomy, human health, social" at bounding box center [562, 120] width 725 height 42
click at [928, 99] on button "Search" at bounding box center [966, 120] width 76 height 42
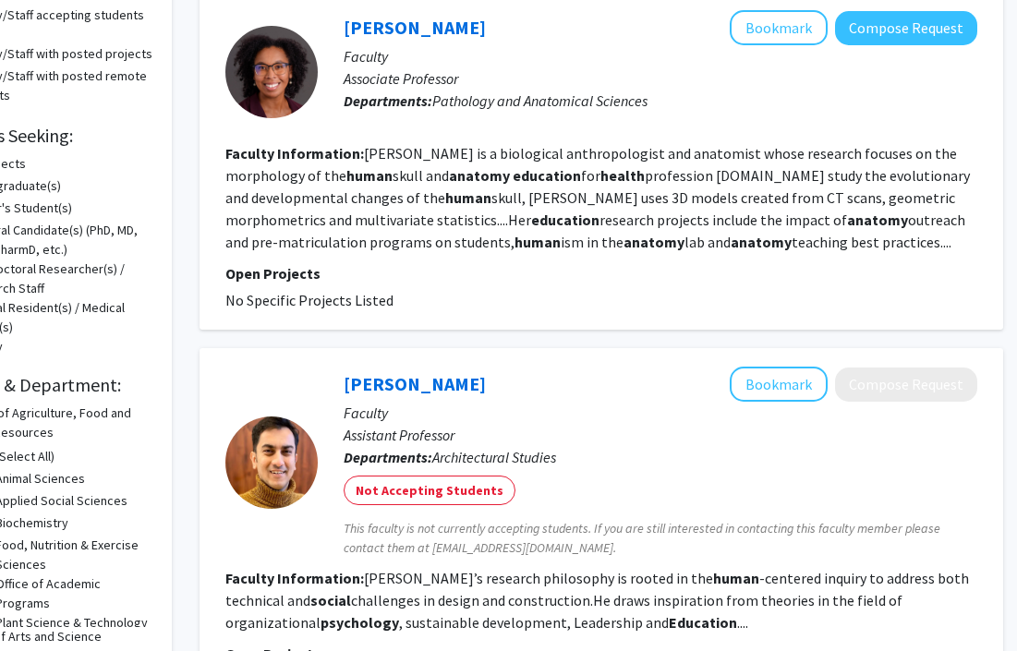
scroll to position [0, 91]
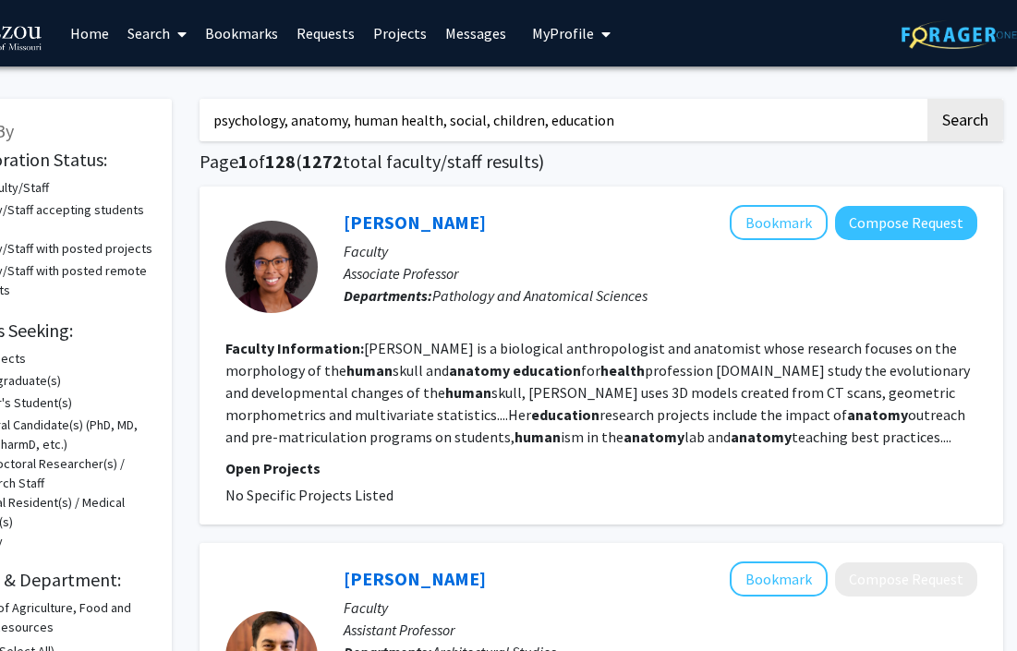
drag, startPoint x: 615, startPoint y: 118, endPoint x: 445, endPoint y: 117, distance: 170.0
click at [445, 117] on input "psychology, anatomy, human health, social, children, education" at bounding box center [562, 120] width 725 height 42
type input "psychology, anatomy, human health"
click at [928, 99] on button "Search" at bounding box center [966, 120] width 76 height 42
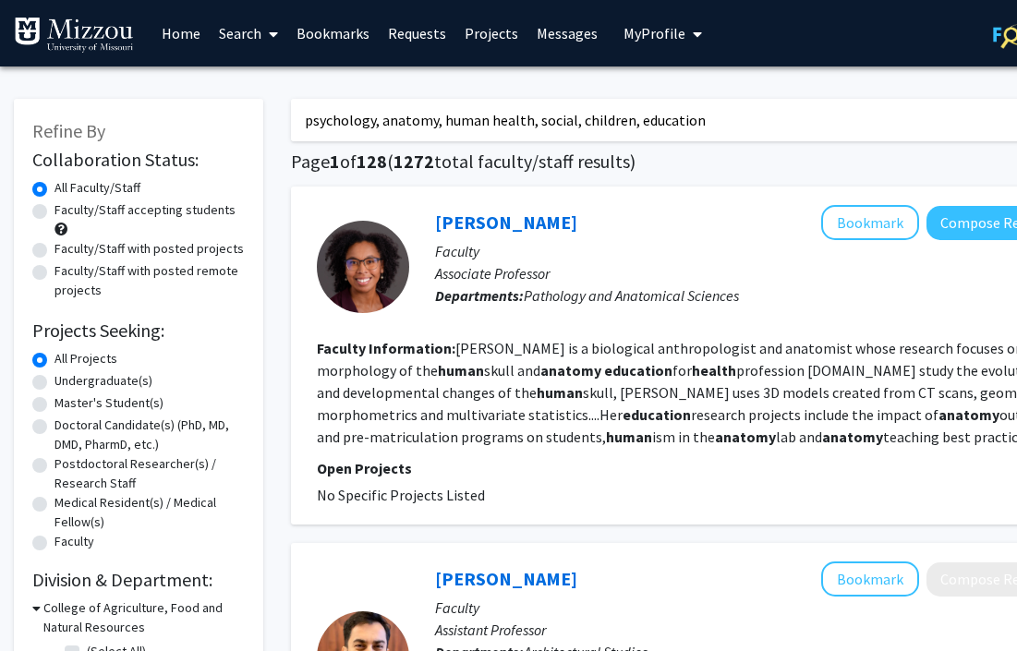
click at [686, 118] on input "psychology, anatomy, human health, social, children, education" at bounding box center [653, 120] width 725 height 42
drag, startPoint x: 529, startPoint y: 123, endPoint x: 381, endPoint y: 122, distance: 148.7
click at [381, 122] on input "psychology, anatomy, human health, social, children, education" at bounding box center [653, 120] width 725 height 42
type input "psychology, social, children, education"
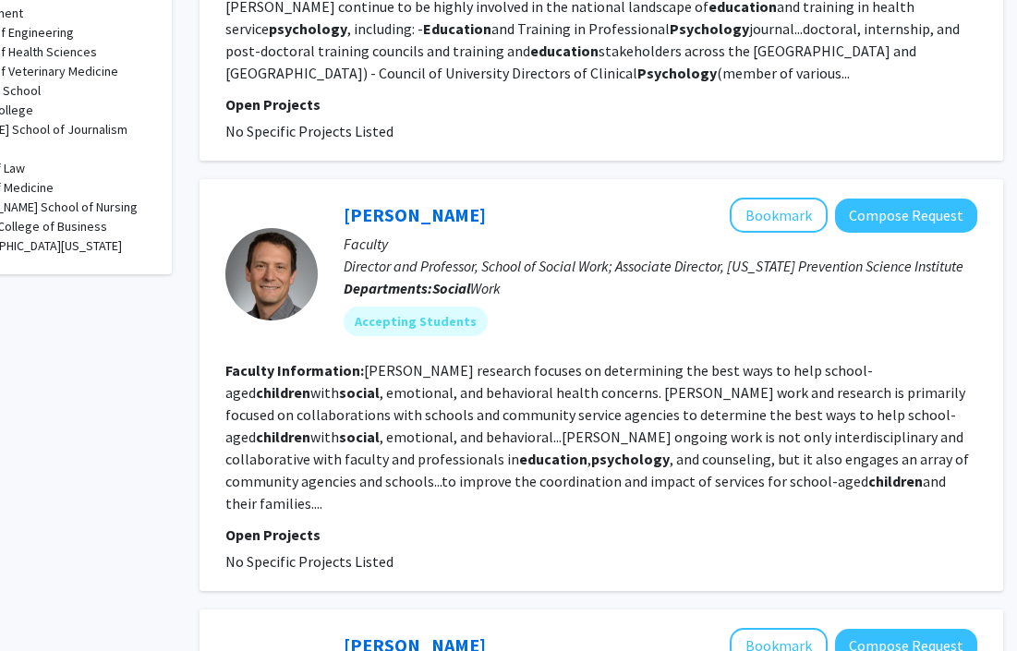
scroll to position [863, 91]
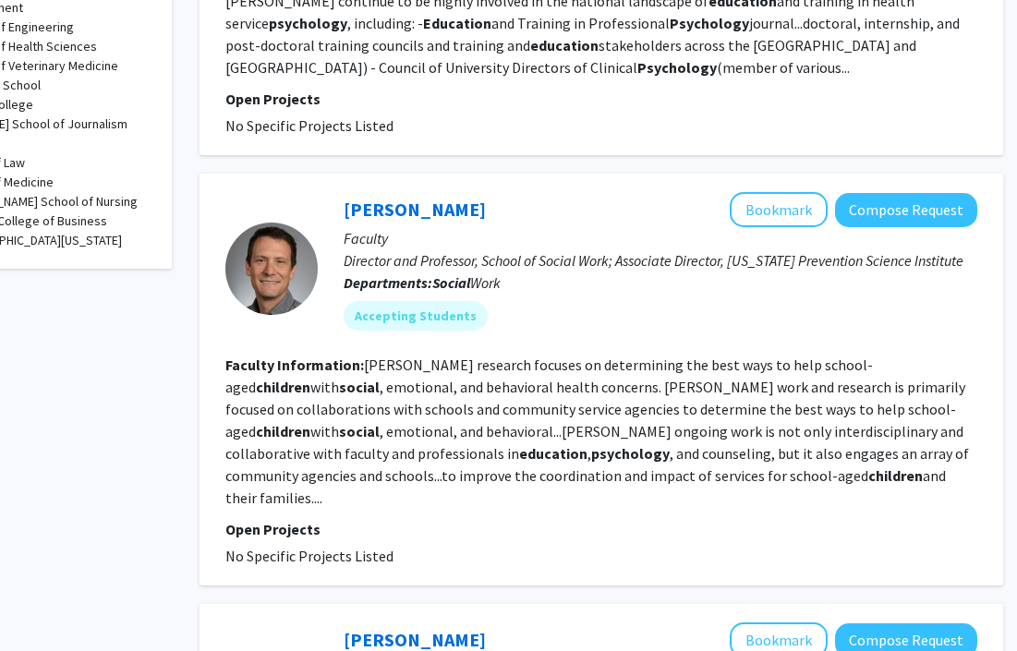
click at [519, 395] on fg-read-more "[PERSON_NAME] research focuses on determining the best ways to help school-aged…" at bounding box center [597, 432] width 744 height 152
click at [558, 403] on fg-read-more "[PERSON_NAME] research focuses on determining the best ways to help school-aged…" at bounding box center [597, 432] width 744 height 152
click at [872, 405] on fg-read-more "[PERSON_NAME] research focuses on determining the best ways to help school-aged…" at bounding box center [597, 432] width 744 height 152
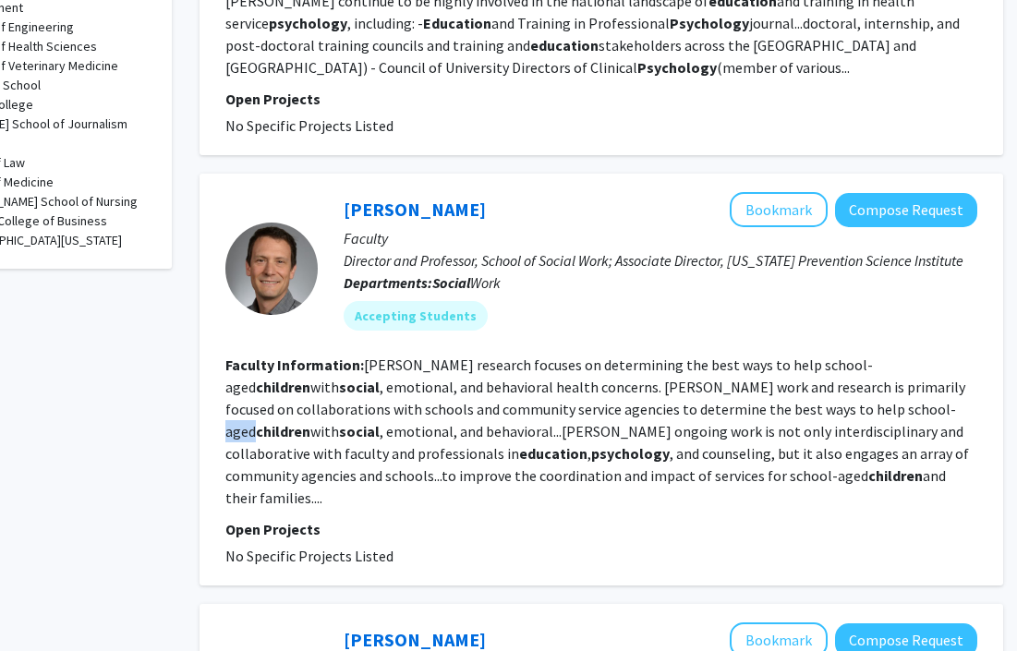
click at [316, 434] on fg-read-more "[PERSON_NAME] research focuses on determining the best ways to help school-aged…" at bounding box center [597, 432] width 744 height 152
click at [563, 429] on fg-read-more "[PERSON_NAME] research focuses on determining the best ways to help school-aged…" at bounding box center [597, 432] width 744 height 152
click at [721, 442] on section "Faculty Information: [PERSON_NAME] research focuses on determining the best way…" at bounding box center [601, 431] width 752 height 155
click at [591, 460] on b "psychology" at bounding box center [630, 453] width 79 height 18
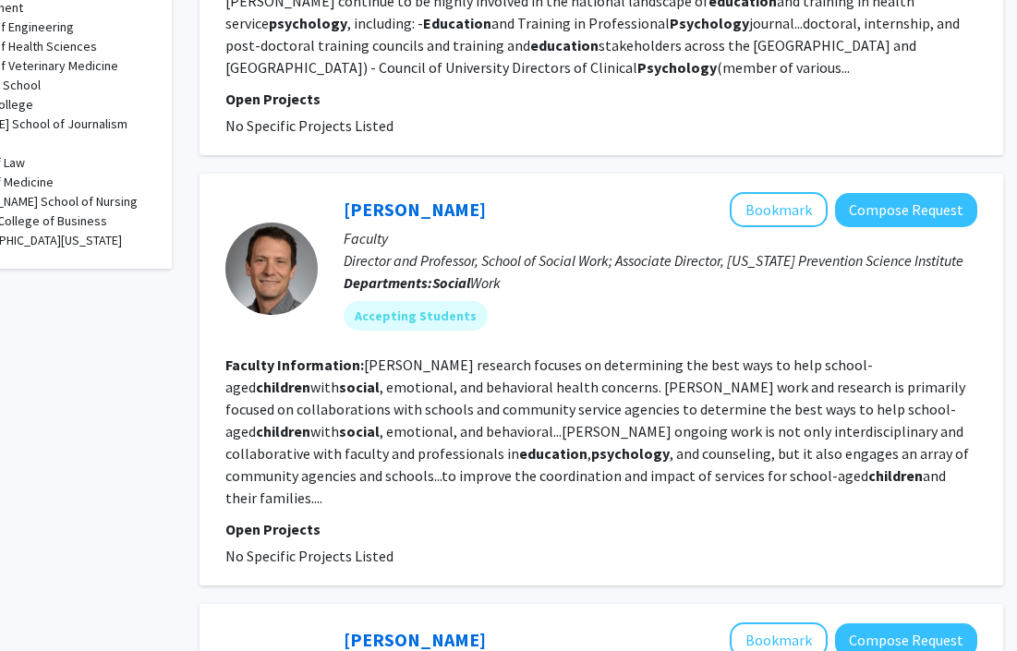
click at [591, 460] on b "psychology" at bounding box center [630, 453] width 79 height 18
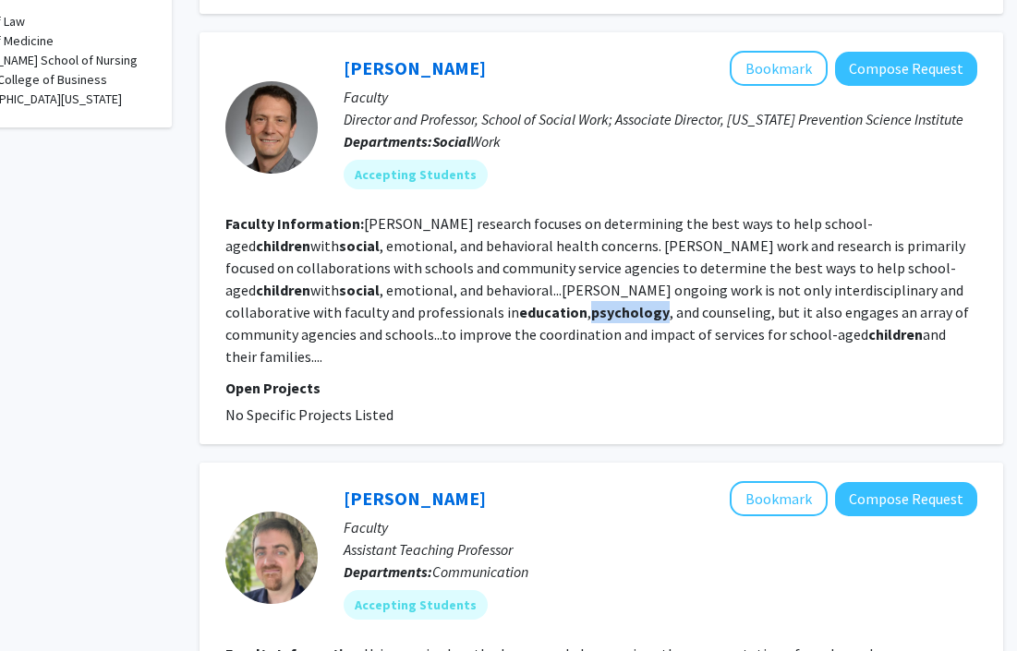
scroll to position [1000, 91]
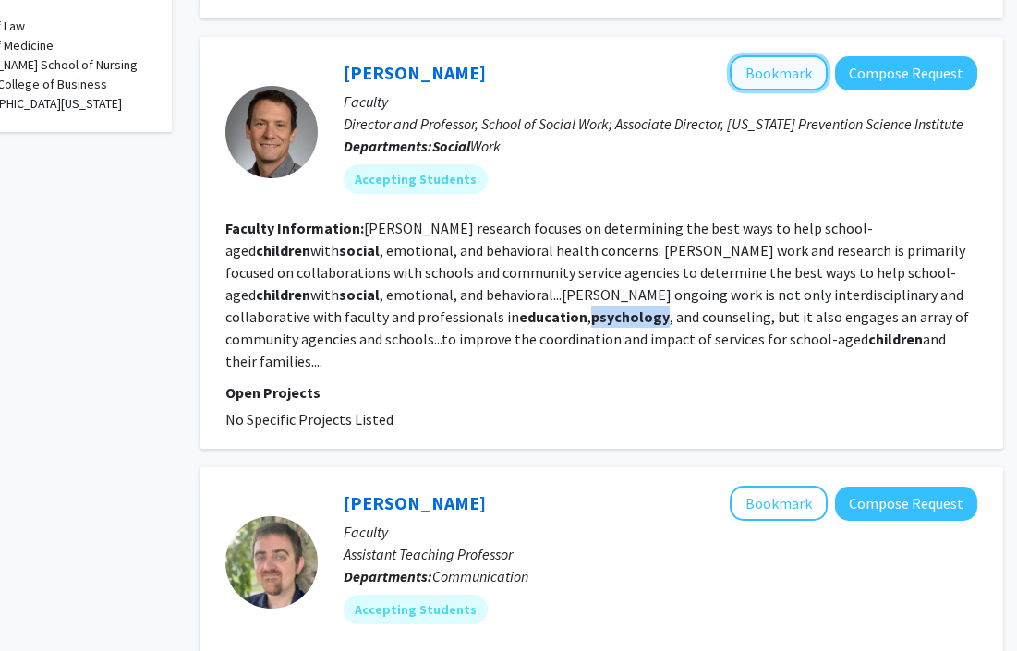
click at [763, 68] on button "Bookmark" at bounding box center [779, 72] width 98 height 35
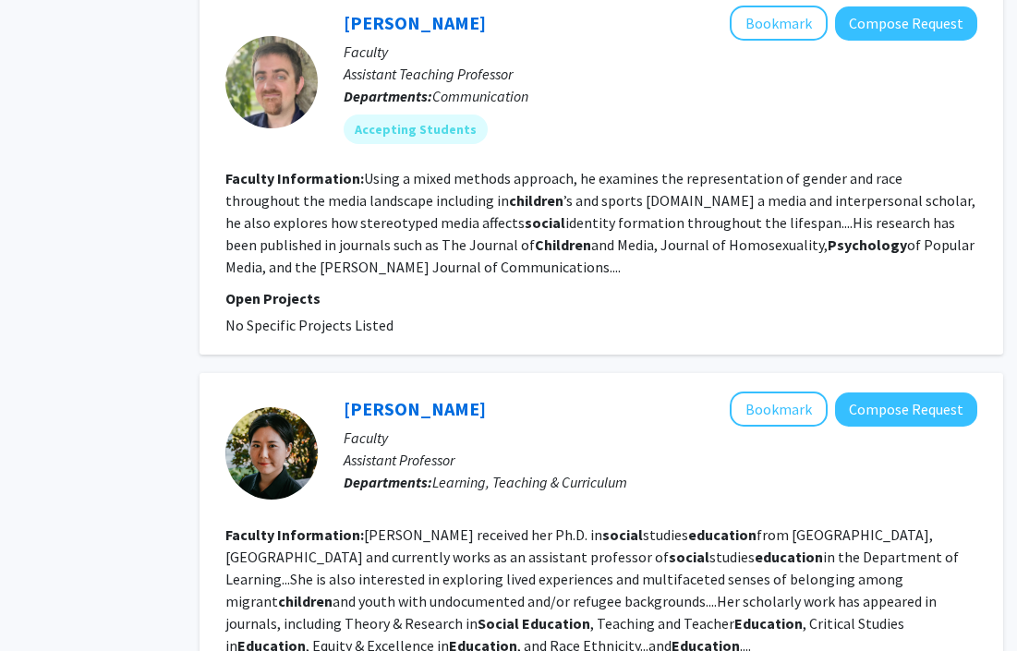
scroll to position [1474, 91]
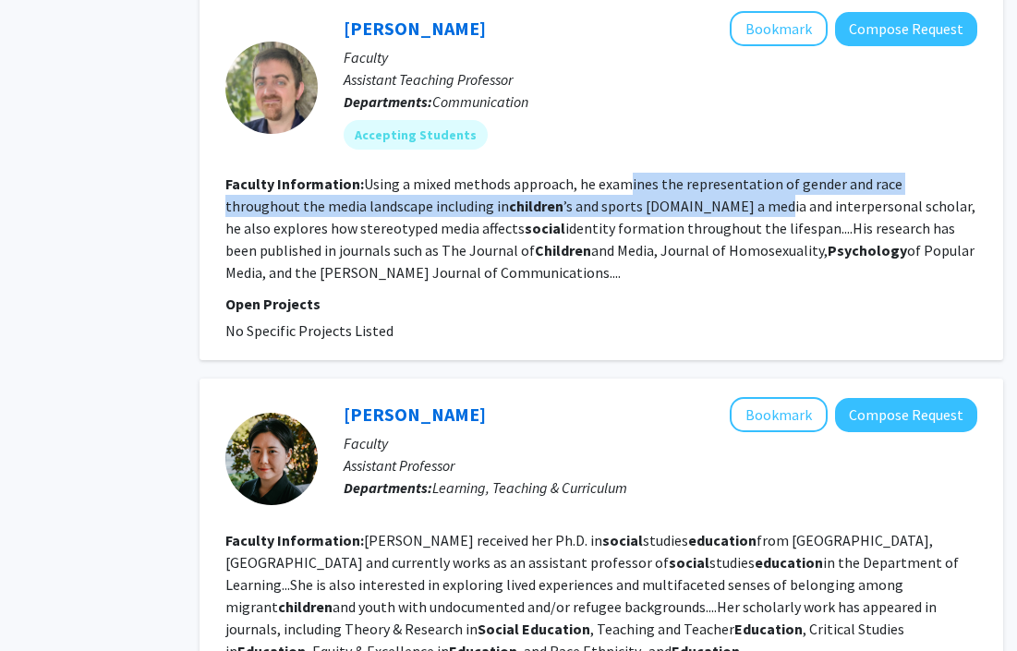
drag, startPoint x: 622, startPoint y: 160, endPoint x: 680, endPoint y: 174, distance: 59.8
click at [680, 174] on section "Faculty Information: Using a mixed methods approach, he examines the representa…" at bounding box center [601, 228] width 752 height 111
click at [497, 248] on section "Faculty Information: Using a mixed methods approach, he examines the representa…" at bounding box center [601, 228] width 752 height 111
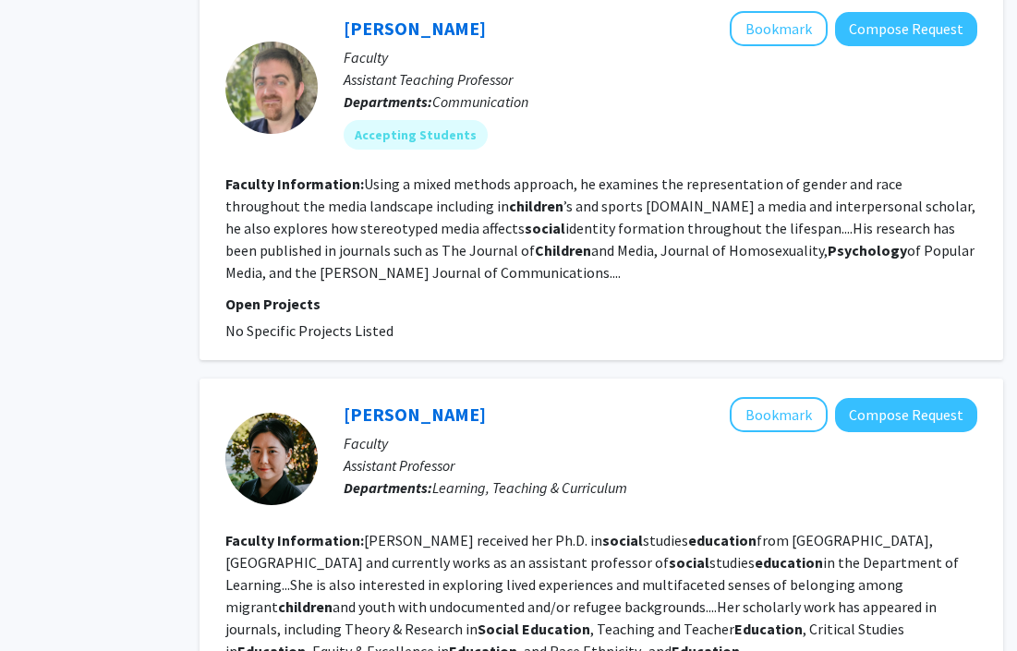
click at [522, 208] on fg-read-more "Using a mixed methods approach, he examines the representation of gender and ra…" at bounding box center [600, 228] width 750 height 107
click at [540, 175] on fg-read-more "Using a mixed methods approach, he examines the representation of gender and ra…" at bounding box center [600, 228] width 750 height 107
click at [448, 200] on fg-read-more "Using a mixed methods approach, he examines the representation of gender and ra…" at bounding box center [600, 228] width 750 height 107
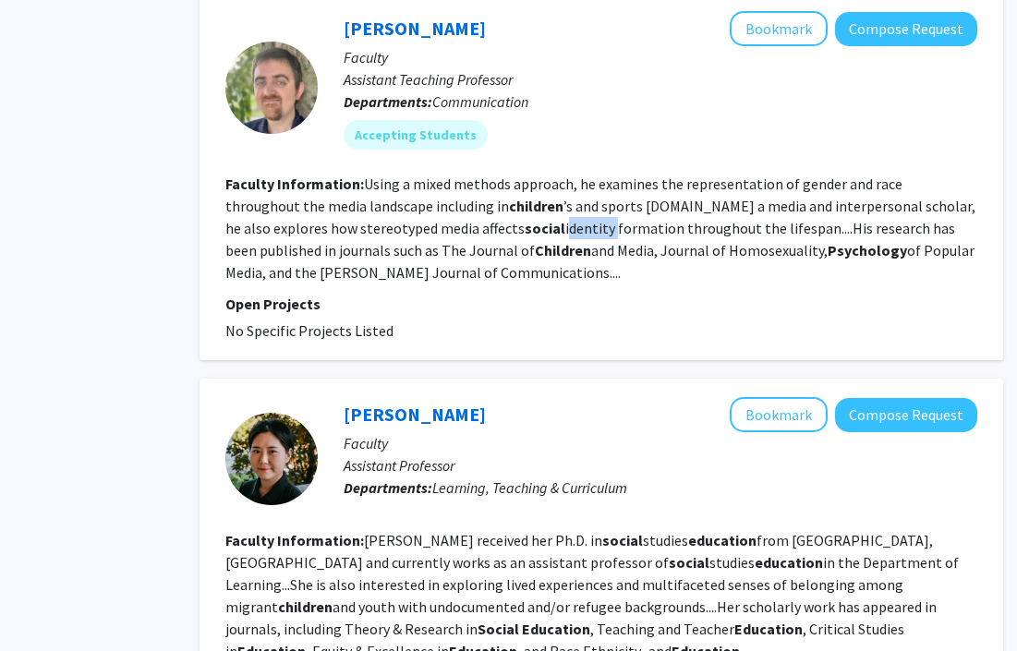
click at [631, 175] on fg-read-more "Using a mixed methods approach, he examines the representation of gender and ra…" at bounding box center [600, 228] width 750 height 107
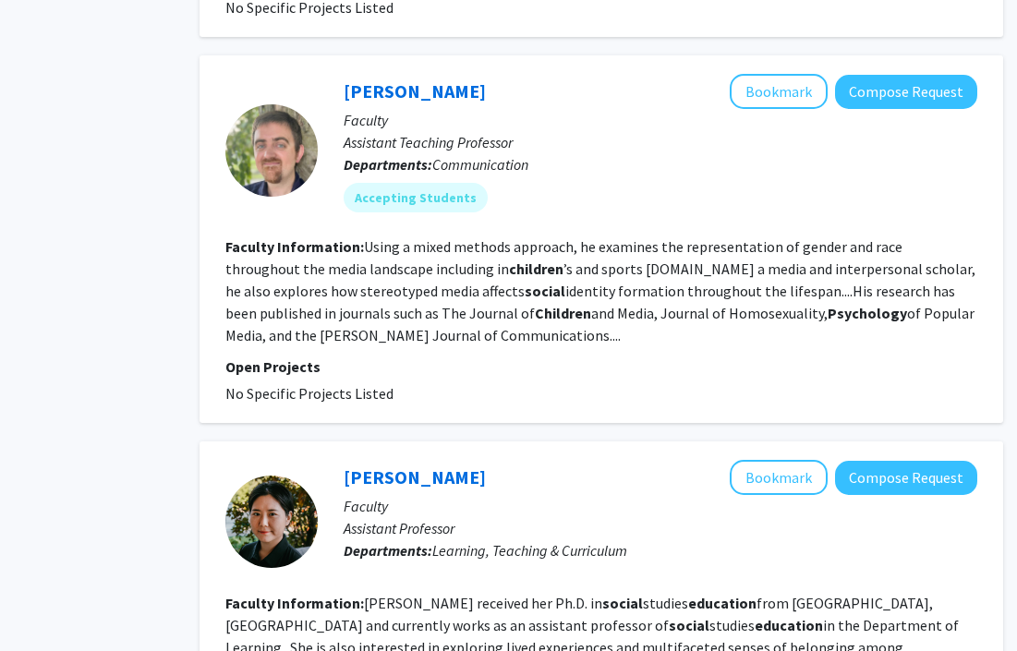
scroll to position [1401, 91]
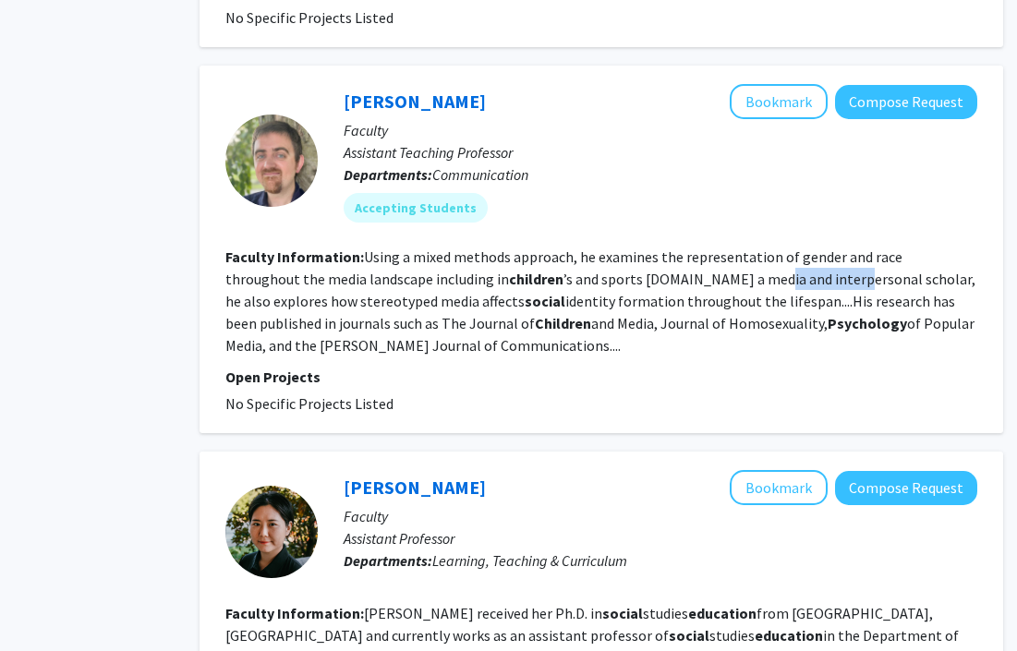
drag, startPoint x: 696, startPoint y: 247, endPoint x: 772, endPoint y: 256, distance: 77.2
click at [772, 256] on section "Faculty Information: Using a mixed methods approach, he examines the representa…" at bounding box center [601, 301] width 752 height 111
click at [778, 85] on button "Bookmark" at bounding box center [779, 101] width 98 height 35
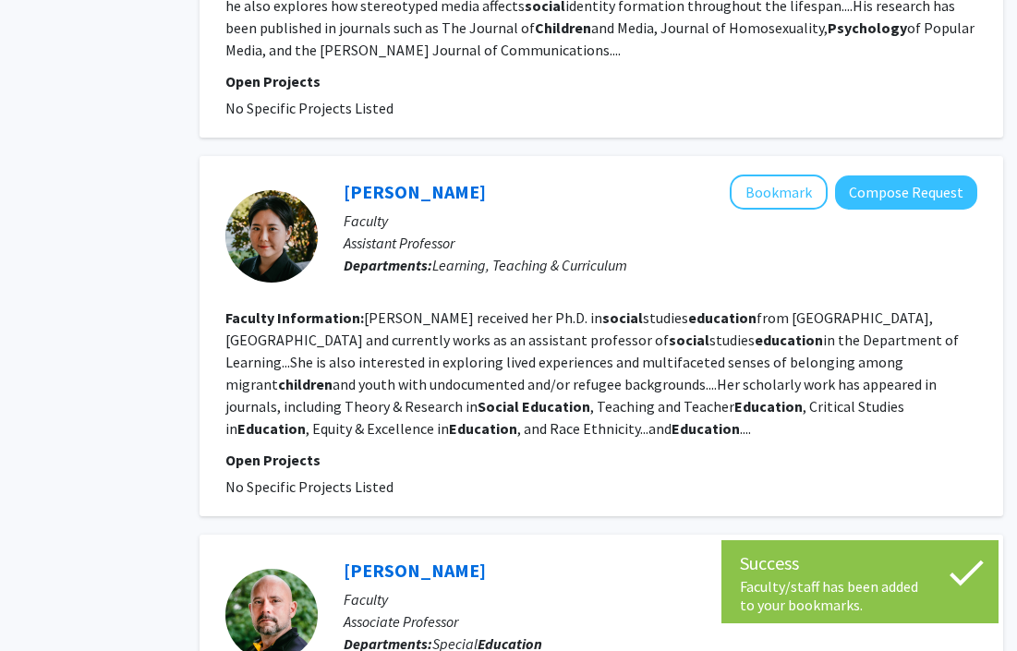
scroll to position [1702, 91]
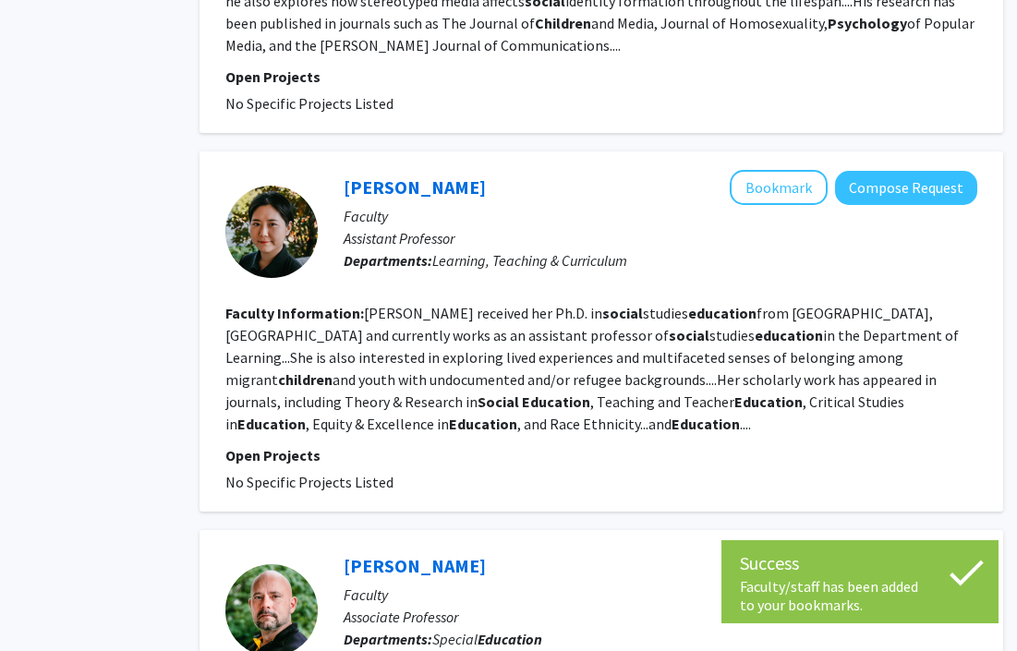
click at [646, 331] on fg-read-more "[PERSON_NAME] received her Ph.D. in social studies education from [GEOGRAPHIC_D…" at bounding box center [592, 368] width 734 height 129
click at [623, 304] on fg-read-more "[PERSON_NAME] received her Ph.D. in social studies education from [GEOGRAPHIC_D…" at bounding box center [592, 368] width 734 height 129
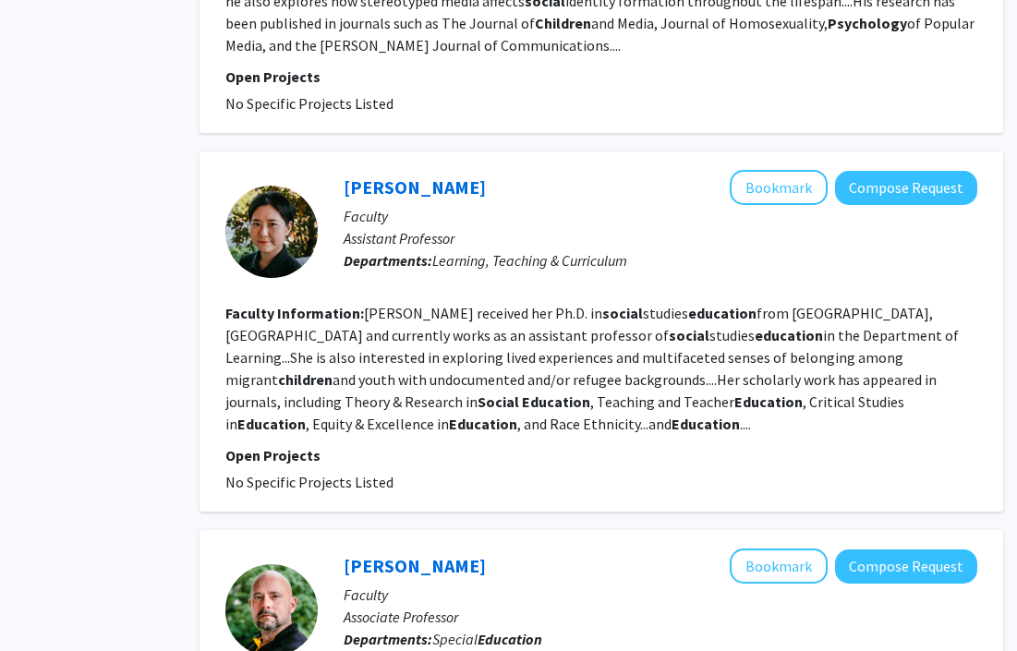
click at [586, 321] on fg-read-more "[PERSON_NAME] received her Ph.D. in social studies education from [GEOGRAPHIC_D…" at bounding box center [592, 368] width 734 height 129
click at [704, 339] on fg-read-more "[PERSON_NAME] received her Ph.D. in social studies education from [GEOGRAPHIC_D…" at bounding box center [592, 368] width 734 height 129
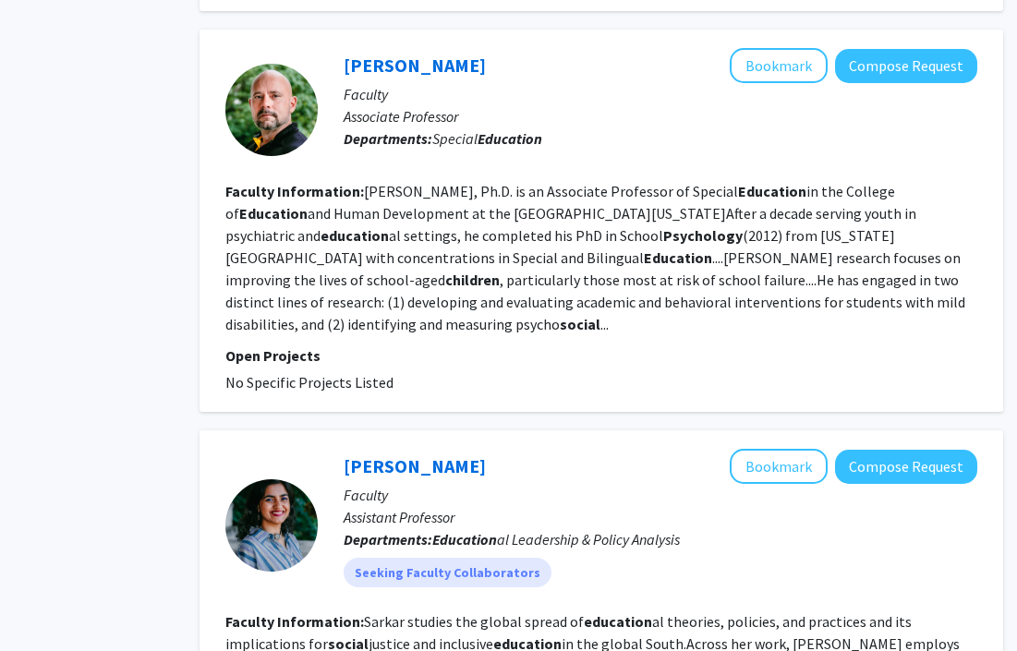
scroll to position [2198, 91]
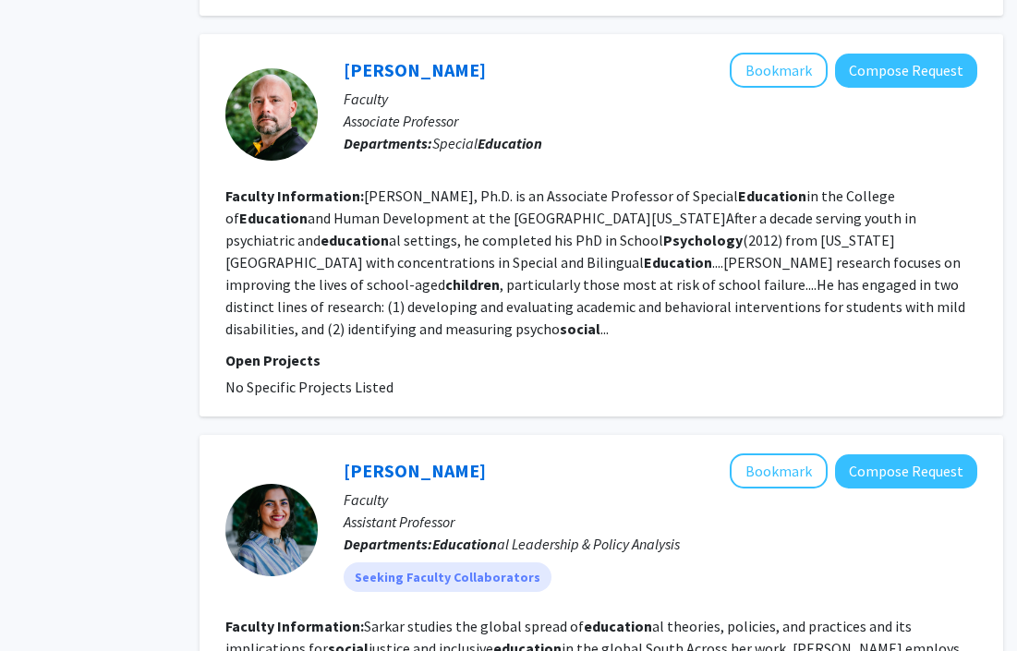
click at [539, 387] on div "[PERSON_NAME] Bookmark Compose Request Faculty Assistant Professor Departments:…" at bounding box center [602, 31] width 804 height 4085
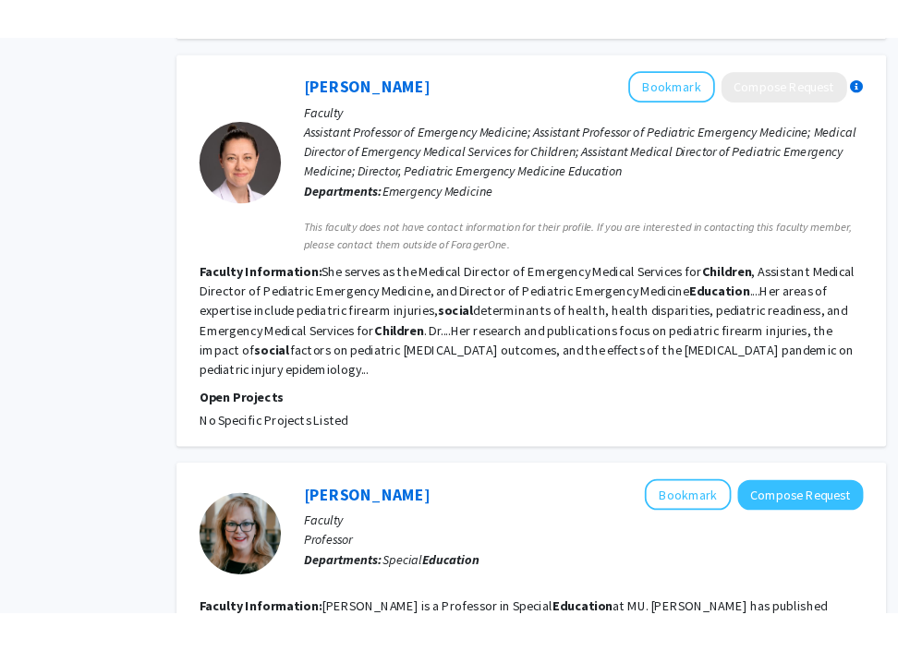
scroll to position [3452, 0]
